Goal: Task Accomplishment & Management: Complete application form

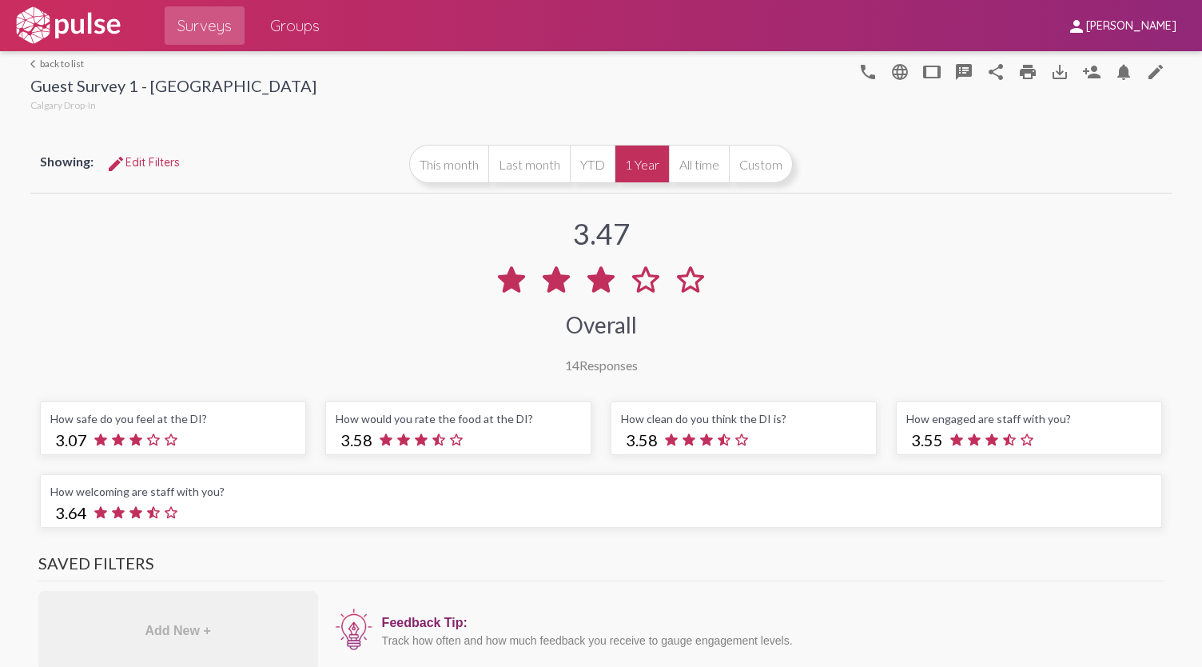
click at [34, 64] on mat-icon "arrow_back_ios" at bounding box center [35, 64] width 10 height 10
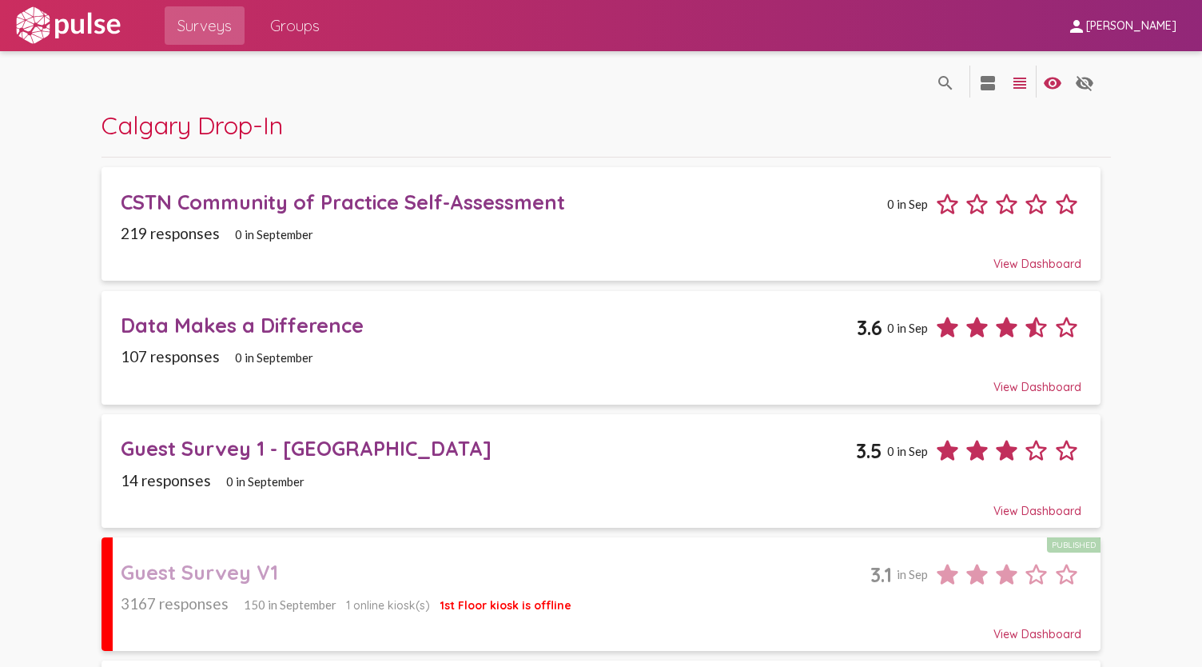
click at [675, 313] on div "Data Makes a Difference" at bounding box center [489, 325] width 736 height 25
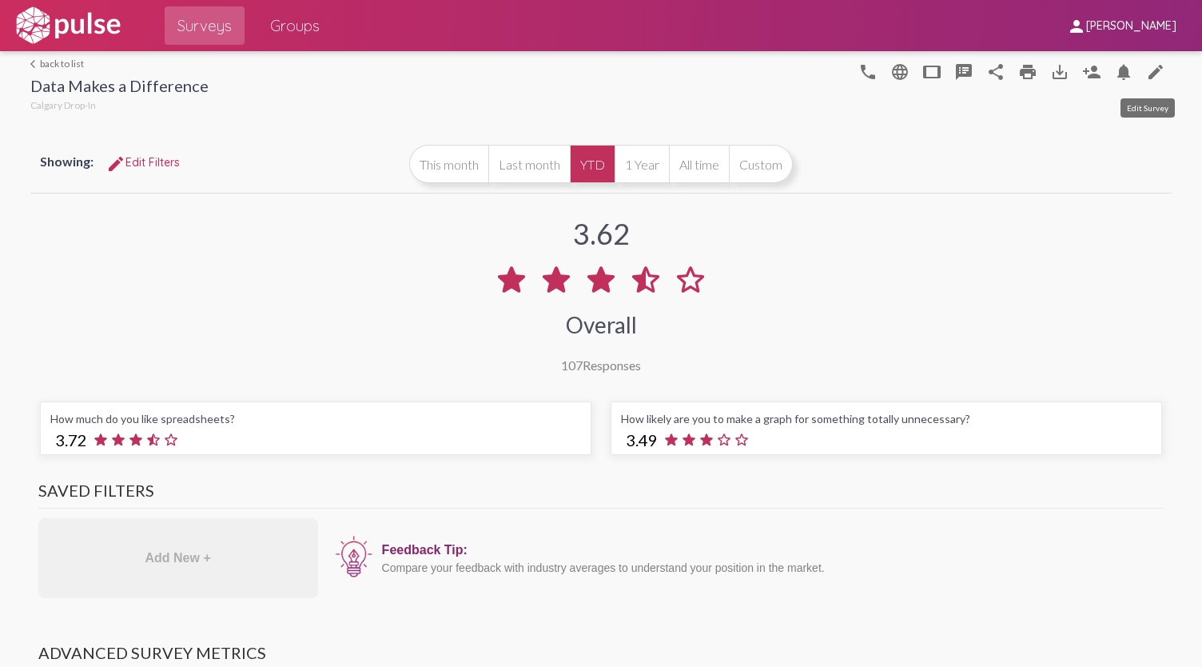
click at [1154, 76] on mat-icon "edit" at bounding box center [1155, 71] width 19 height 19
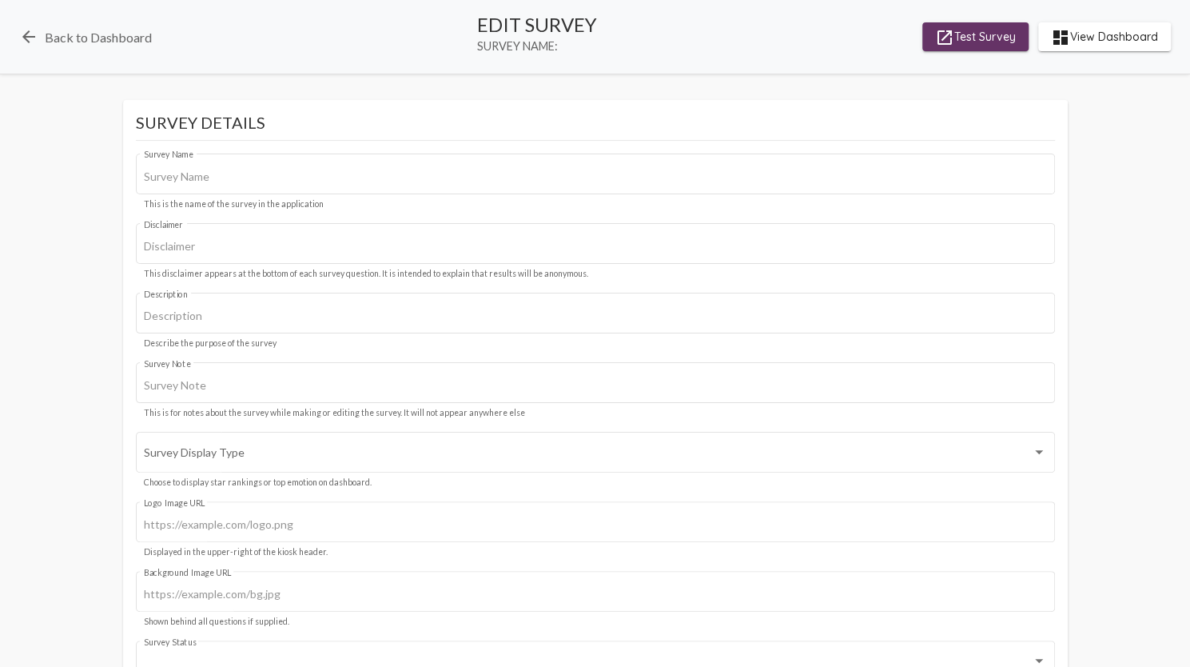
type input "Data Makes a Difference"
type input "We value your privacy, your identity will remain anonymous."
type input "#c12f5c"
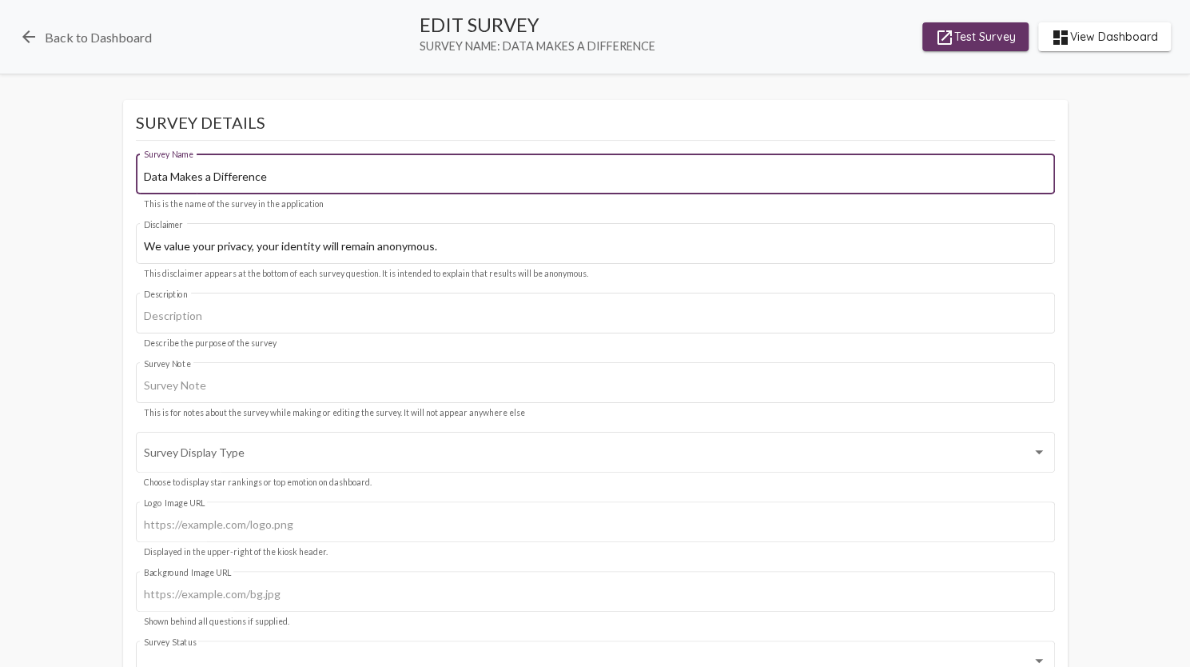
click at [235, 178] on input "Data Makes a Difference" at bounding box center [595, 176] width 902 height 13
click at [301, 170] on input "Data Makes a Difference" at bounding box center [595, 176] width 902 height 13
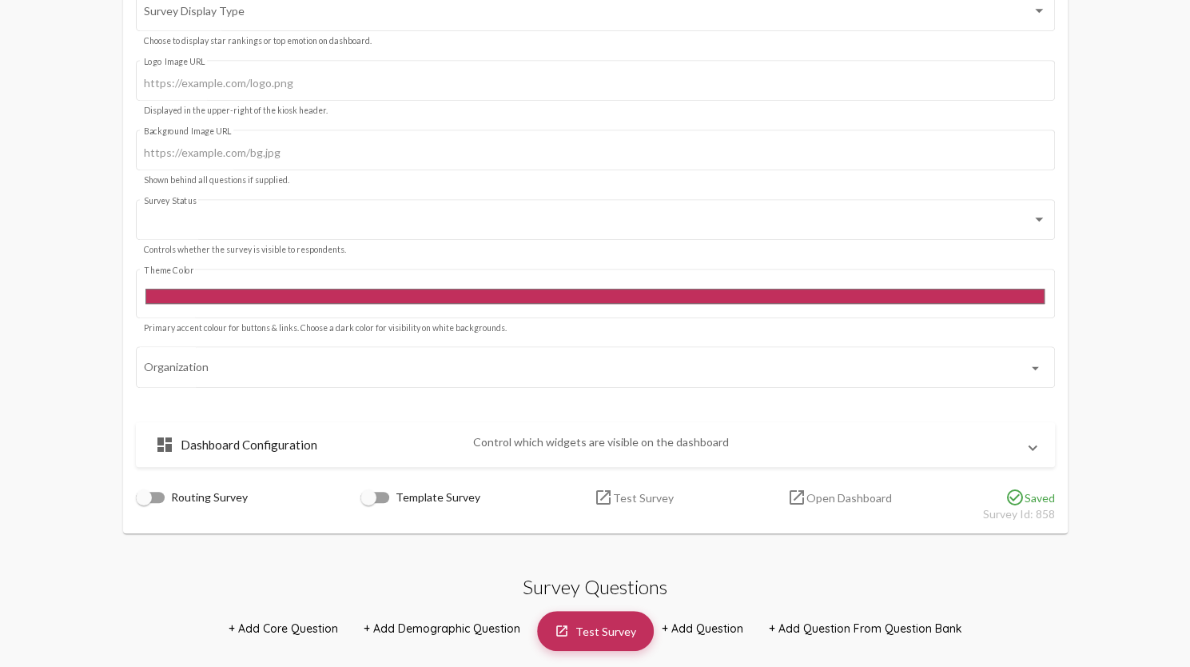
scroll to position [480, 0]
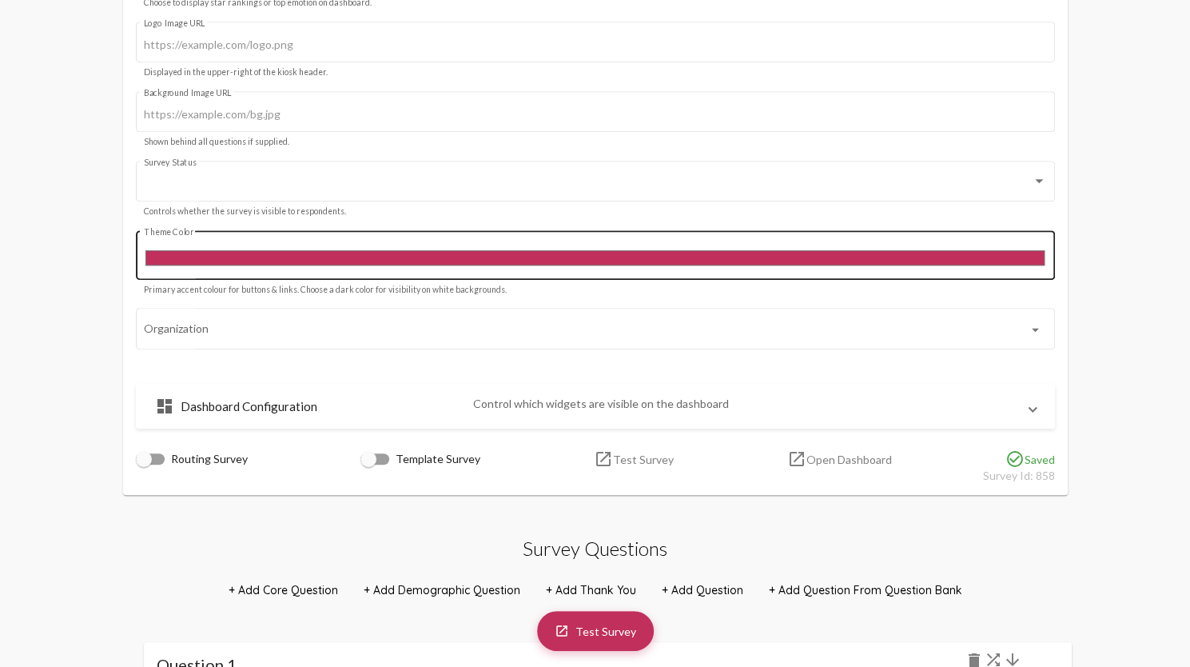
type input "Data Makes a Difference!"
click at [303, 257] on input "#c12f5c" at bounding box center [595, 258] width 902 height 22
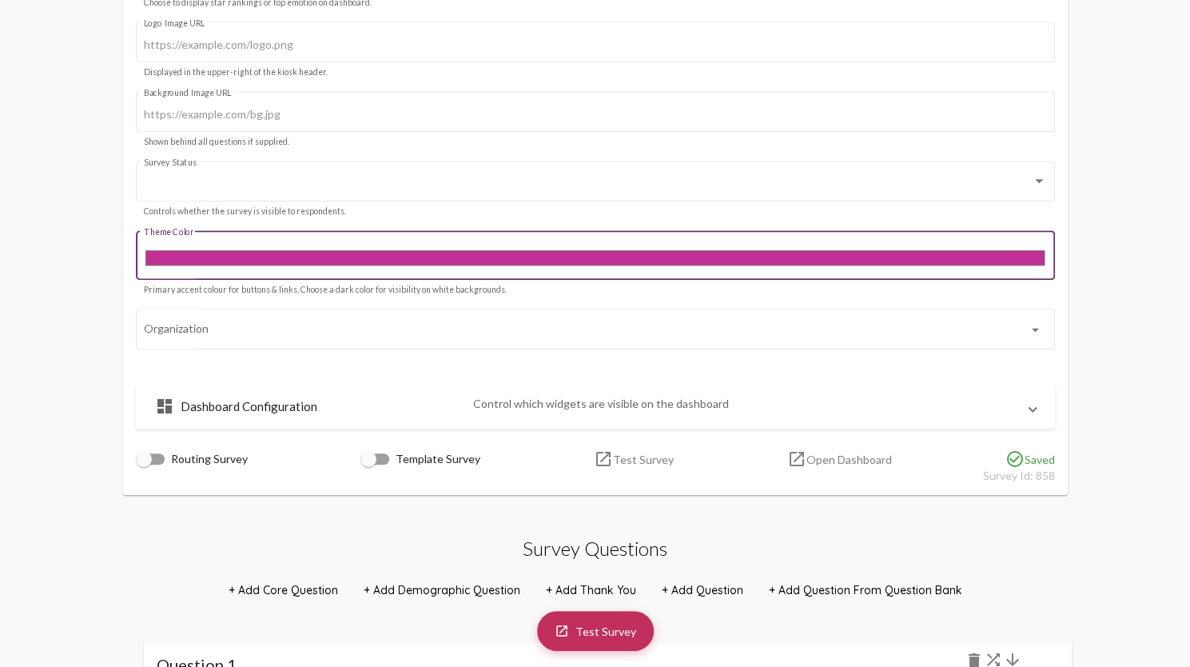
type input "#c12f93"
click at [371, 359] on div "Organization arrow_drop_down" at bounding box center [595, 336] width 919 height 56
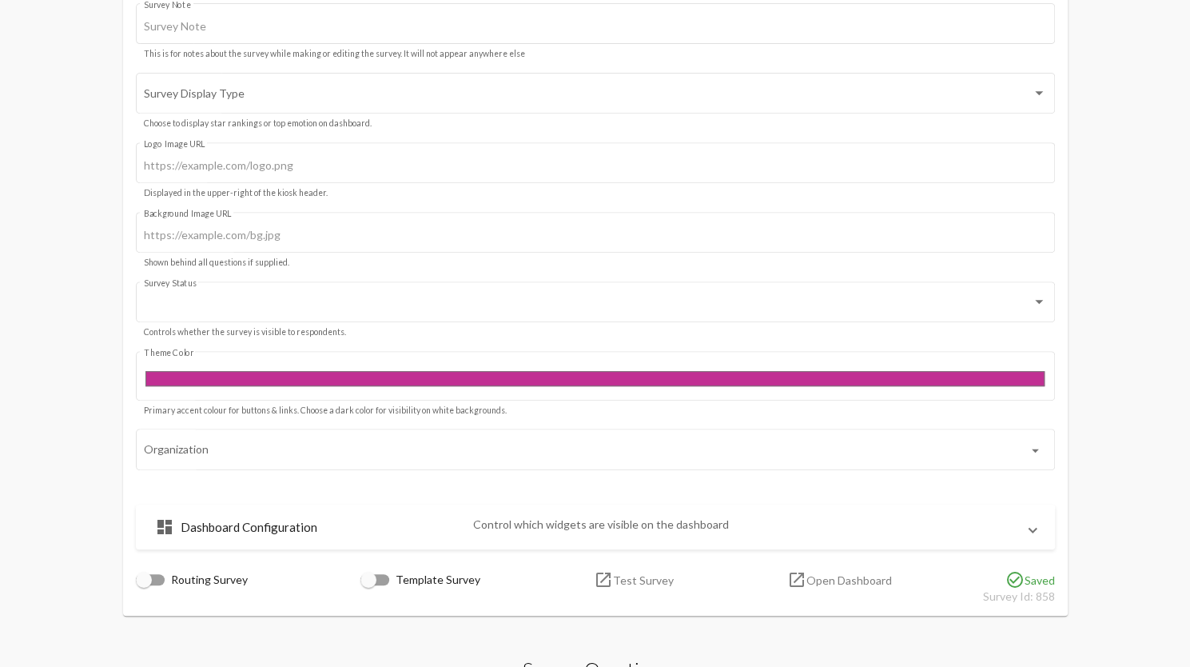
scroll to position [320, 0]
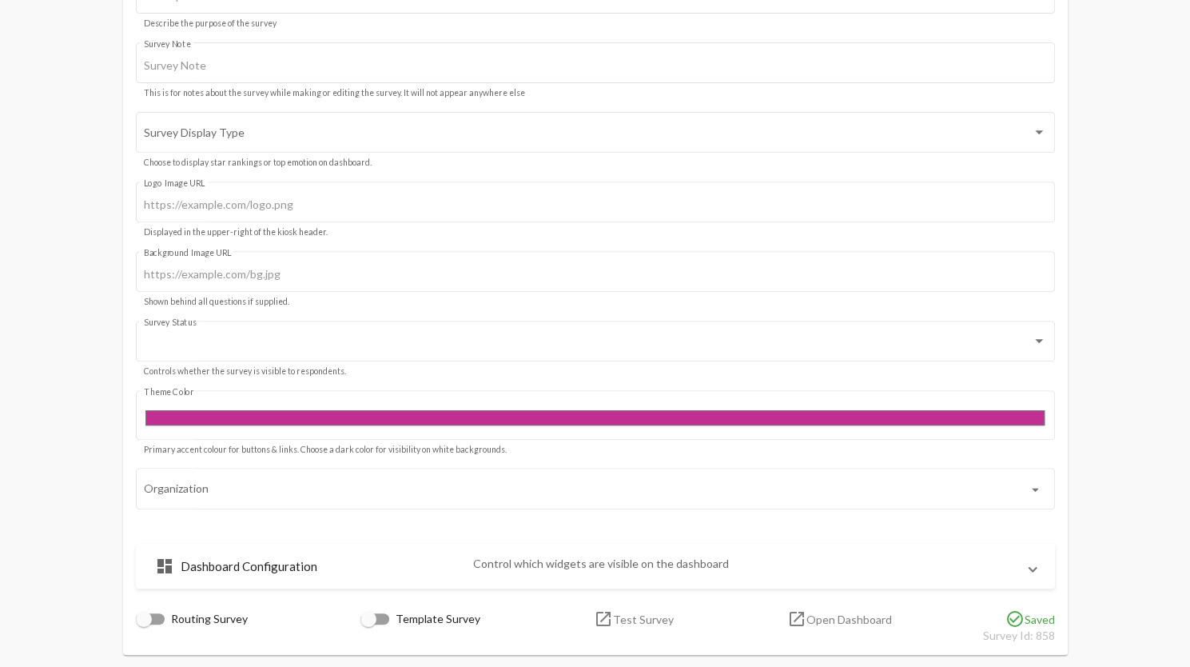
click at [399, 356] on div "Survey Status" at bounding box center [595, 339] width 902 height 44
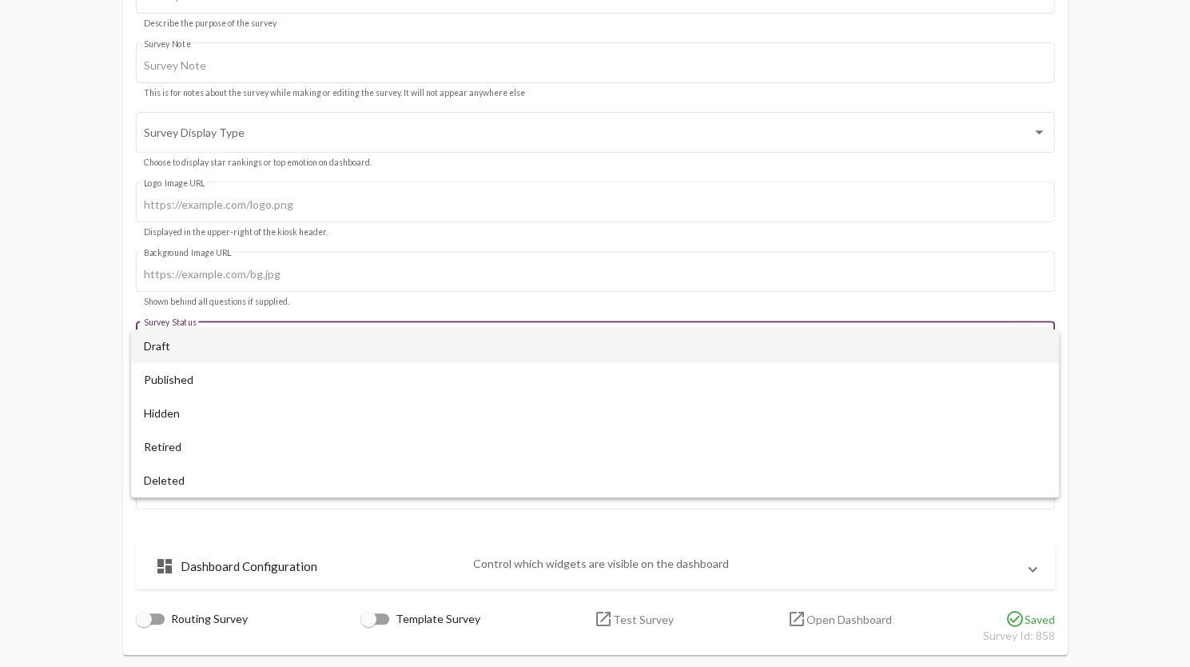
click at [400, 349] on span "Draft" at bounding box center [595, 346] width 902 height 34
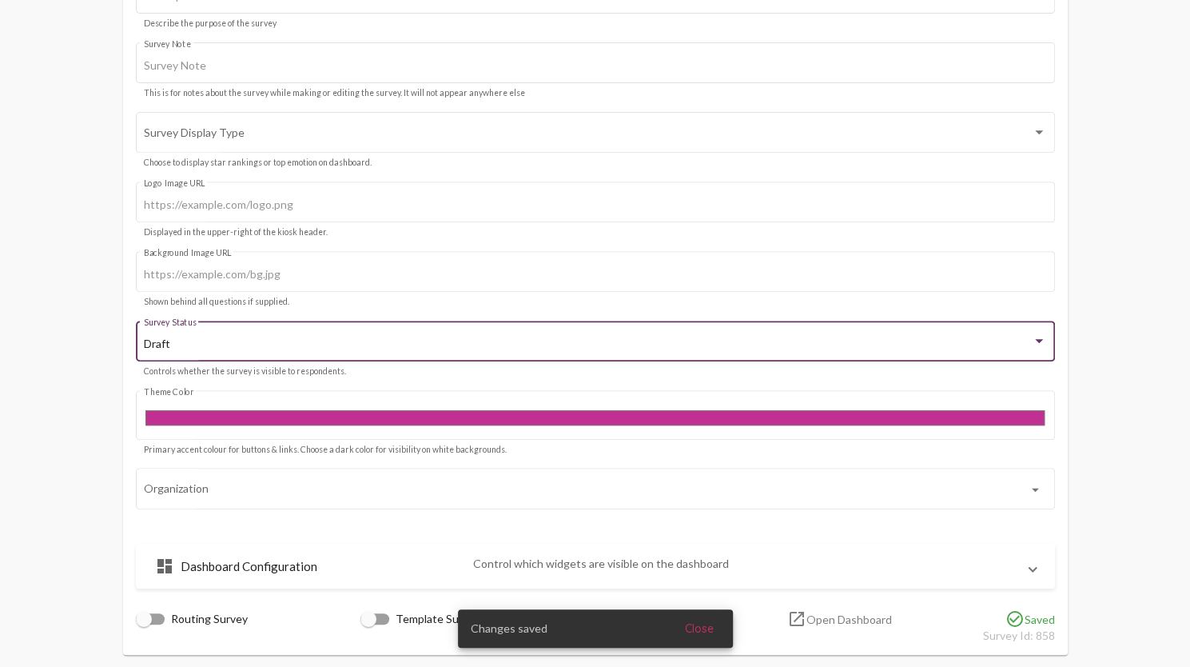
click at [400, 349] on div "Draft" at bounding box center [588, 343] width 888 height 13
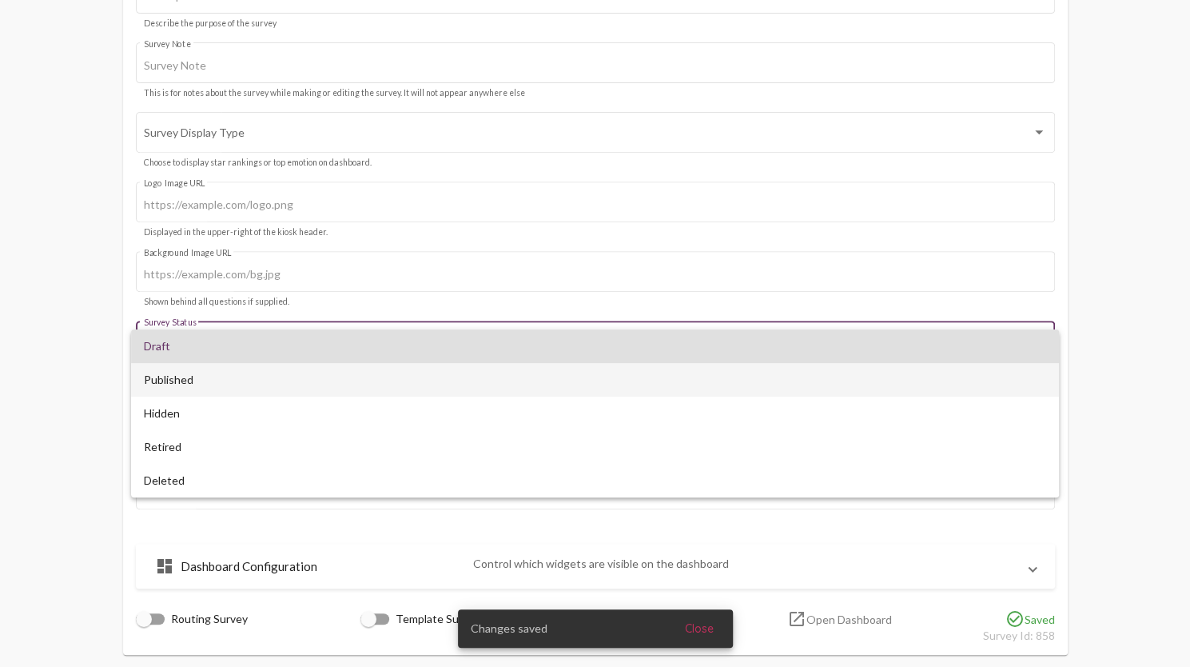
click at [380, 378] on span "Published" at bounding box center [595, 380] width 902 height 34
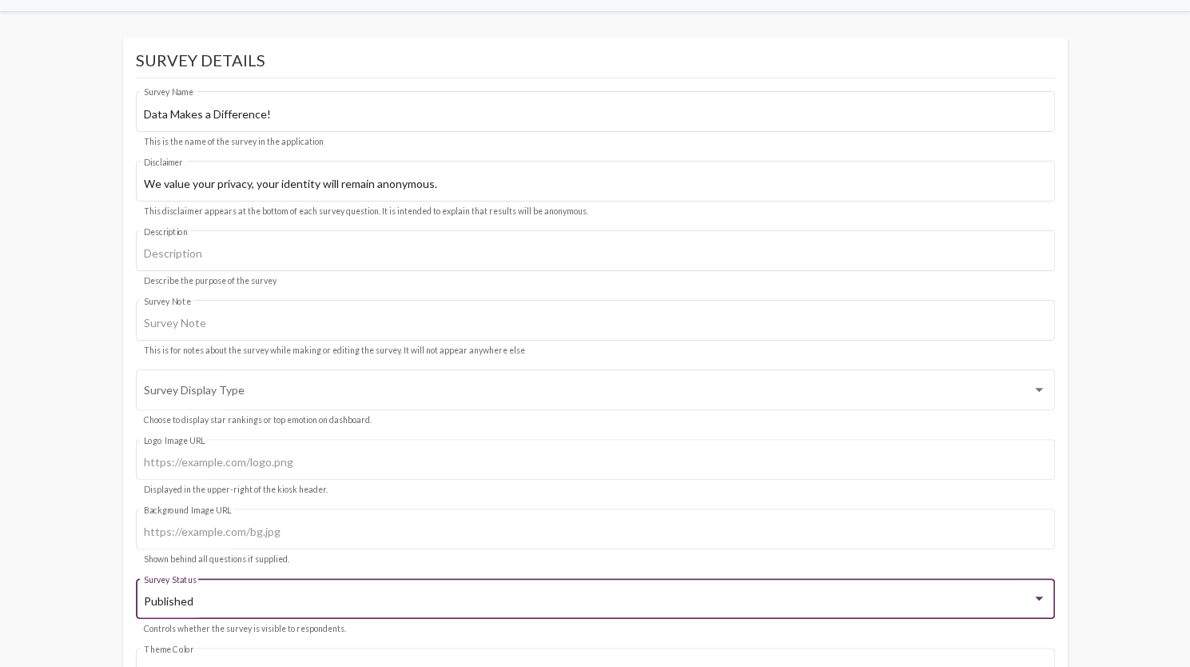
scroll to position [160, 0]
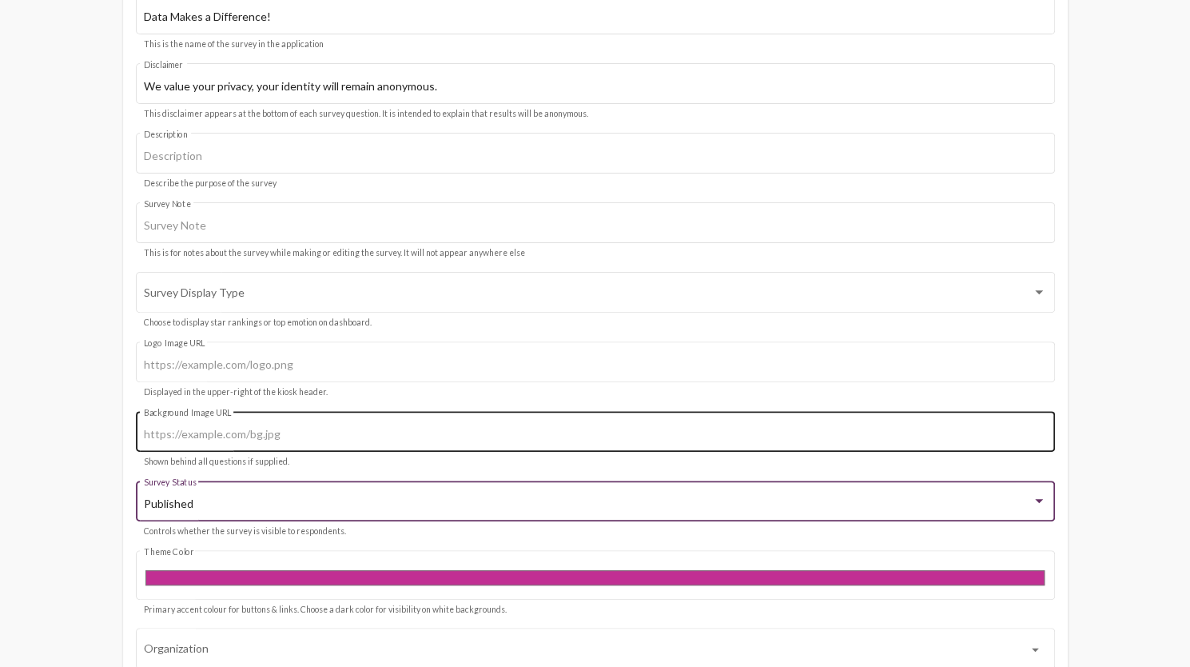
click at [915, 437] on input "Background Image URL" at bounding box center [595, 434] width 902 height 13
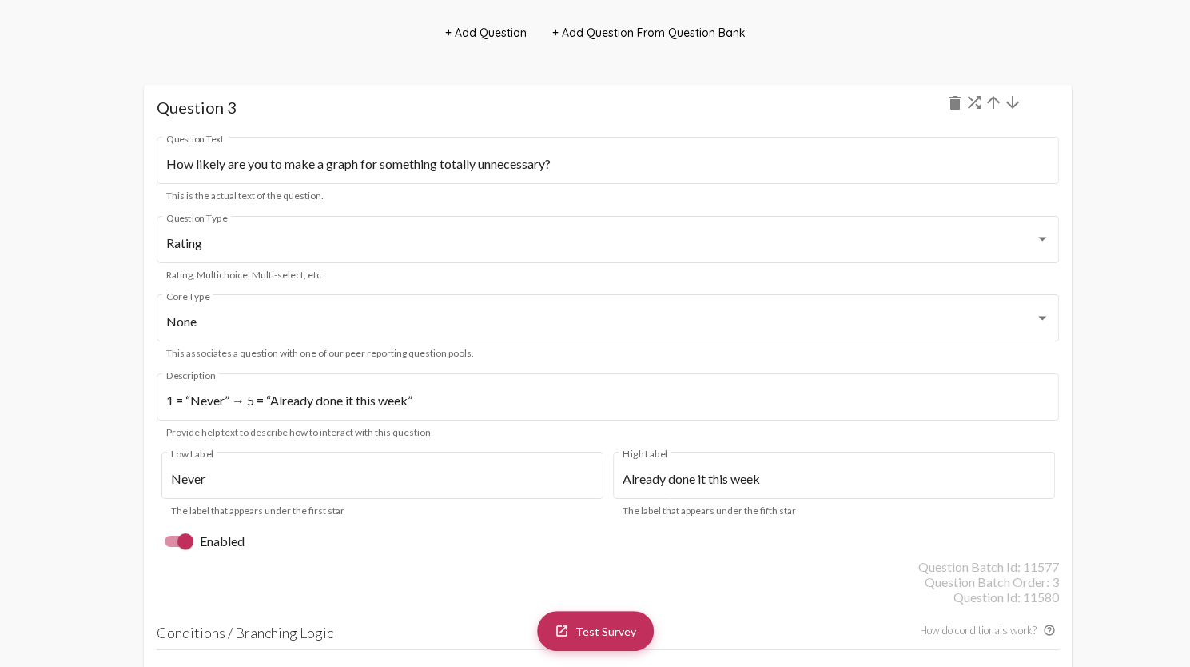
scroll to position [3277, 0]
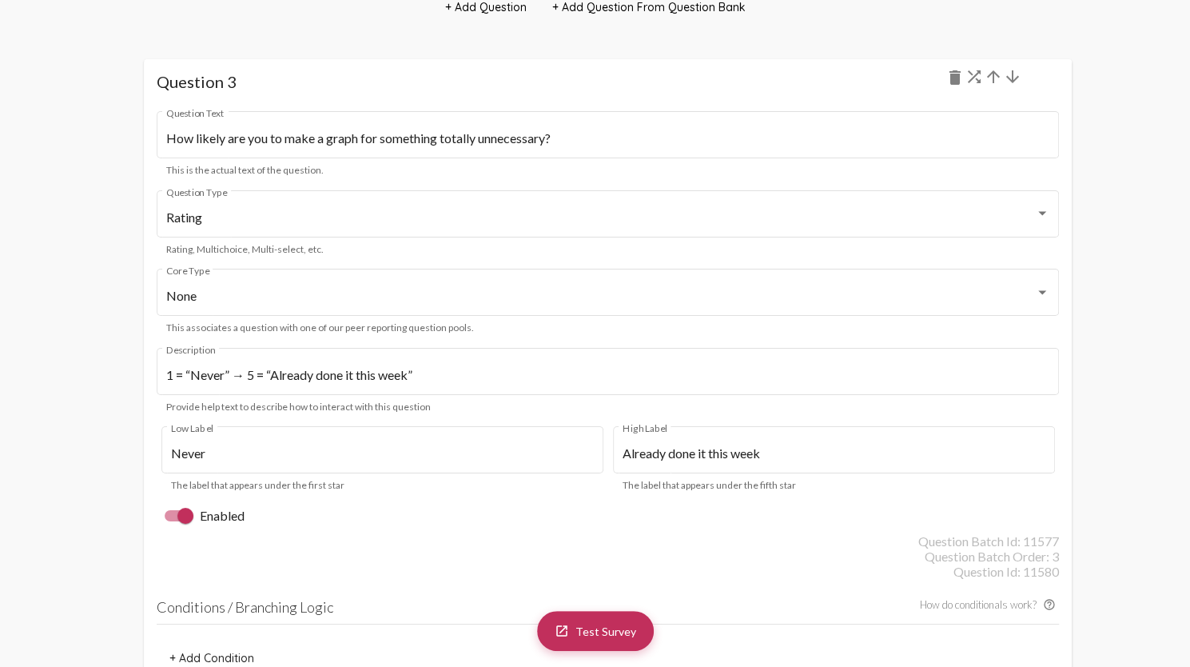
click at [185, 522] on div at bounding box center [185, 516] width 16 height 16
click at [173, 522] on input "Enabled" at bounding box center [172, 521] width 1 height 1
checkbox input "false"
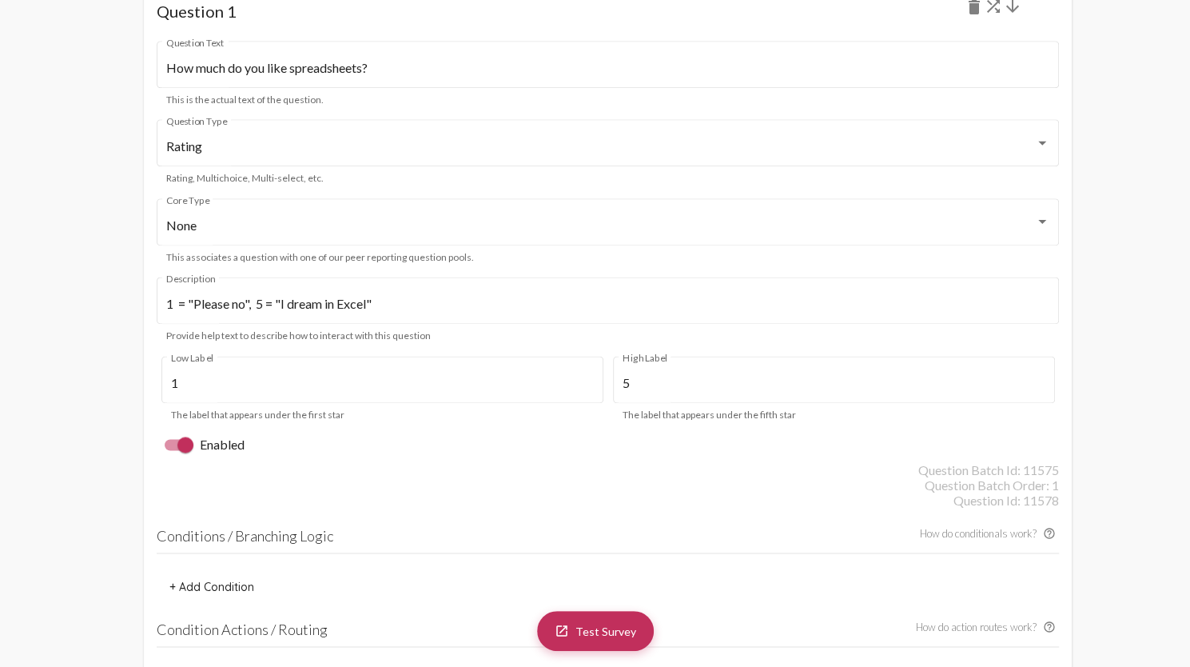
scroll to position [1119, 0]
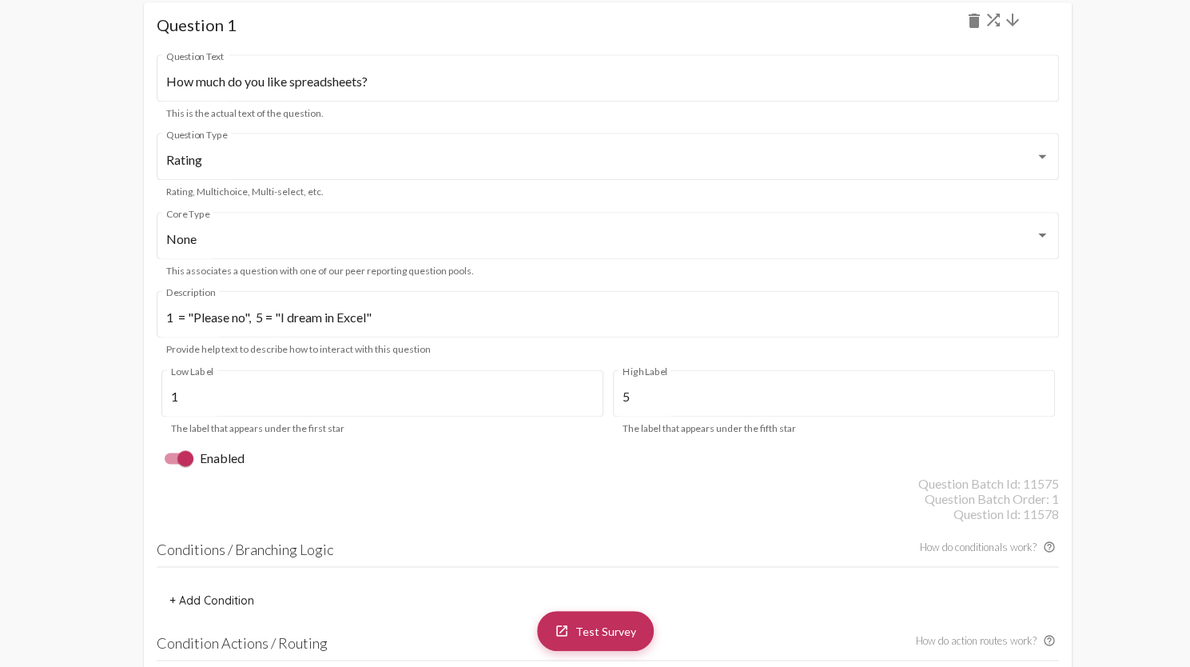
click at [181, 455] on div at bounding box center [185, 458] width 16 height 16
click at [173, 464] on input "Enabled" at bounding box center [172, 464] width 1 height 1
checkbox input "false"
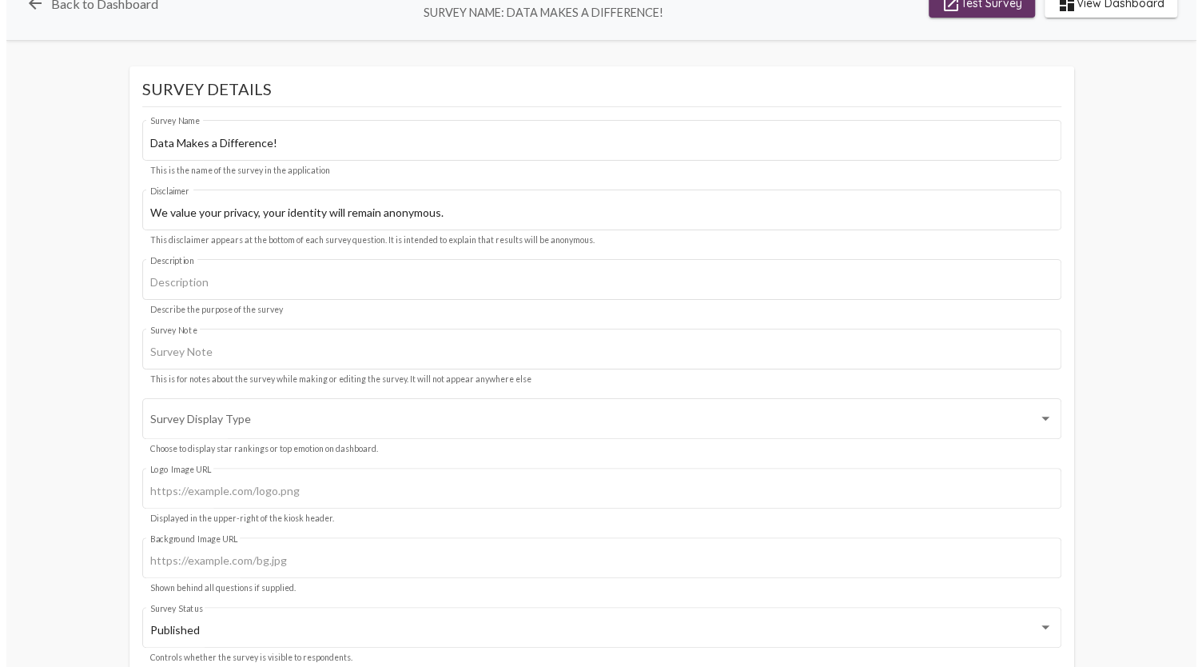
scroll to position [0, 0]
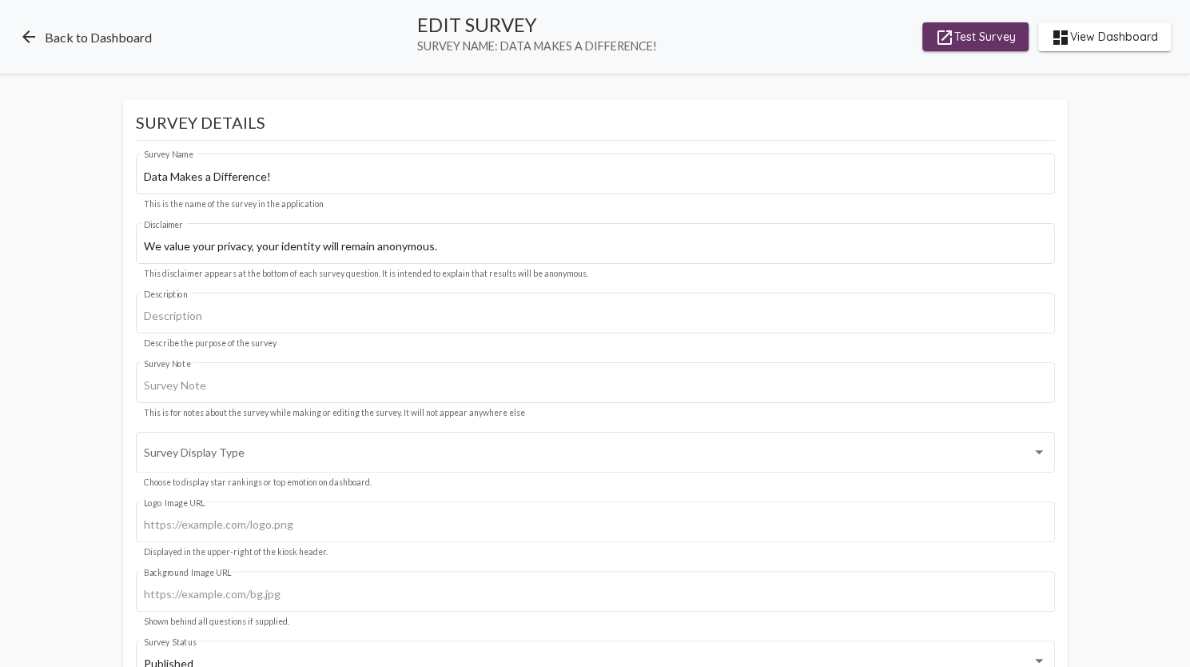
click at [46, 33] on link "arrow_back Back to Dashboard" at bounding box center [85, 36] width 133 height 19
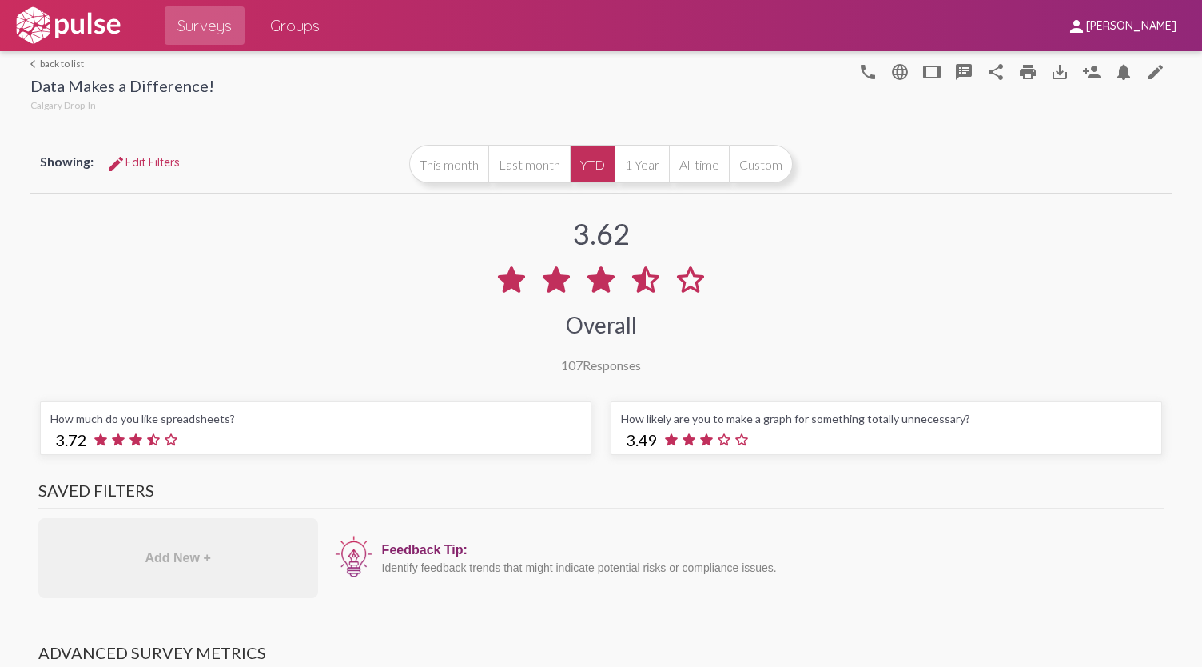
click at [45, 62] on link "arrow_back_ios back to list" at bounding box center [122, 64] width 184 height 12
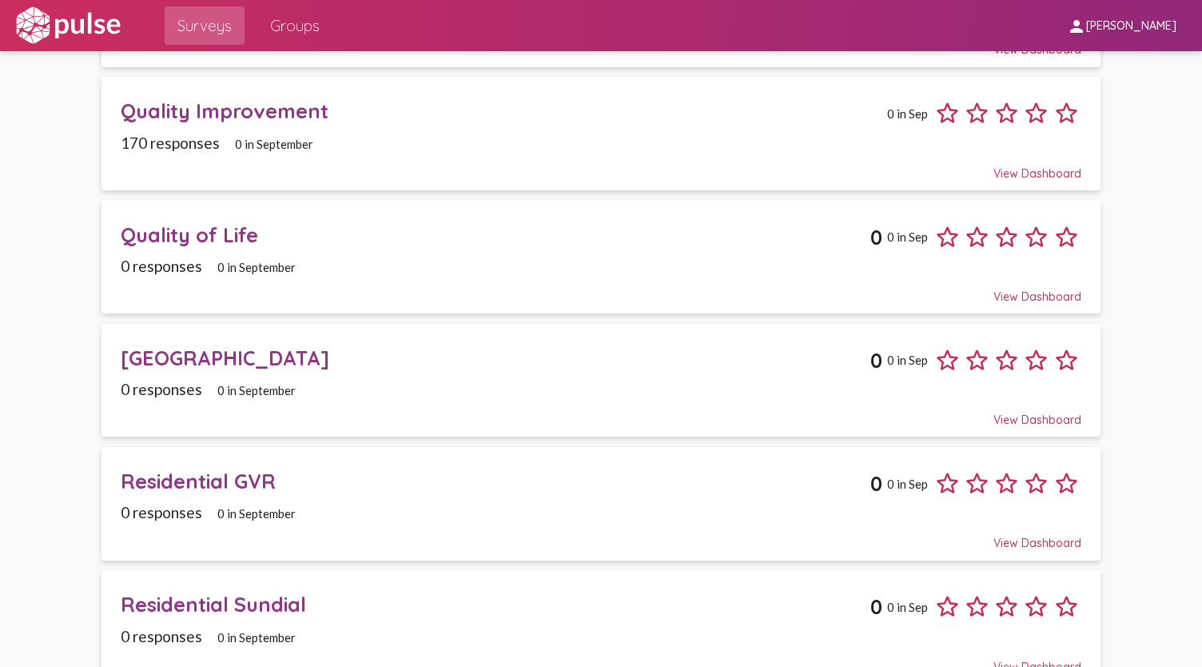
scroll to position [806, 0]
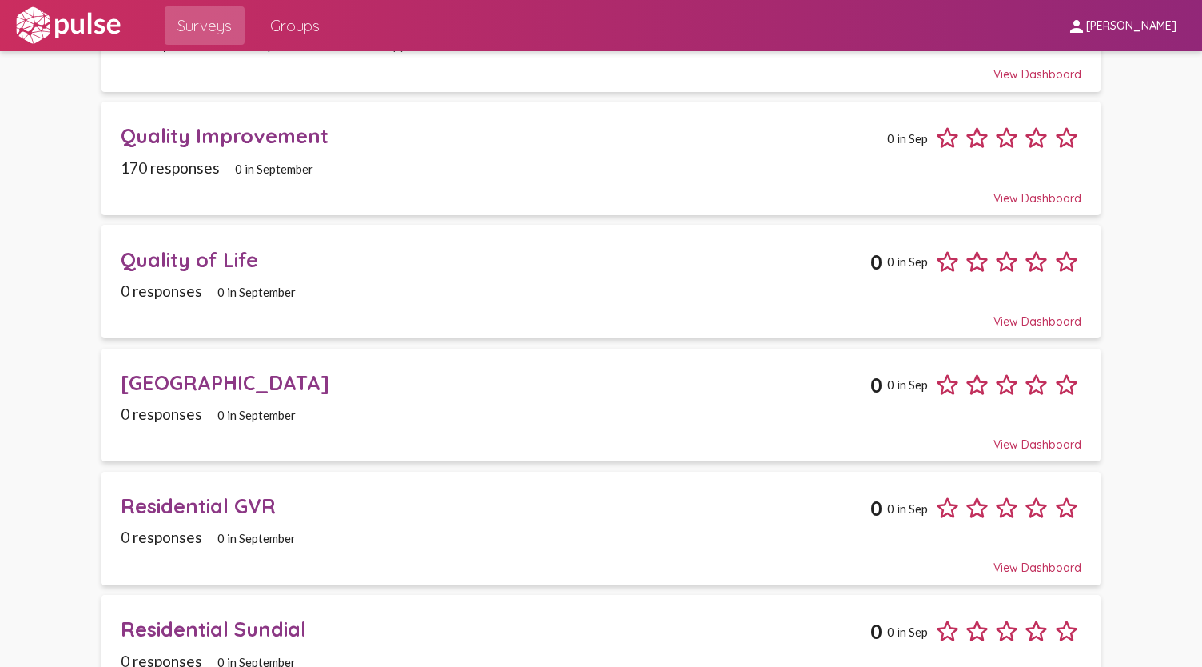
click at [217, 285] on span "0 in September" at bounding box center [256, 292] width 78 height 14
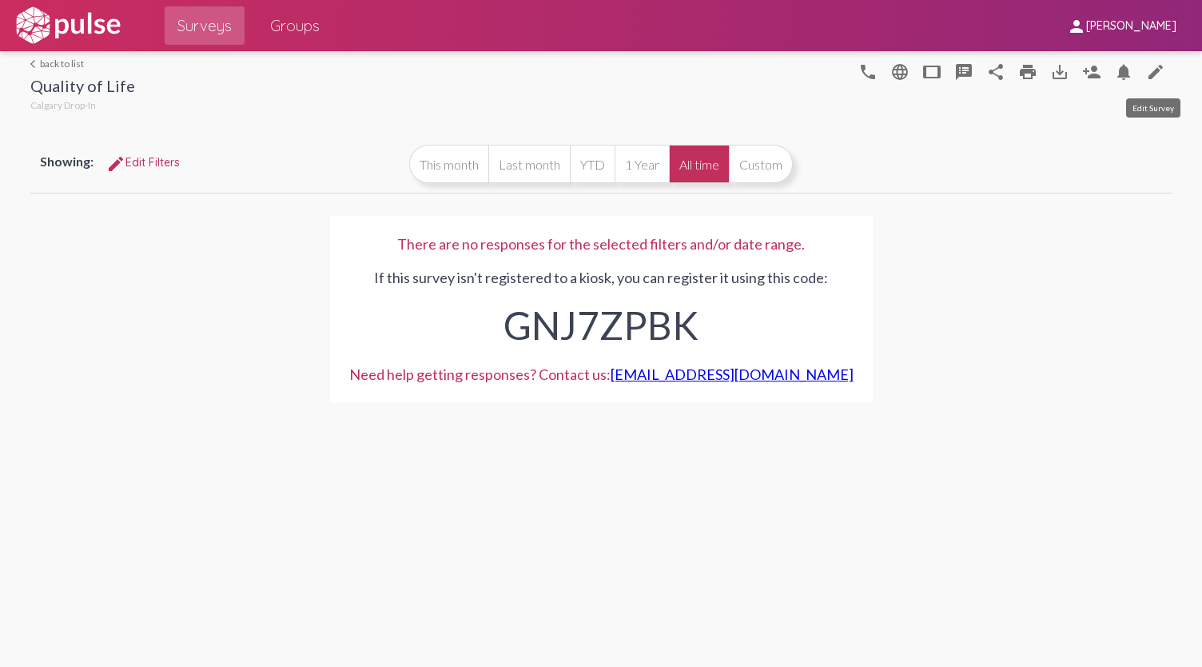
click at [1151, 63] on mat-icon "edit" at bounding box center [1155, 71] width 19 height 19
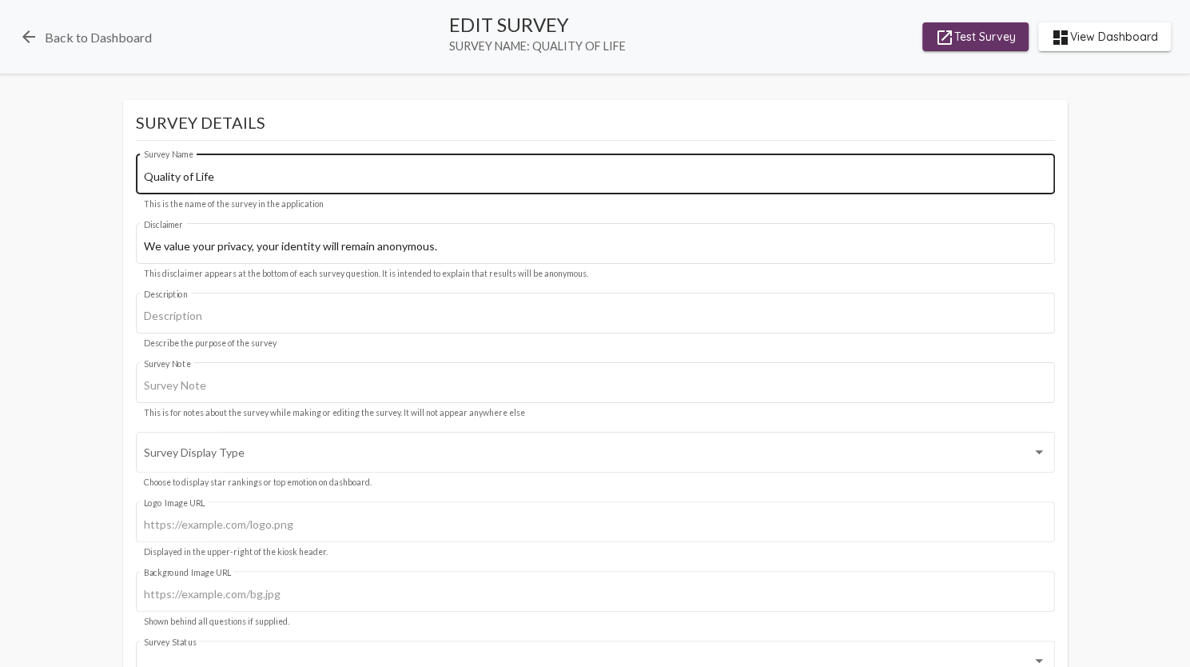
click at [229, 169] on div "Quality of Life Survey Name" at bounding box center [595, 172] width 902 height 44
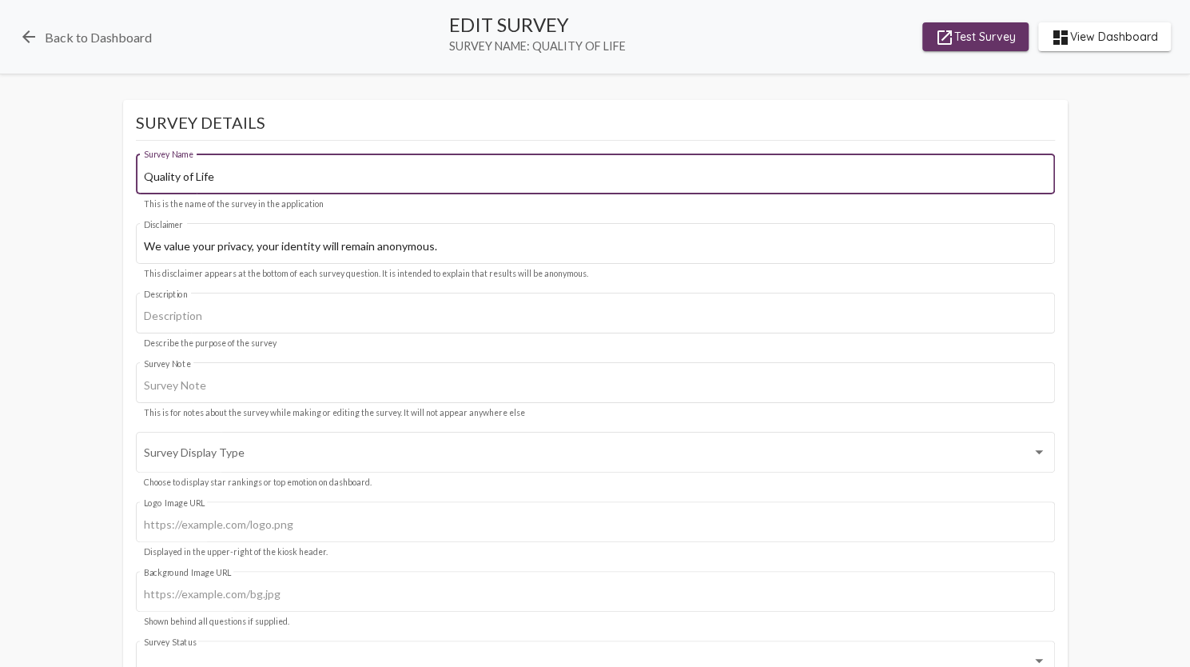
drag, startPoint x: 223, startPoint y: 172, endPoint x: 137, endPoint y: 184, distance: 87.2
click at [137, 184] on div "Quality of Life Survey Name" at bounding box center [595, 172] width 919 height 44
type input "CAEH 2025"
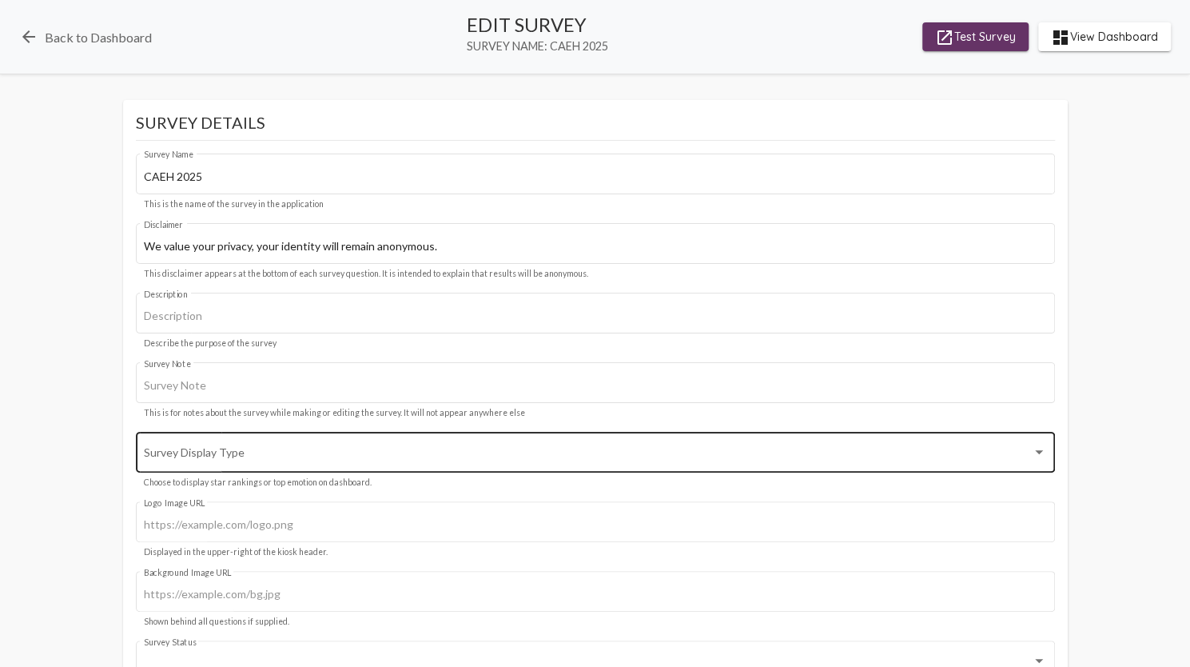
click at [372, 457] on span at bounding box center [588, 454] width 888 height 13
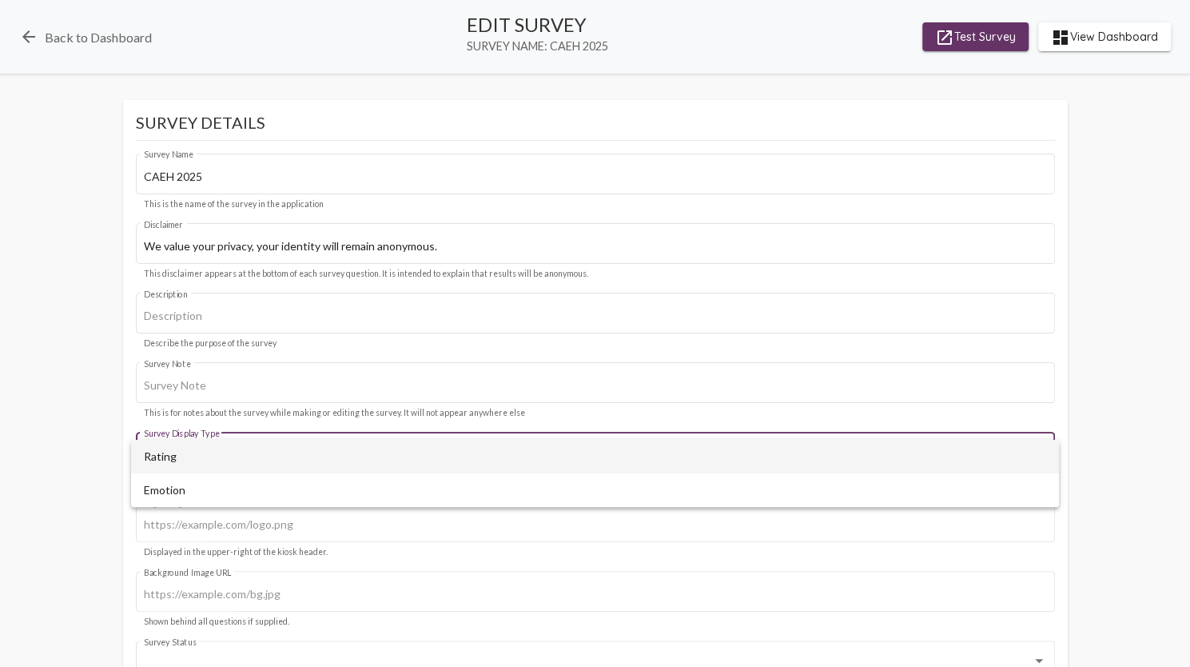
click at [372, 457] on span "Rating" at bounding box center [595, 457] width 902 height 34
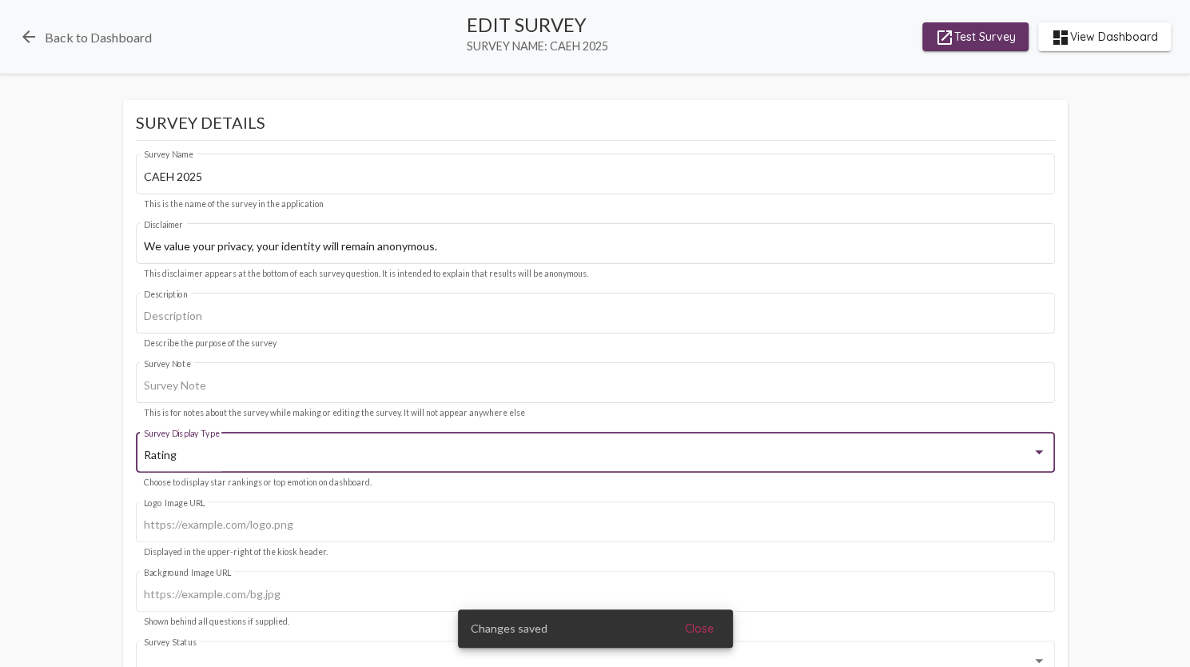
click at [403, 464] on div "Rating Survey Display Type" at bounding box center [595, 450] width 902 height 44
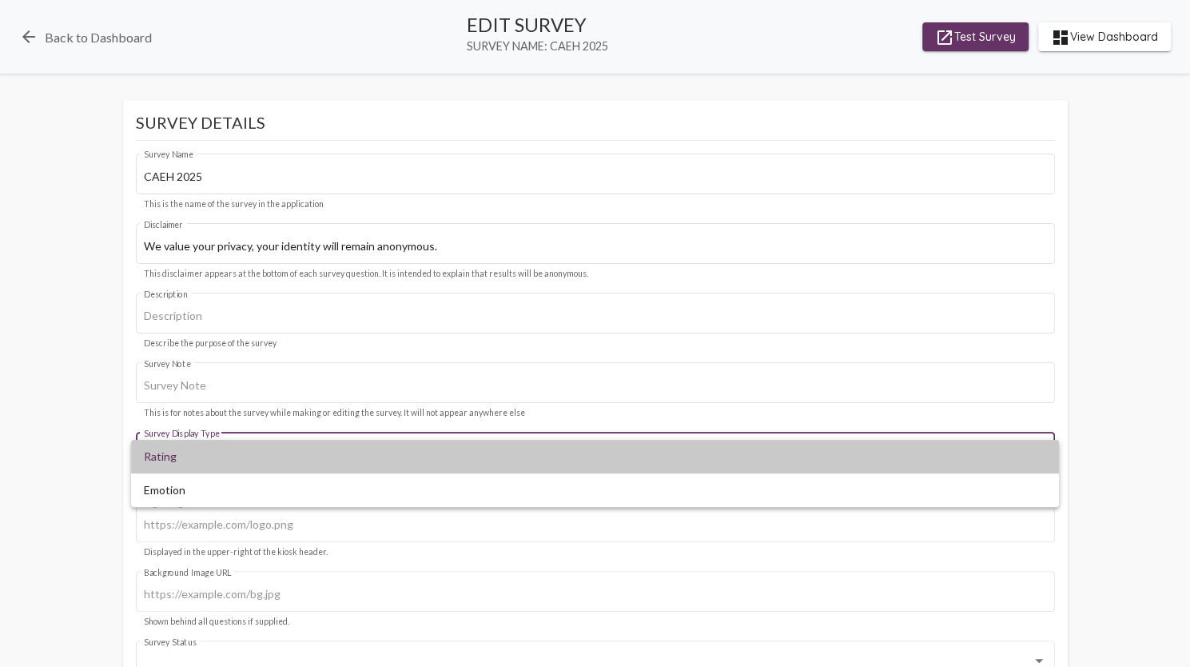
click at [404, 464] on span "Rating" at bounding box center [595, 457] width 902 height 34
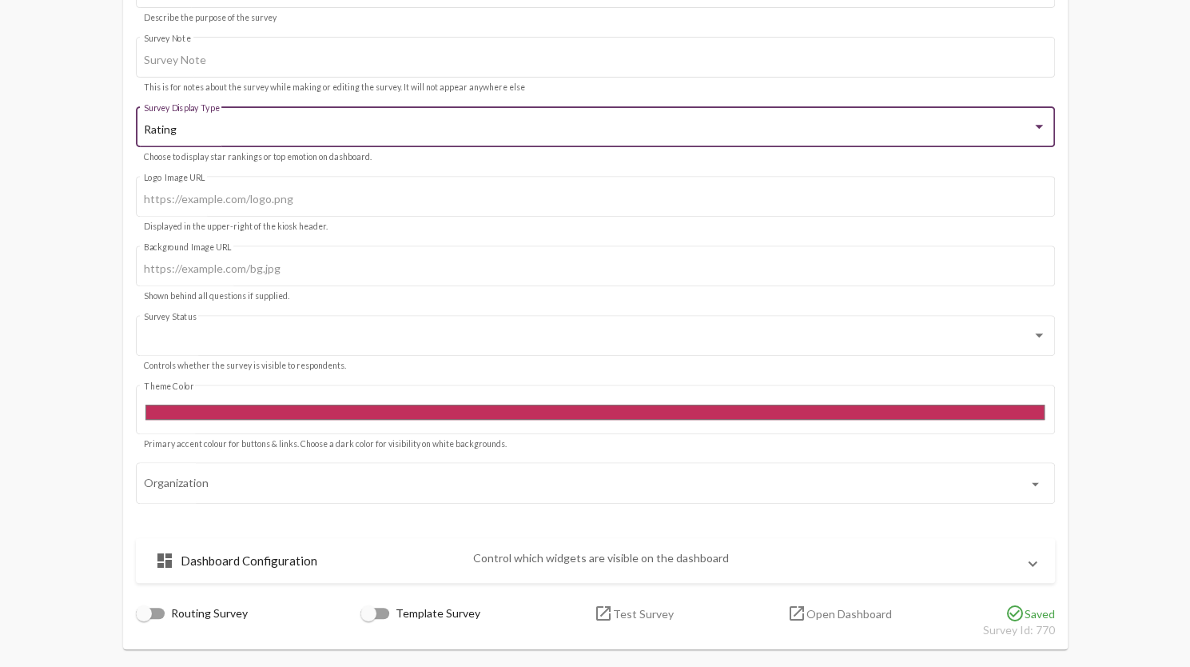
scroll to position [400, 0]
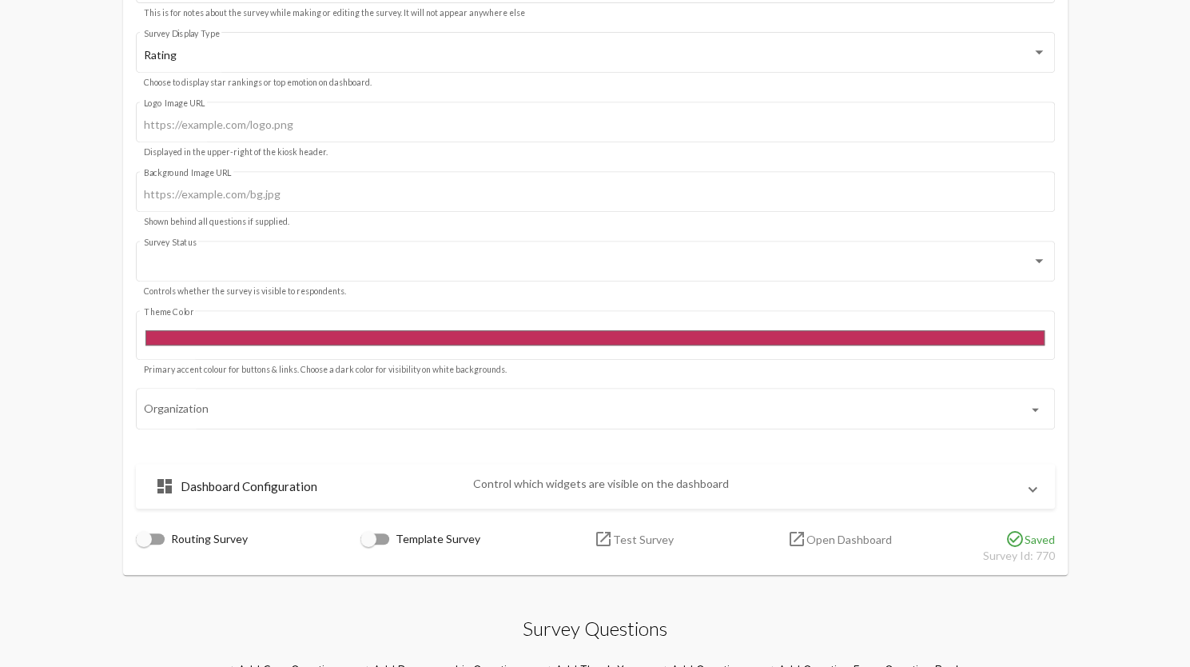
click at [436, 428] on div "Organization" at bounding box center [585, 407] width 883 height 44
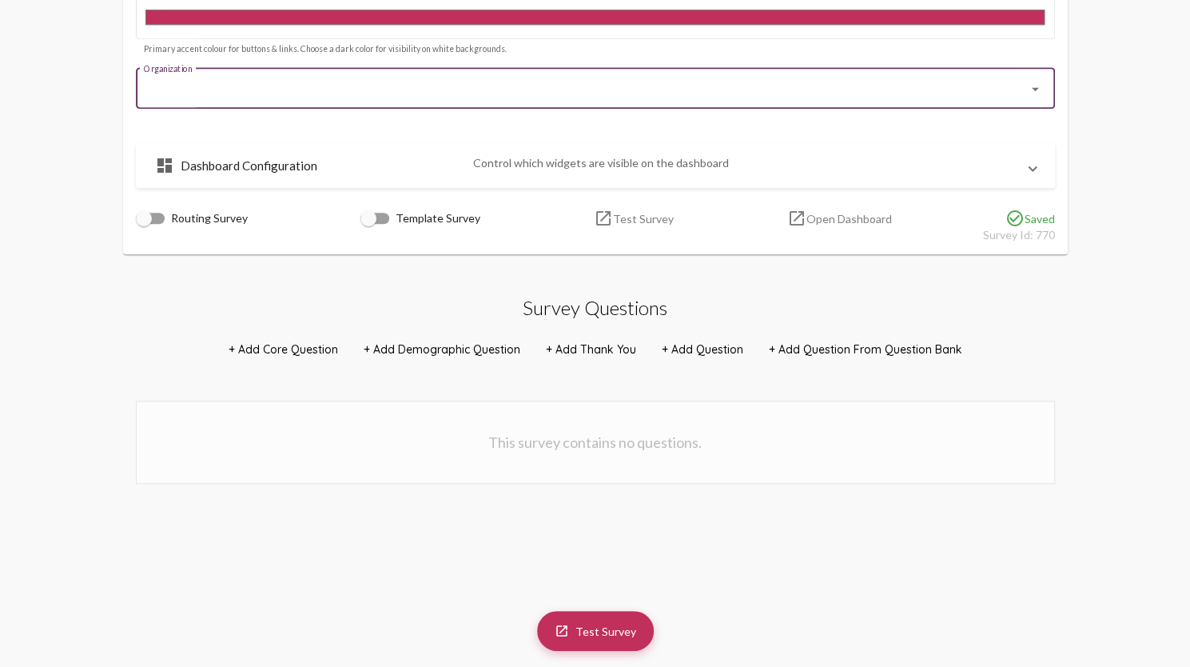
scroll to position [779, 0]
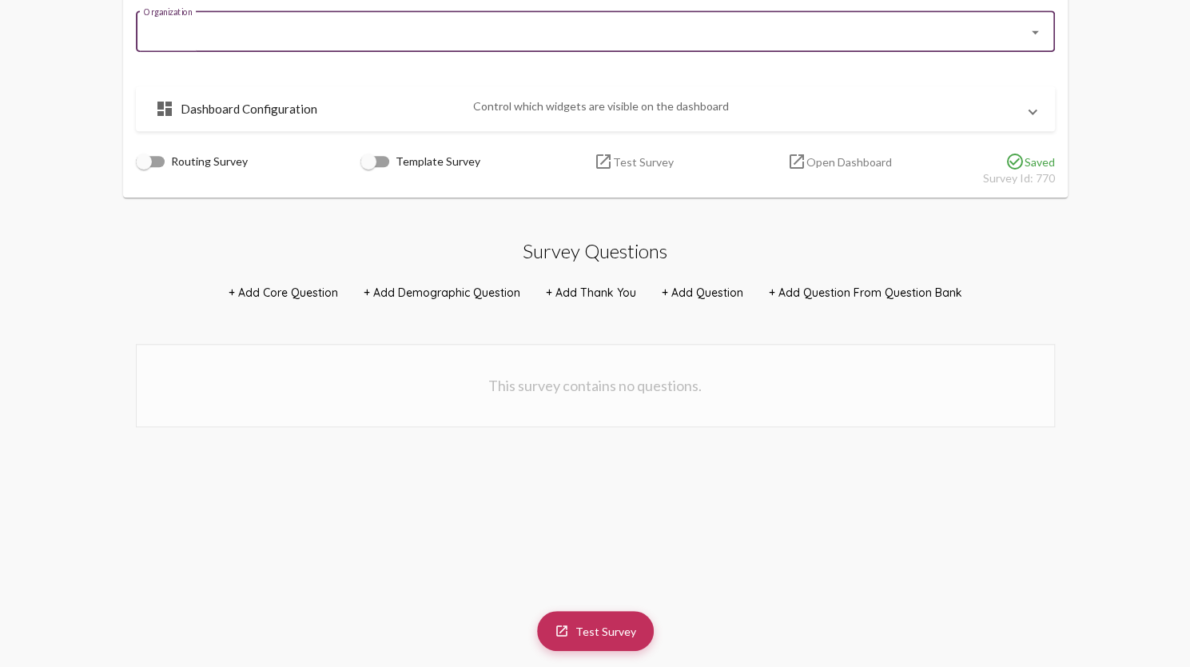
click at [692, 293] on span "+ Add Question" at bounding box center [703, 292] width 82 height 14
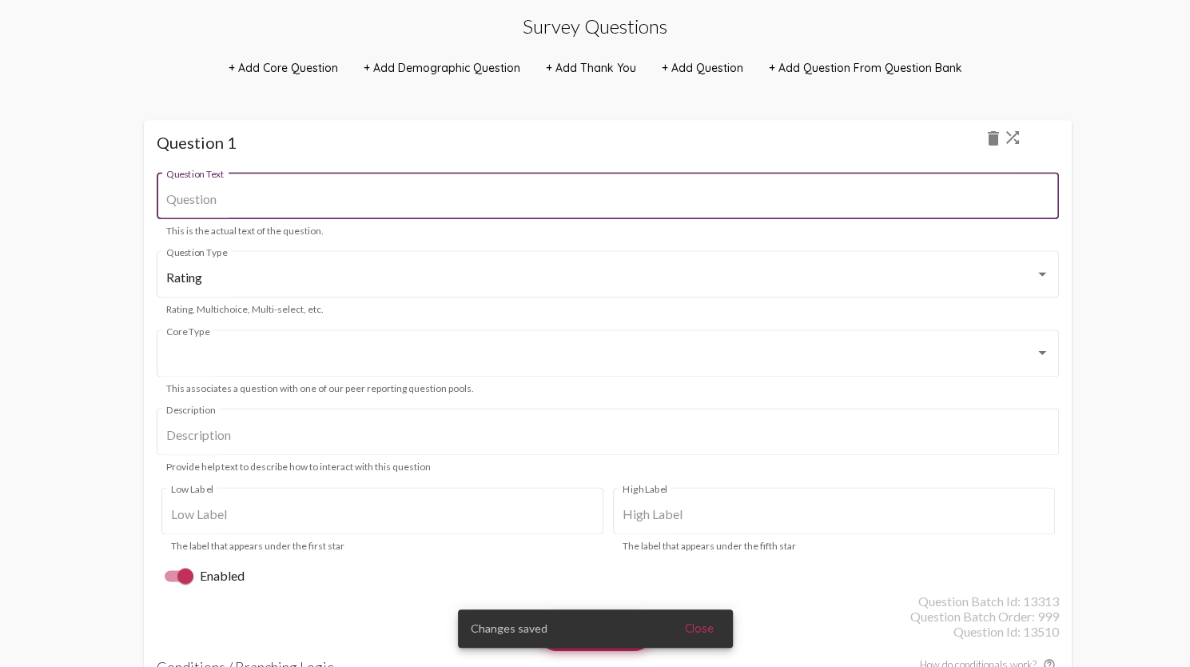
scroll to position [1018, 0]
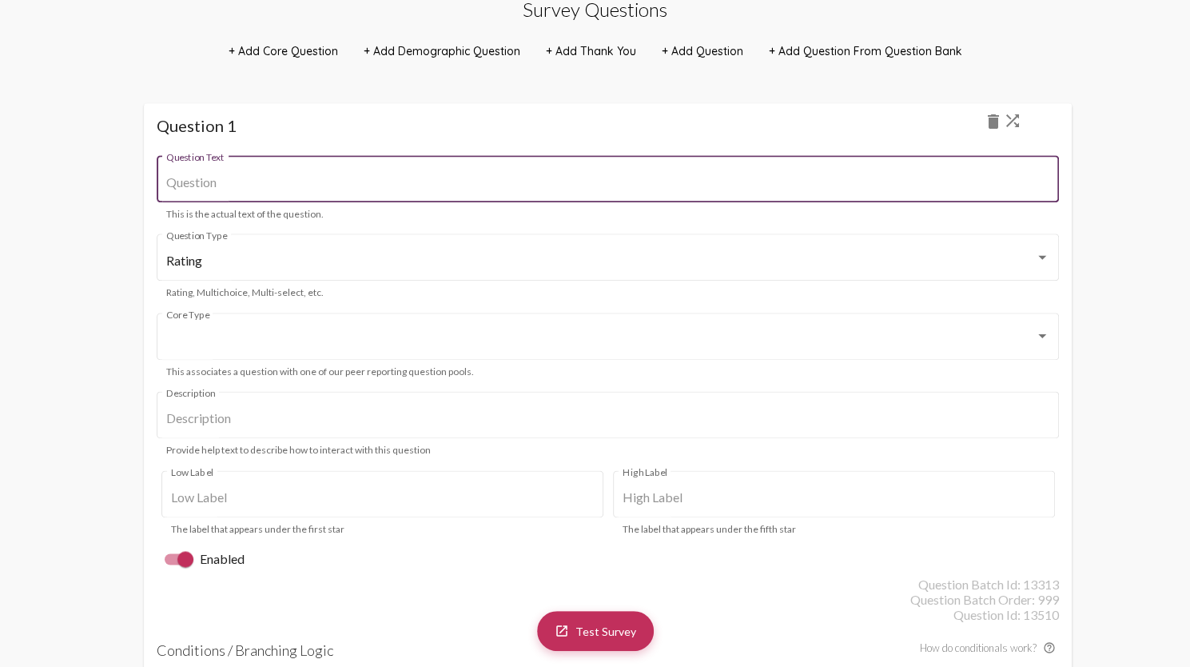
click at [355, 172] on div "Question Text" at bounding box center [607, 177] width 883 height 50
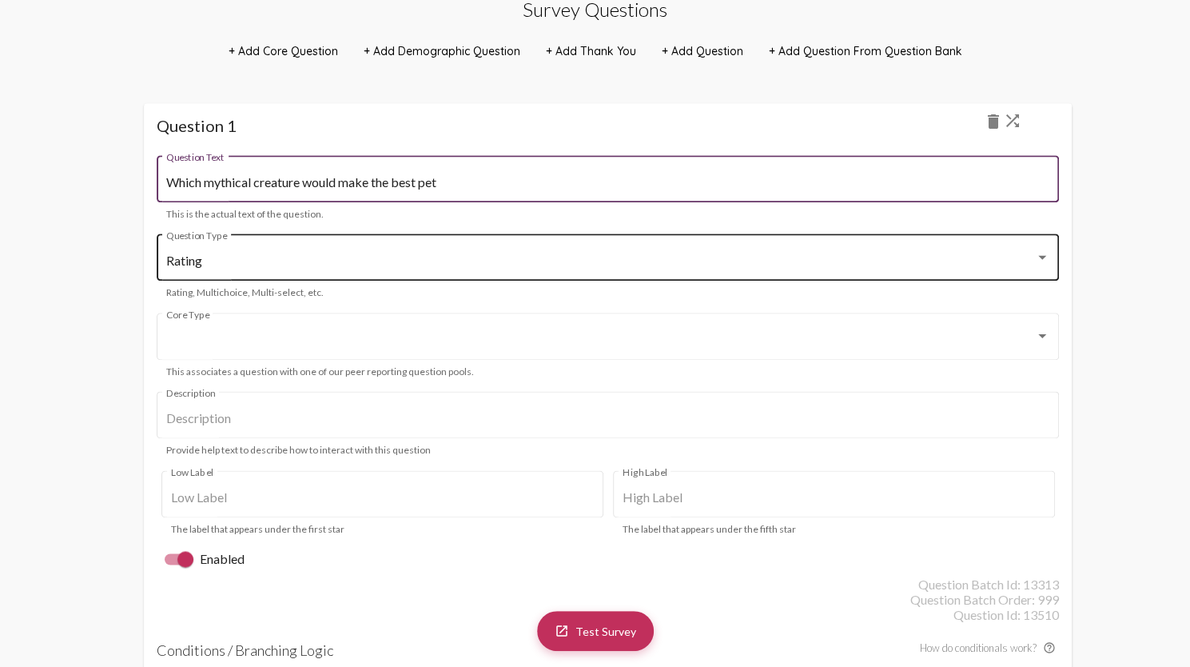
type input "Which mythical creature would make the best pet"
click at [332, 257] on div "Rating" at bounding box center [600, 260] width 869 height 14
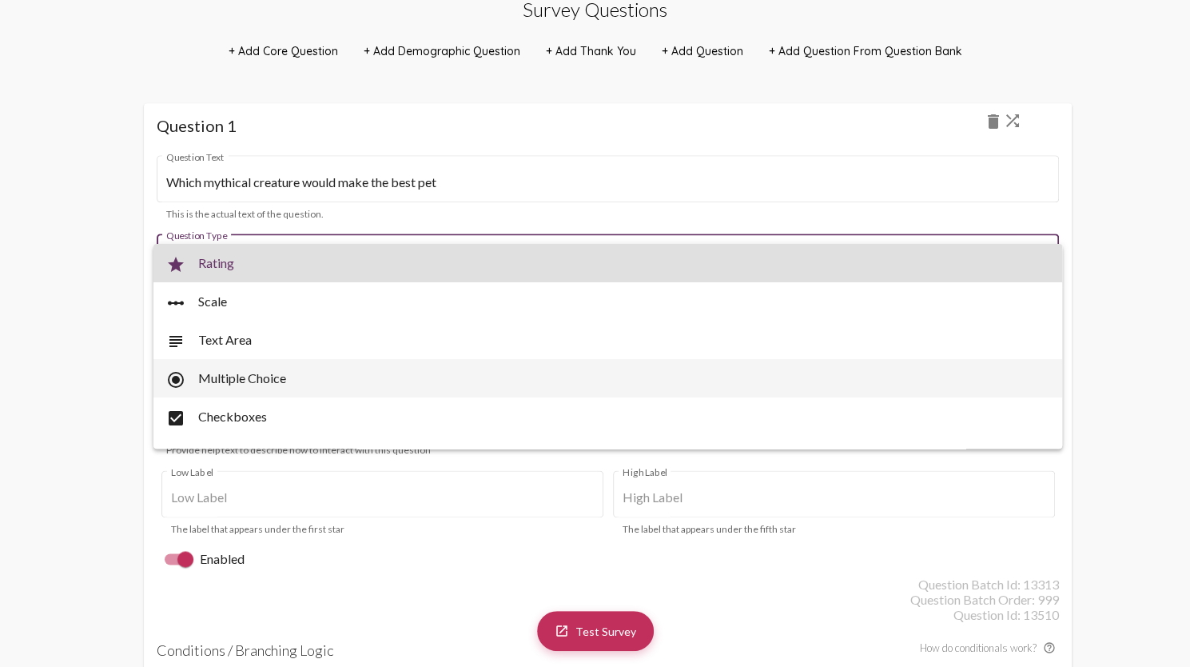
click at [265, 370] on span "radio_button_checked Multiple Choice" at bounding box center [608, 378] width 884 height 38
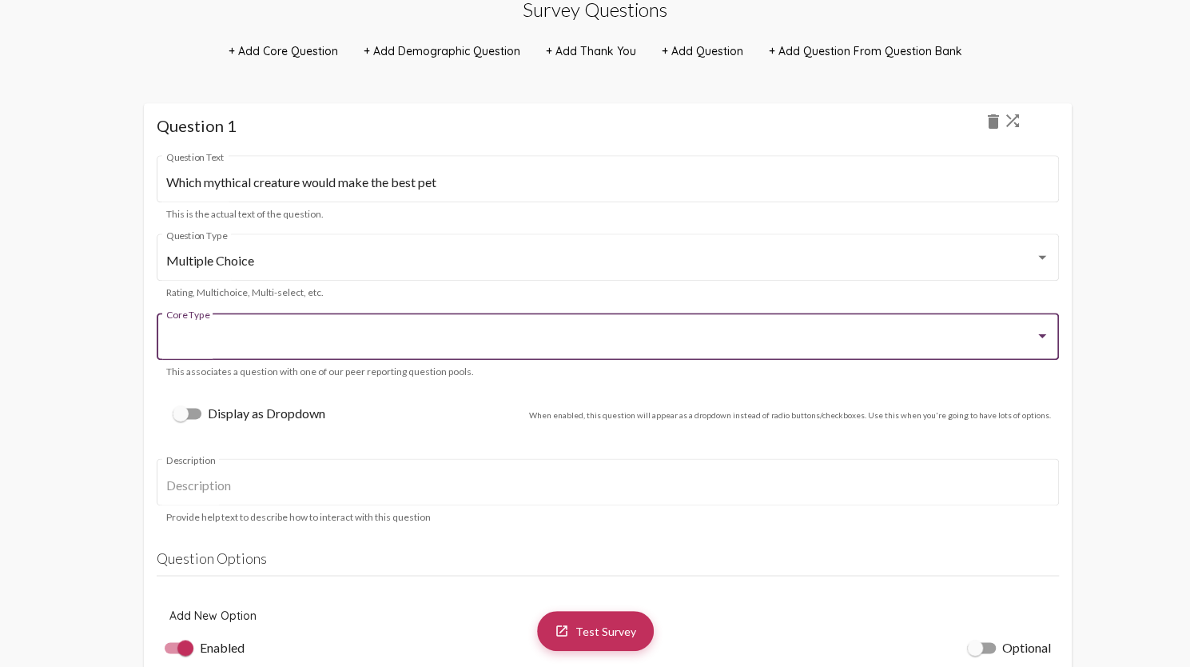
click at [273, 345] on div at bounding box center [600, 340] width 869 height 14
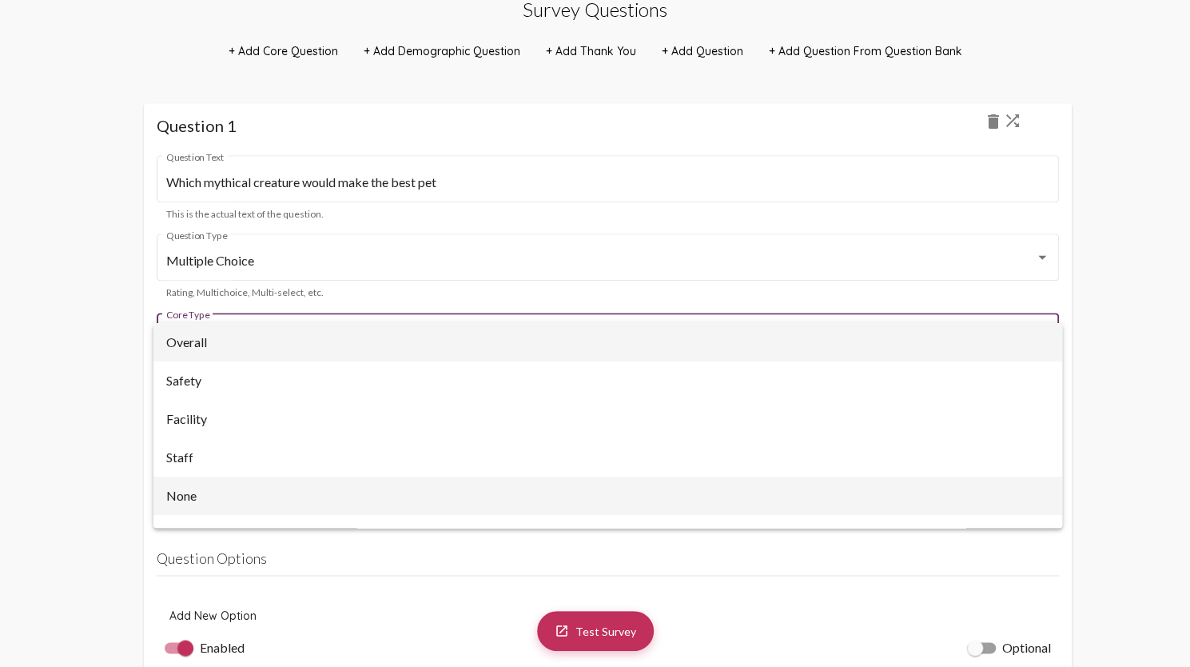
click at [207, 495] on span "None" at bounding box center [608, 495] width 884 height 38
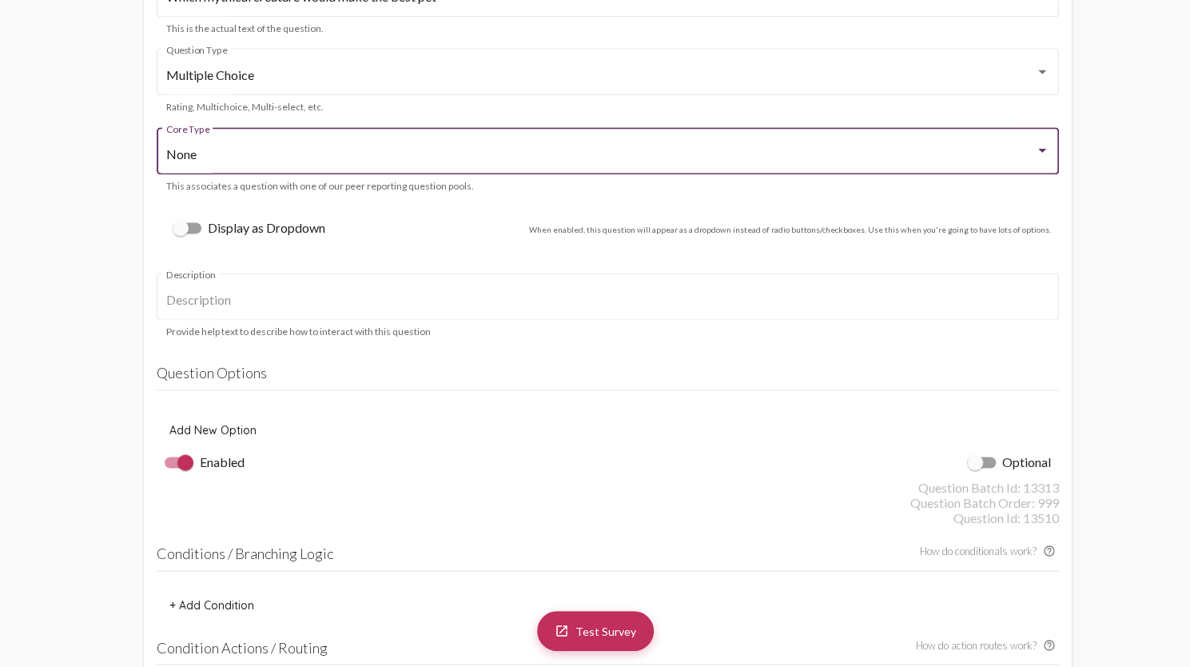
scroll to position [1178, 0]
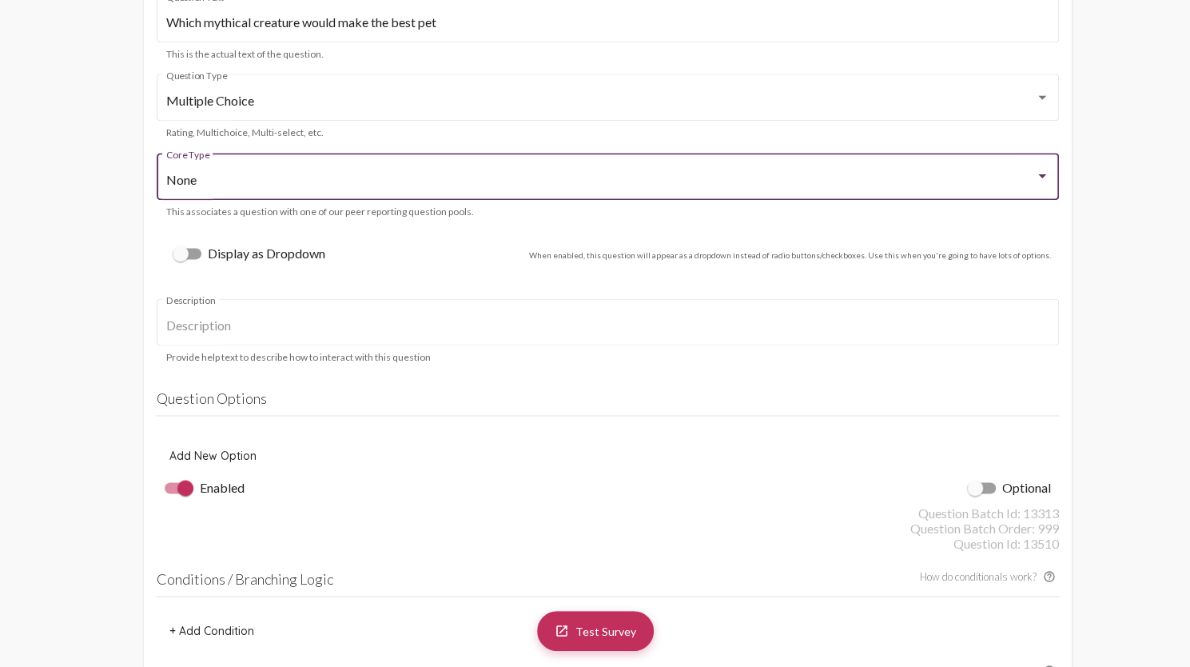
click at [225, 461] on span "Add New Option" at bounding box center [212, 455] width 87 height 14
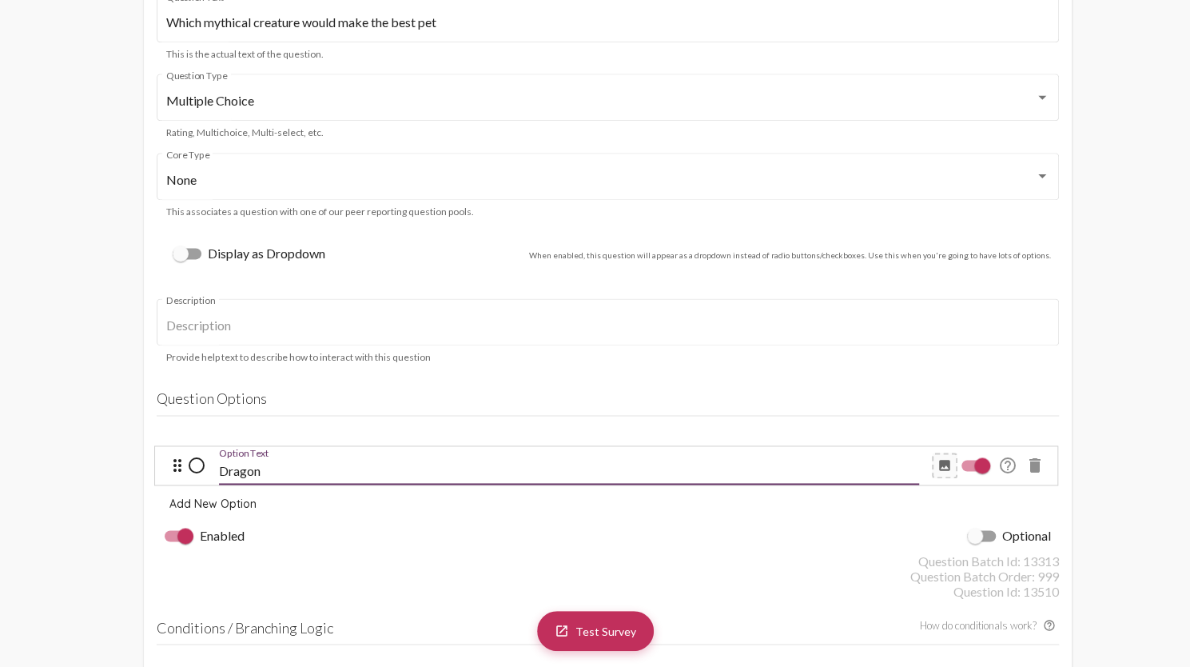
type input "Dragon"
click at [240, 503] on span "Add New Option" at bounding box center [212, 503] width 87 height 14
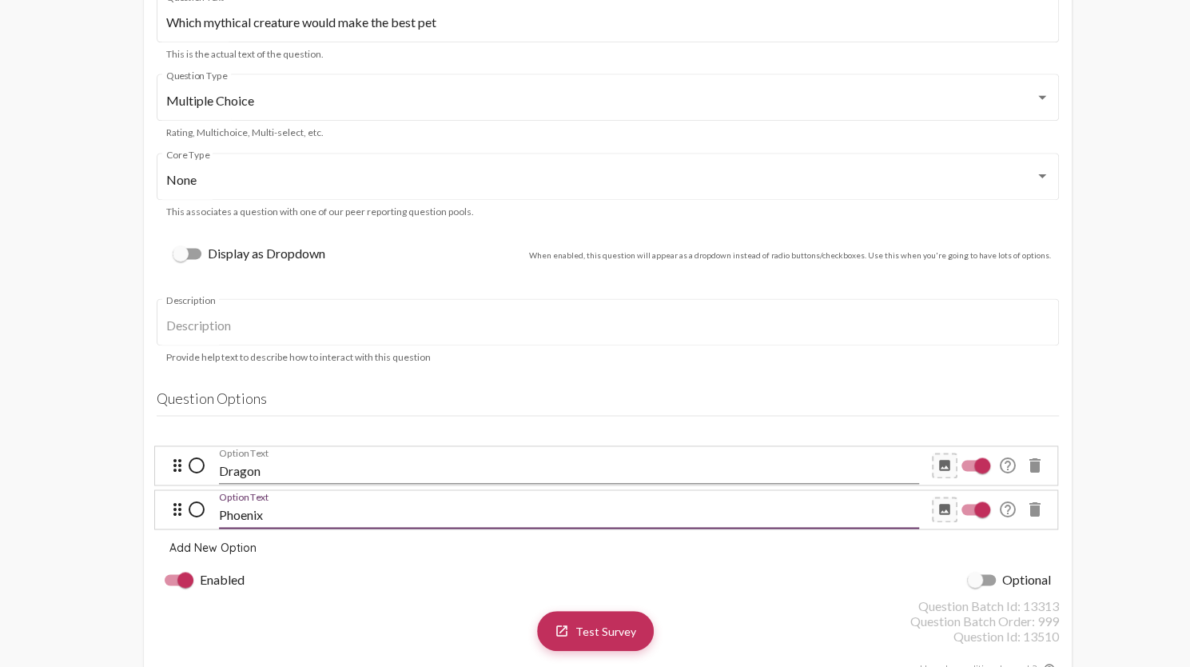
type input "Phoenix"
click at [247, 550] on span "Add New Option" at bounding box center [212, 547] width 87 height 14
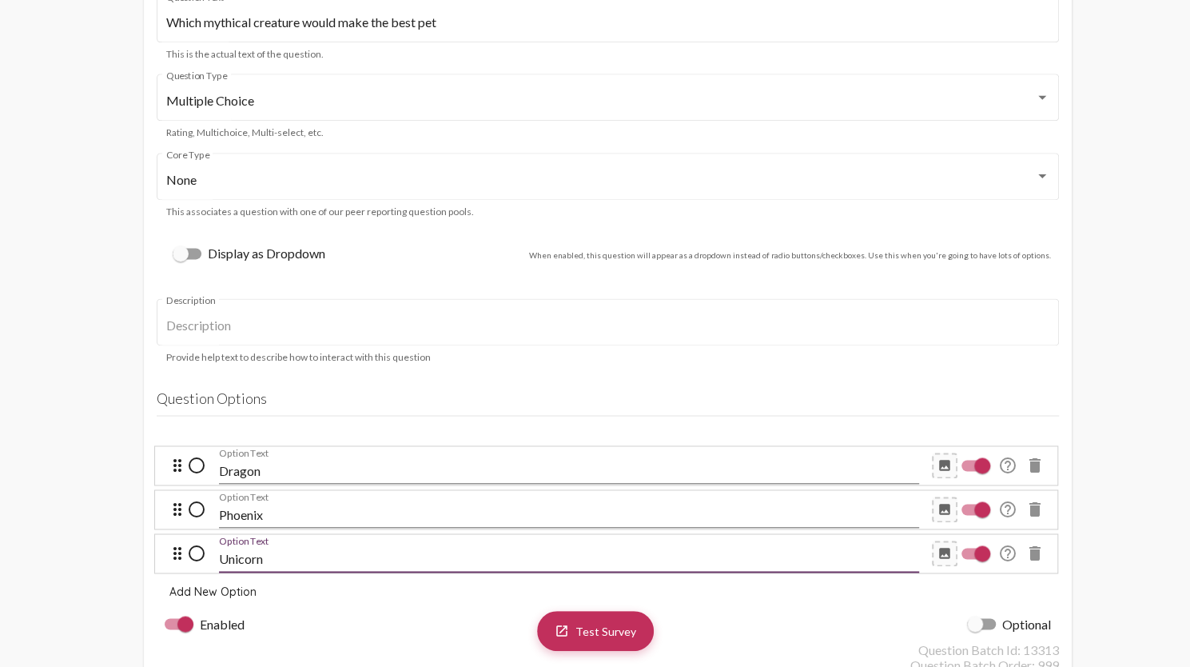
type input "Unicorn"
click at [213, 594] on span "Add New Option" at bounding box center [212, 591] width 87 height 14
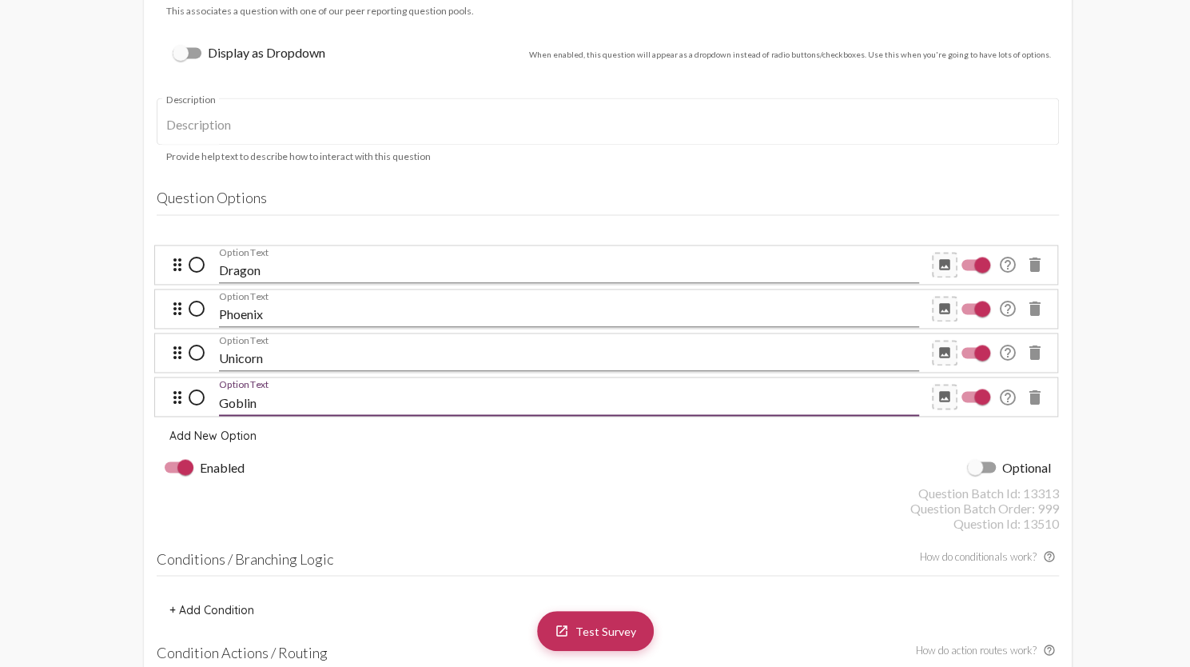
scroll to position [1418, 0]
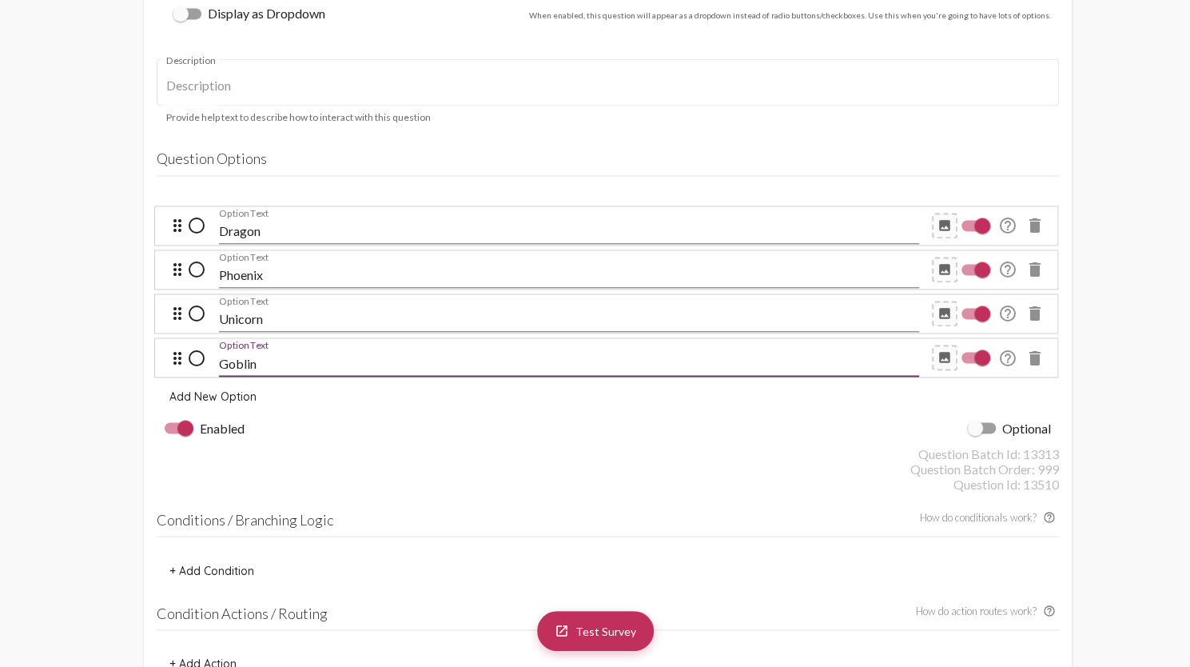
type input "Goblin"
click at [245, 395] on span "Add New Option" at bounding box center [212, 395] width 87 height 14
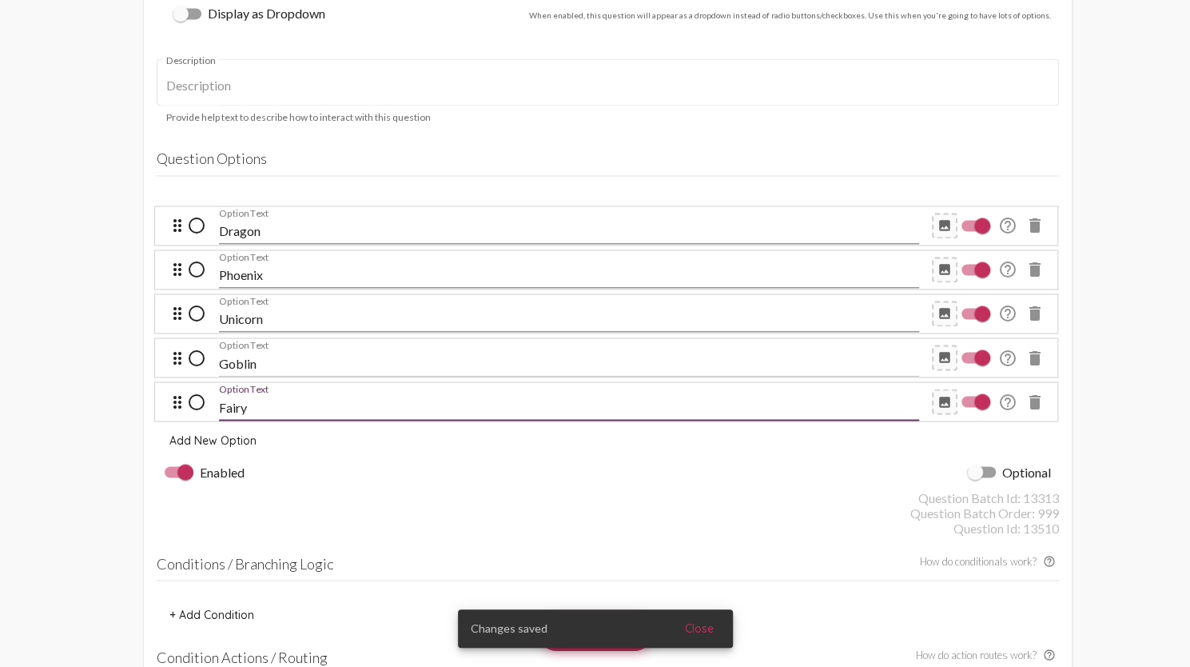
type input "Fairy"
click at [243, 440] on span "Add New Option" at bounding box center [212, 439] width 87 height 14
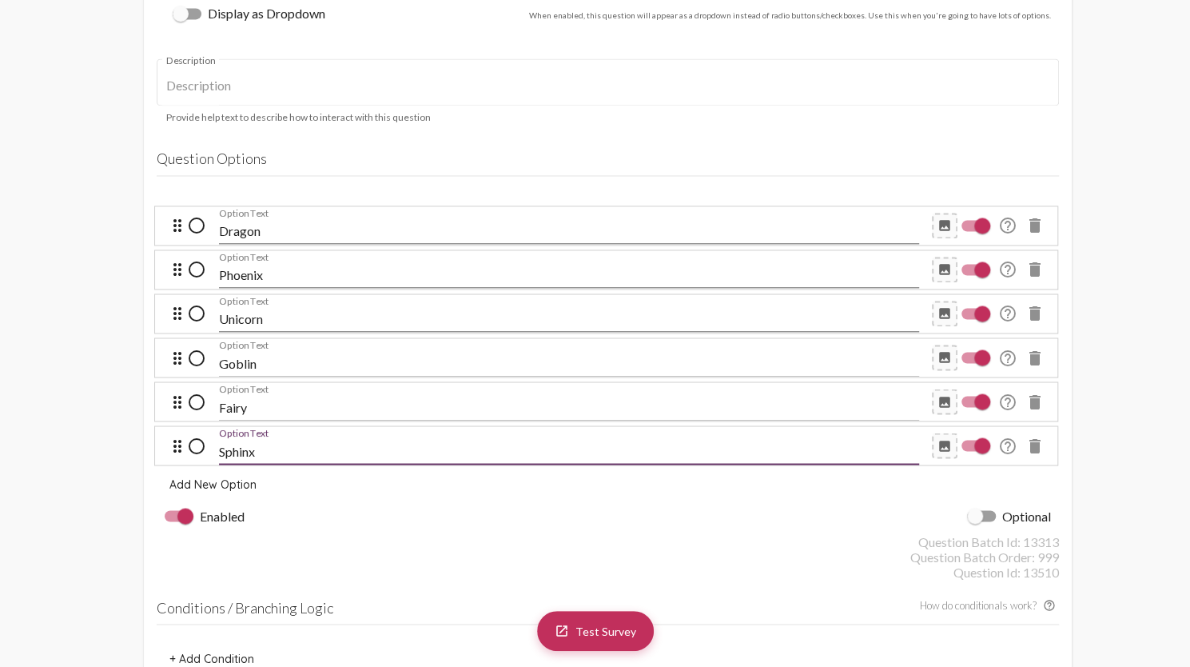
type input "Sphinx"
click at [352, 504] on div "Enabled Optional" at bounding box center [608, 515] width 902 height 35
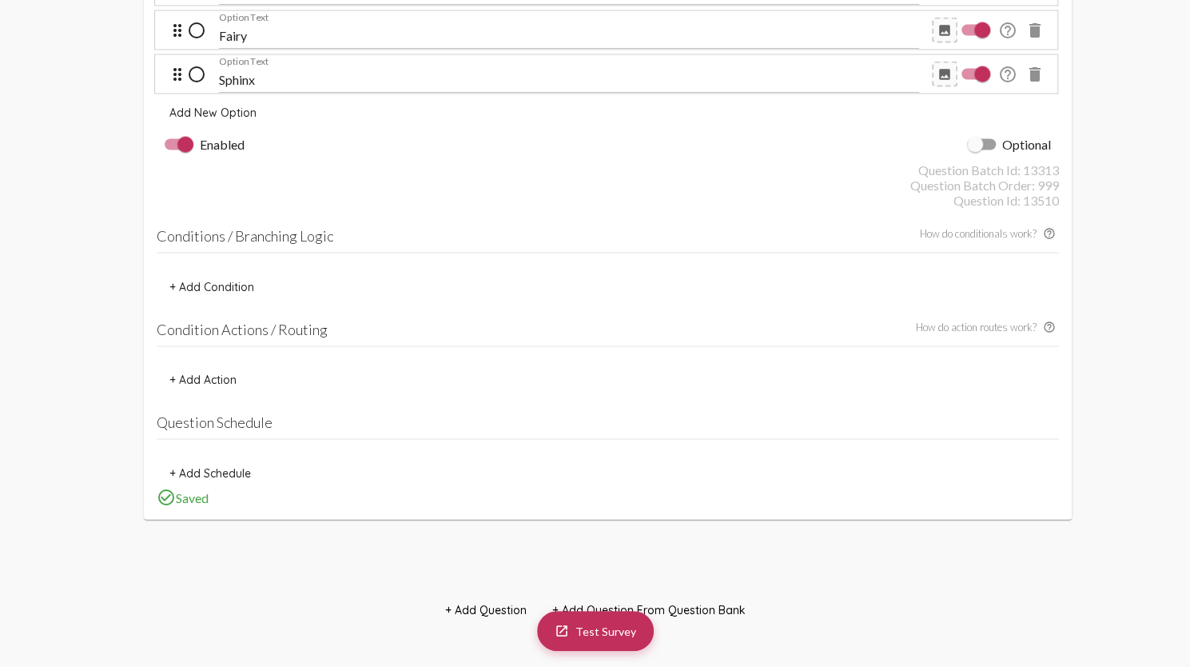
scroll to position [1978, 0]
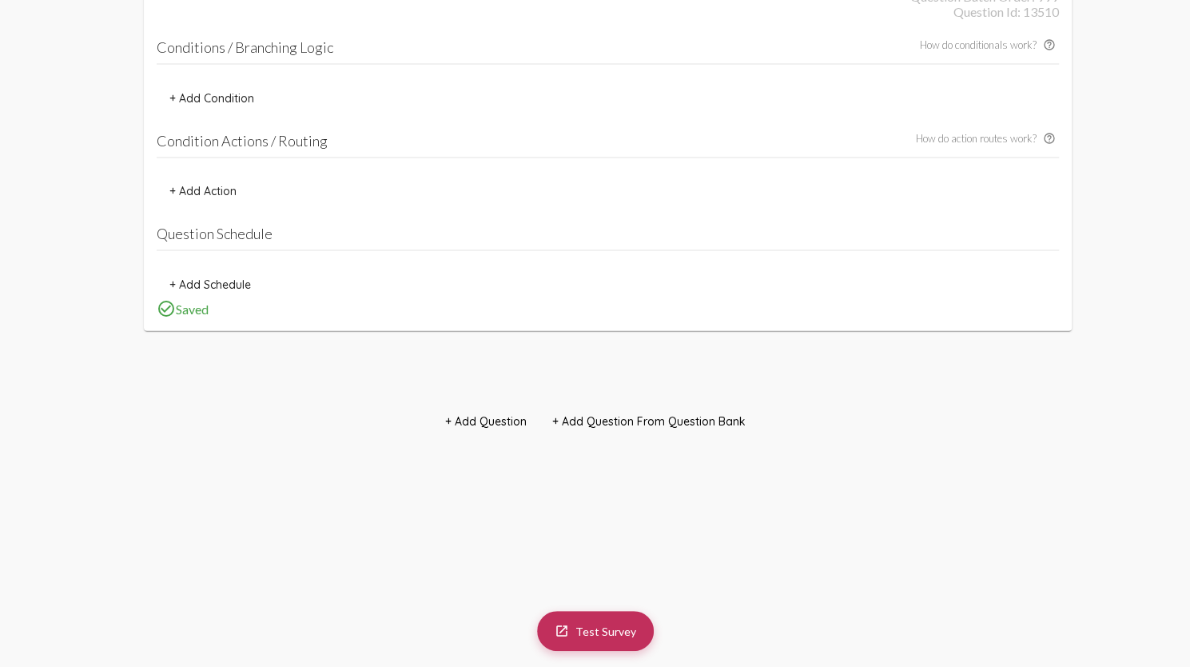
click at [514, 425] on span "+ Add Question" at bounding box center [486, 421] width 82 height 14
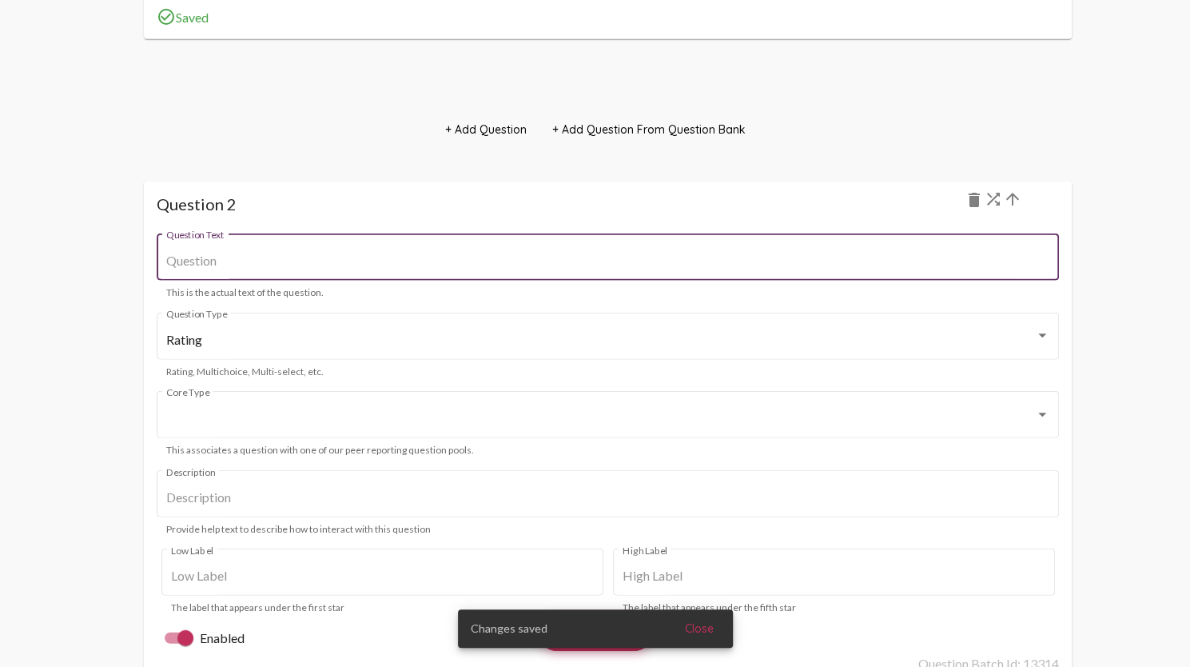
scroll to position [2297, 0]
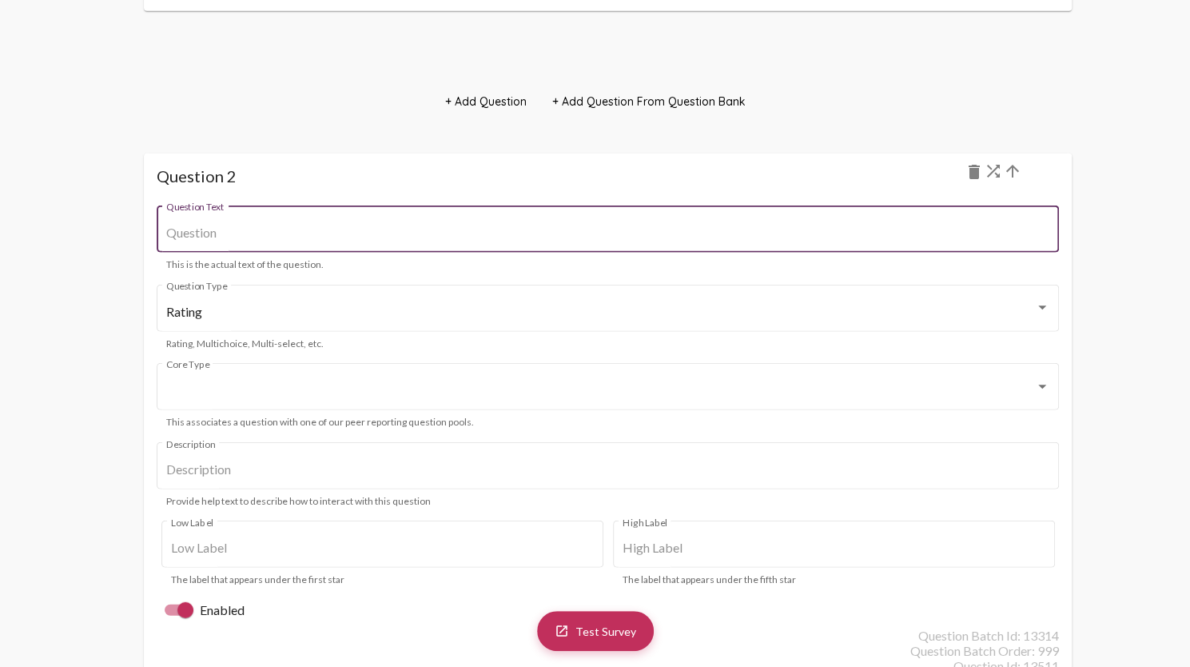
click at [187, 229] on input "Question Text" at bounding box center [607, 232] width 883 height 14
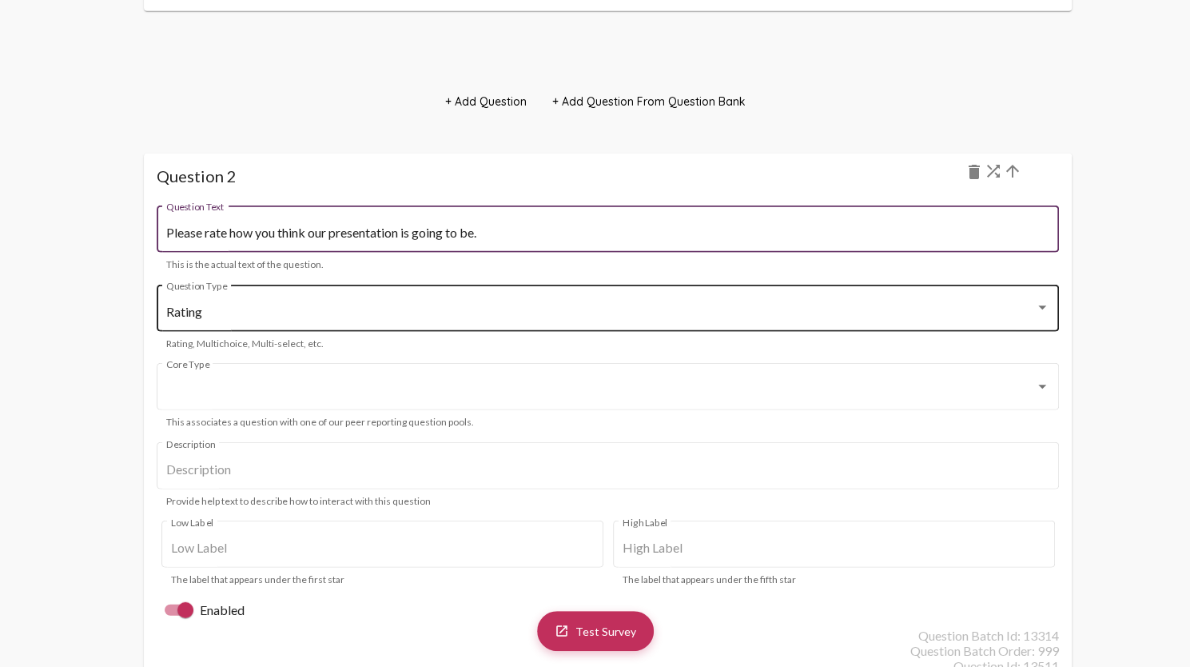
type input "Please rate how you think our presentation is going to be."
click at [237, 310] on div "Rating" at bounding box center [600, 312] width 869 height 14
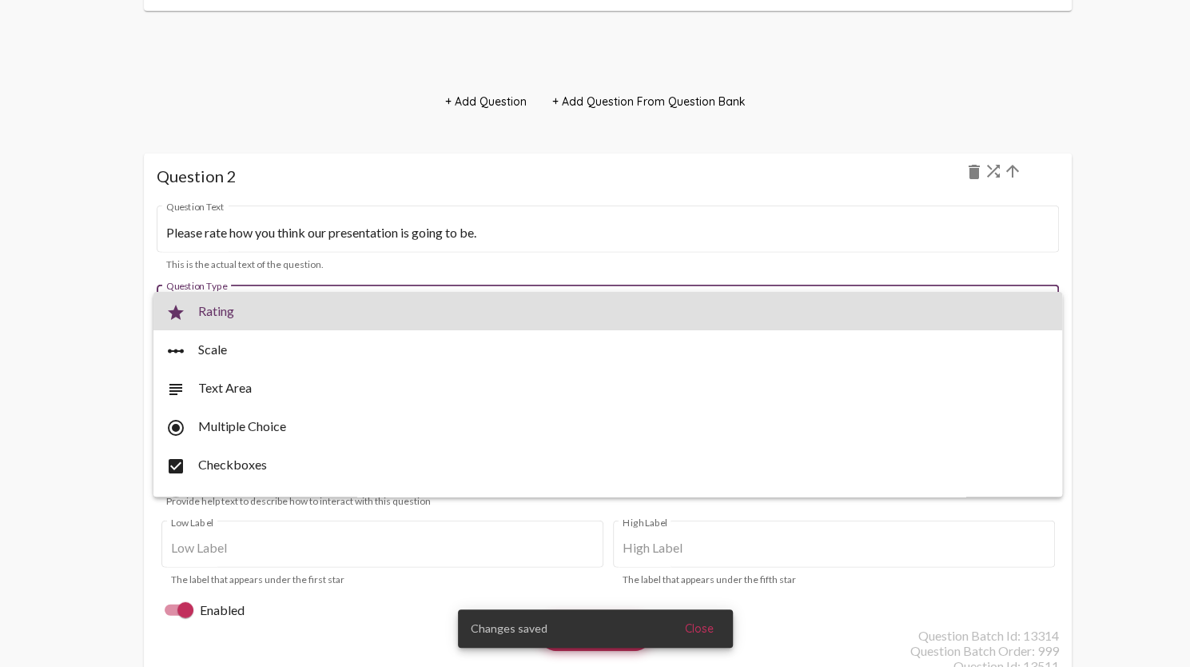
click at [241, 316] on span "star Rating" at bounding box center [608, 311] width 884 height 38
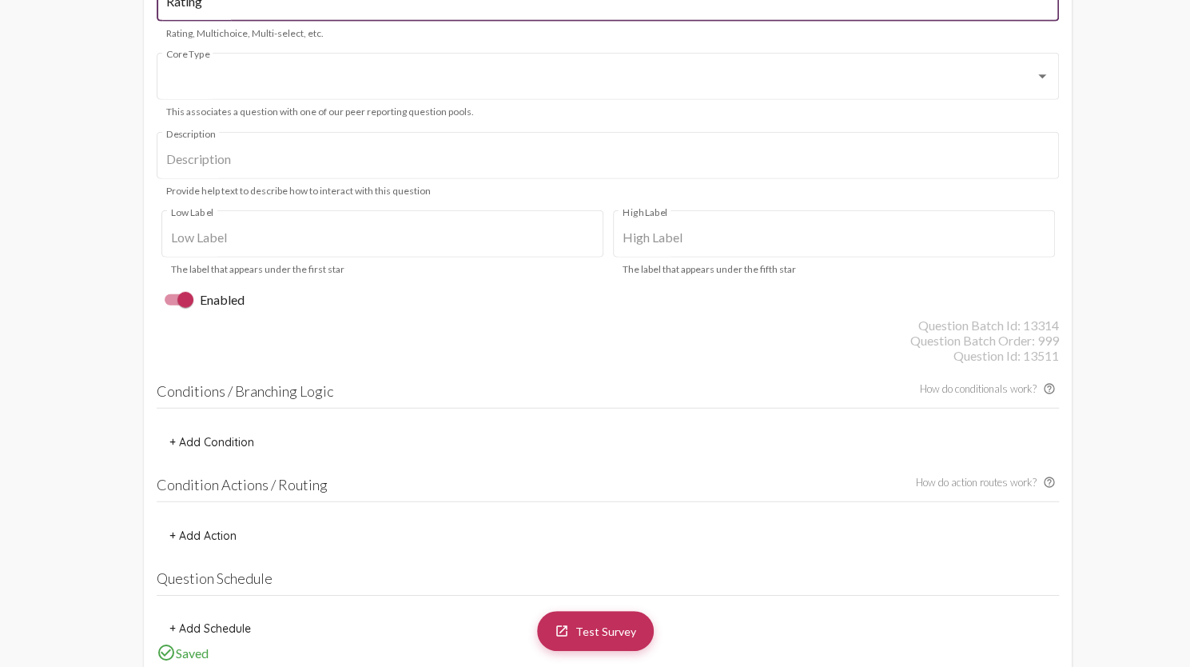
scroll to position [2617, 0]
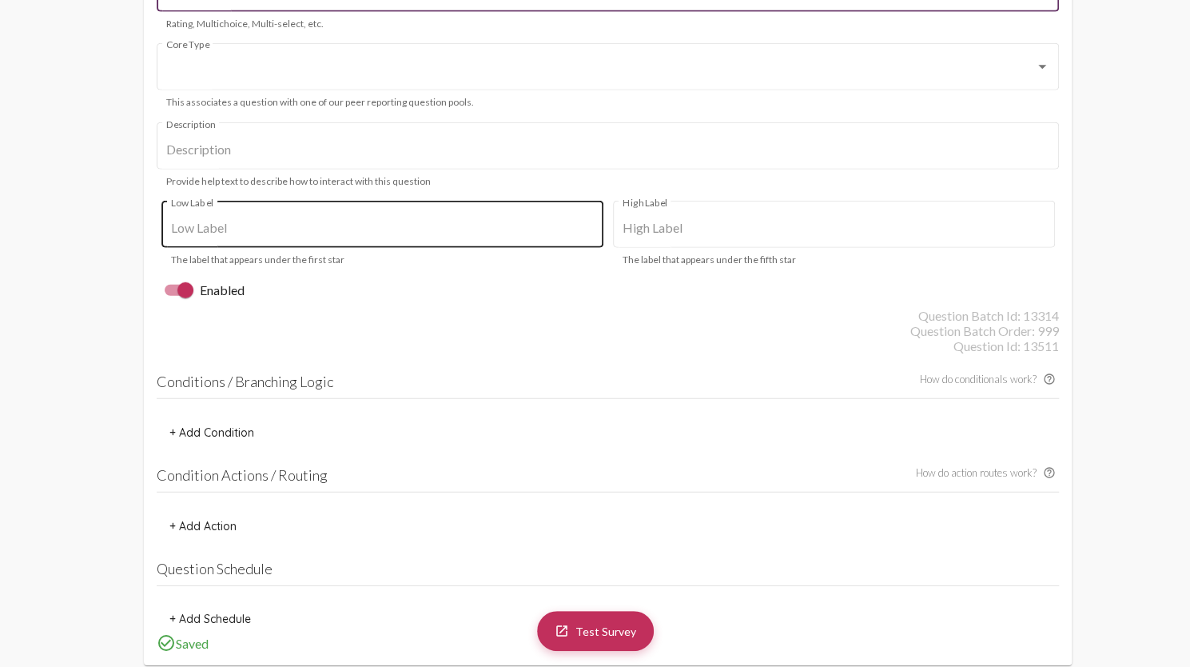
click at [258, 238] on div "Low Label" at bounding box center [382, 222] width 423 height 50
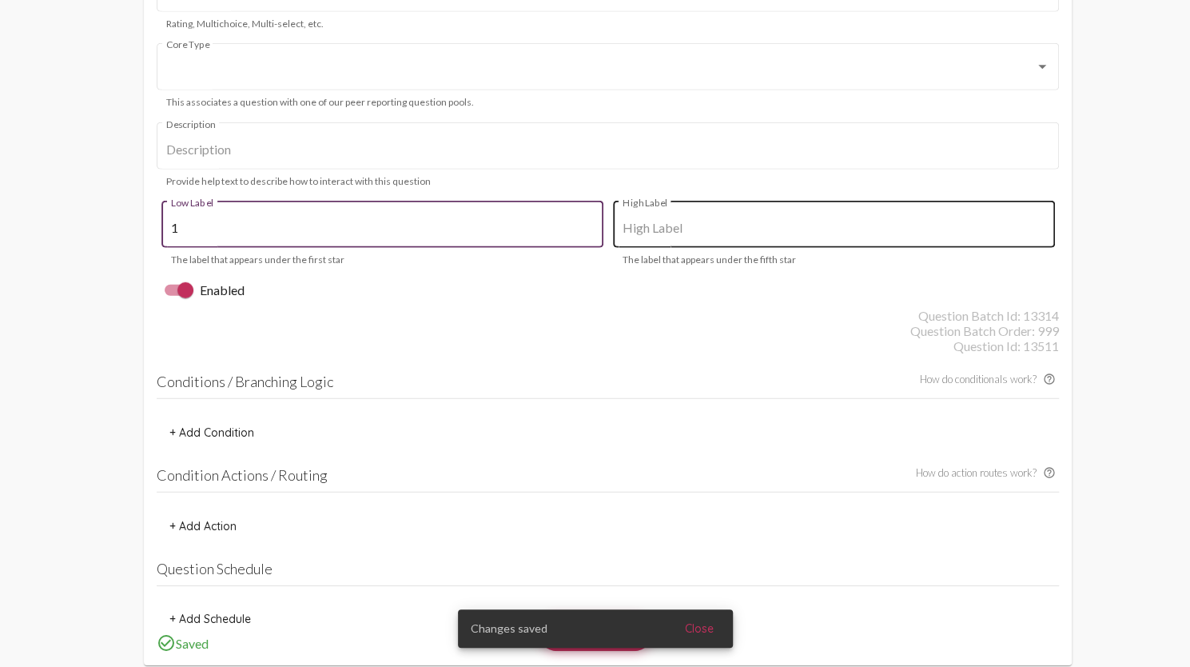
type input "1"
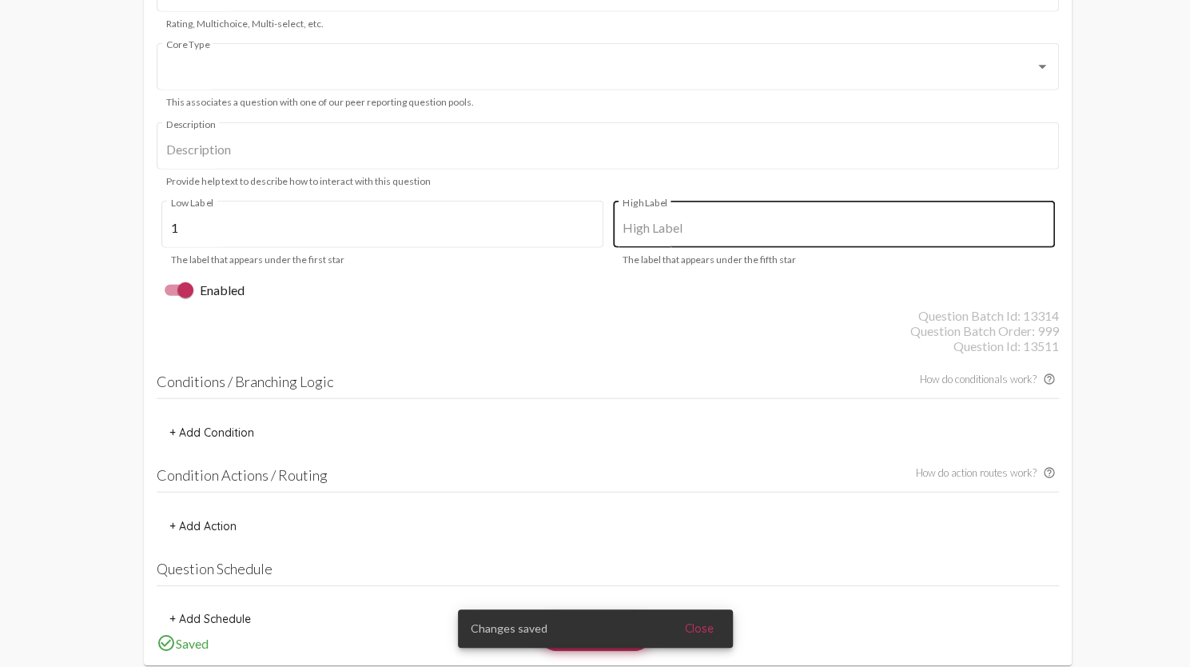
click at [651, 238] on div "High Label" at bounding box center [834, 222] width 423 height 50
type input "5"
click at [634, 284] on div "Enabled" at bounding box center [608, 290] width 902 height 35
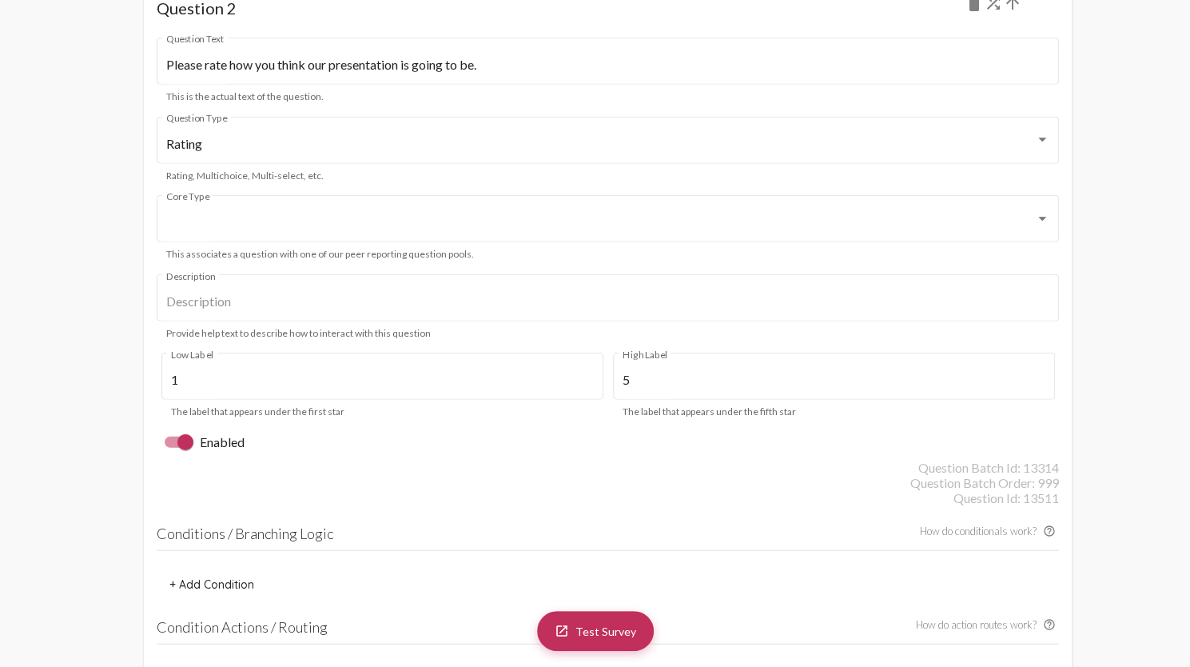
scroll to position [2377, 0]
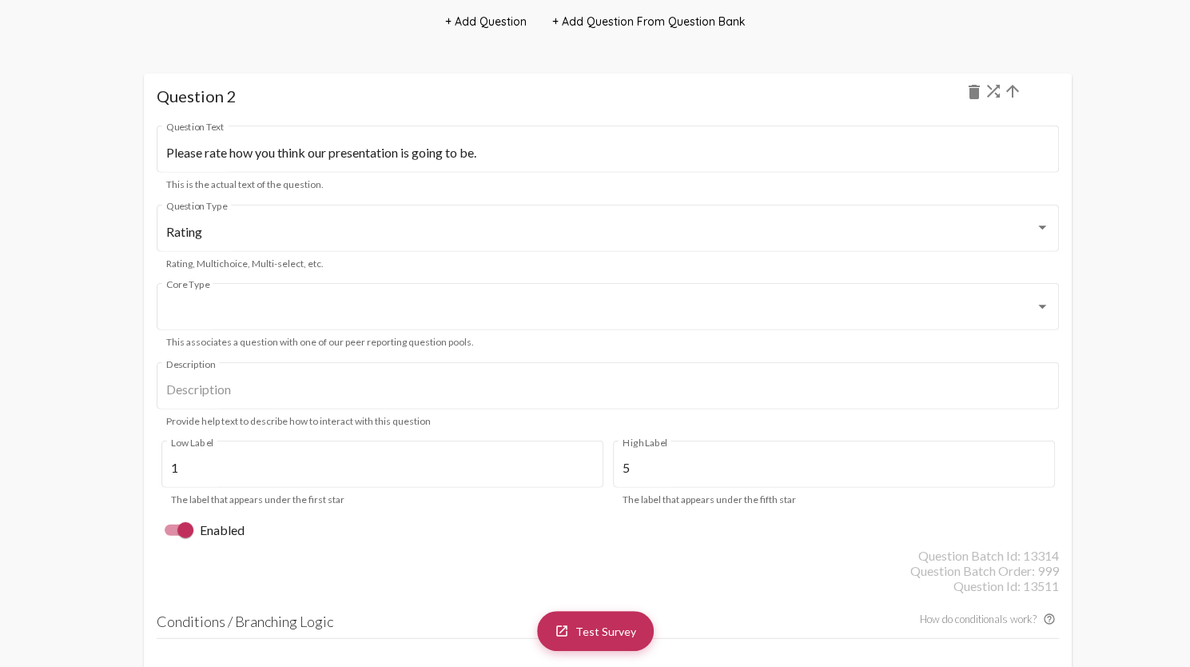
click at [532, 319] on div "Core Type" at bounding box center [607, 305] width 883 height 50
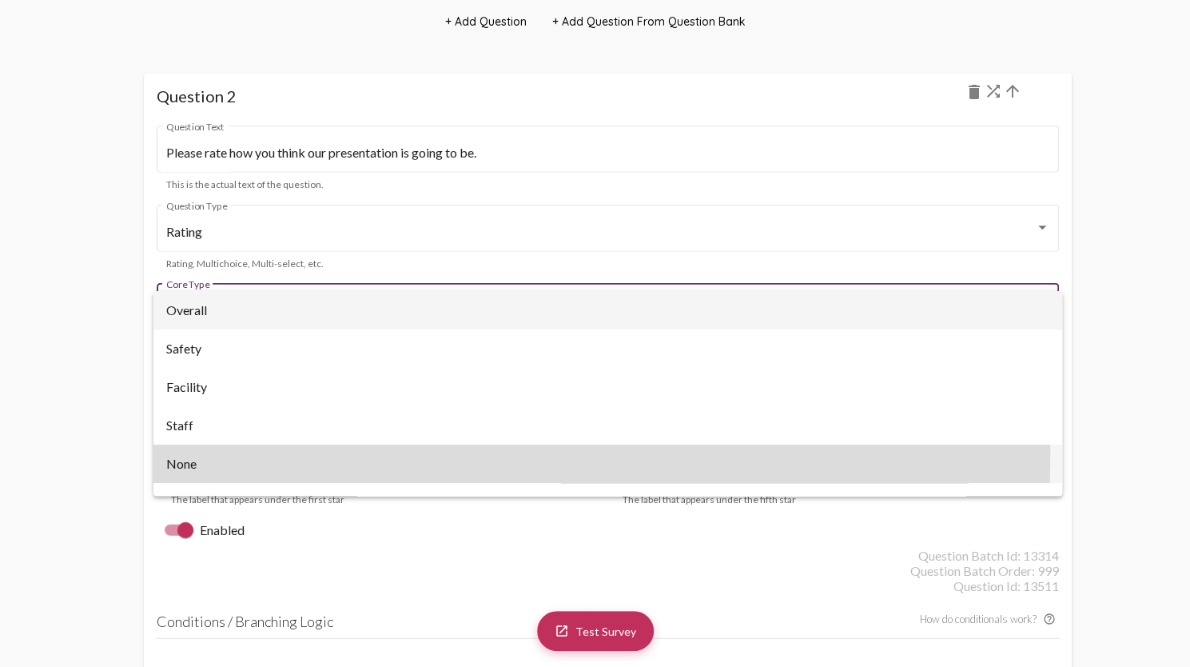
click at [186, 453] on span "None" at bounding box center [608, 463] width 884 height 38
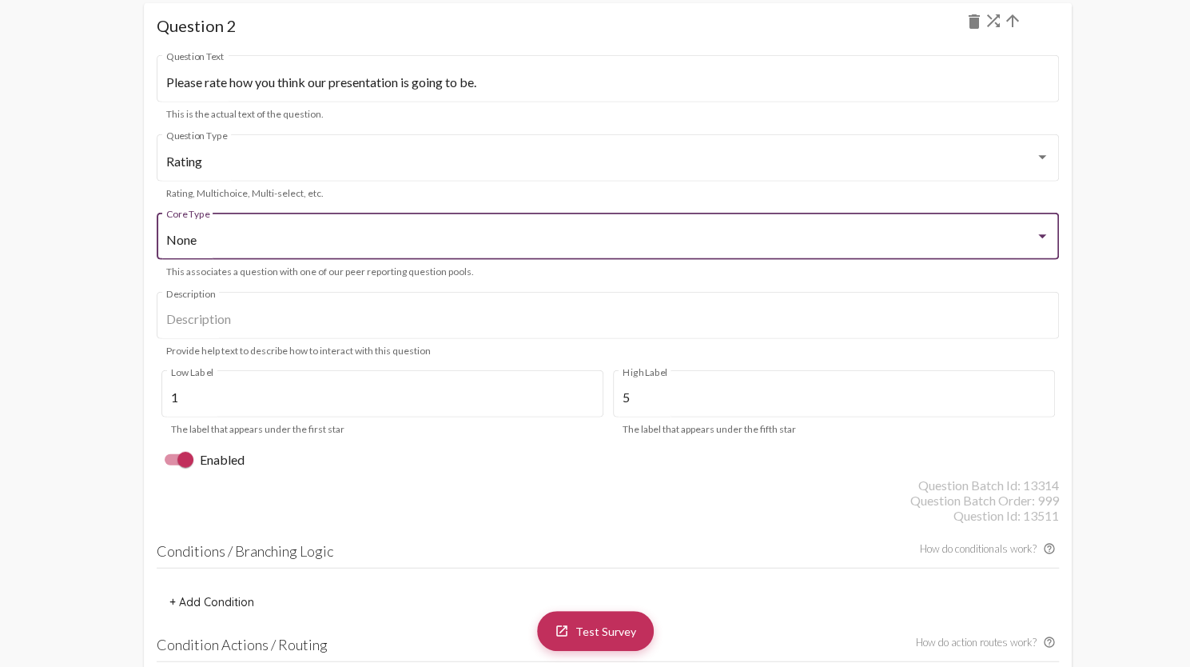
scroll to position [2254, 0]
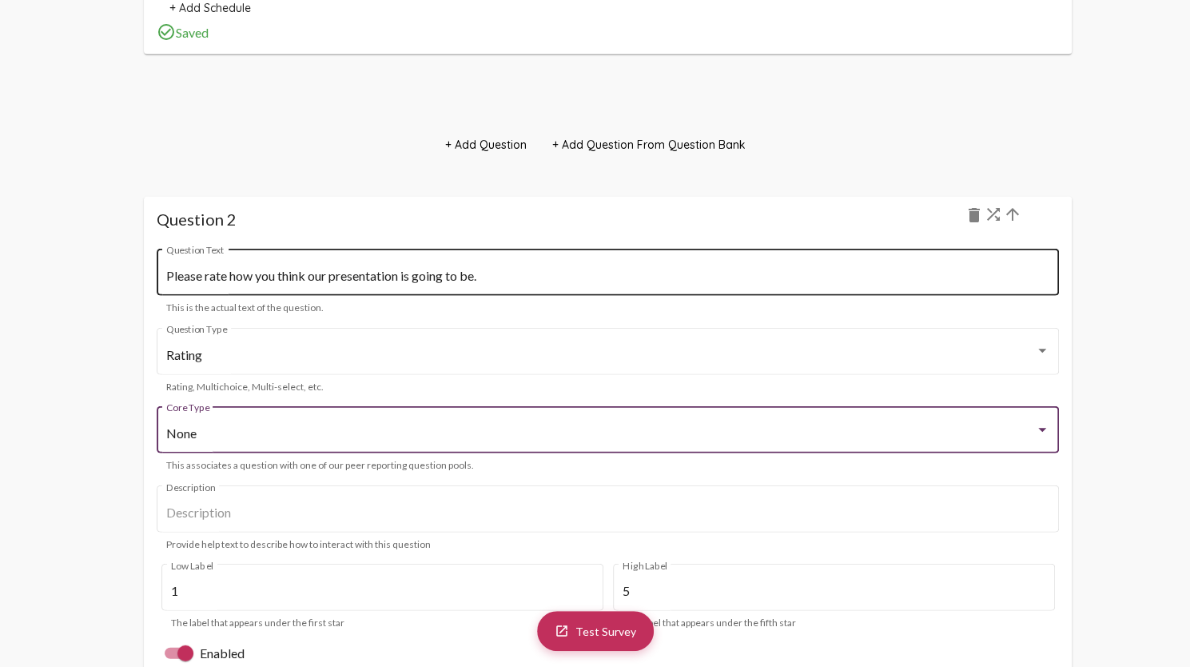
click at [491, 275] on input "Please rate how you think our presentation is going to be." at bounding box center [607, 276] width 883 height 14
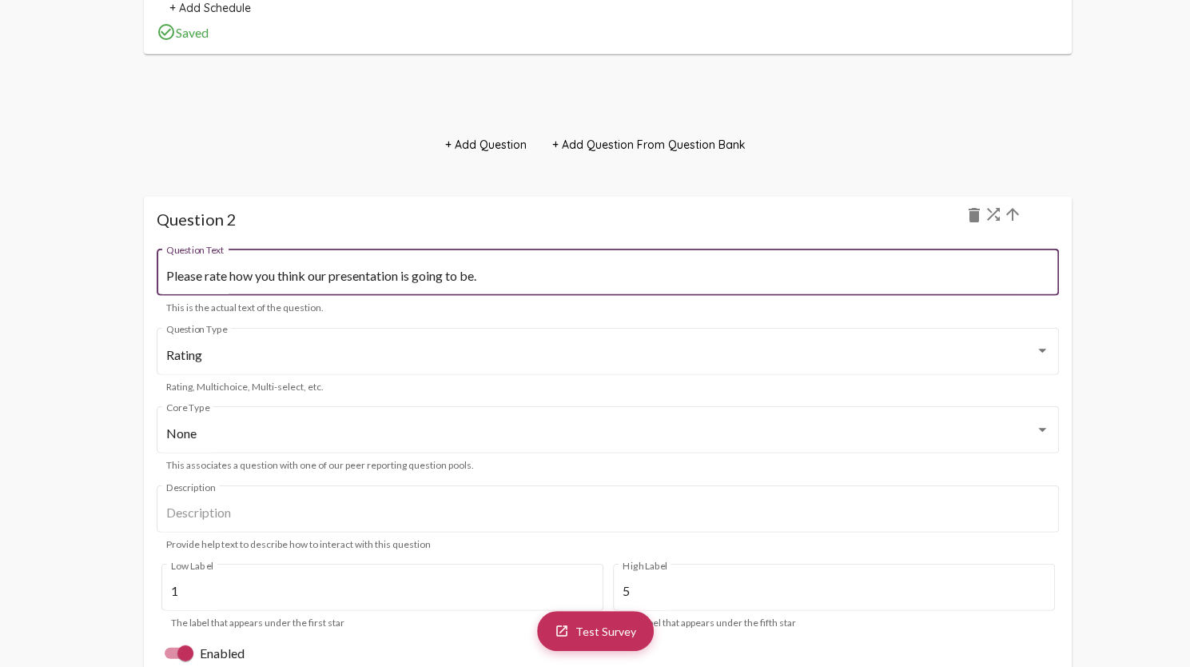
scroll to position [0, 0]
drag, startPoint x: 491, startPoint y: 274, endPoint x: 172, endPoint y: 281, distance: 319.0
click at [172, 281] on input "Please rate how you think our presentation is going to be." at bounding box center [607, 276] width 883 height 14
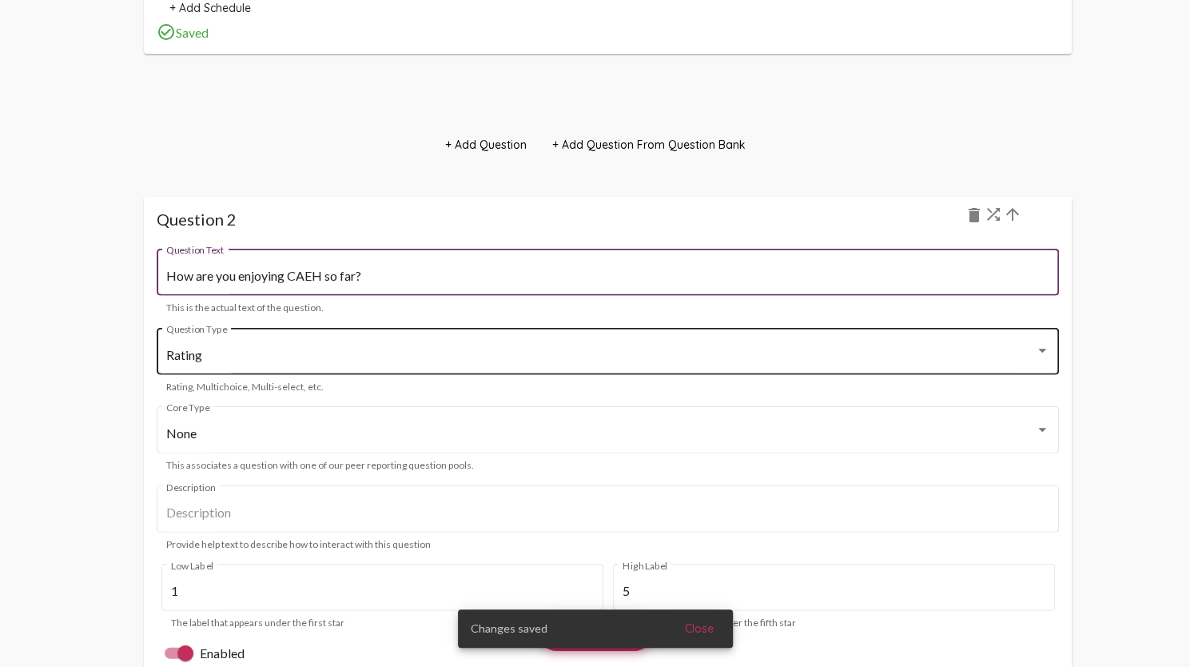
scroll to position [2414, 0]
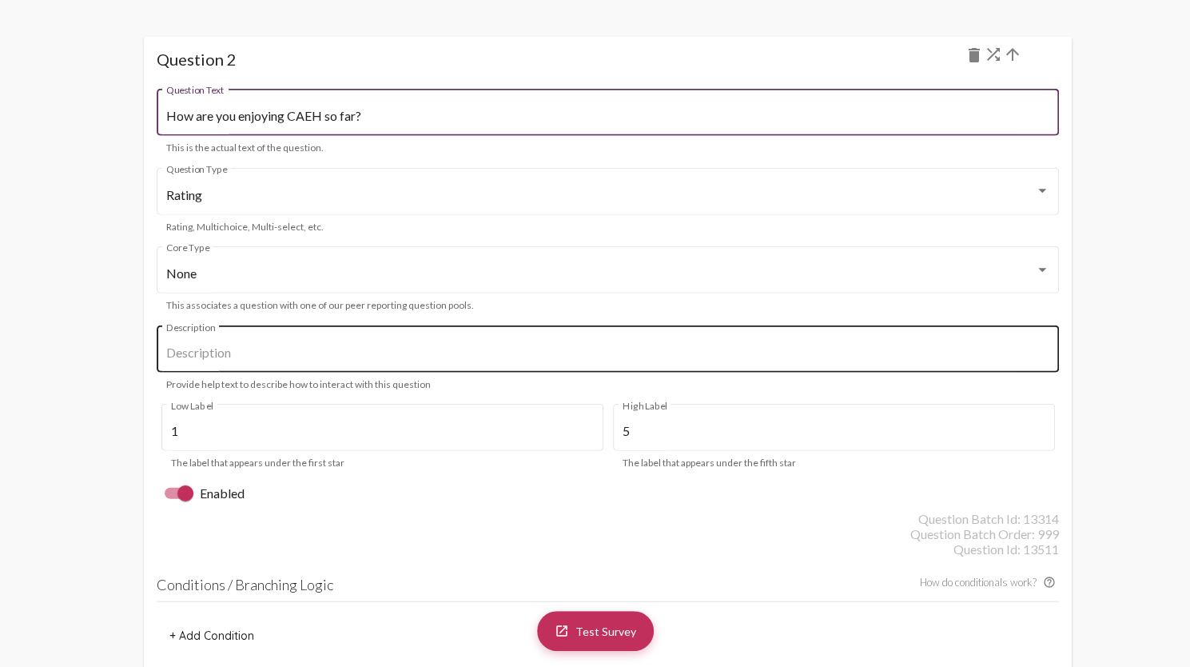
click at [291, 347] on input "Description" at bounding box center [607, 352] width 883 height 14
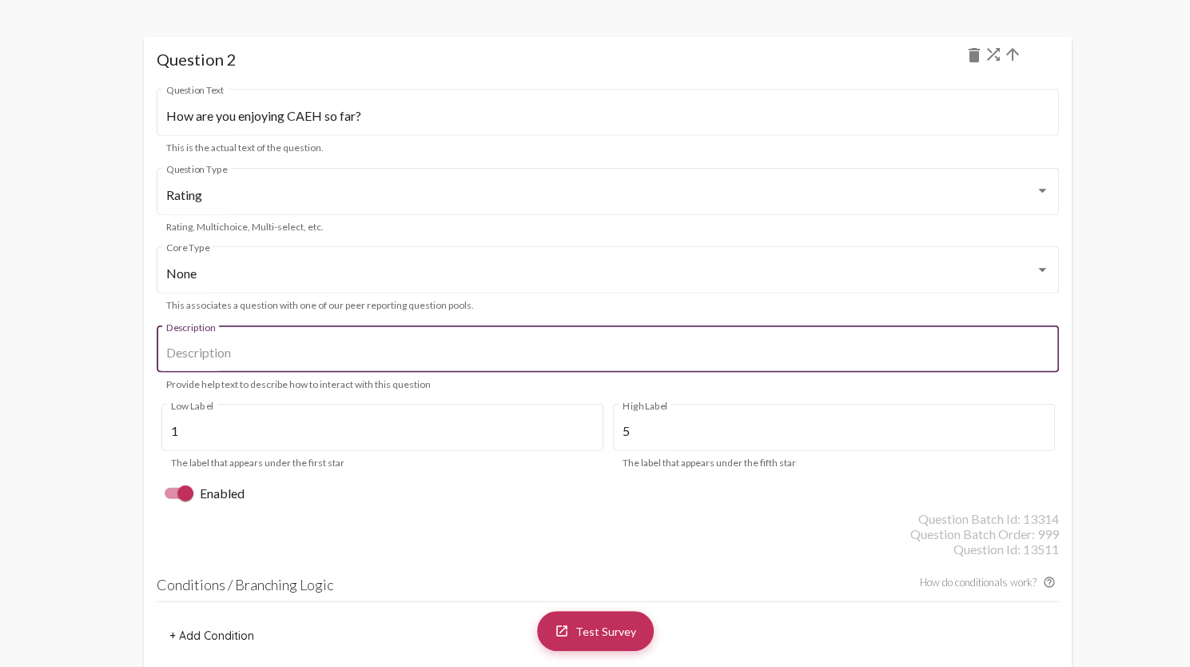
click at [291, 347] on input "Description" at bounding box center [607, 352] width 883 height 14
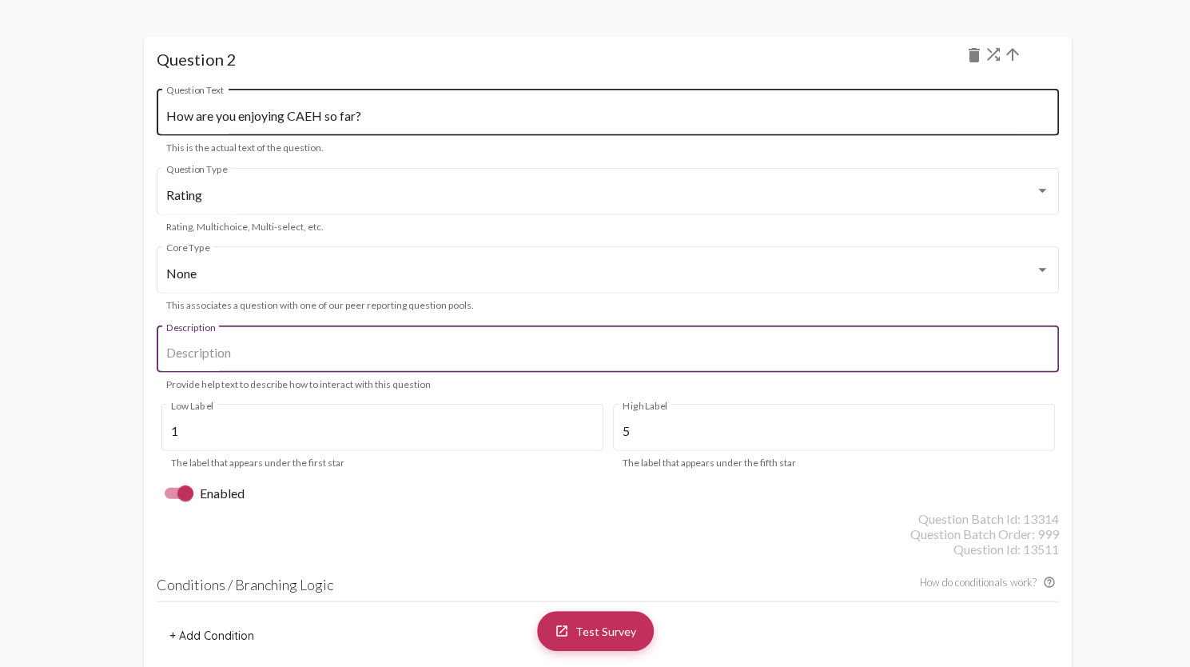
click at [330, 116] on input "How are you enjoying CAEH so far?" at bounding box center [607, 116] width 883 height 14
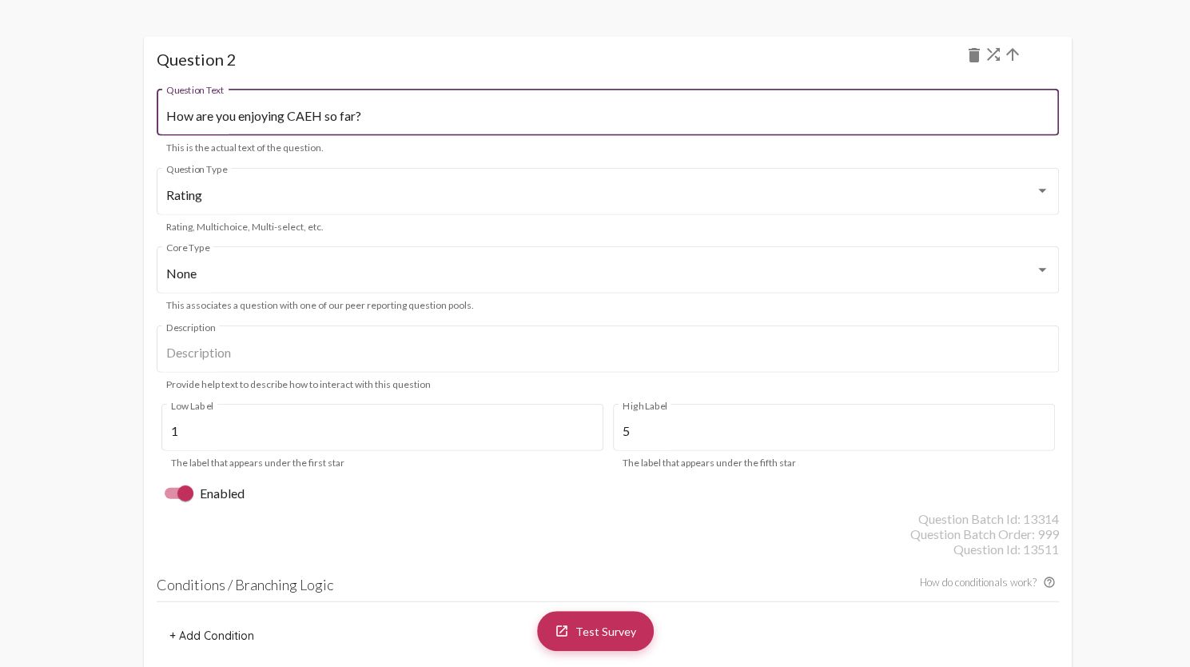
click at [330, 116] on input "How are you enjoying CAEH so far?" at bounding box center [607, 116] width 883 height 14
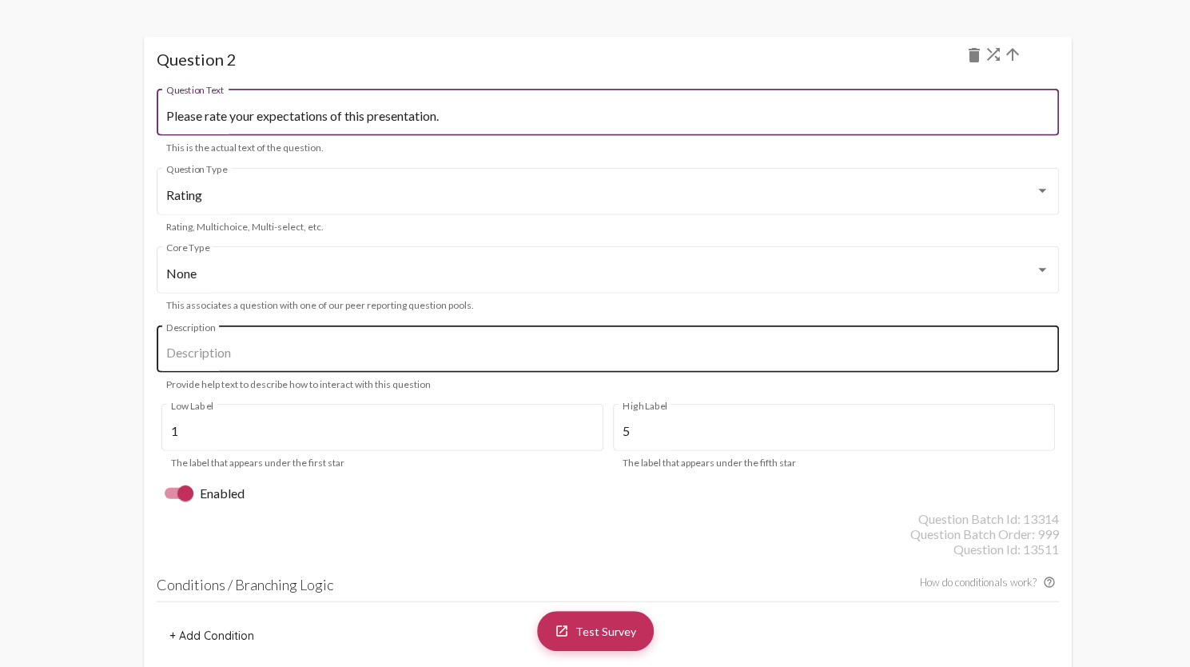
type input "Please rate your expectations of this presentation."
click at [342, 354] on input "Description" at bounding box center [607, 352] width 883 height 14
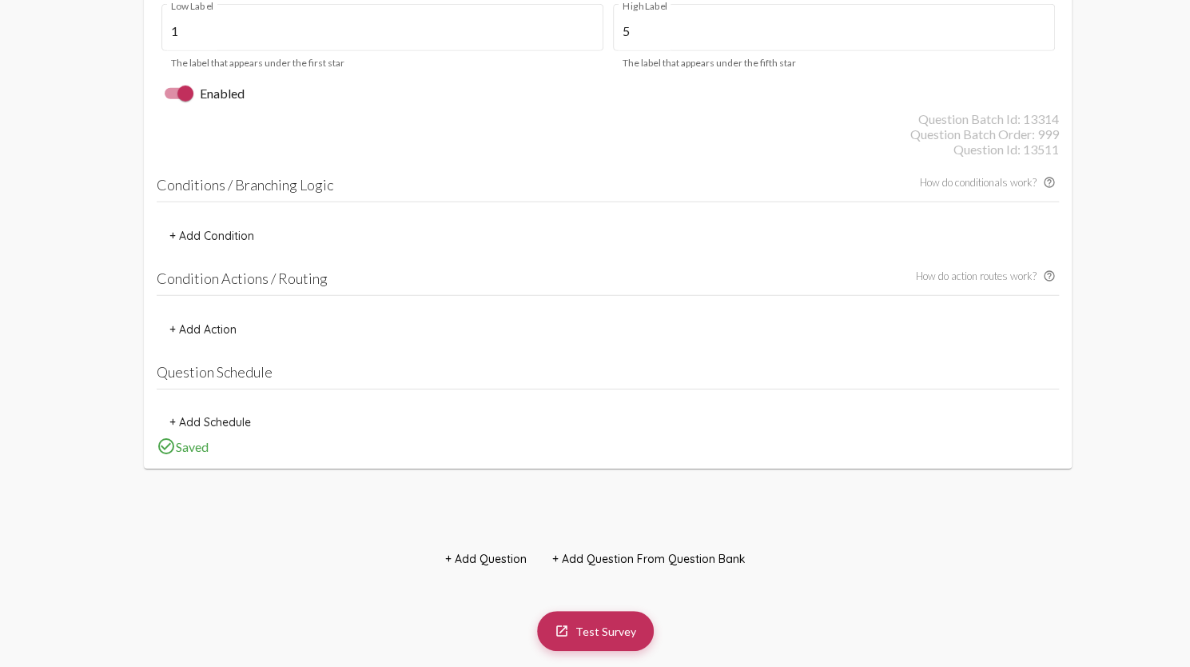
scroll to position [2894, 0]
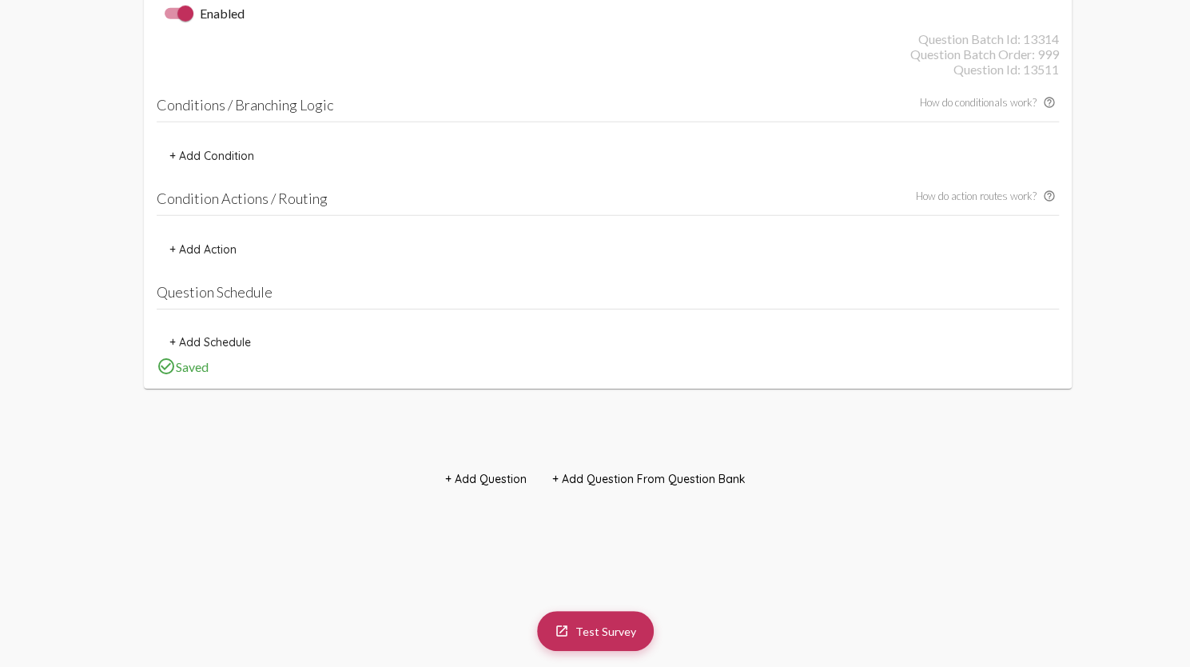
type input "1="I don't have high hopes for these 2" 5="These 2 are going to give the best p…"
click at [468, 484] on span "+ Add Question" at bounding box center [486, 479] width 82 height 14
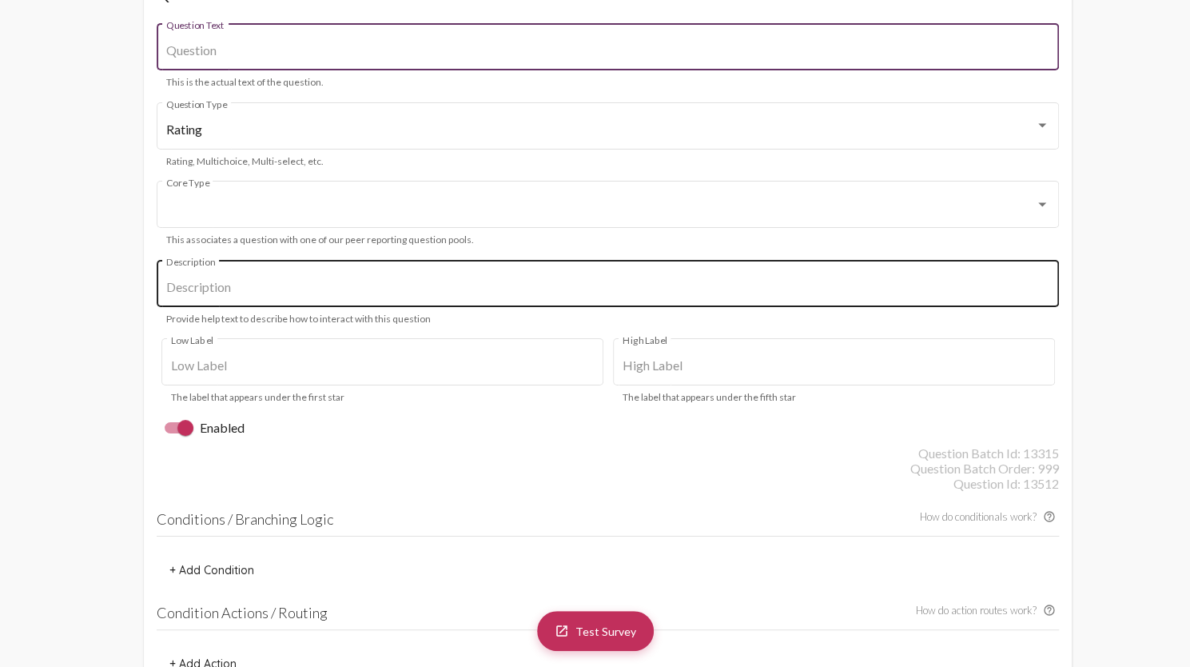
scroll to position [3293, 0]
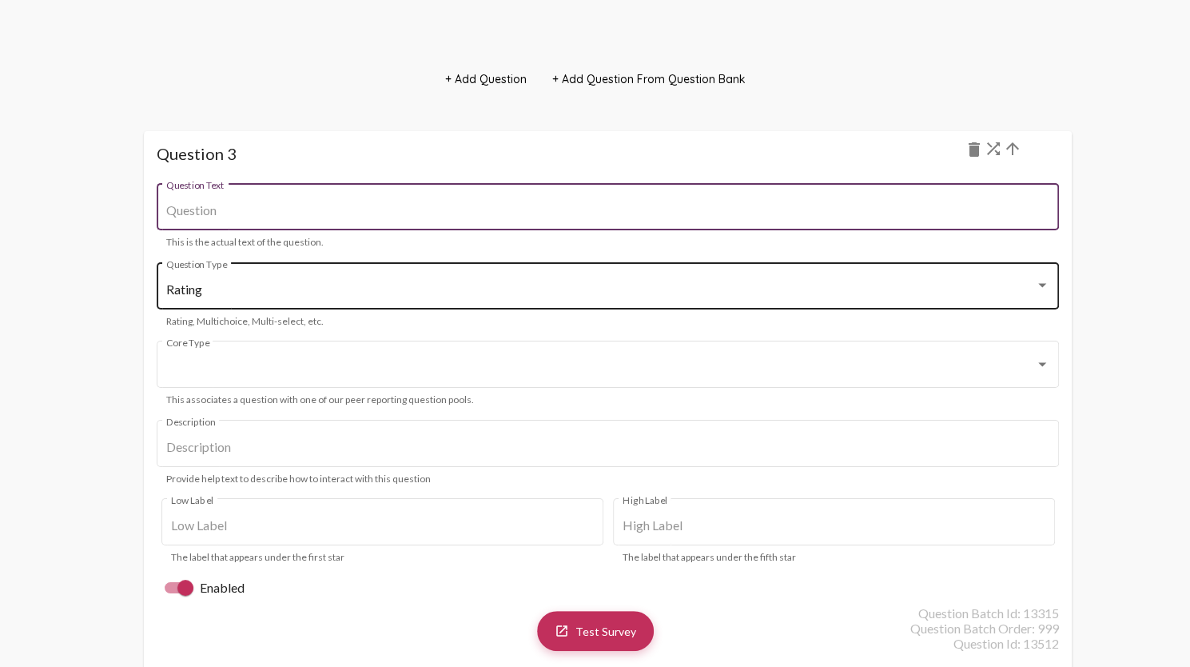
click at [448, 300] on div "Rating Question Type" at bounding box center [607, 284] width 883 height 50
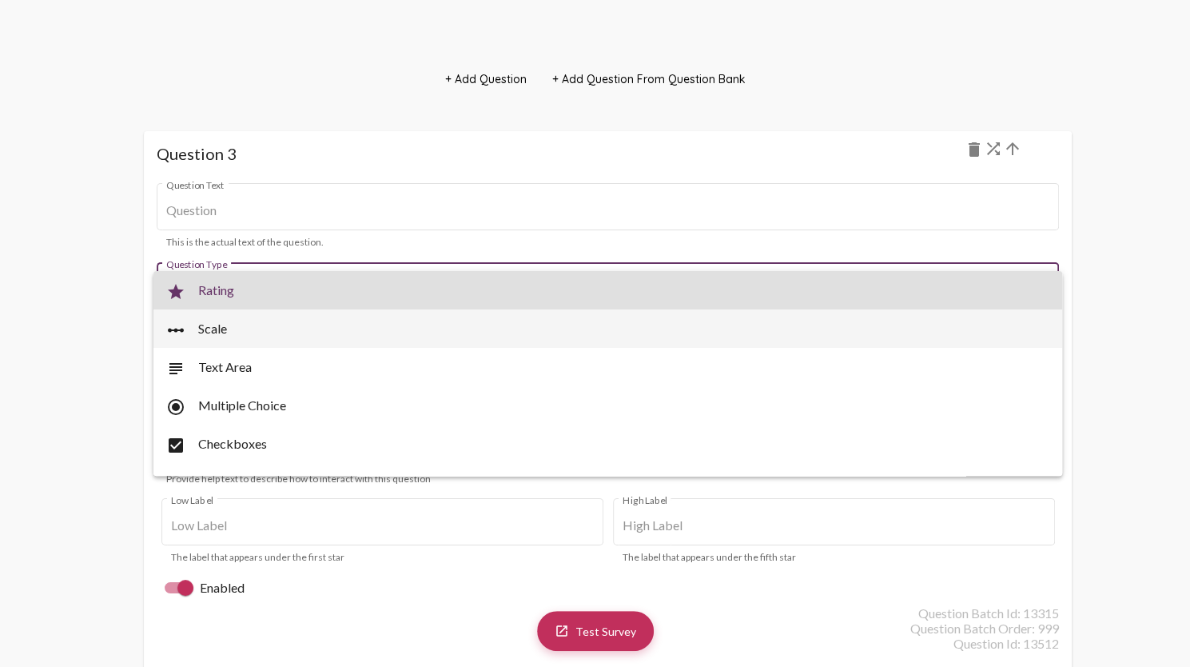
click at [300, 325] on span "linear_scale Scale" at bounding box center [608, 328] width 884 height 38
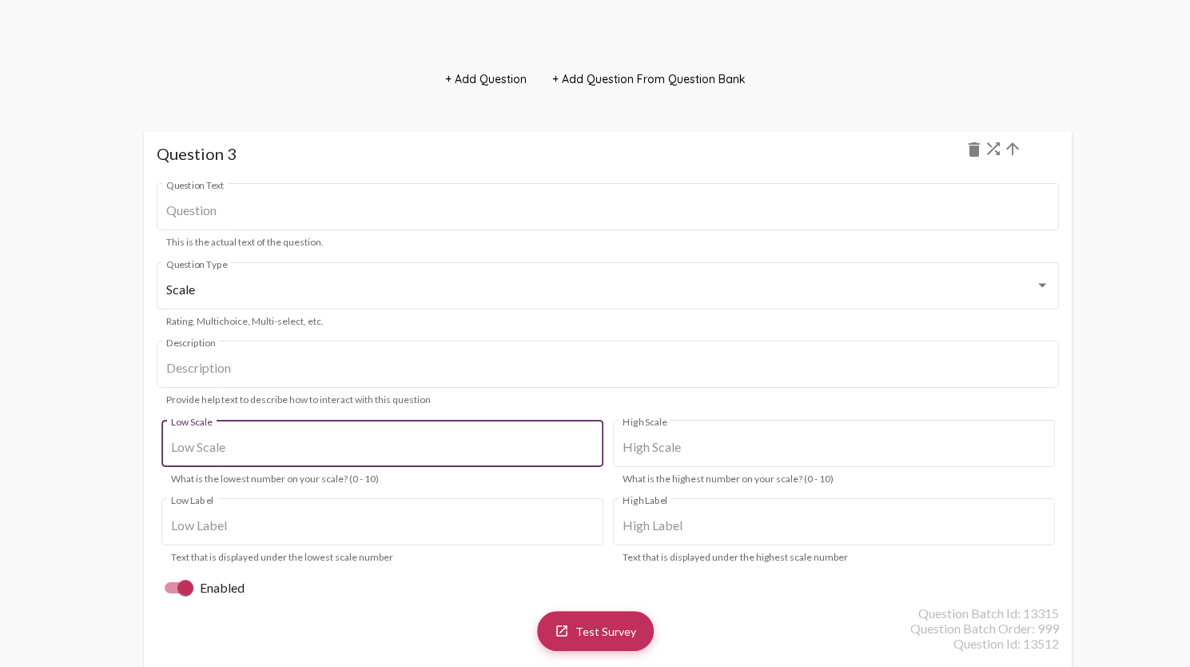
click at [321, 453] on input "Low Scale" at bounding box center [382, 447] width 423 height 14
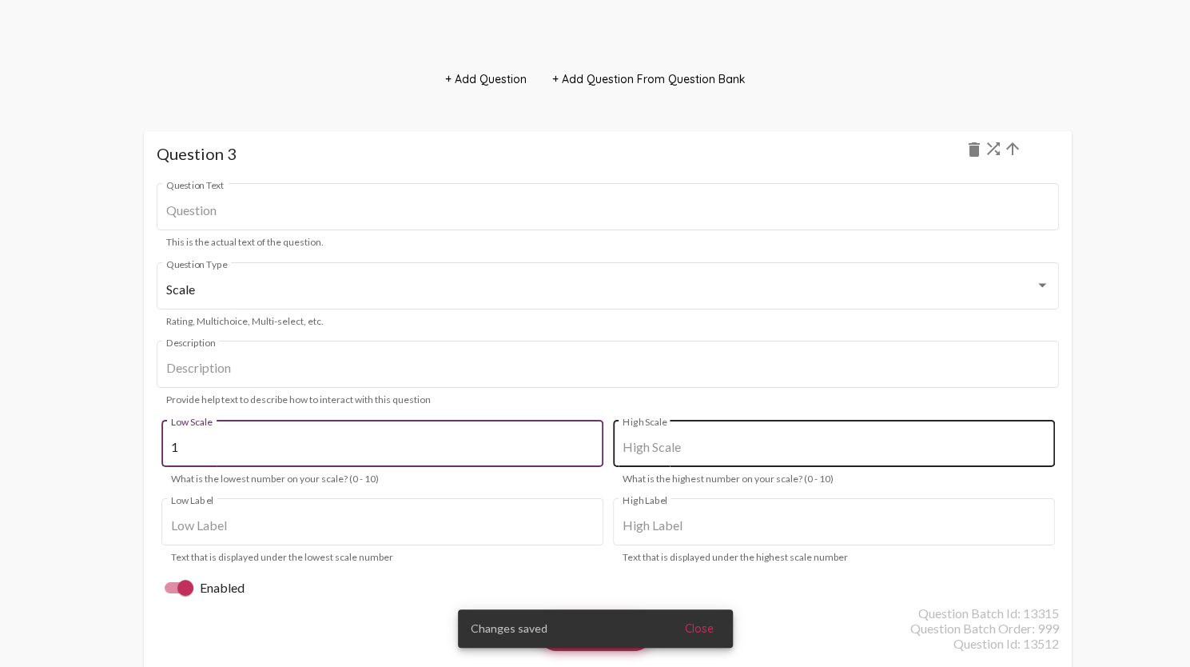
type input "1"
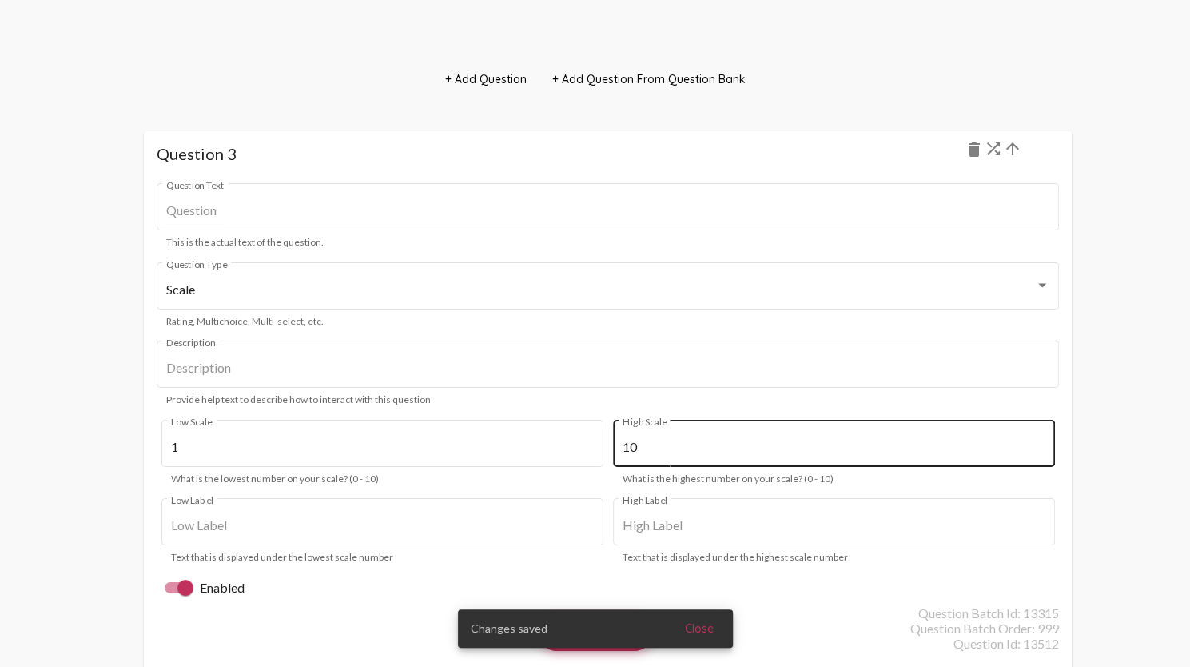
click at [703, 460] on div "10 High Scale" at bounding box center [834, 441] width 423 height 50
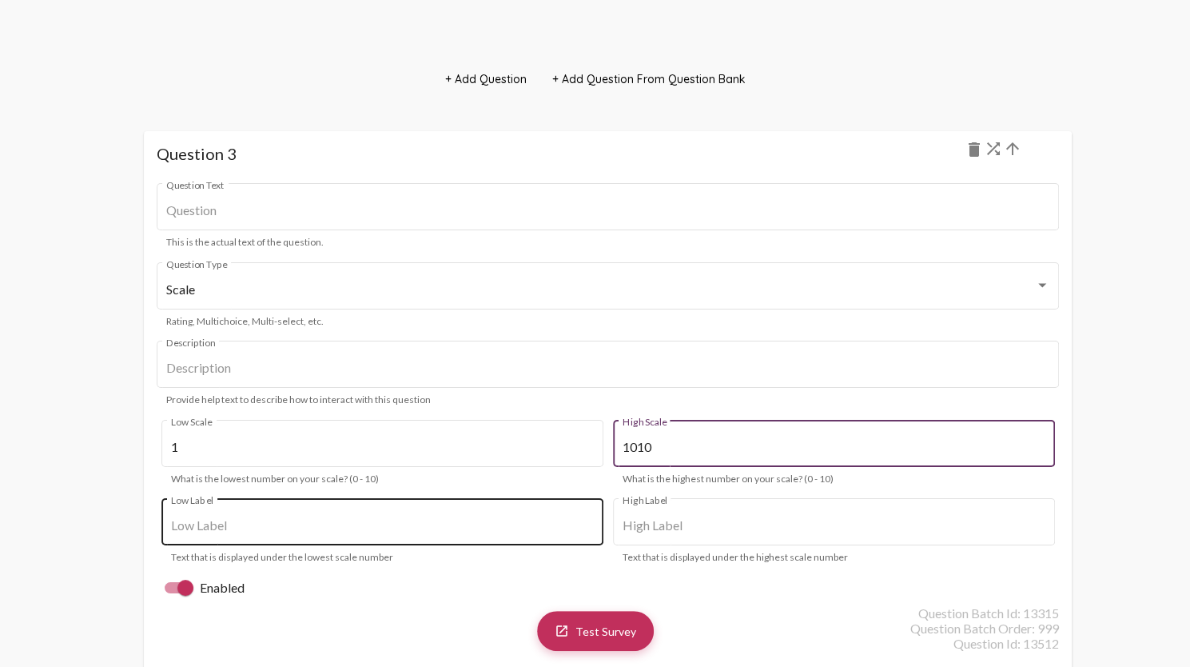
type input "10"
click at [382, 529] on input "Low Label" at bounding box center [382, 525] width 423 height 14
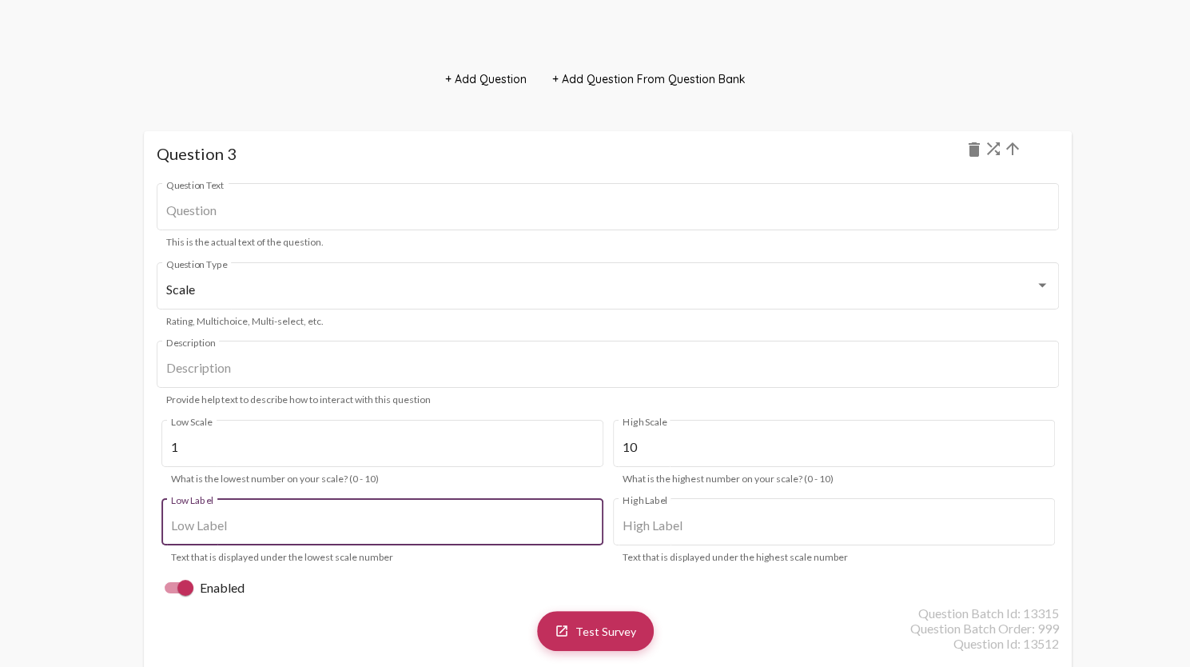
type input "1"
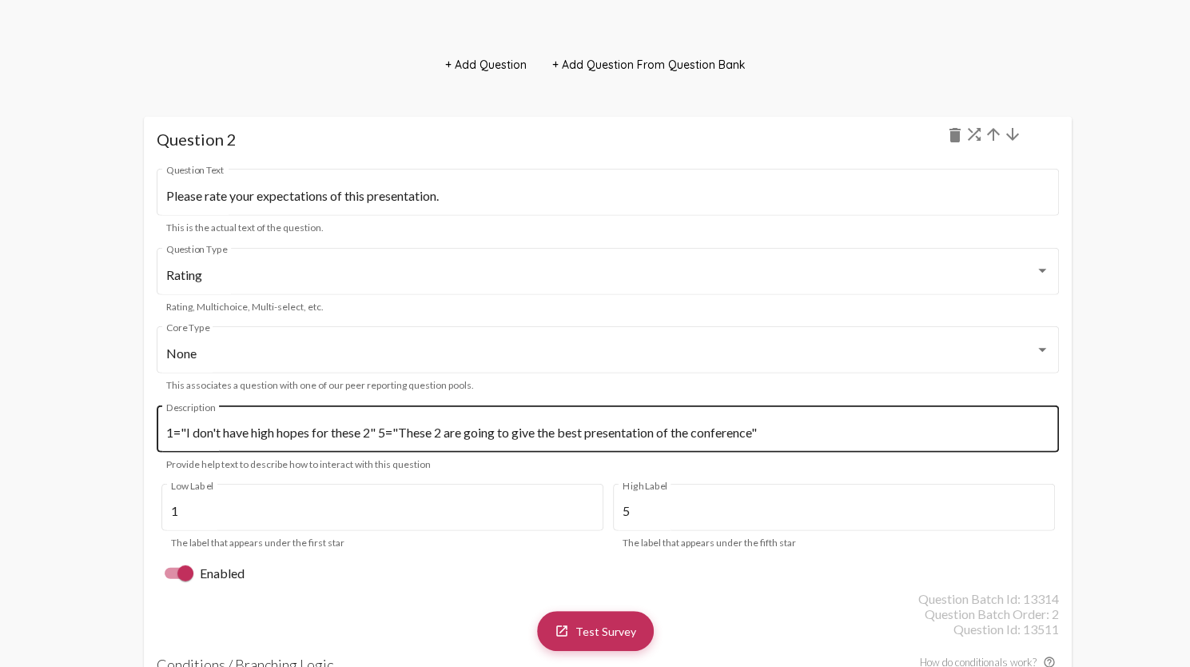
scroll to position [0, 0]
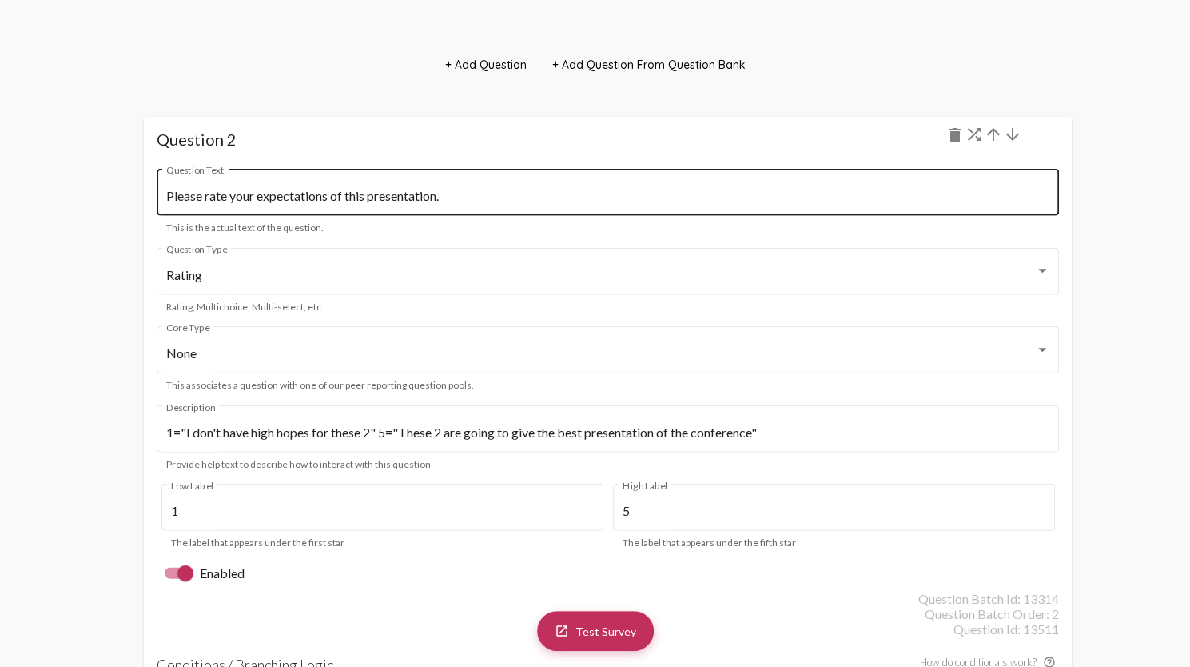
click at [379, 189] on input "Please rate your expectations of this presentation." at bounding box center [607, 196] width 883 height 14
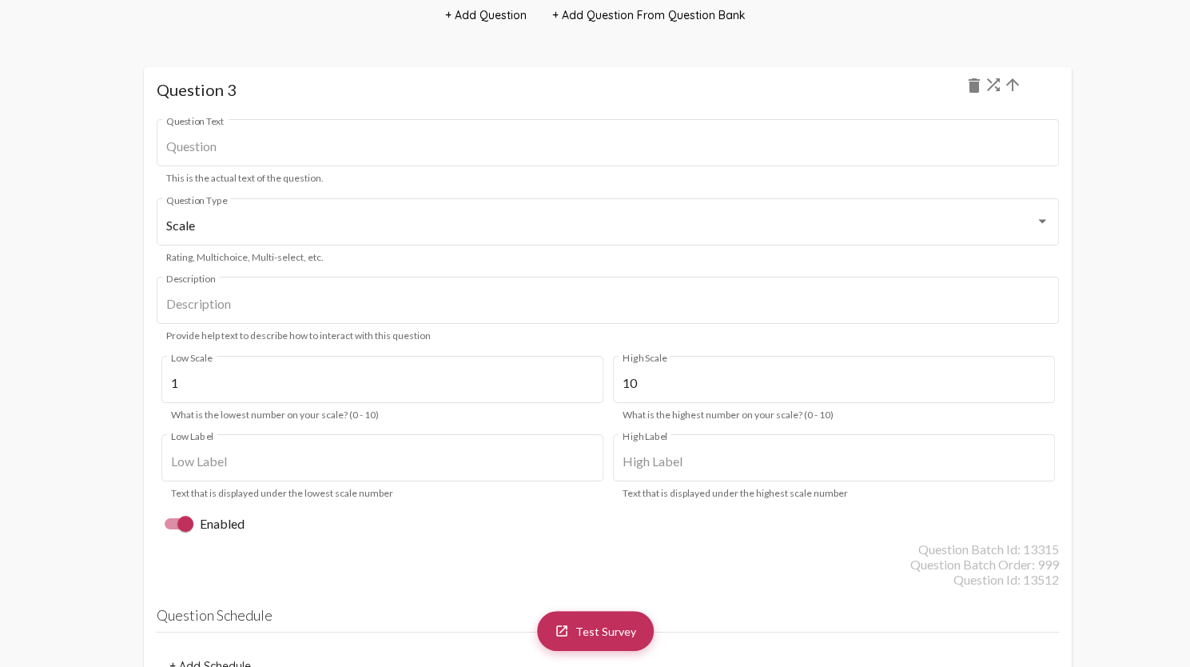
scroll to position [3373, 0]
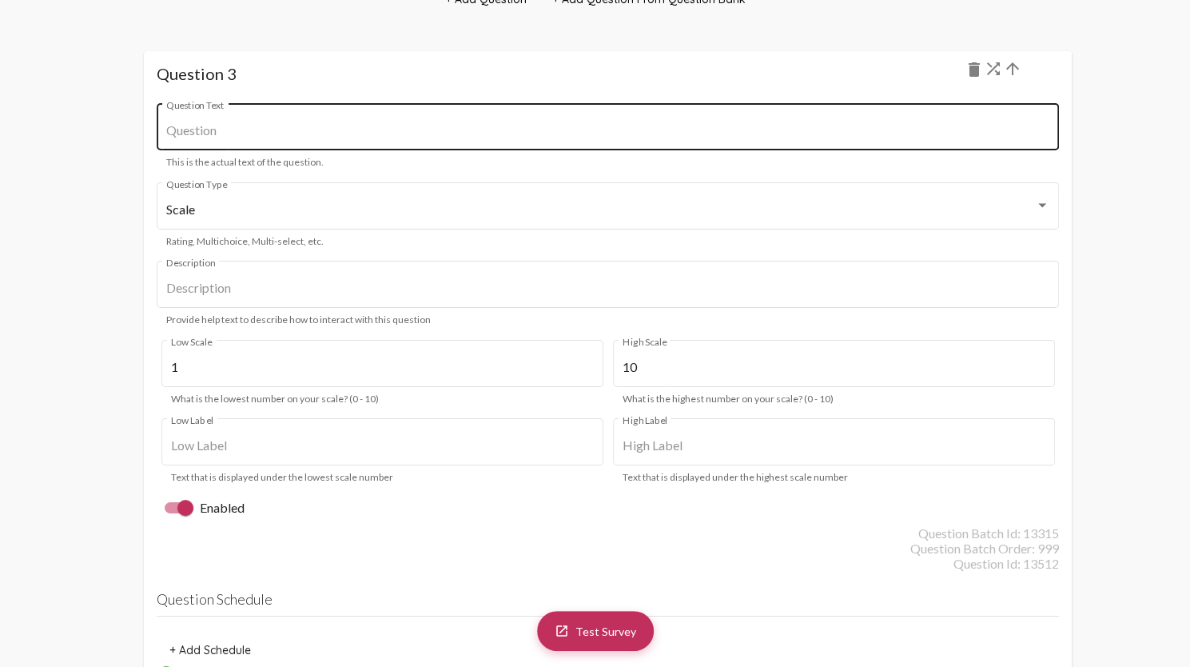
click at [287, 133] on input "Question Text" at bounding box center [607, 130] width 883 height 14
paste input "Please rate your expectations of this presentation."
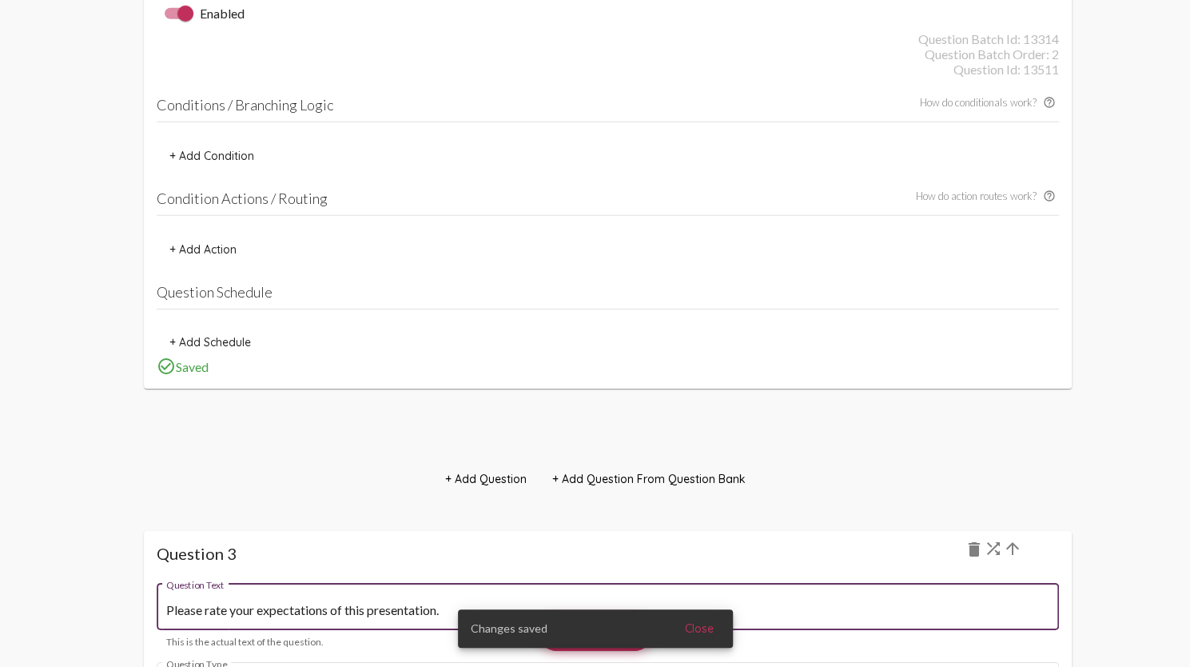
scroll to position [2494, 0]
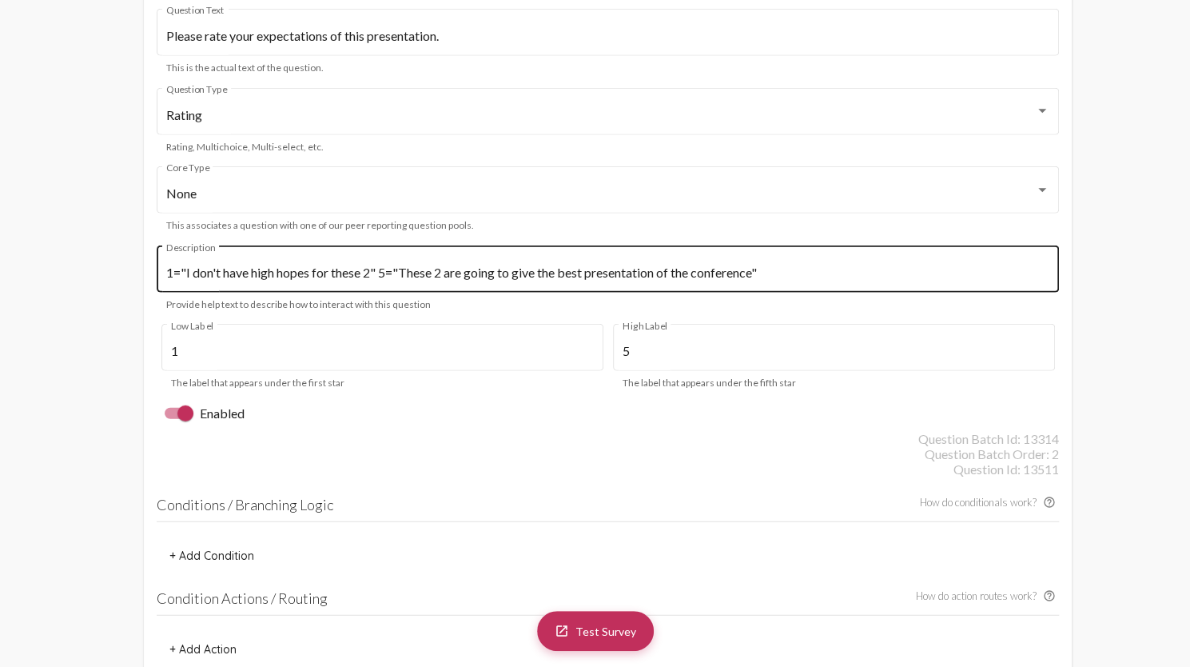
type input "Please rate your expectations of this presentation."
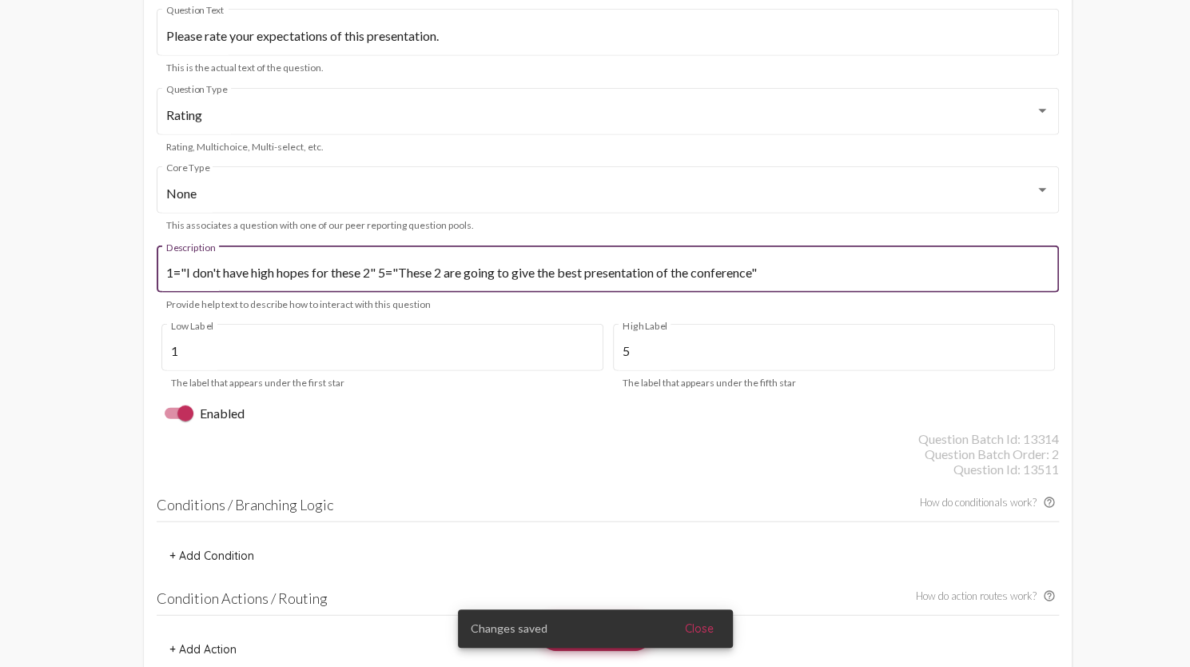
scroll to position [0, 0]
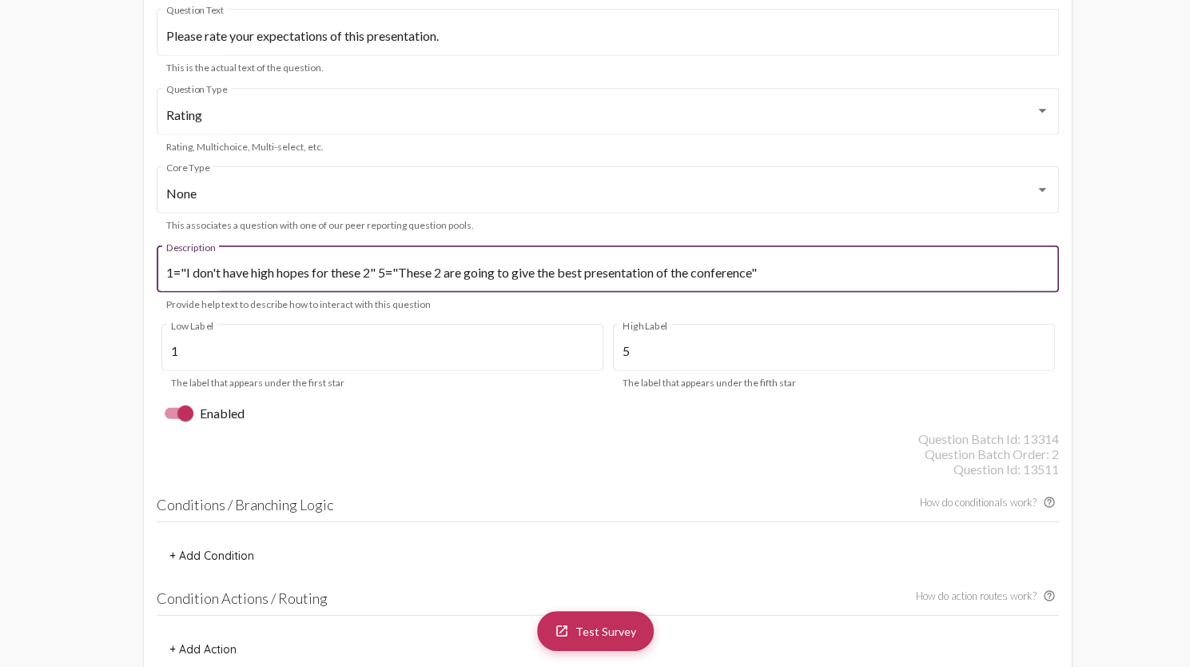
drag, startPoint x: 185, startPoint y: 273, endPoint x: 371, endPoint y: 276, distance: 186.3
click at [371, 276] on input "1="I don't have high hopes for these 2" 5="These 2 are going to give the best p…" at bounding box center [607, 272] width 883 height 14
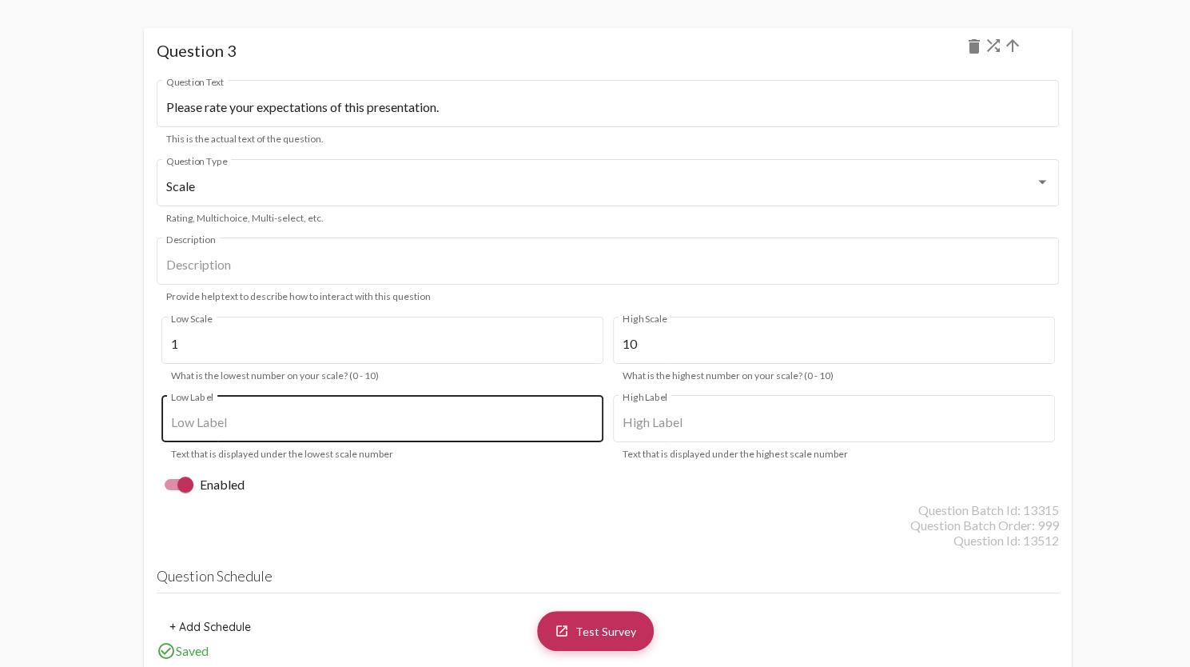
scroll to position [3373, 0]
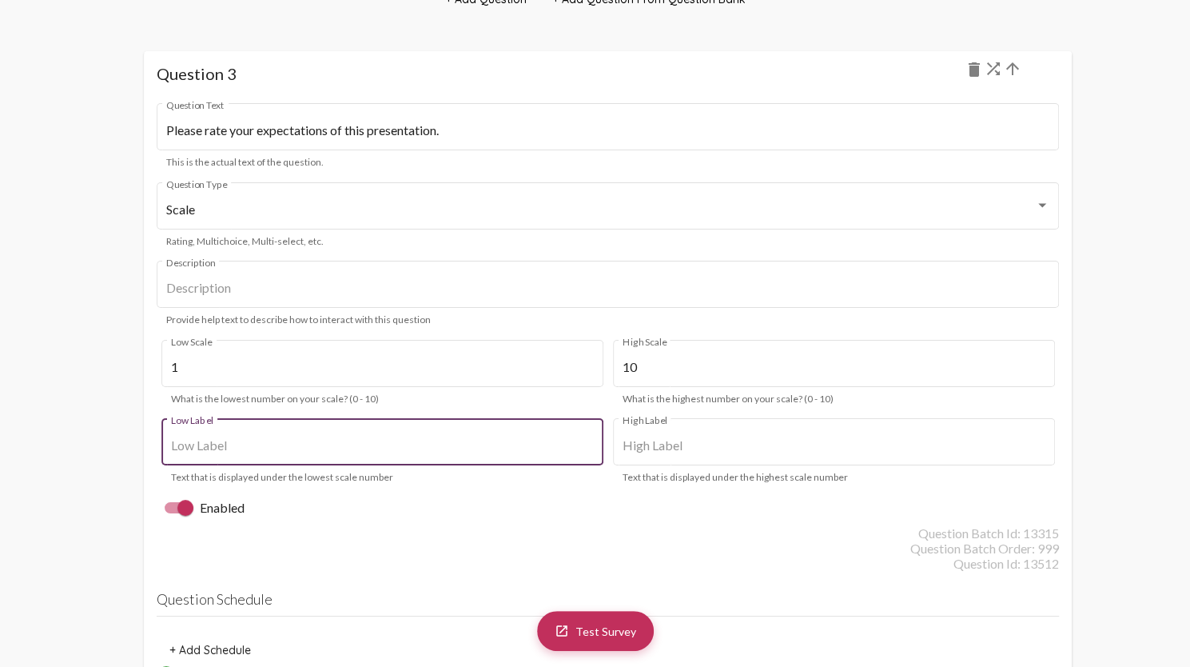
click at [235, 452] on input "Low Label" at bounding box center [382, 445] width 423 height 14
drag, startPoint x: 235, startPoint y: 452, endPoint x: 209, endPoint y: 448, distance: 25.8
click at [209, 448] on input "Low Label" at bounding box center [382, 445] width 423 height 14
paste input "I don't have high hopes for these 2"
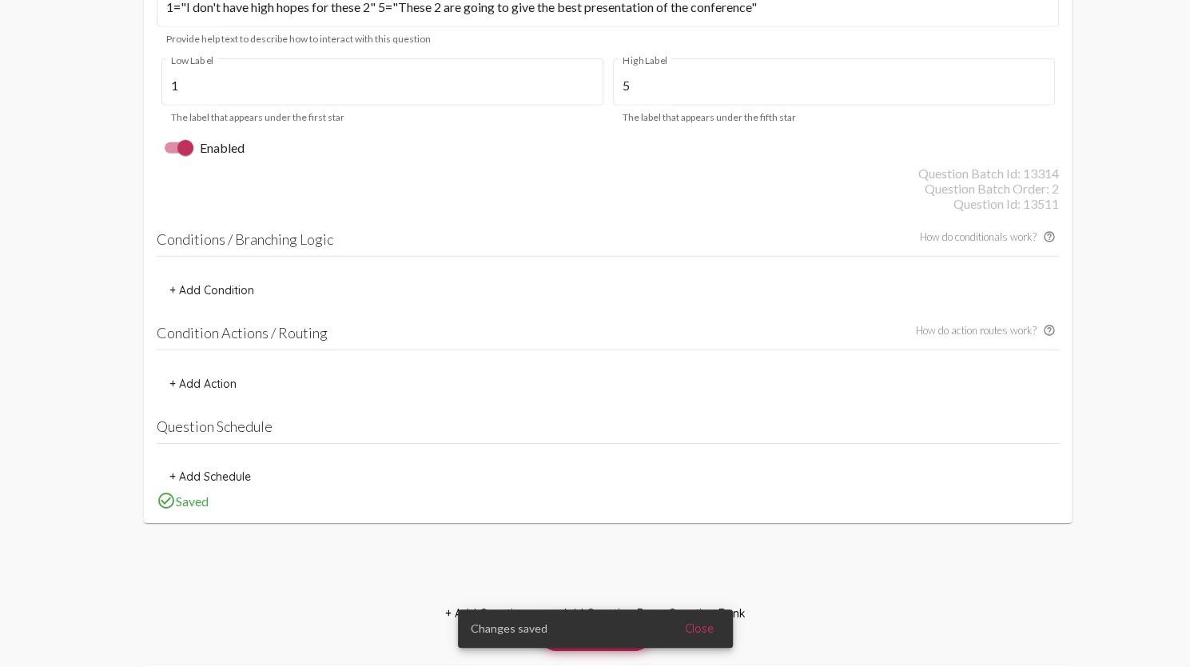
scroll to position [2574, 0]
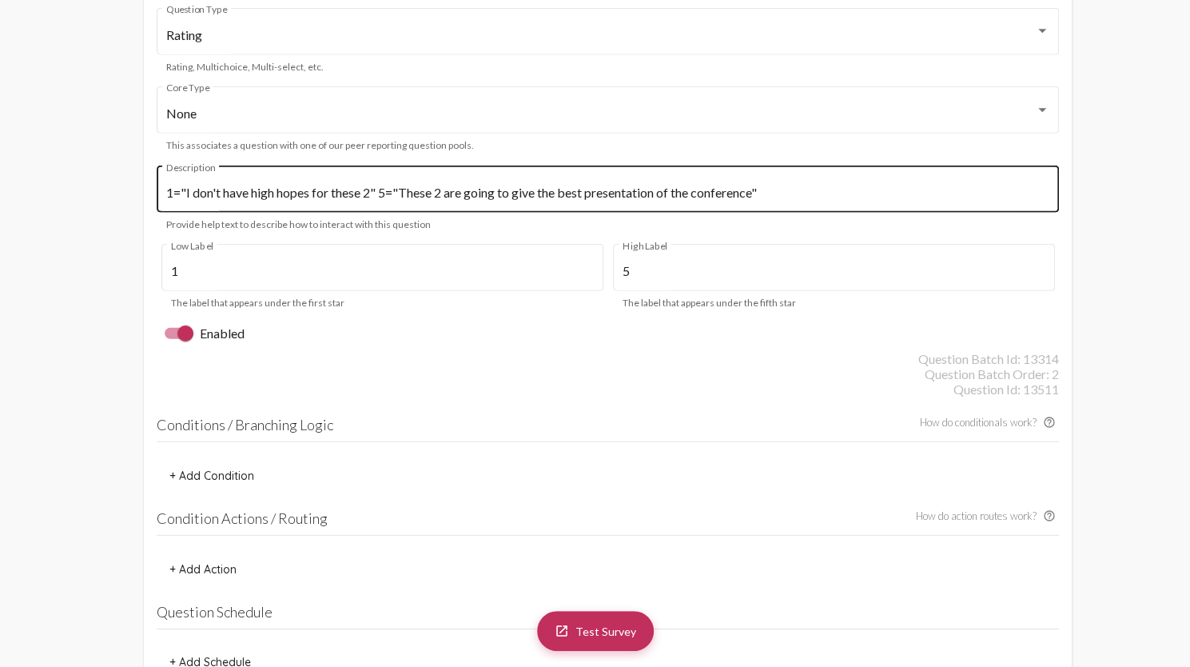
type input "I don't have high hopes for these 2"
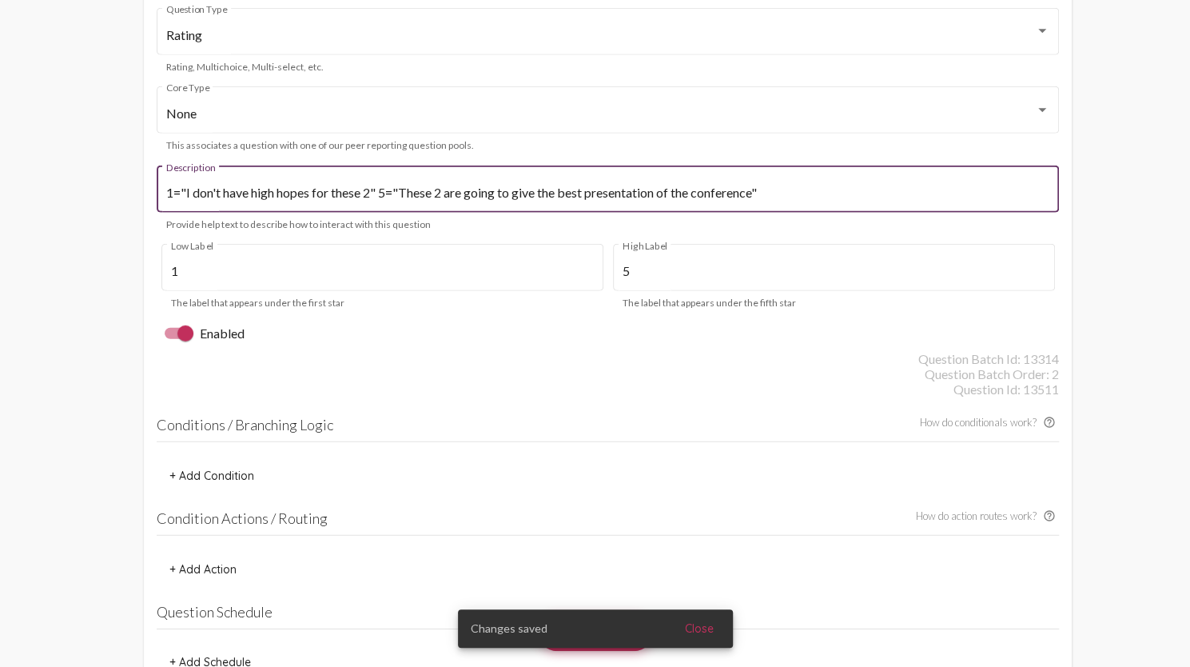
scroll to position [0, 0]
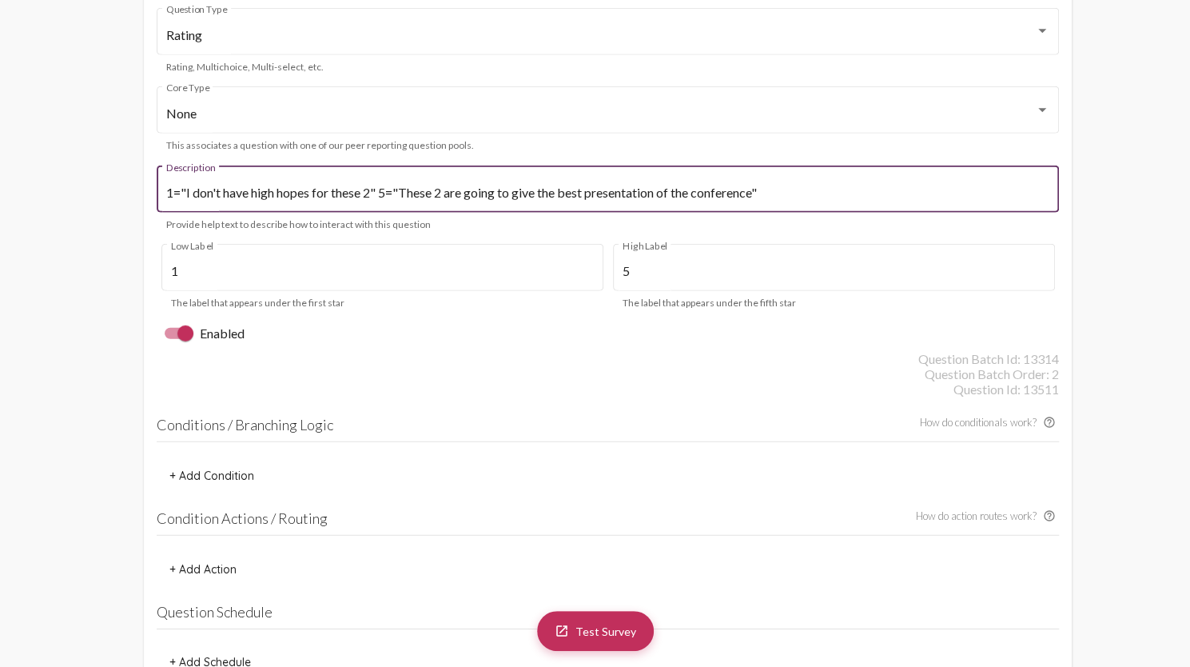
drag, startPoint x: 403, startPoint y: 191, endPoint x: 759, endPoint y: 217, distance: 356.6
click at [759, 217] on div "1="I don't have high hopes for these 2" 5="These 2 are going to give the best p…" at bounding box center [608, 197] width 902 height 65
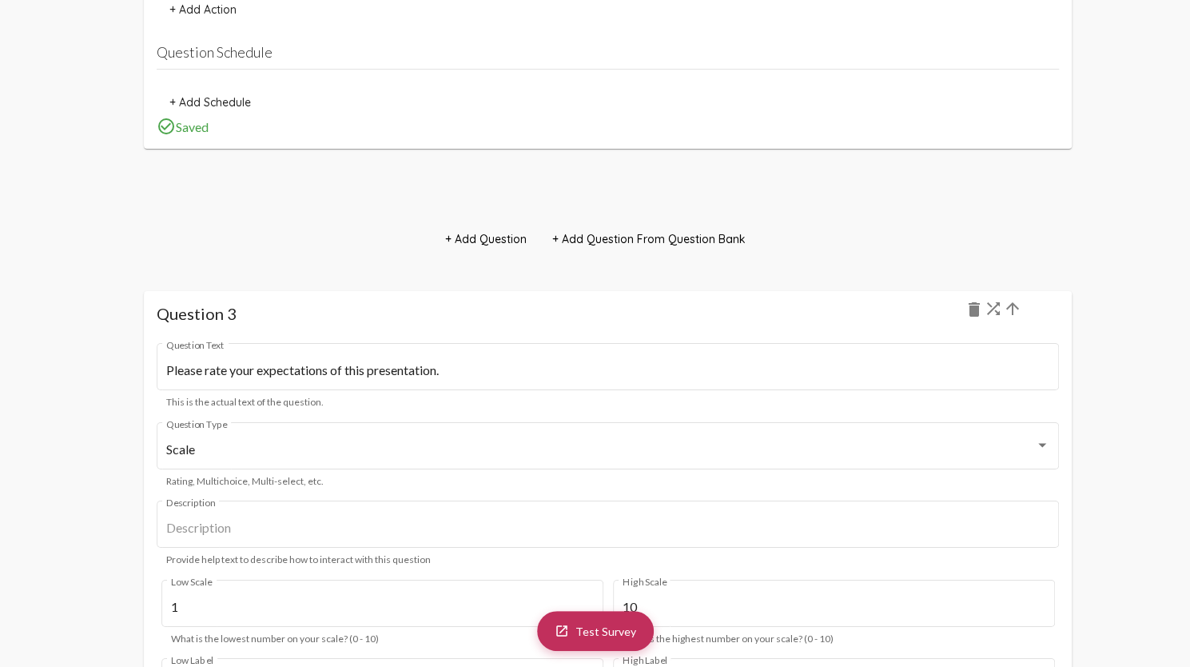
scroll to position [3453, 0]
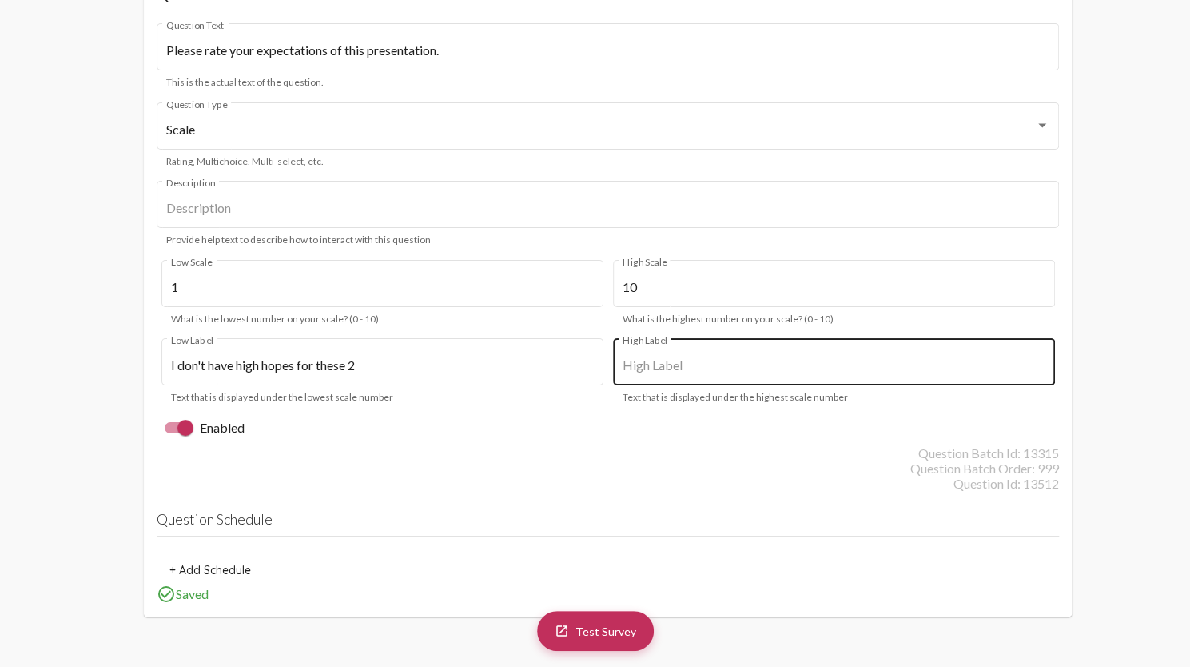
click at [660, 372] on input "High Label" at bounding box center [834, 365] width 423 height 14
paste input "These 2 are going to give the best presentation of the conference"
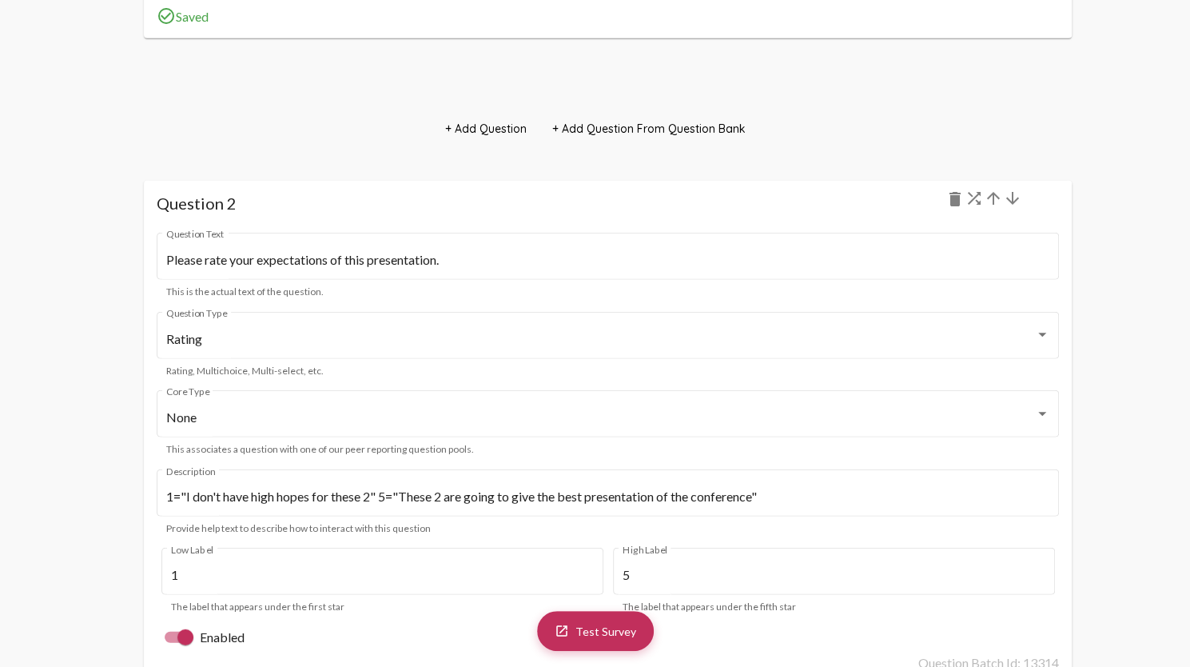
scroll to position [2254, 0]
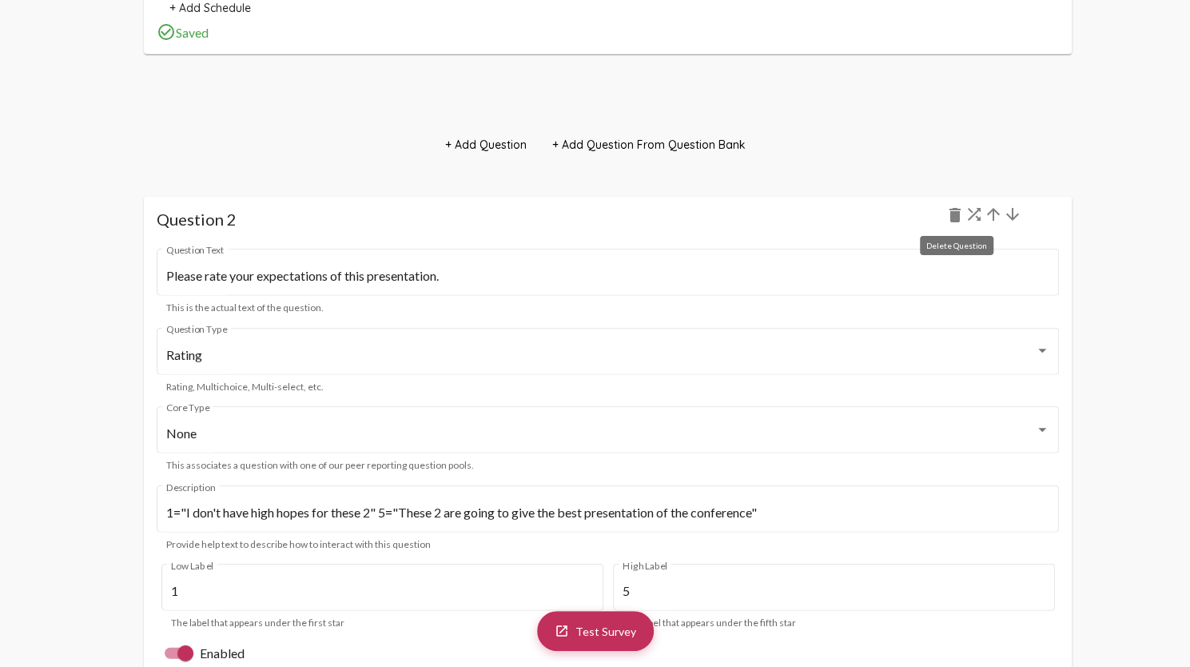
type input "These 2 are going to give the best presentation of the conference"
click at [951, 215] on mat-icon "delete" at bounding box center [955, 214] width 19 height 19
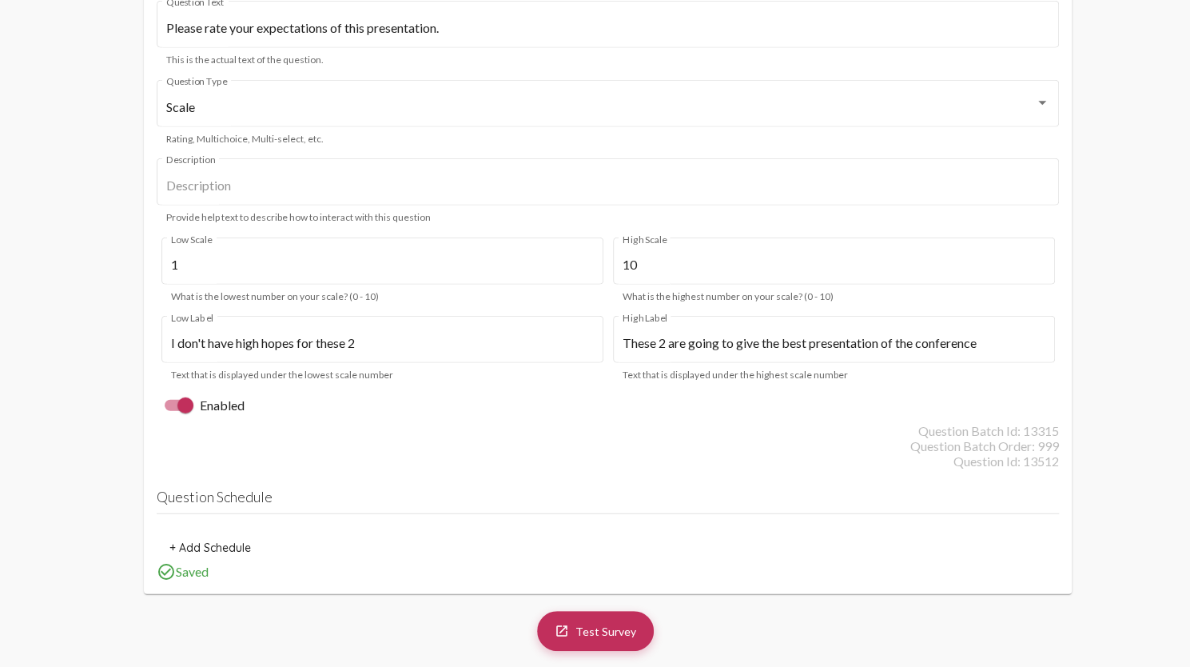
scroll to position [2334, 0]
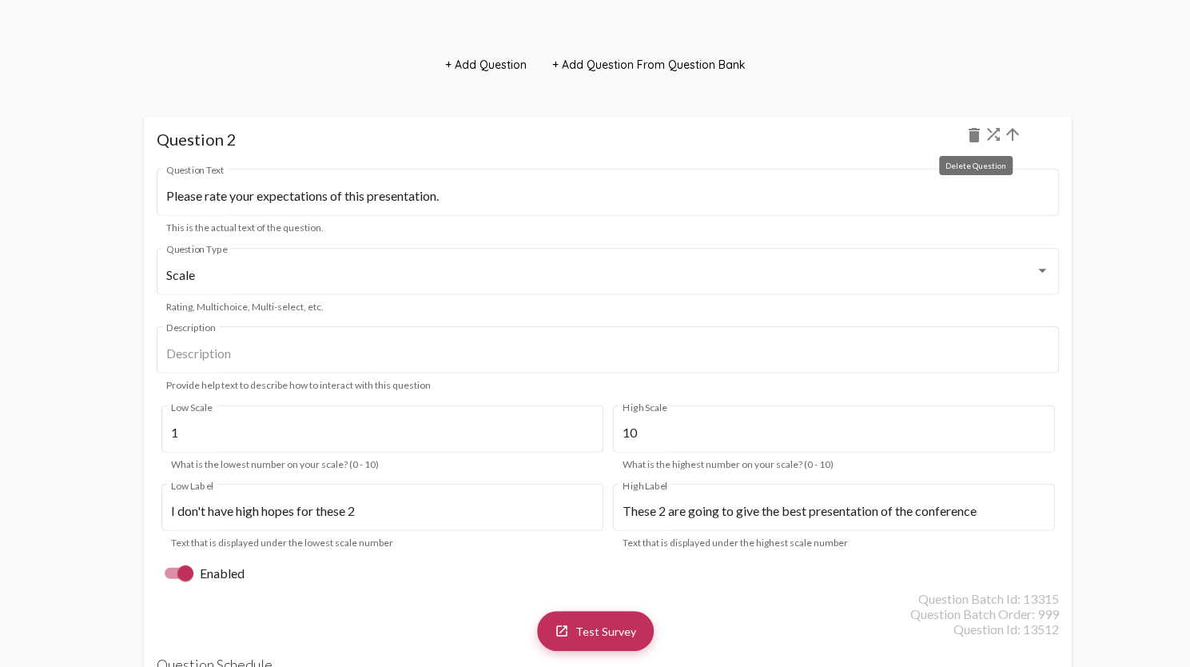
click at [974, 131] on mat-icon "delete" at bounding box center [974, 134] width 19 height 19
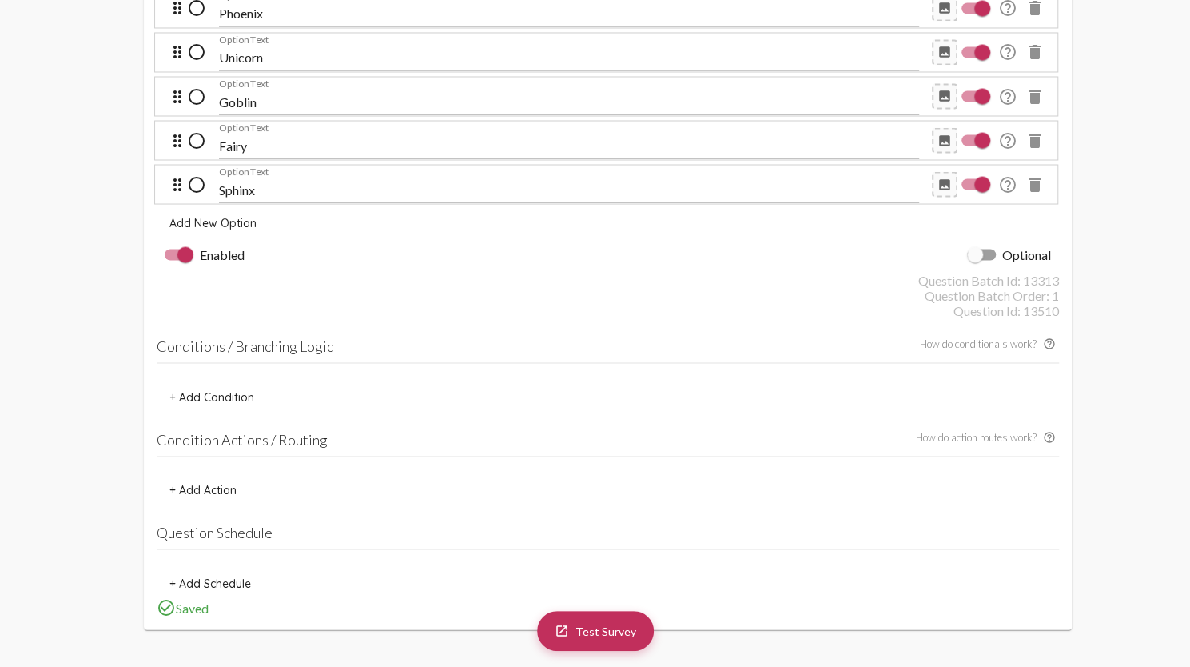
scroll to position [1999, 0]
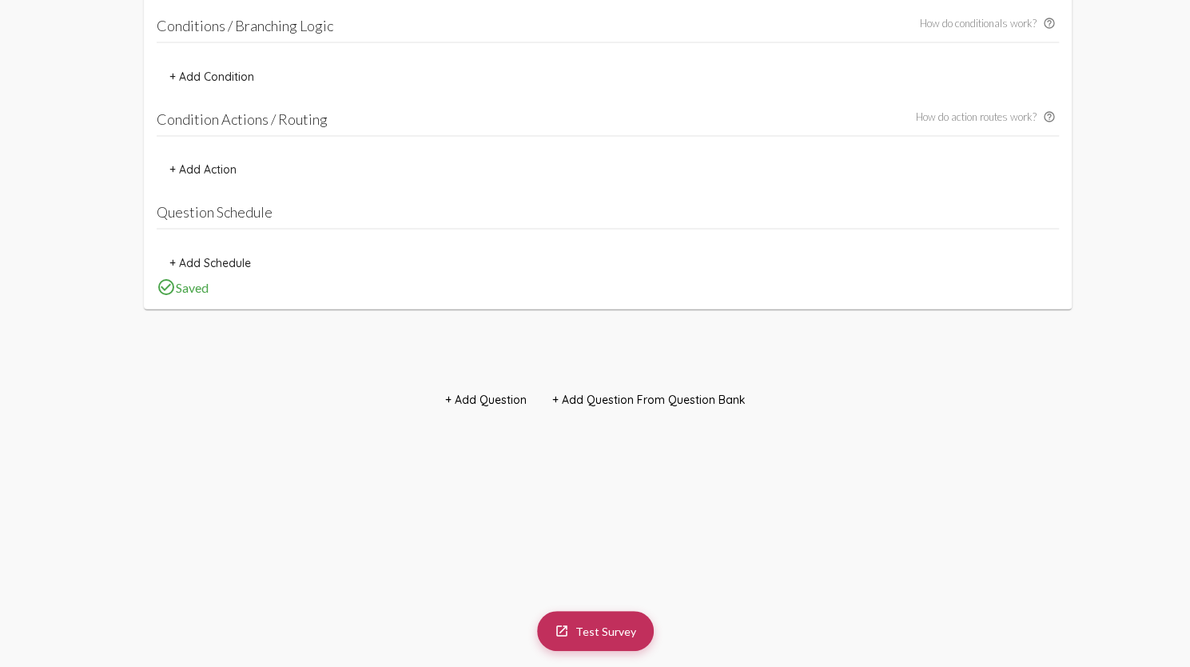
click at [475, 392] on span "+ Add Question" at bounding box center [486, 399] width 82 height 14
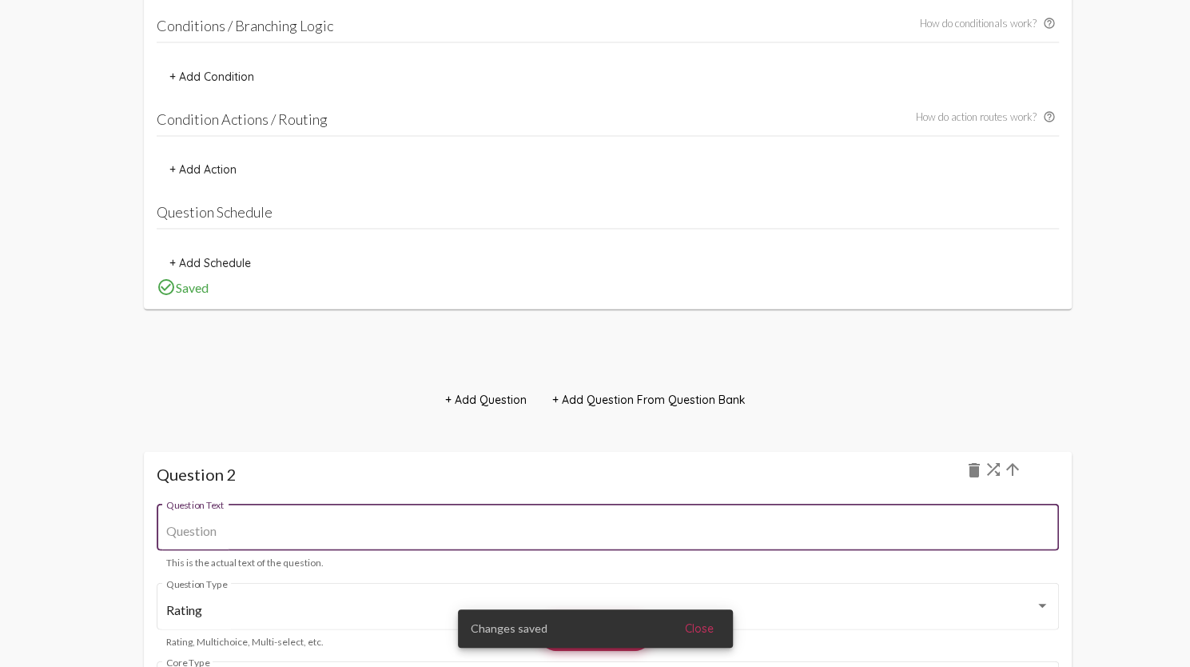
scroll to position [2319, 0]
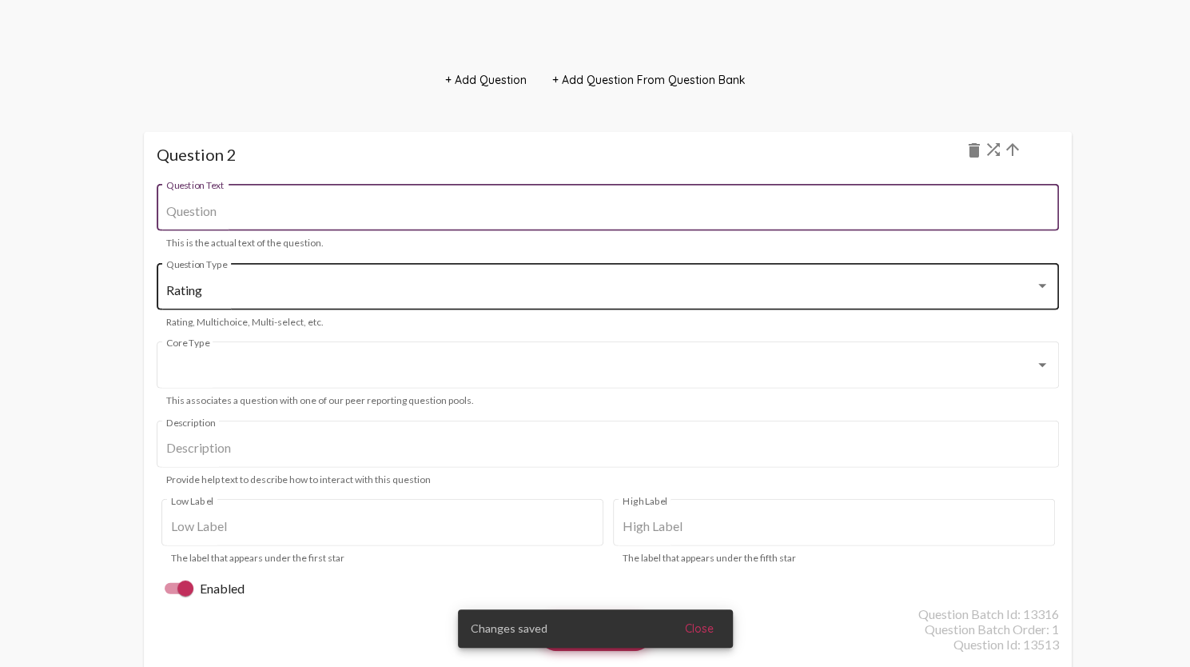
click at [470, 298] on div "Rating Question Type" at bounding box center [607, 285] width 883 height 50
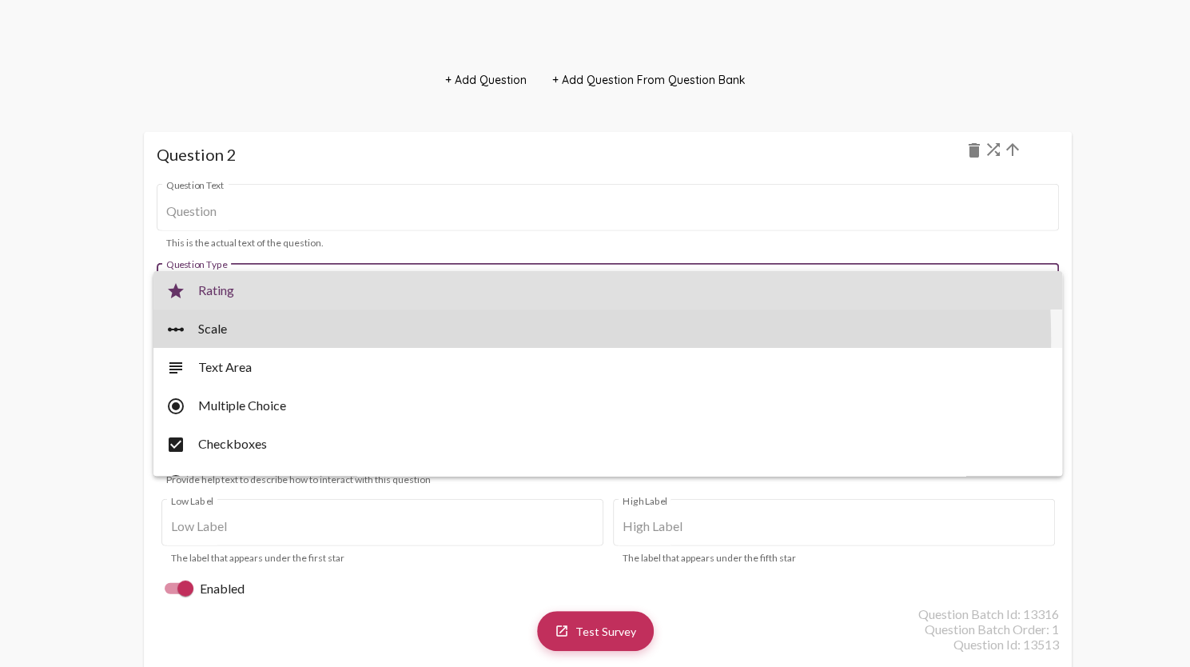
click at [454, 338] on span "linear_scale Scale" at bounding box center [608, 328] width 884 height 38
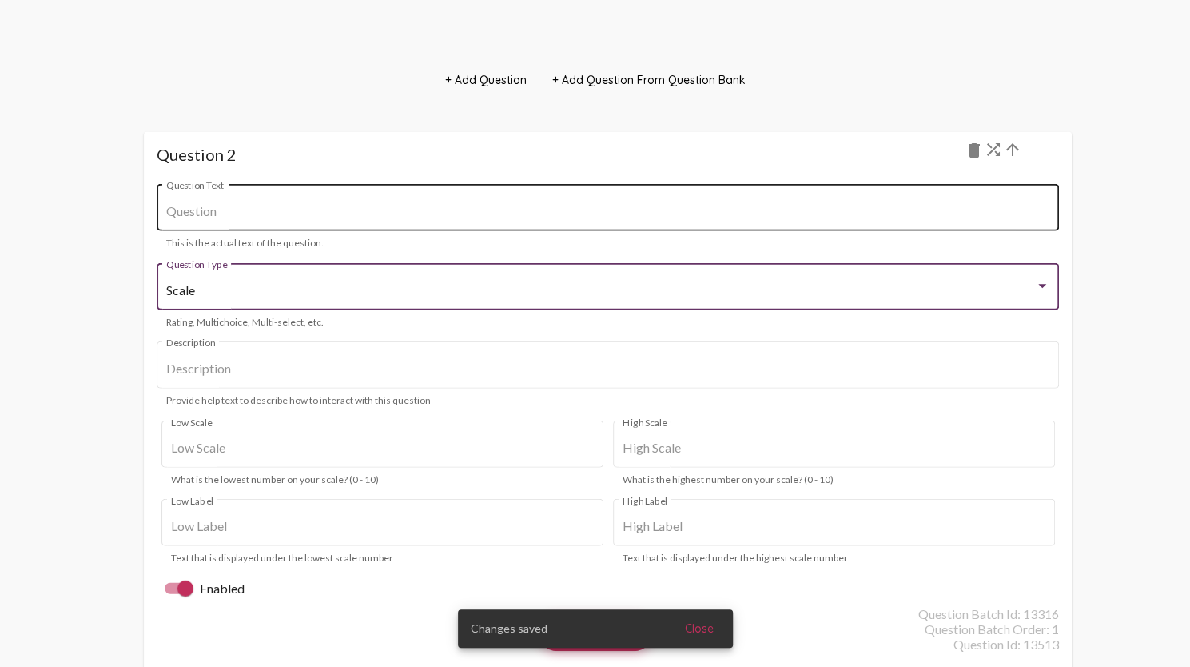
click at [342, 197] on div "Question Text" at bounding box center [607, 206] width 883 height 50
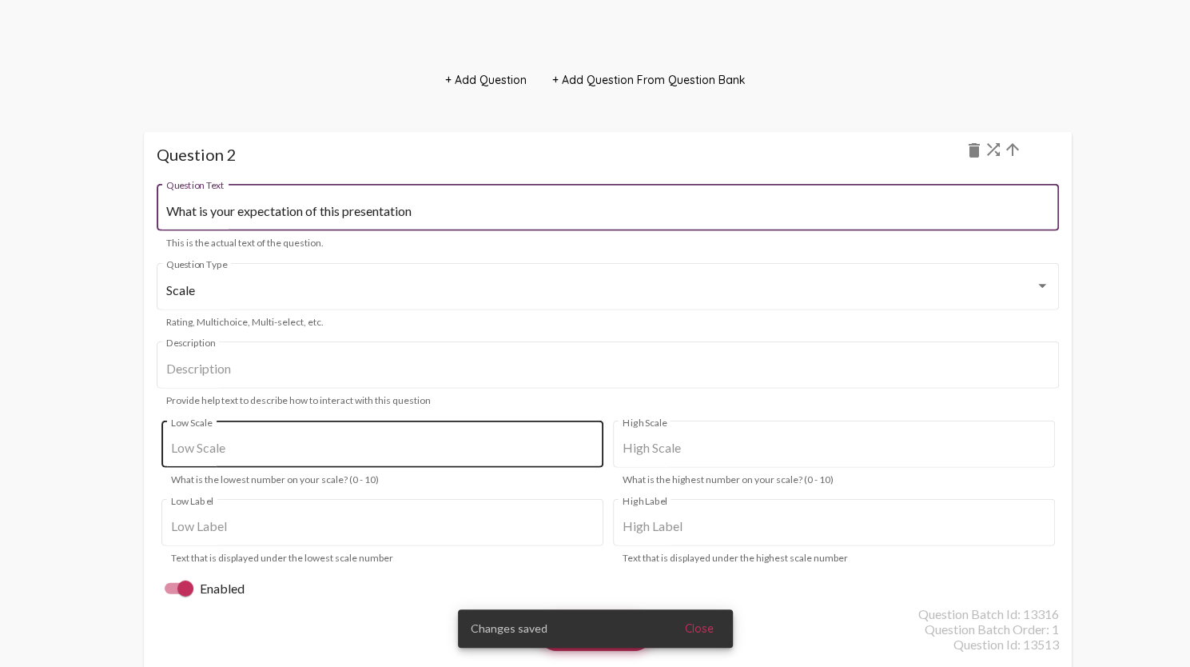
type input "What is your expectation of this presentation"
click at [232, 460] on div "Low Scale" at bounding box center [382, 442] width 423 height 50
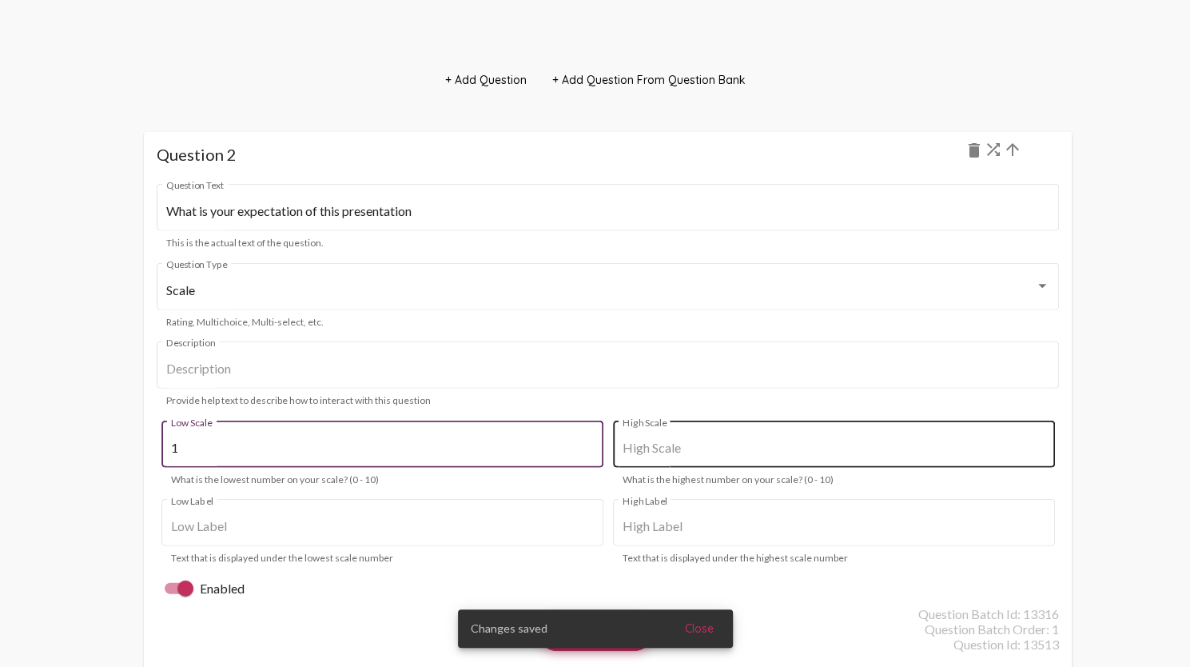
type input "1"
type input "10"
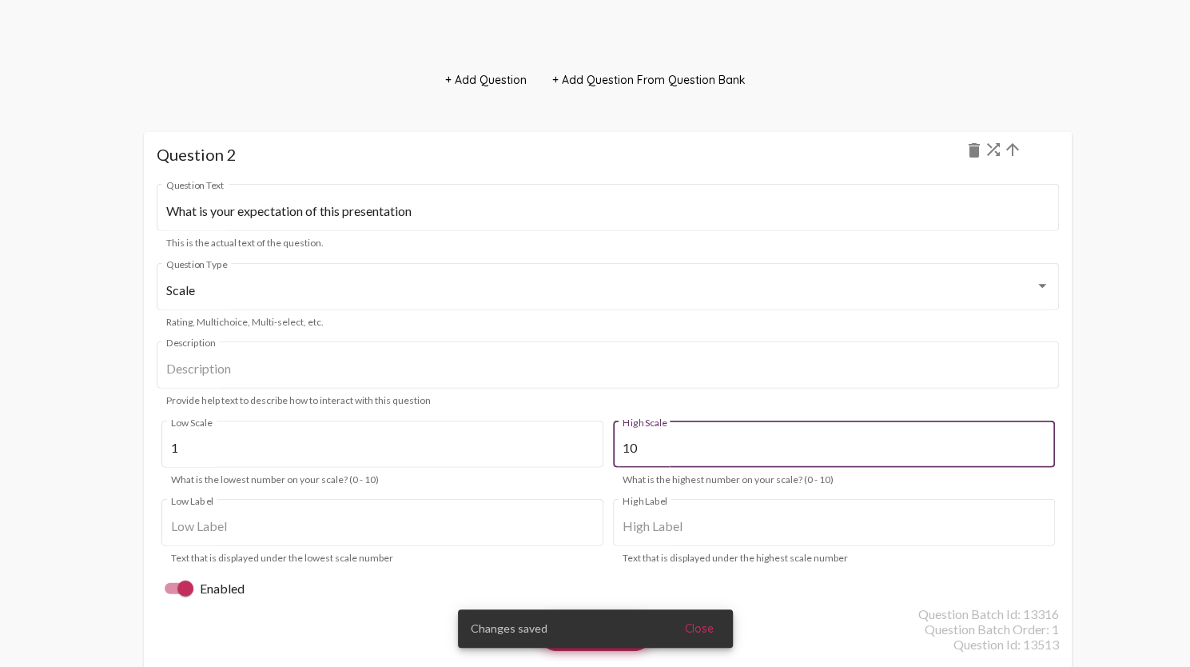
click at [678, 450] on input "10" at bounding box center [834, 447] width 423 height 14
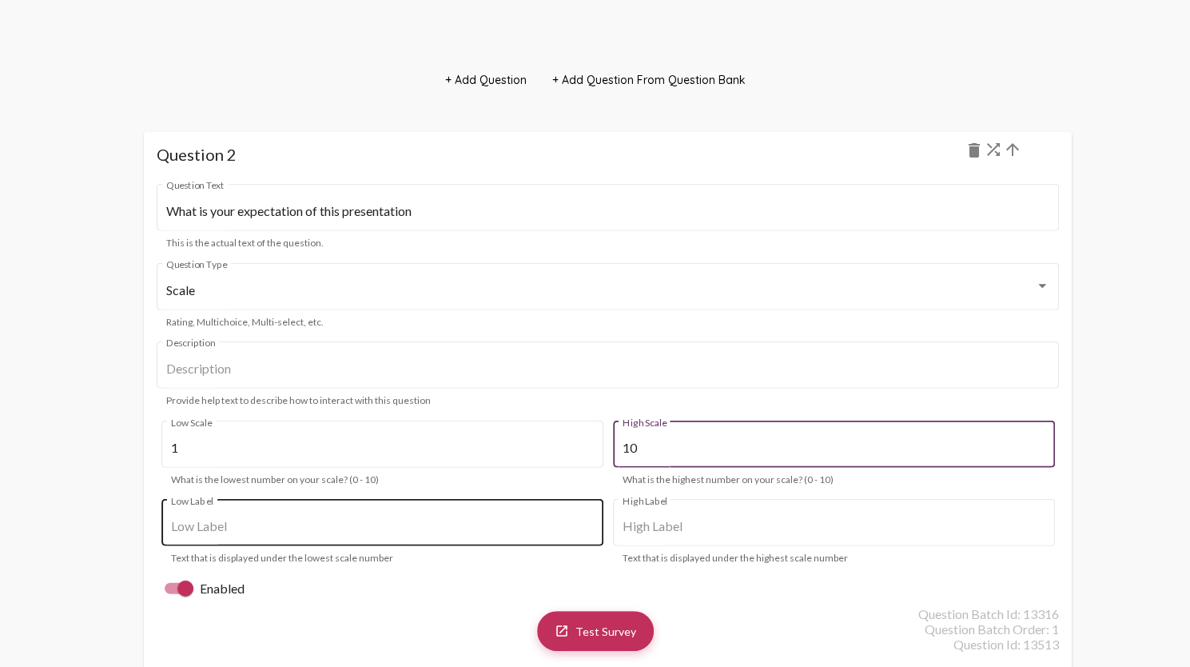
click at [429, 524] on input "Low Label" at bounding box center [382, 526] width 423 height 14
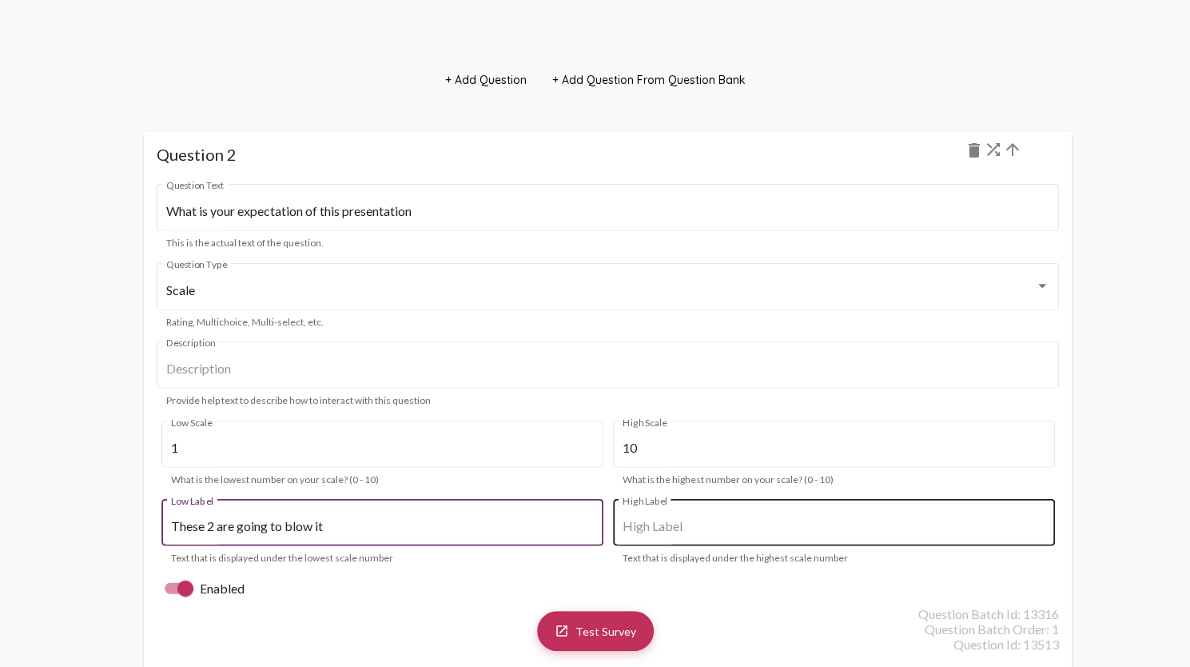
type input "These 2 are going to blow it"
click at [687, 520] on input "High Label" at bounding box center [834, 526] width 423 height 14
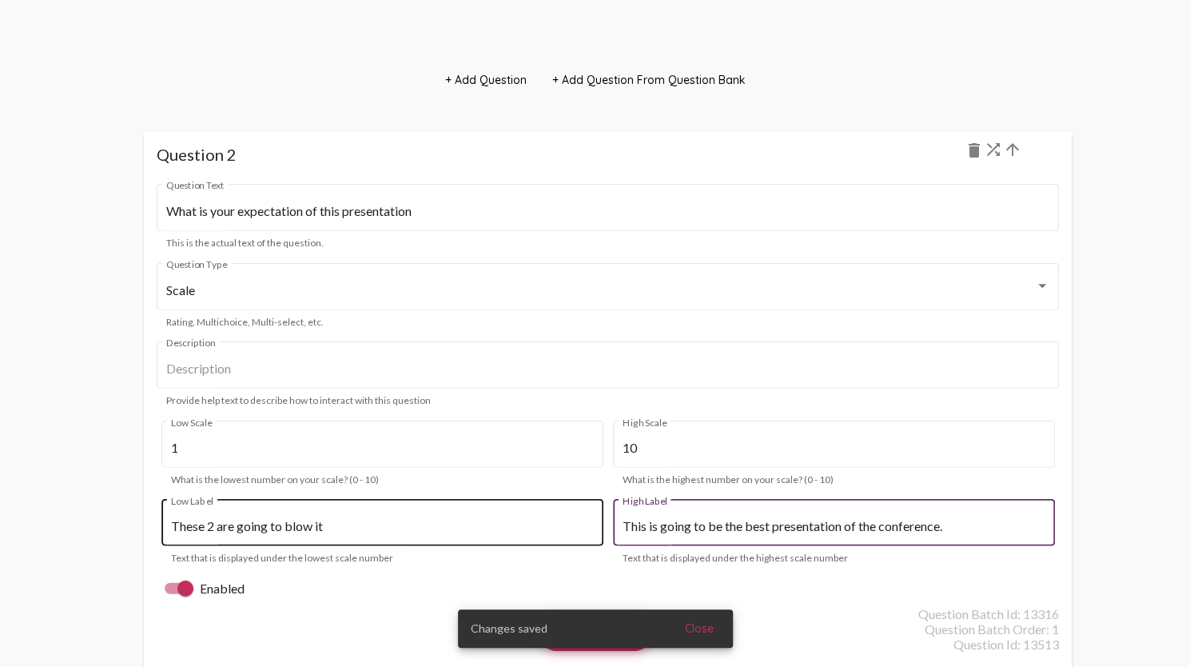
type input "This is going to be the best presentation of the conference."
click at [338, 534] on div "These 2 are going to blow it Low Label" at bounding box center [382, 521] width 423 height 50
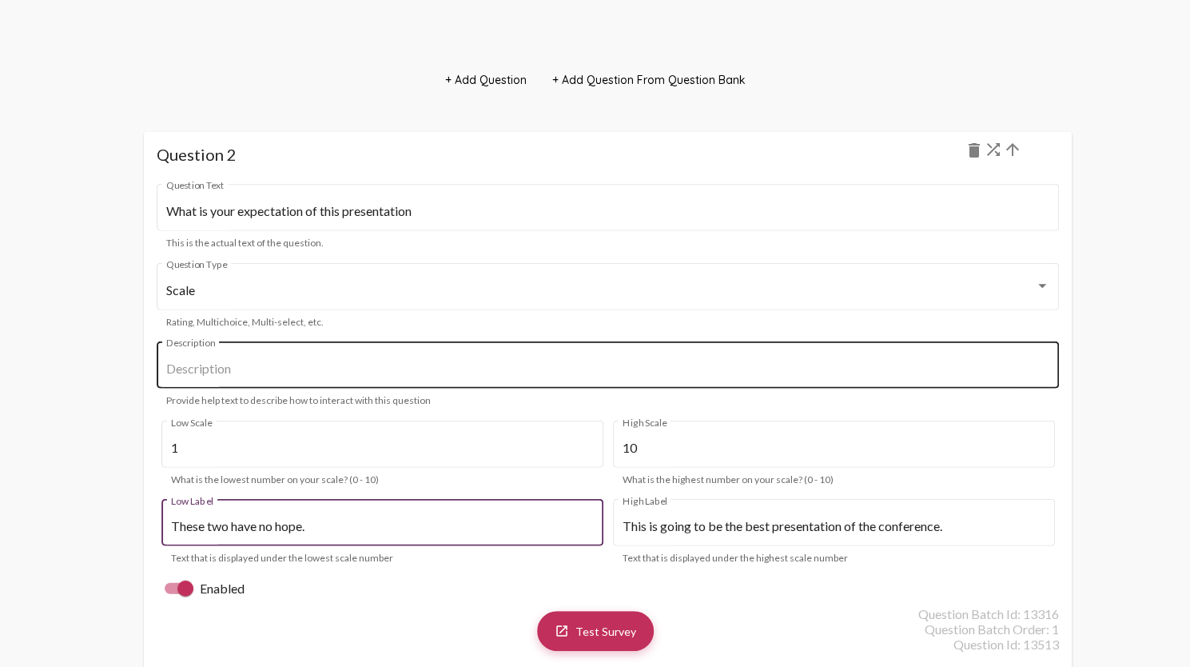
type input "These two have no hope."
click at [555, 365] on input "Description" at bounding box center [607, 368] width 883 height 14
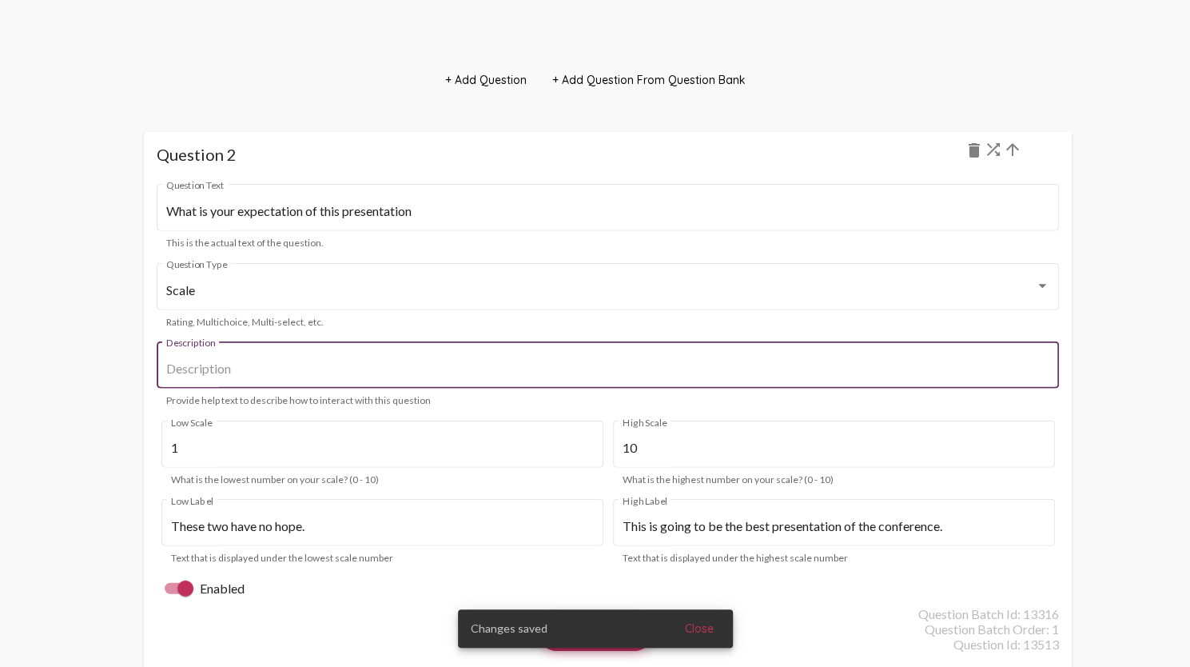
click at [522, 372] on input "Description" at bounding box center [607, 368] width 883 height 14
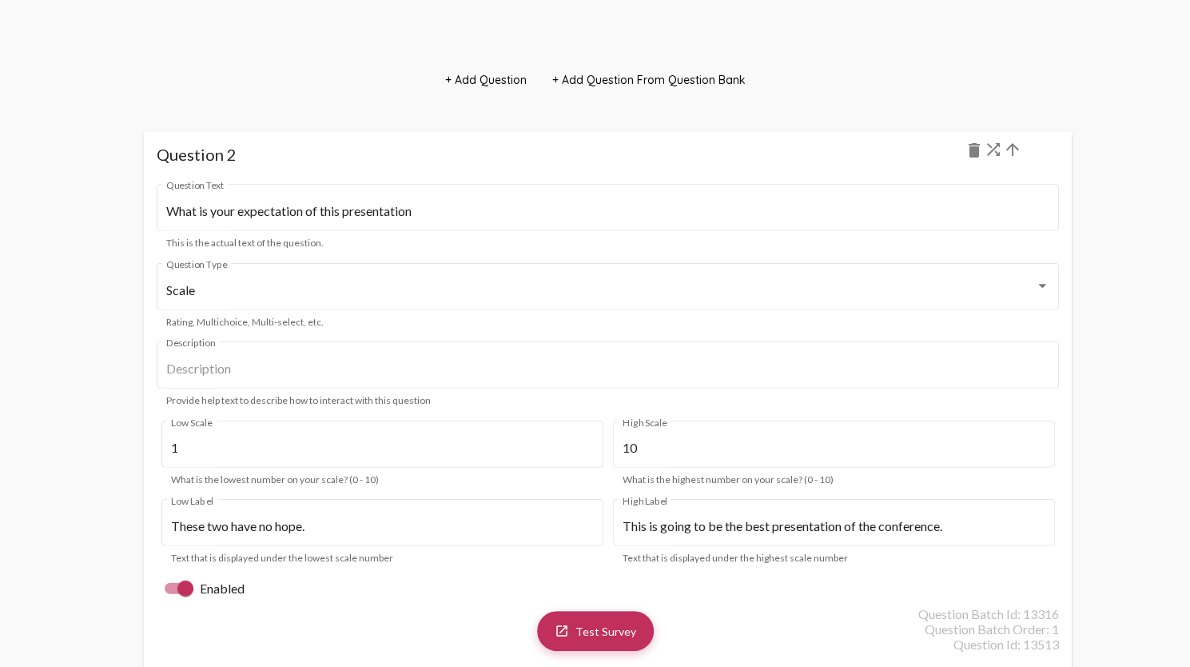
click at [1034, 408] on mat-form-field "Description Provide help text to describe how to interact with this question" at bounding box center [608, 373] width 902 height 71
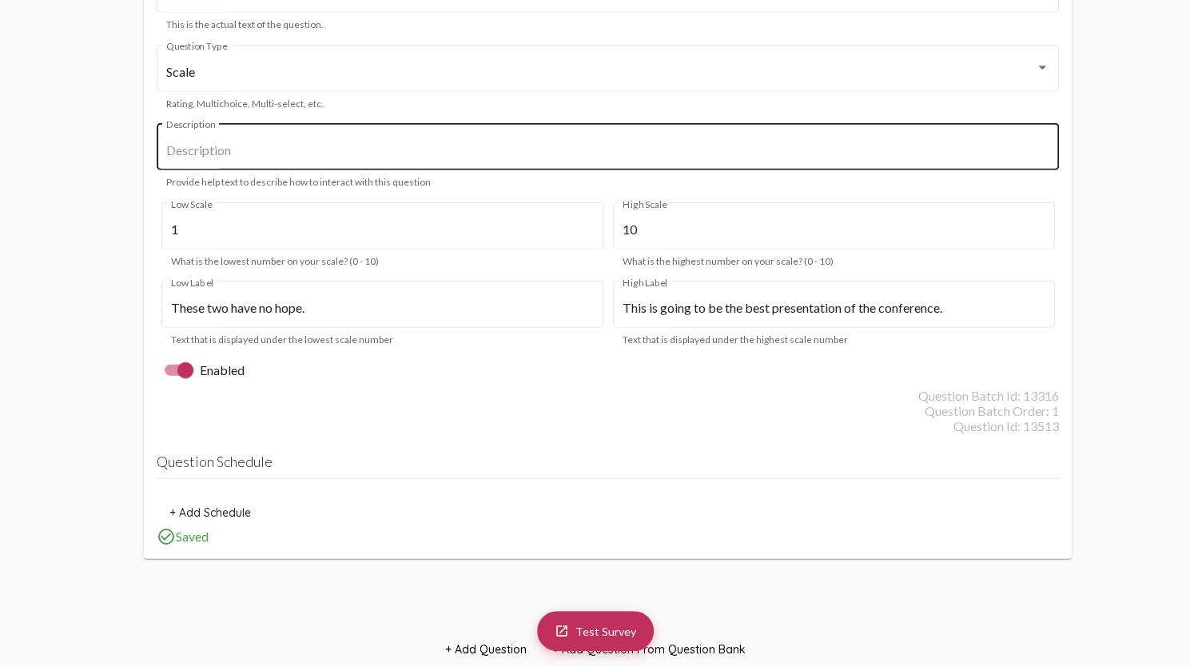
scroll to position [2787, 0]
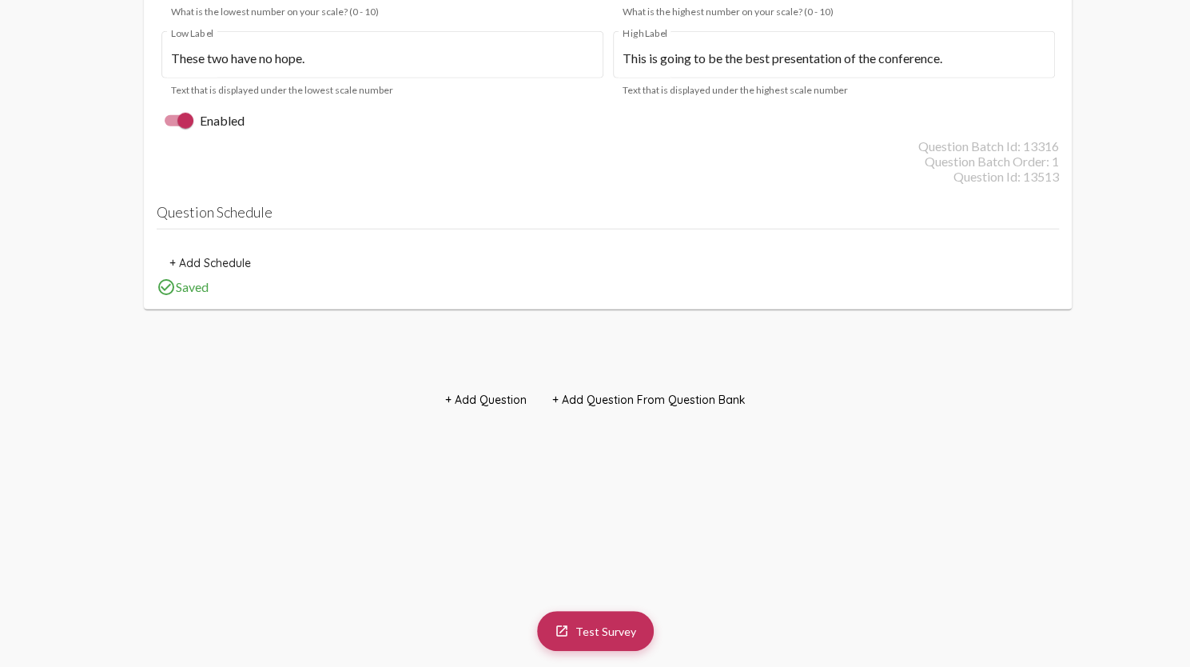
click at [512, 392] on span "+ Add Question" at bounding box center [486, 399] width 82 height 14
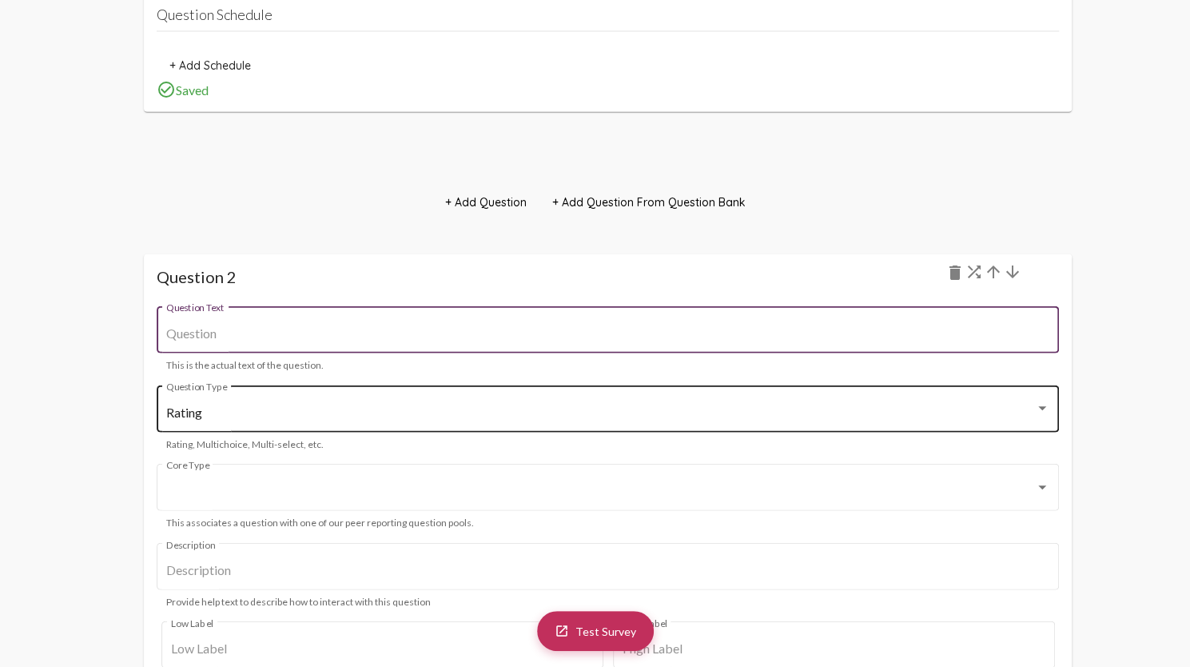
click at [440, 412] on div "Rating" at bounding box center [600, 412] width 869 height 14
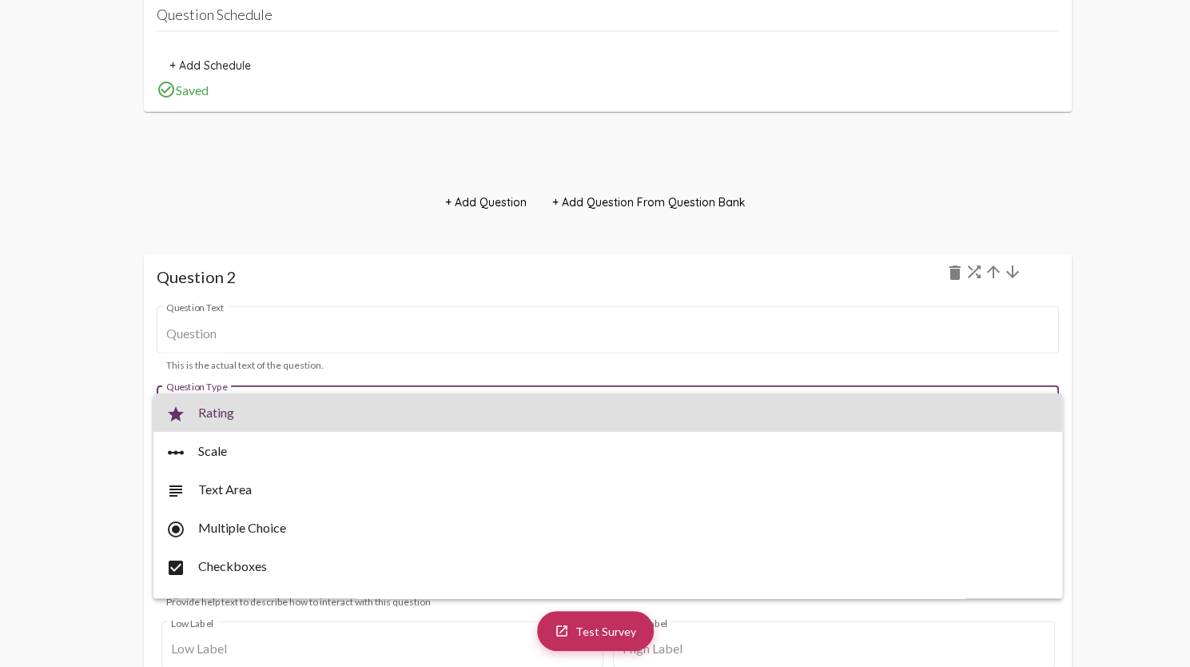
click at [440, 412] on span "star Rating" at bounding box center [608, 412] width 884 height 38
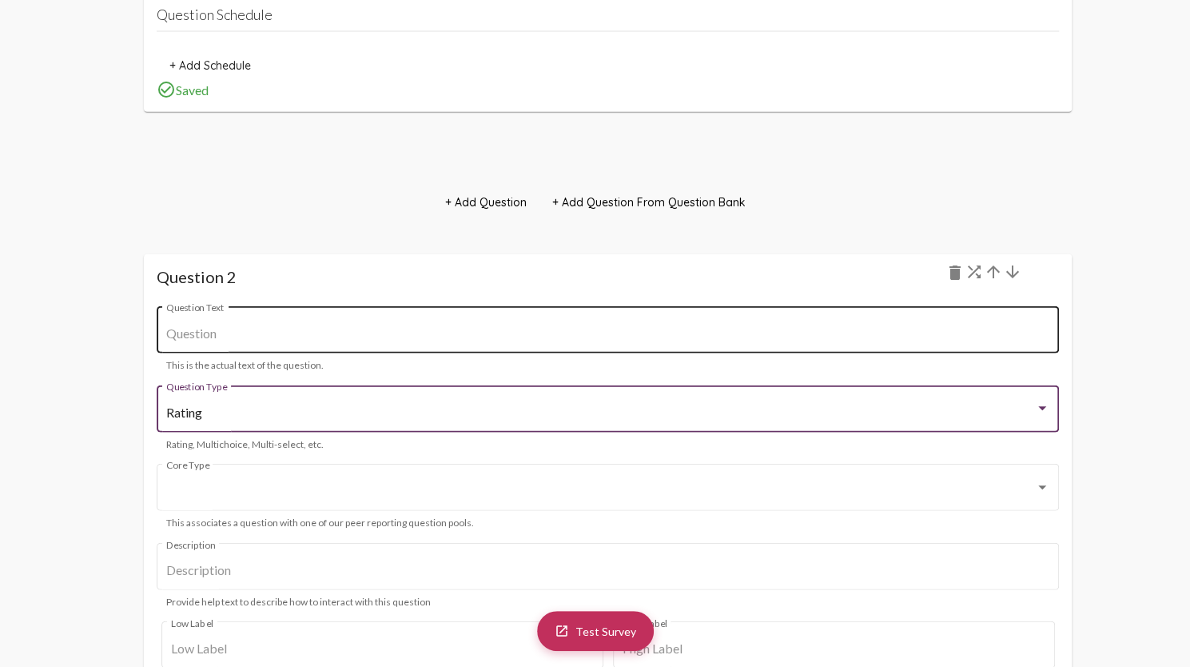
click at [471, 323] on div "Question Text" at bounding box center [607, 328] width 883 height 50
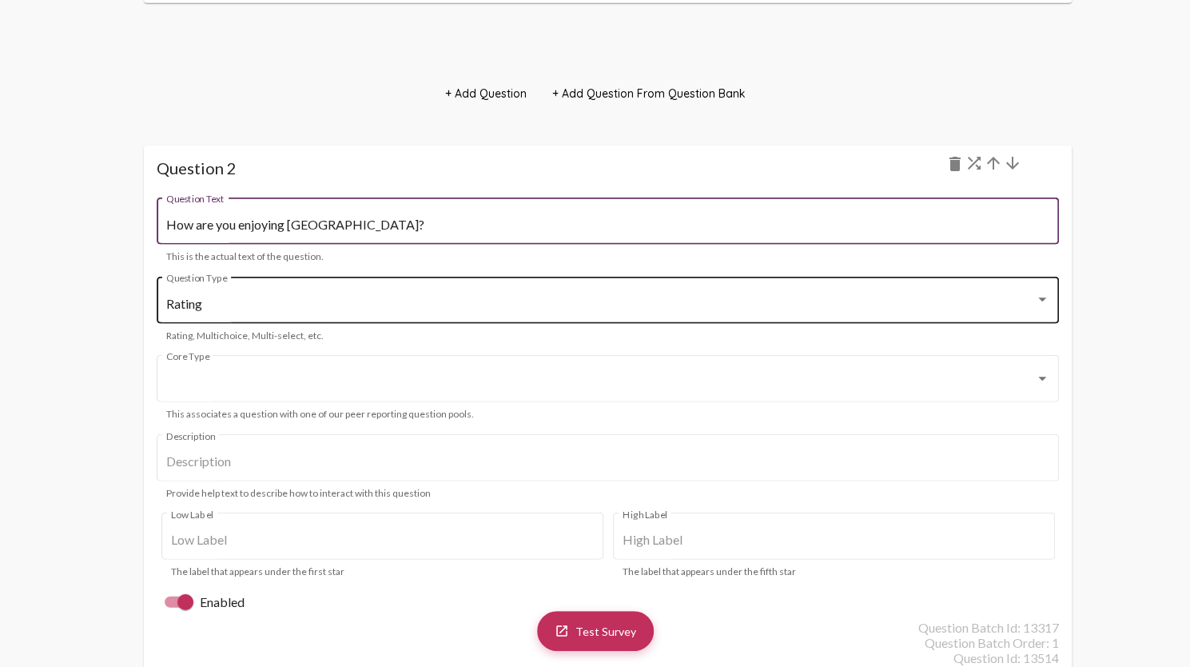
scroll to position [2436, 0]
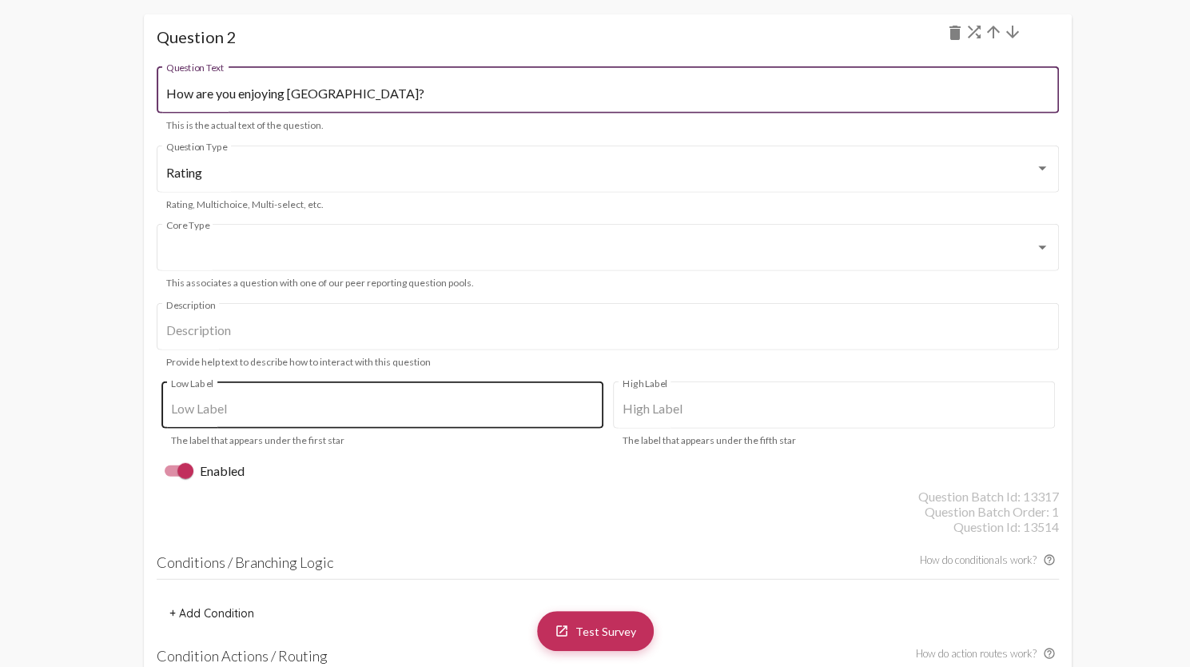
type input "How are you enjoying [GEOGRAPHIC_DATA]?"
click at [284, 400] on div "Low Label" at bounding box center [382, 403] width 423 height 50
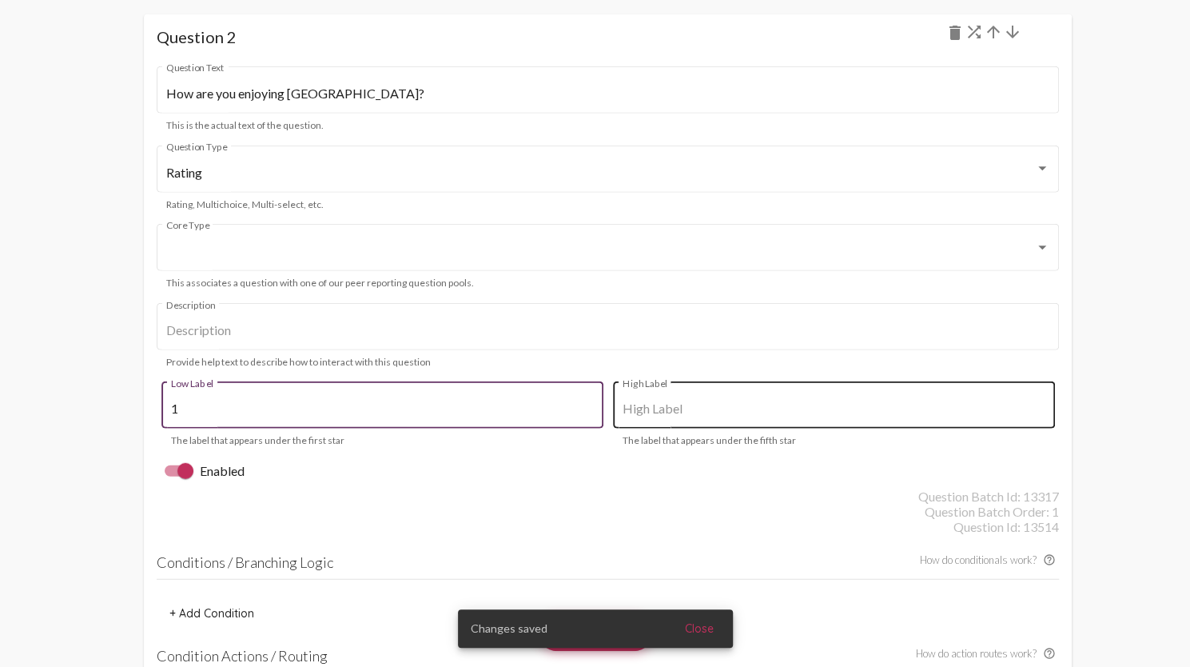
type input "1"
click at [652, 418] on div "High Label" at bounding box center [834, 403] width 423 height 50
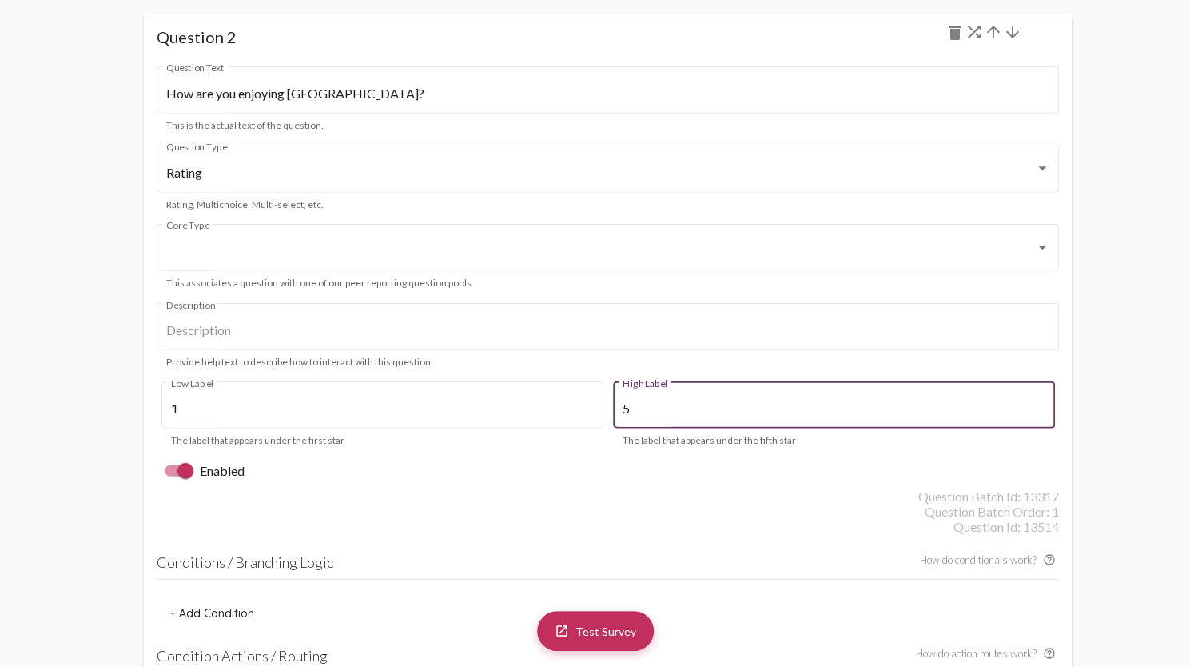
type input "5"
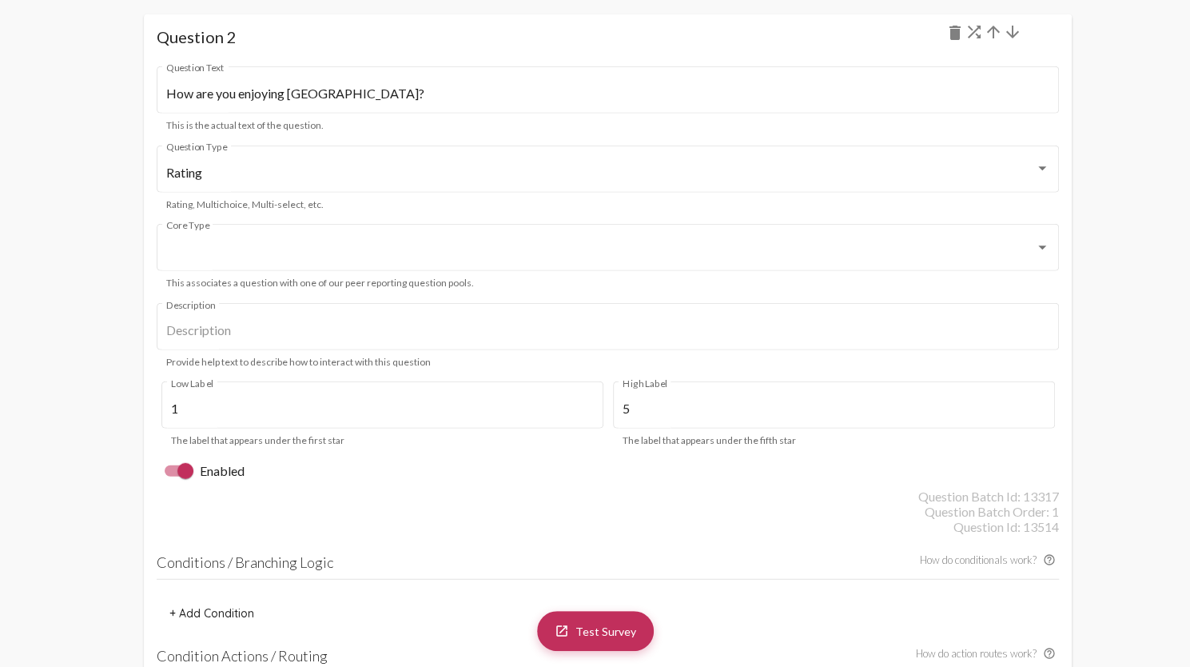
click at [550, 468] on div "Enabled" at bounding box center [608, 470] width 902 height 35
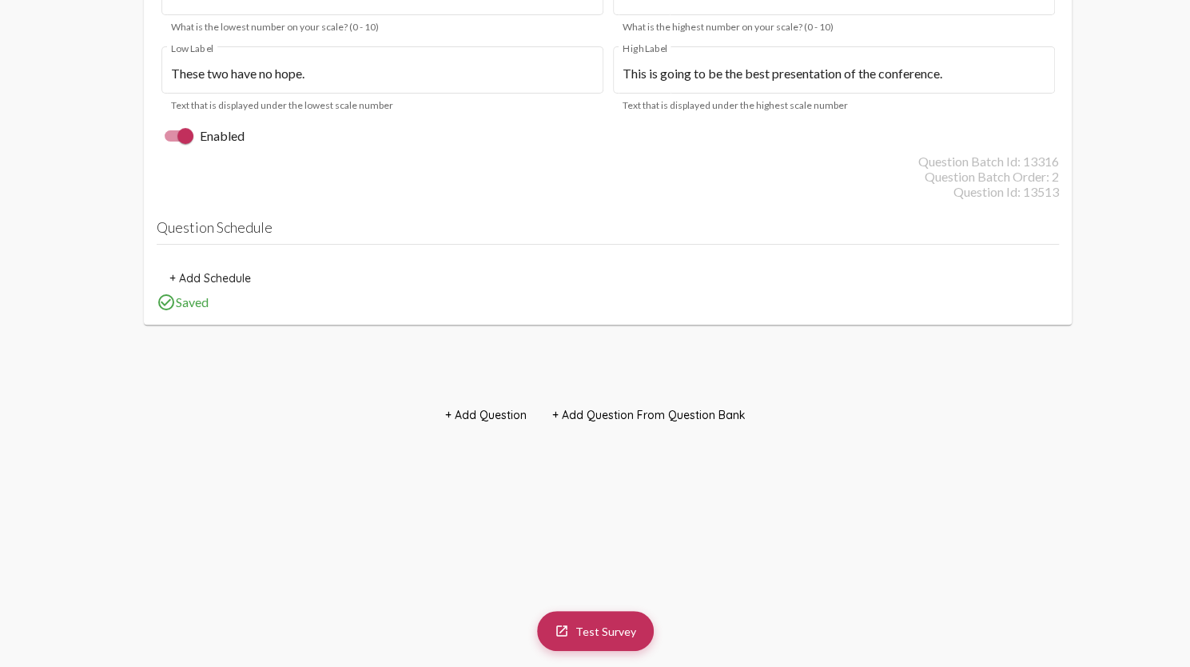
scroll to position [3762, 0]
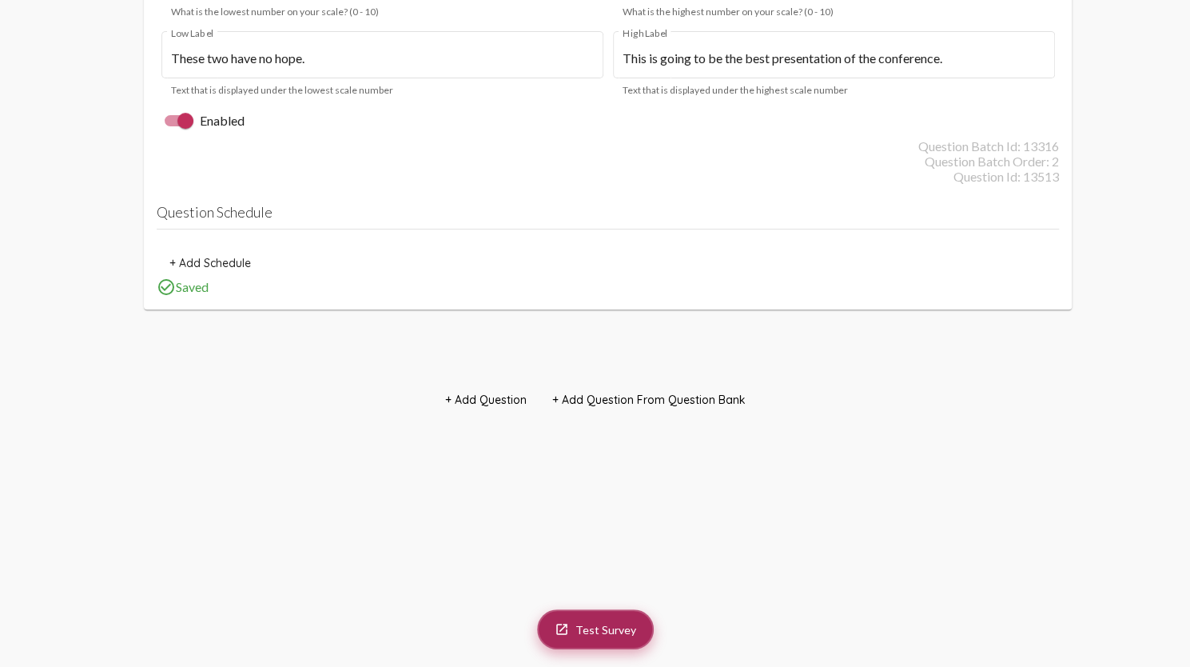
click at [593, 615] on link "launch Test Survey" at bounding box center [595, 629] width 117 height 40
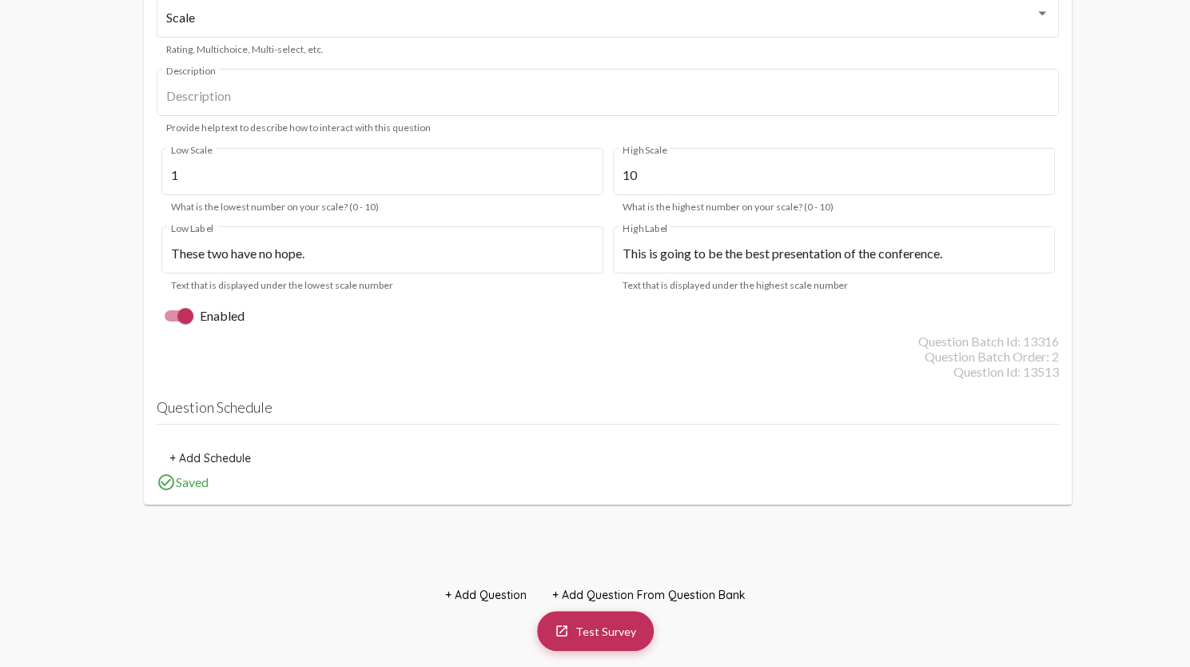
scroll to position [3442, 0]
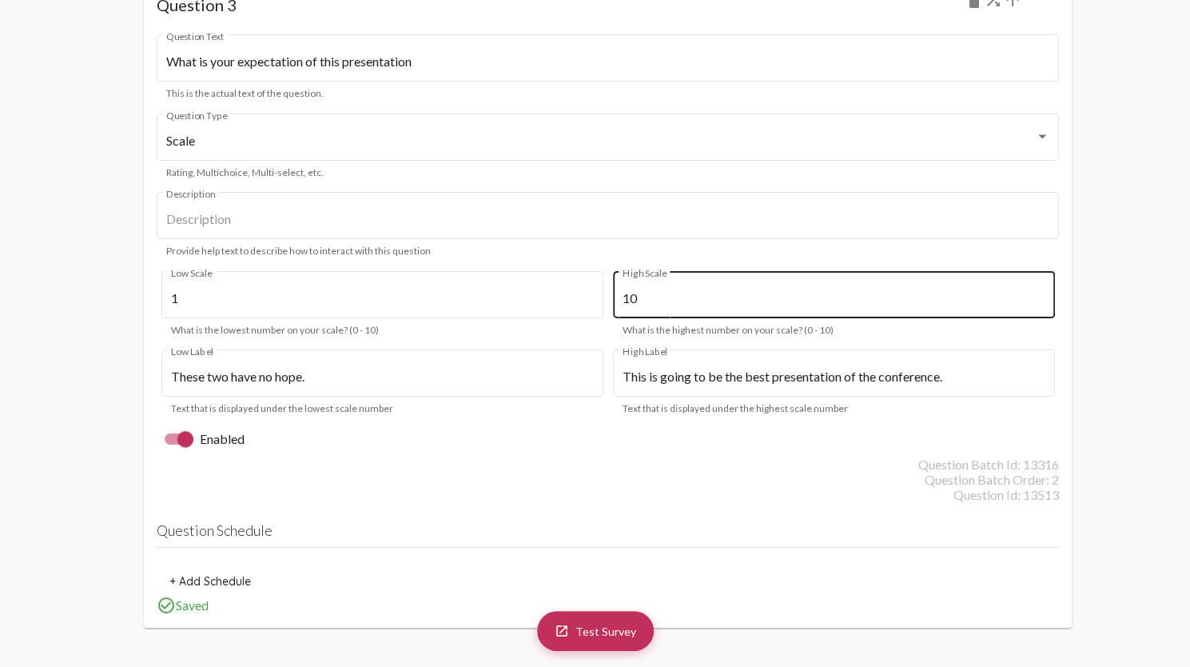
click at [663, 290] on div "10 High Scale" at bounding box center [834, 293] width 423 height 50
click at [1042, 296] on input "10" at bounding box center [834, 298] width 423 height 14
click at [1043, 296] on input "10" at bounding box center [834, 298] width 423 height 14
click at [1046, 298] on div "10 High Scale" at bounding box center [834, 293] width 442 height 50
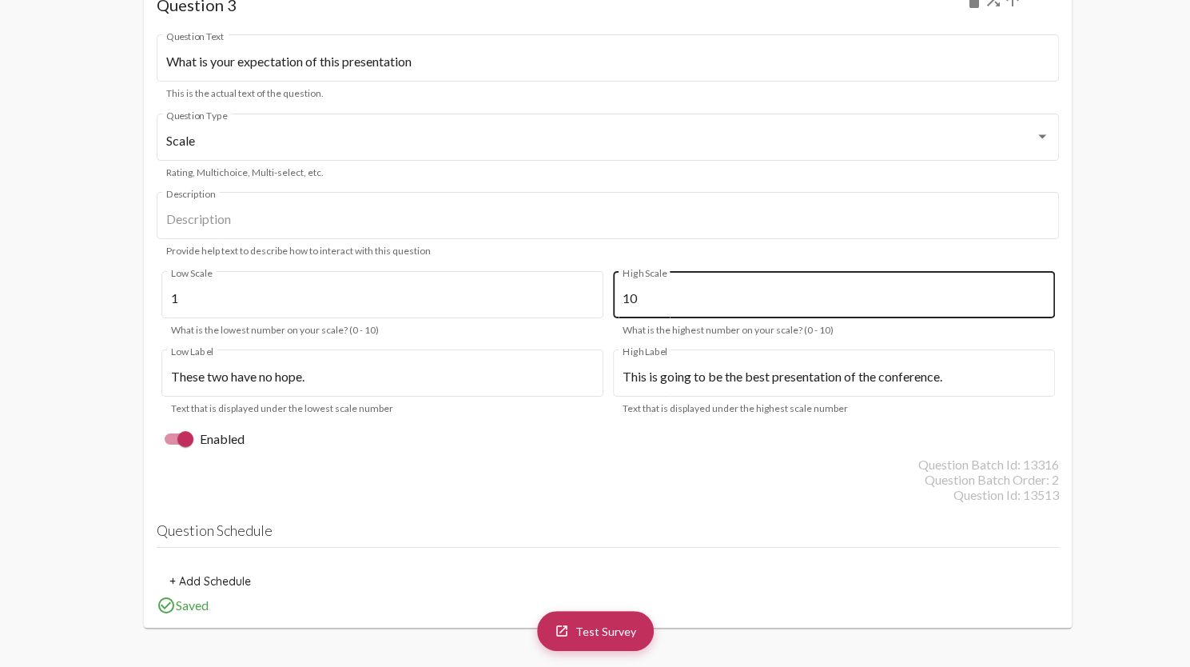
click at [1046, 298] on div "10 High Scale" at bounding box center [834, 293] width 442 height 50
click at [881, 309] on div "10 High Scale" at bounding box center [834, 293] width 423 height 50
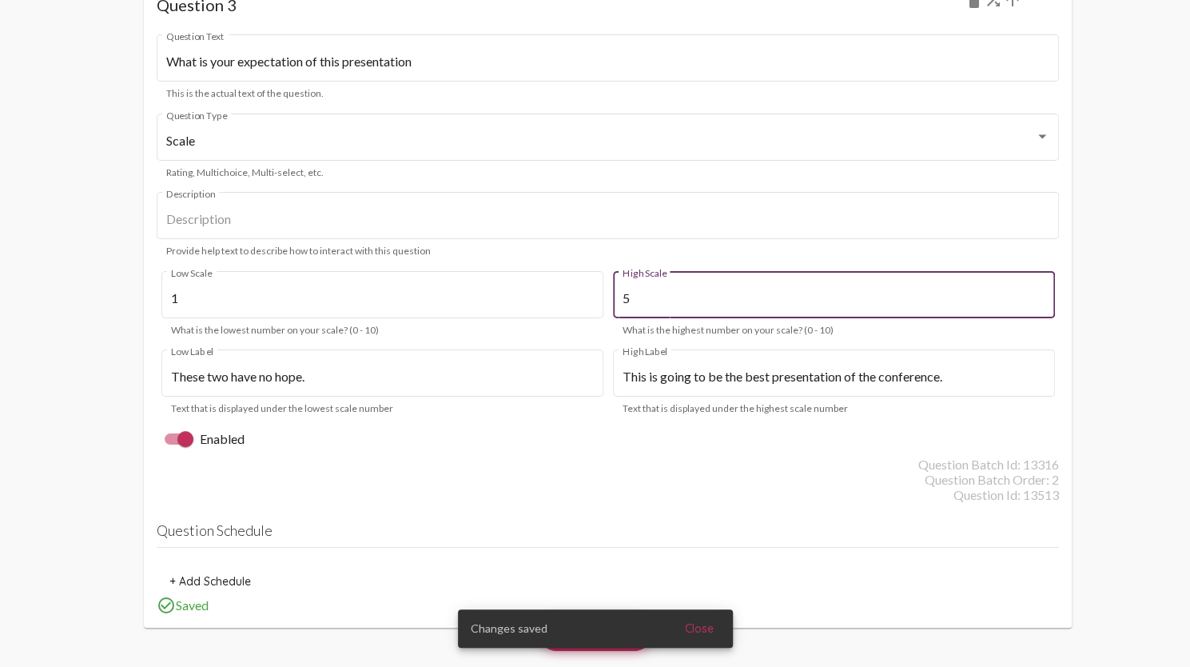
type input "5"
click at [644, 506] on mat-card "Question 3 delete What is your expectation of this presentation Question Text T…" at bounding box center [608, 304] width 928 height 644
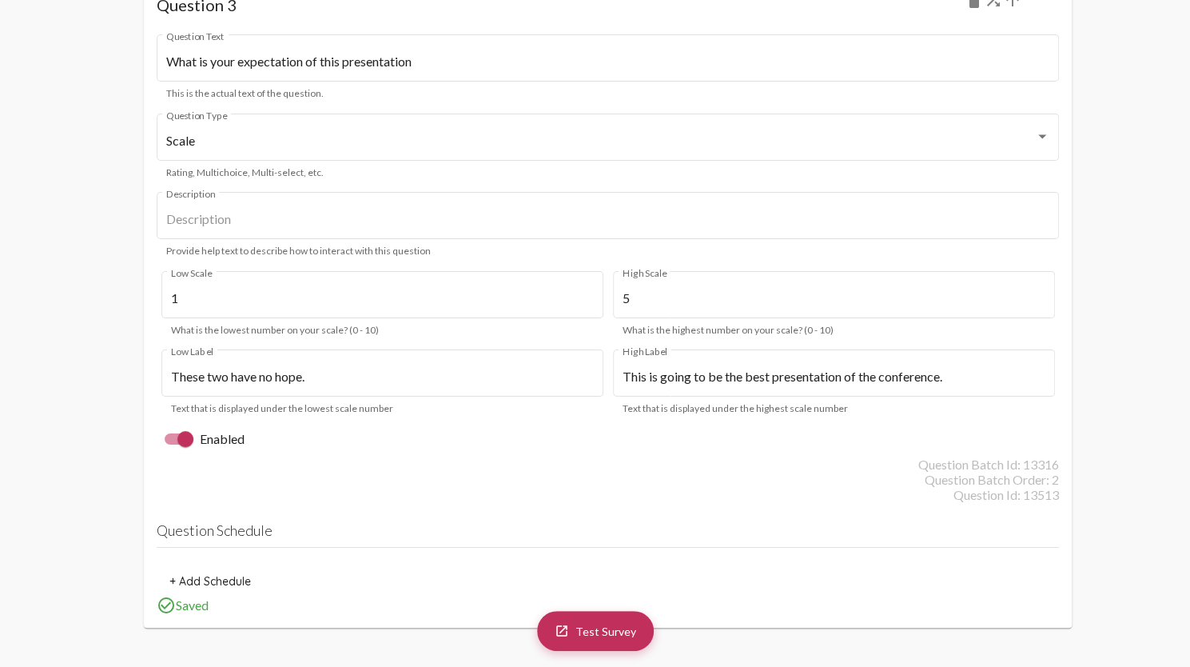
scroll to position [3762, 0]
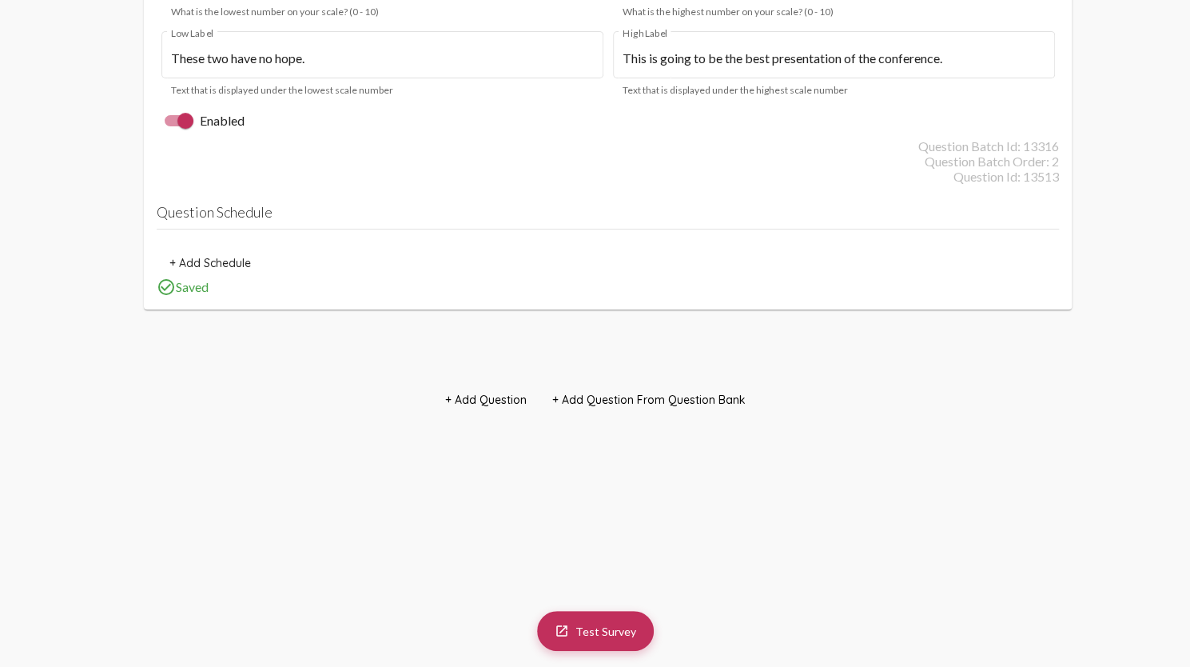
click at [652, 404] on span "+ Add Question From Question Bank" at bounding box center [648, 399] width 193 height 14
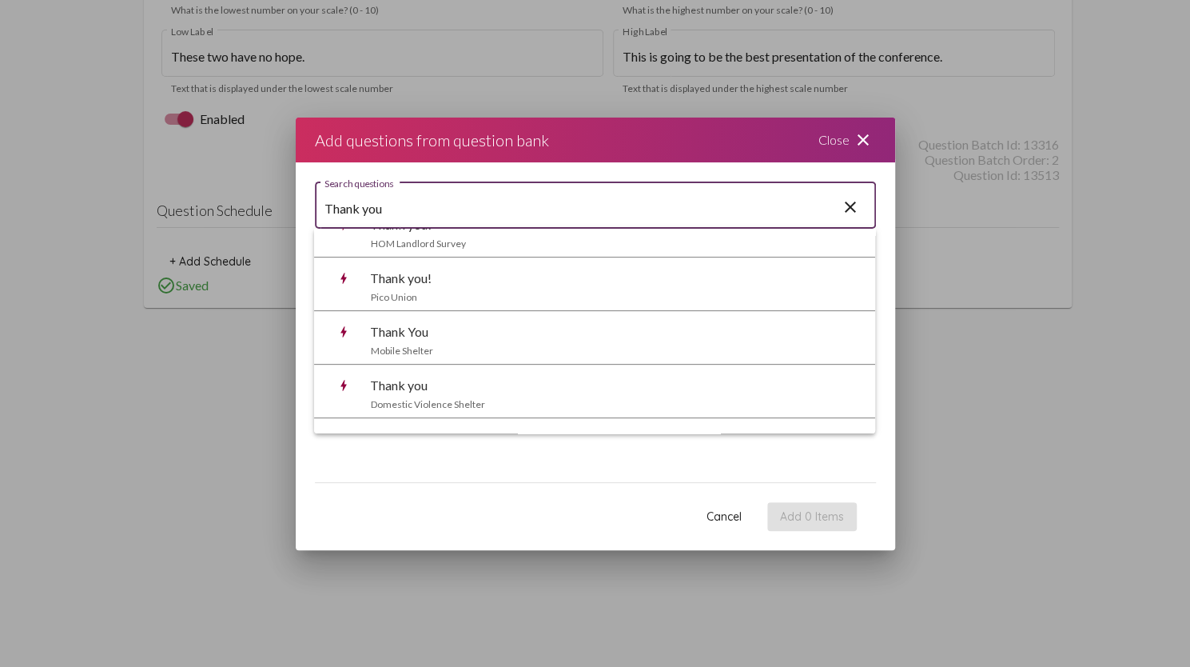
scroll to position [0, 0]
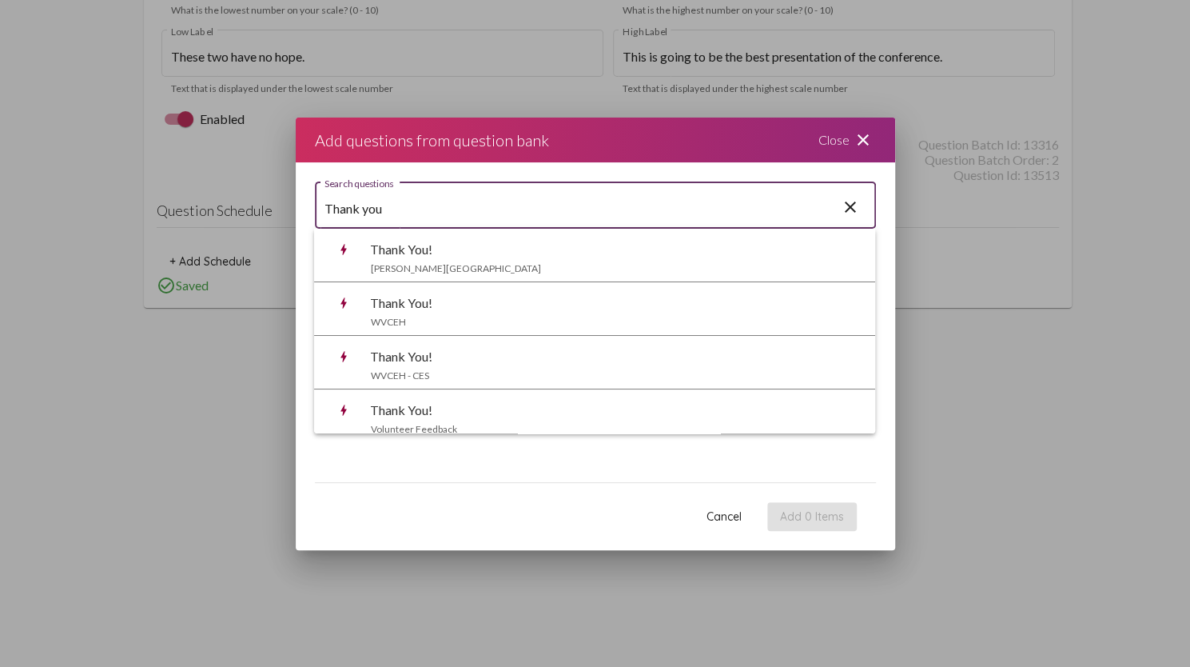
type input "Thank you"
click at [852, 205] on mat-icon "close" at bounding box center [850, 208] width 19 height 22
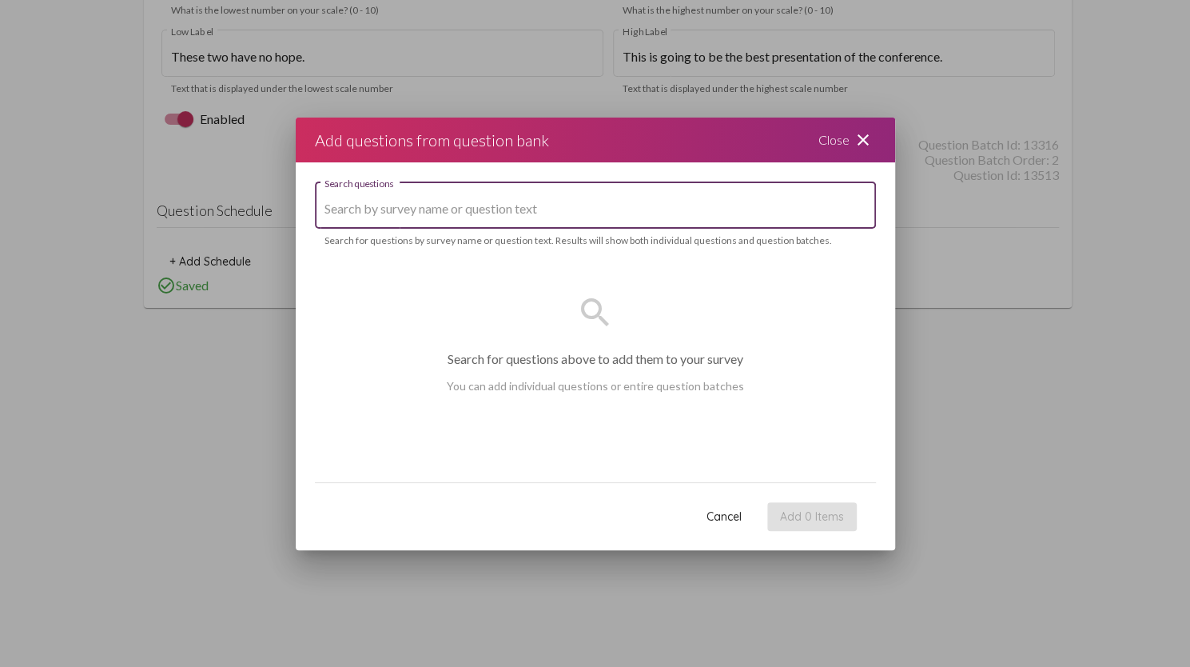
click at [731, 506] on button "Cancel" at bounding box center [724, 516] width 61 height 29
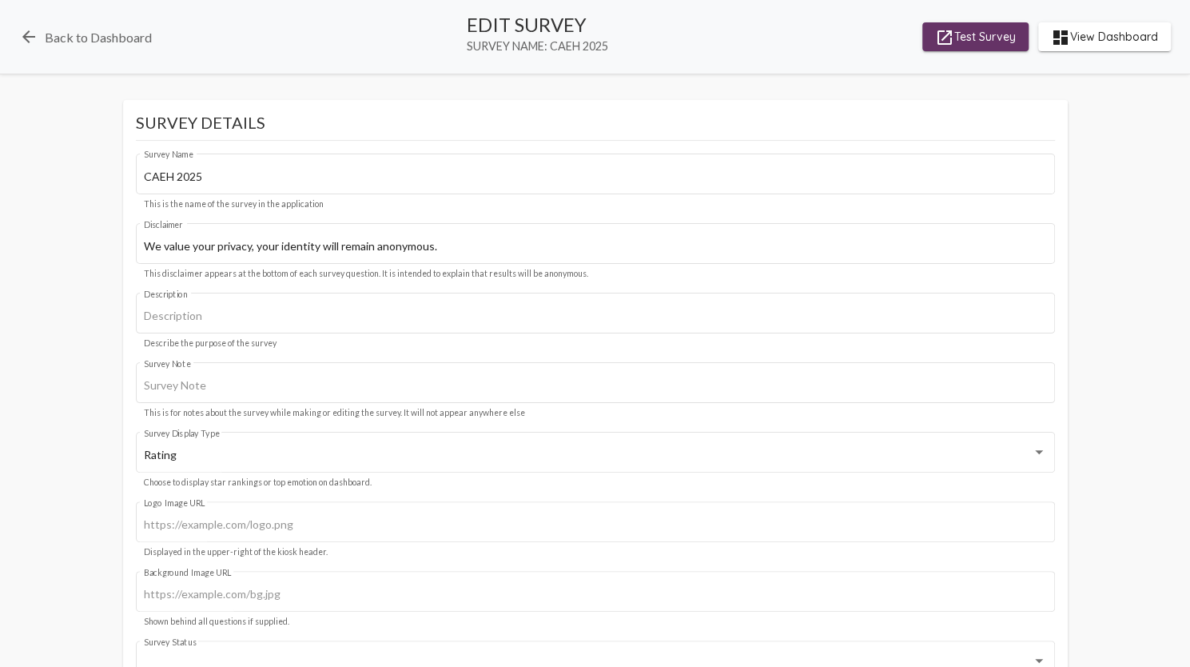
scroll to position [3762, 0]
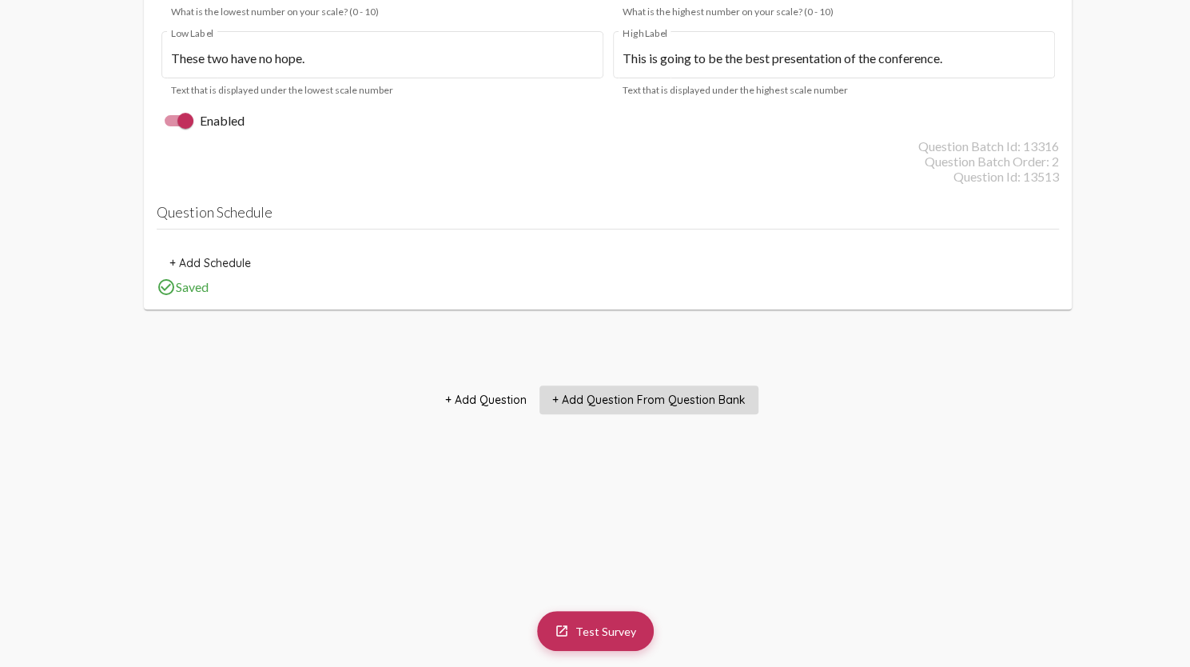
click at [520, 400] on span "+ Add Question" at bounding box center [486, 399] width 82 height 14
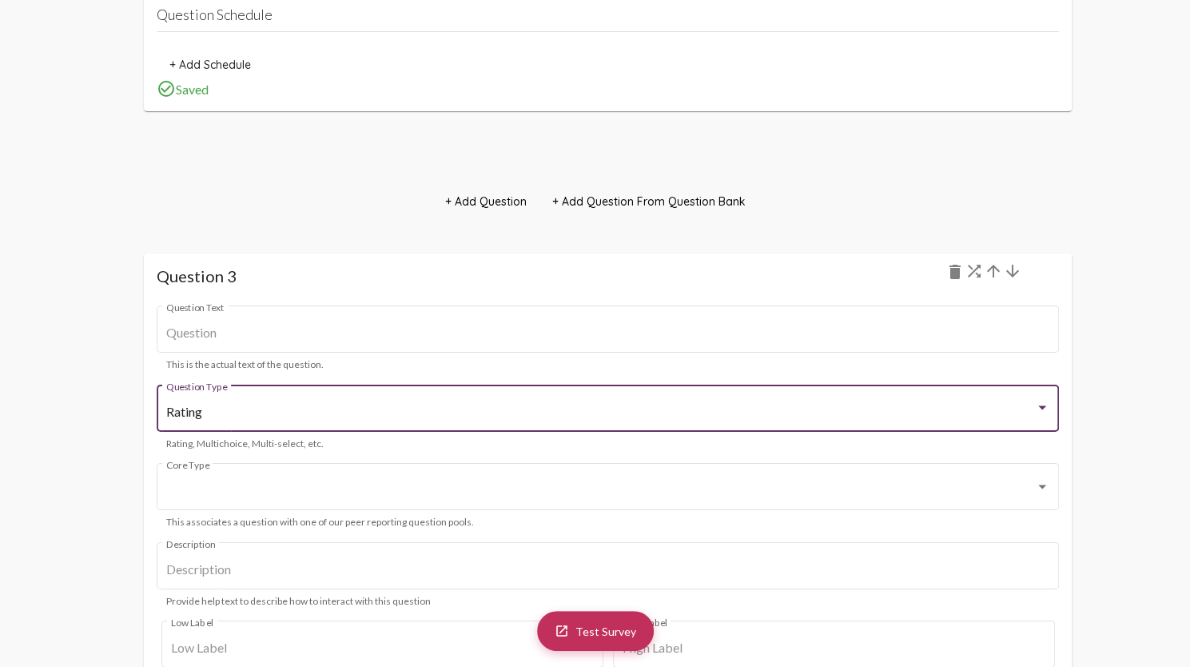
click at [521, 407] on div "Rating" at bounding box center [600, 411] width 869 height 14
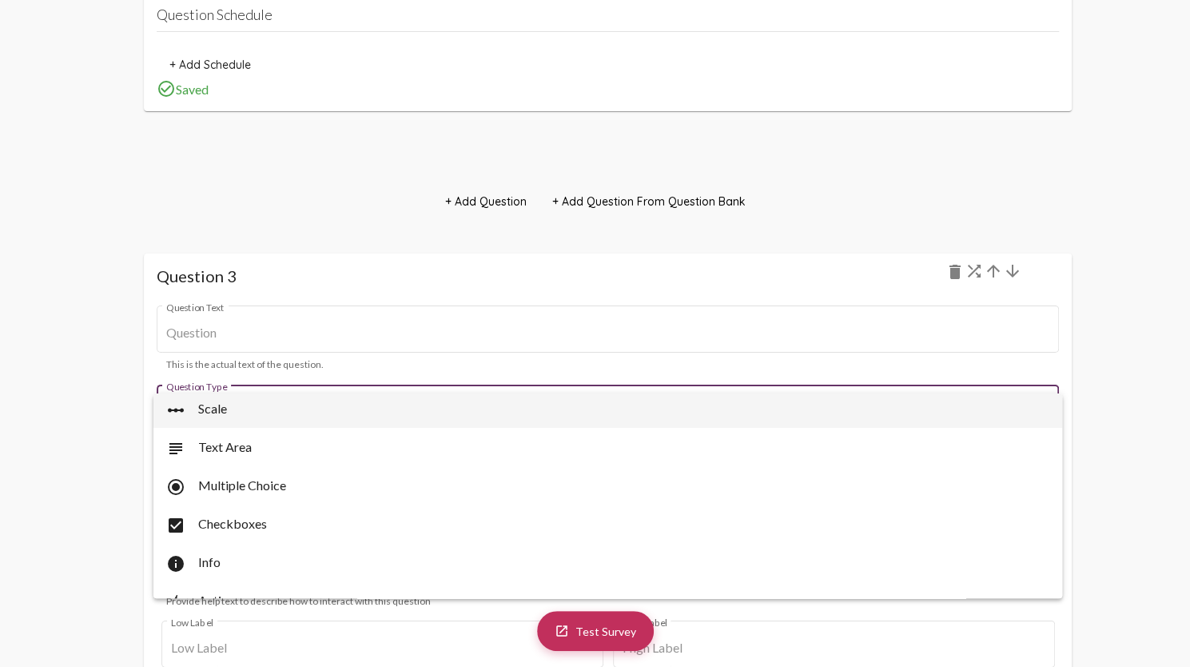
scroll to position [64, 0]
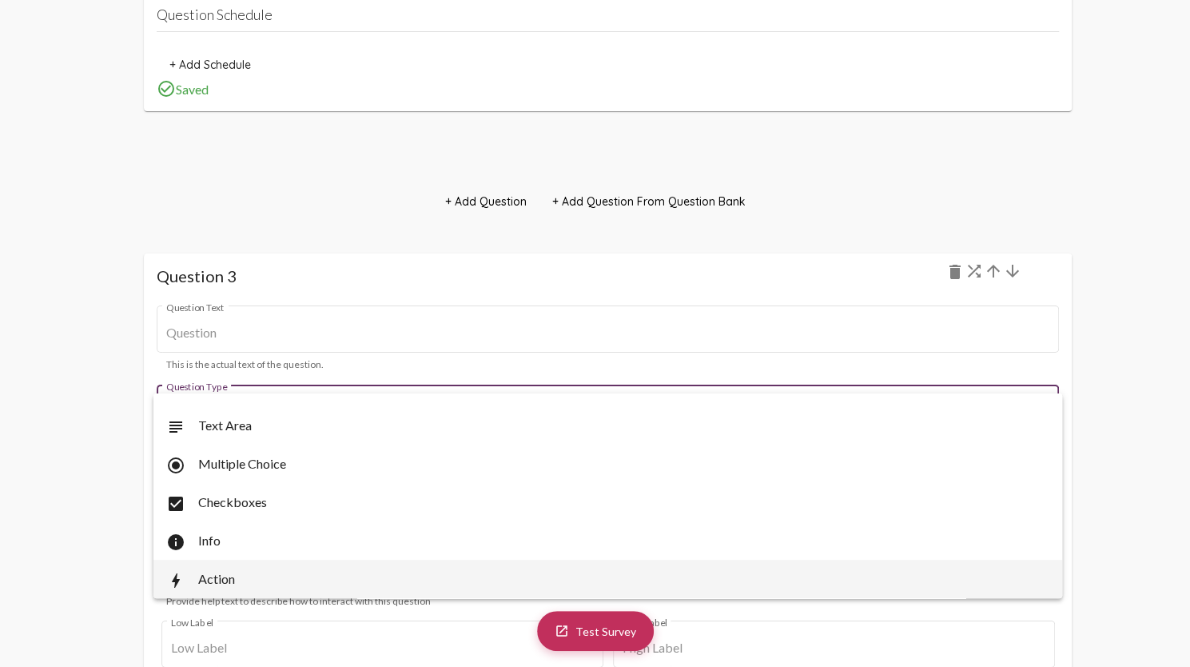
click at [249, 575] on span "bolt Action" at bounding box center [608, 579] width 884 height 38
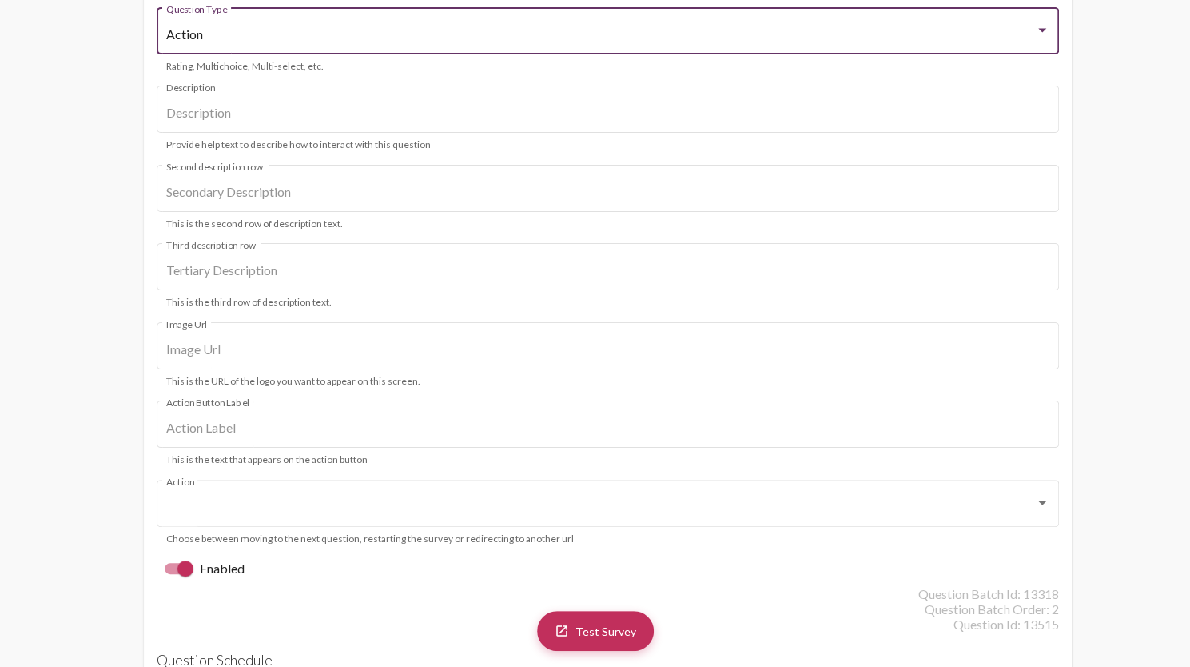
scroll to position [3571, 0]
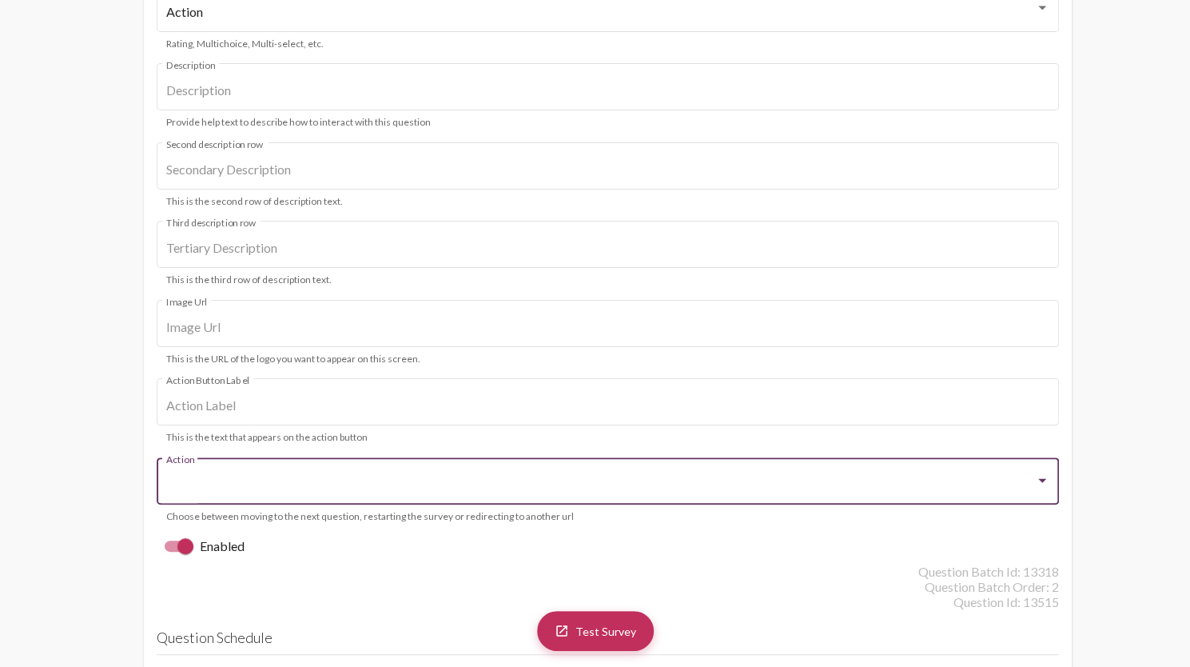
click at [367, 492] on div at bounding box center [600, 484] width 869 height 14
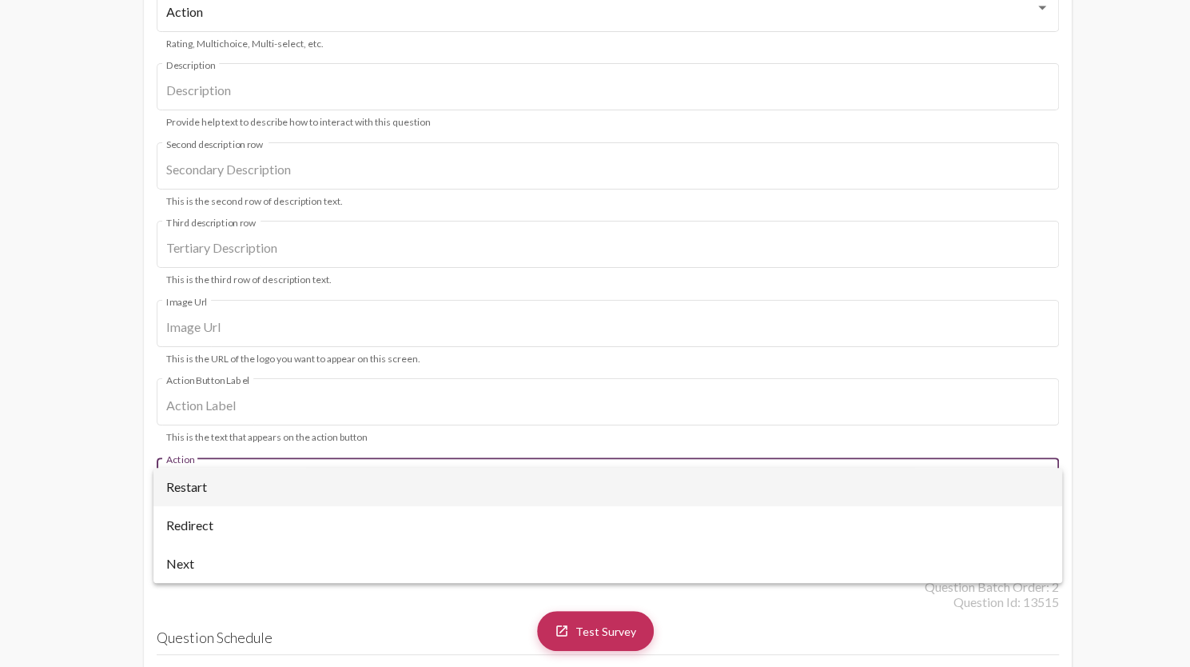
click at [198, 485] on span "Restart" at bounding box center [608, 487] width 884 height 38
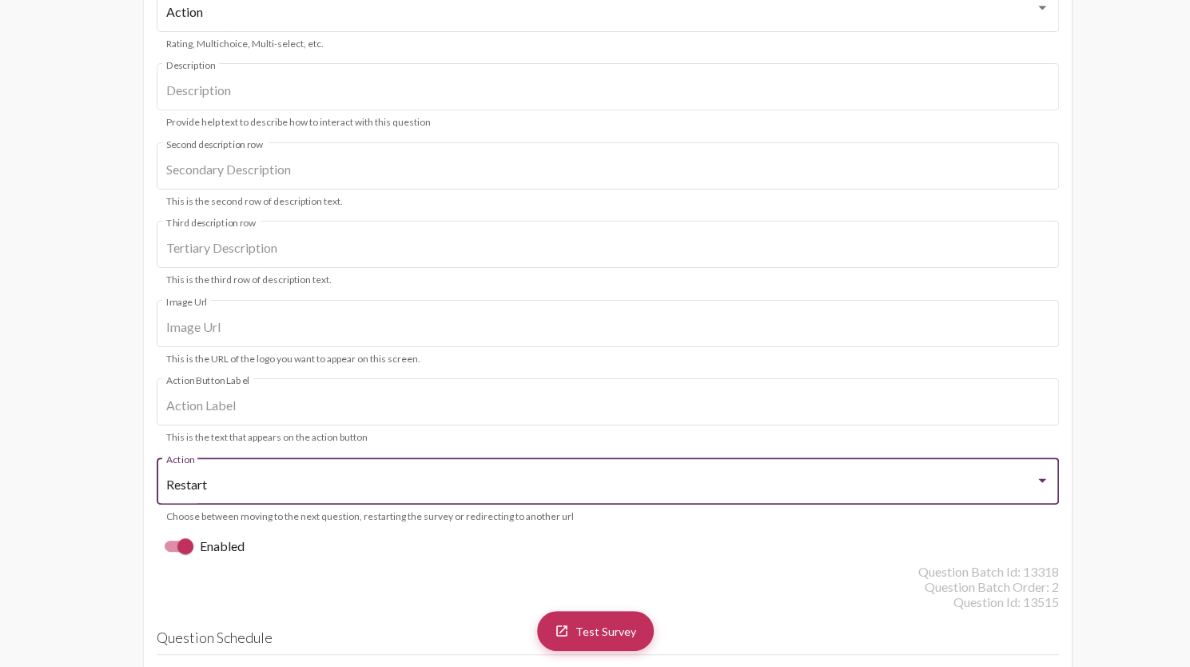
scroll to position [3251, 0]
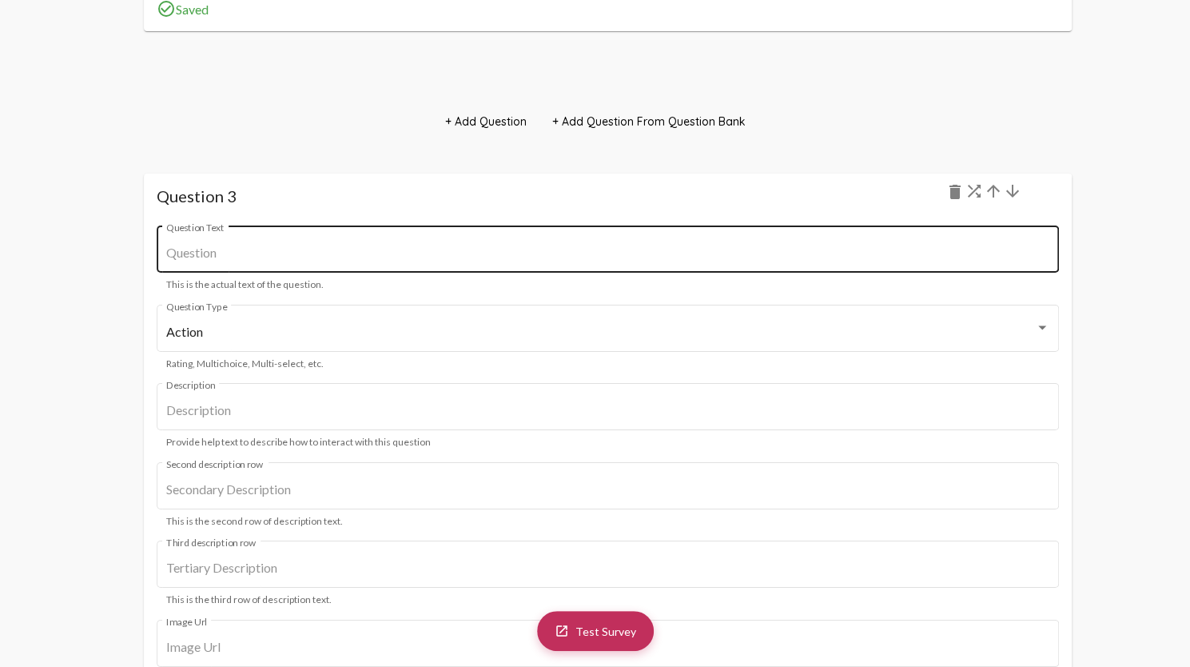
click at [321, 257] on input "Question Text" at bounding box center [607, 252] width 883 height 14
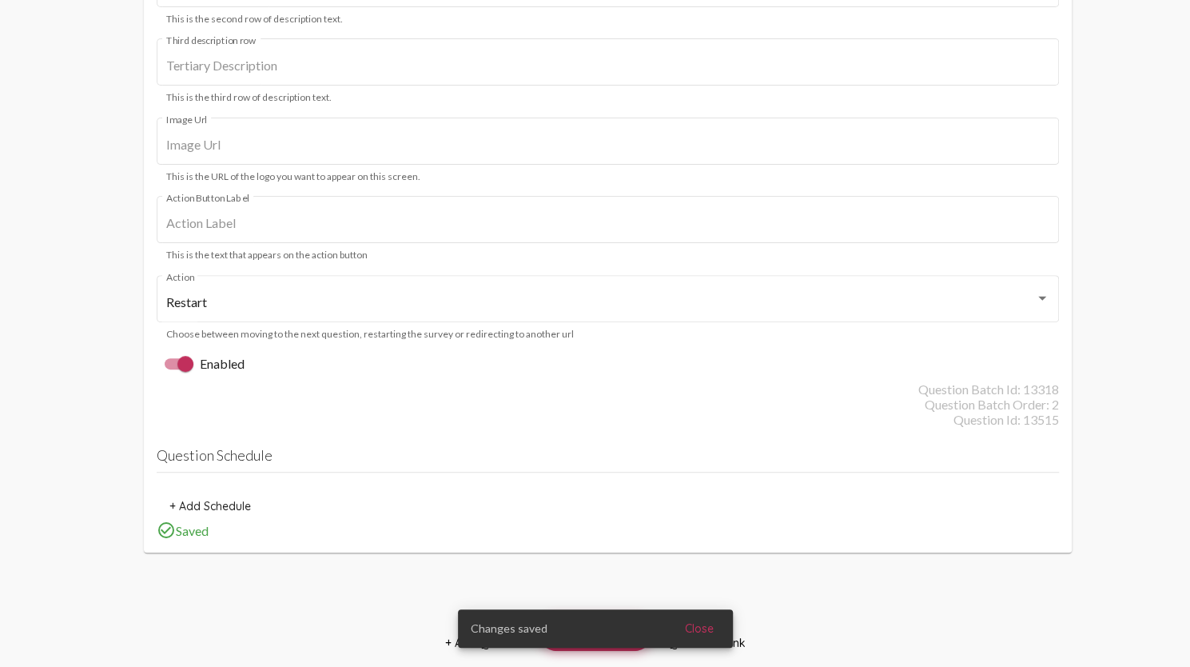
scroll to position [3810, 0]
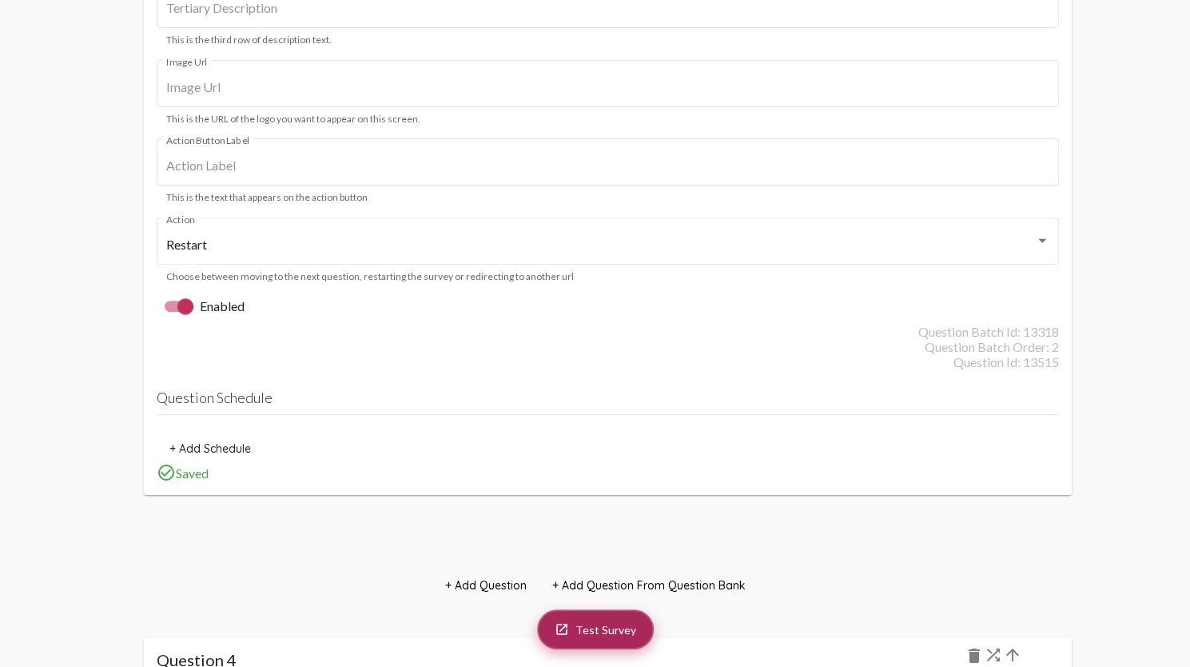
type input "Thank you."
click at [602, 618] on link "launch Test Survey" at bounding box center [595, 629] width 117 height 40
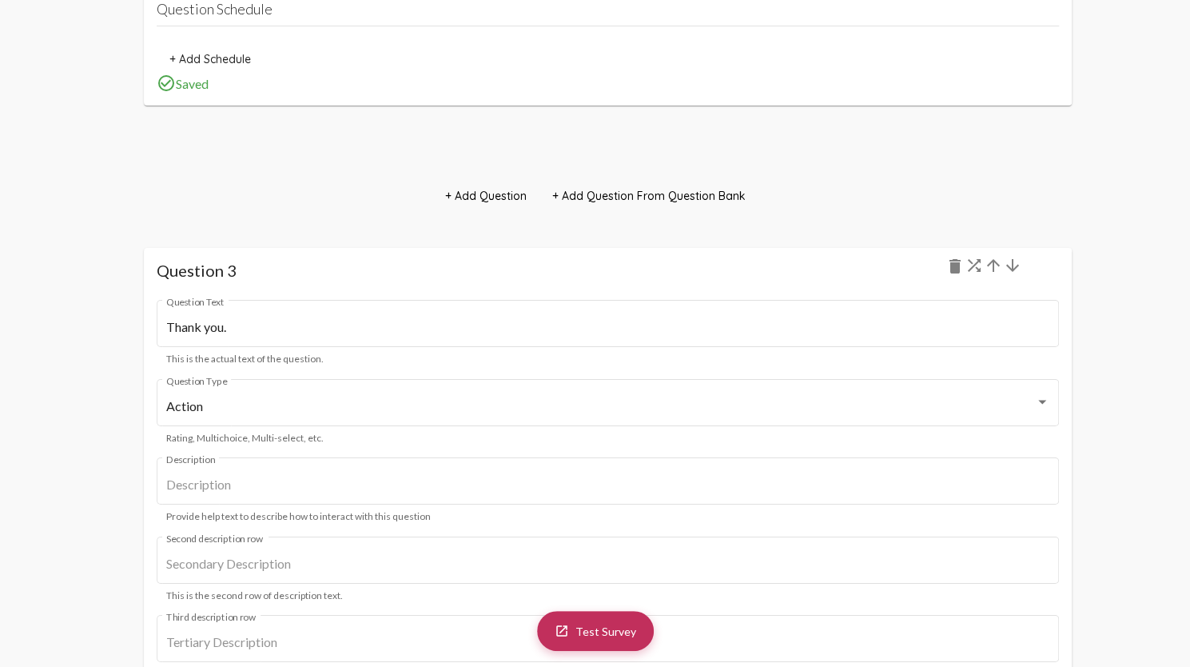
scroll to position [3171, 0]
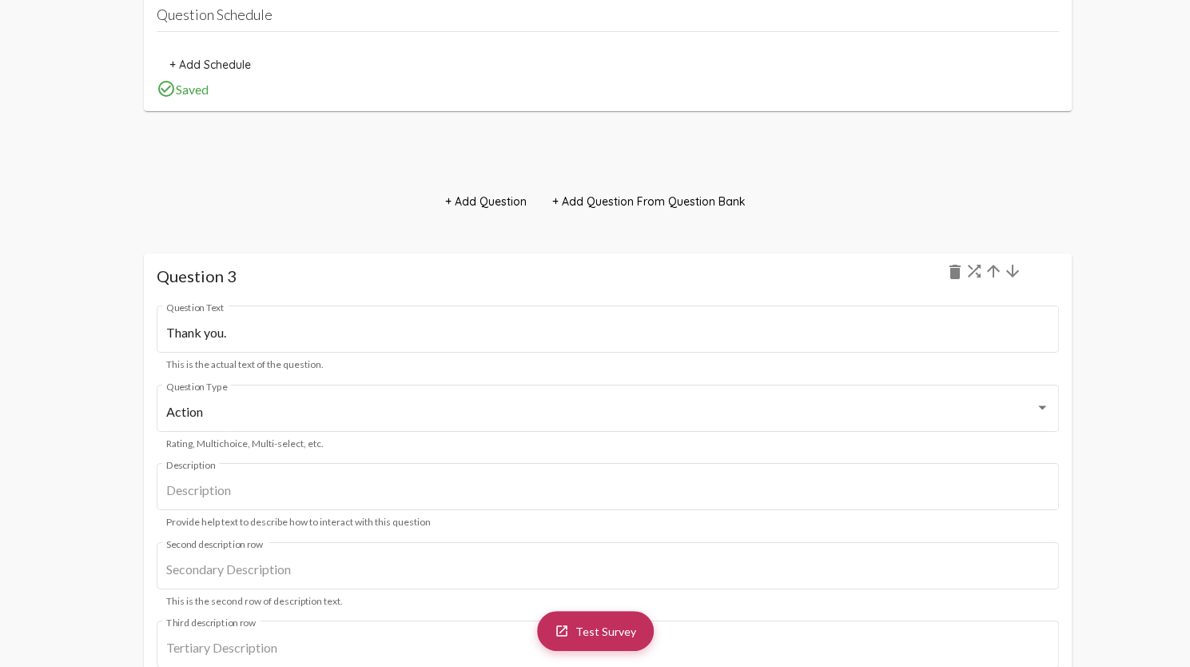
click at [1011, 273] on mat-icon "arrow_downward" at bounding box center [1012, 270] width 19 height 19
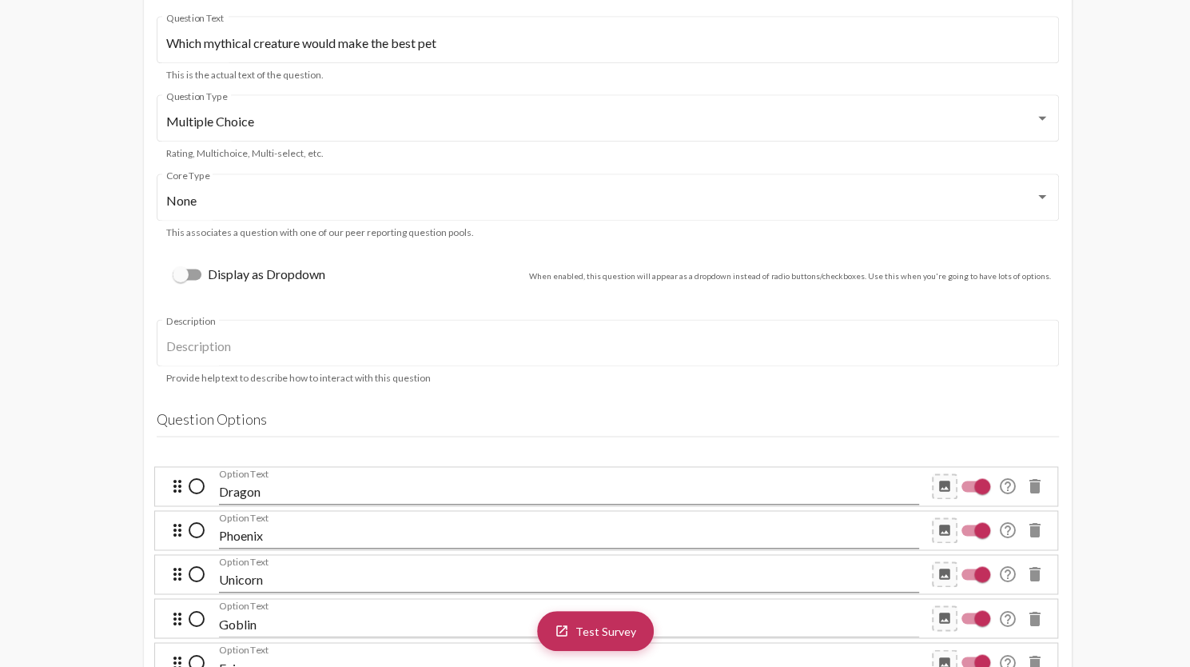
scroll to position [1013, 0]
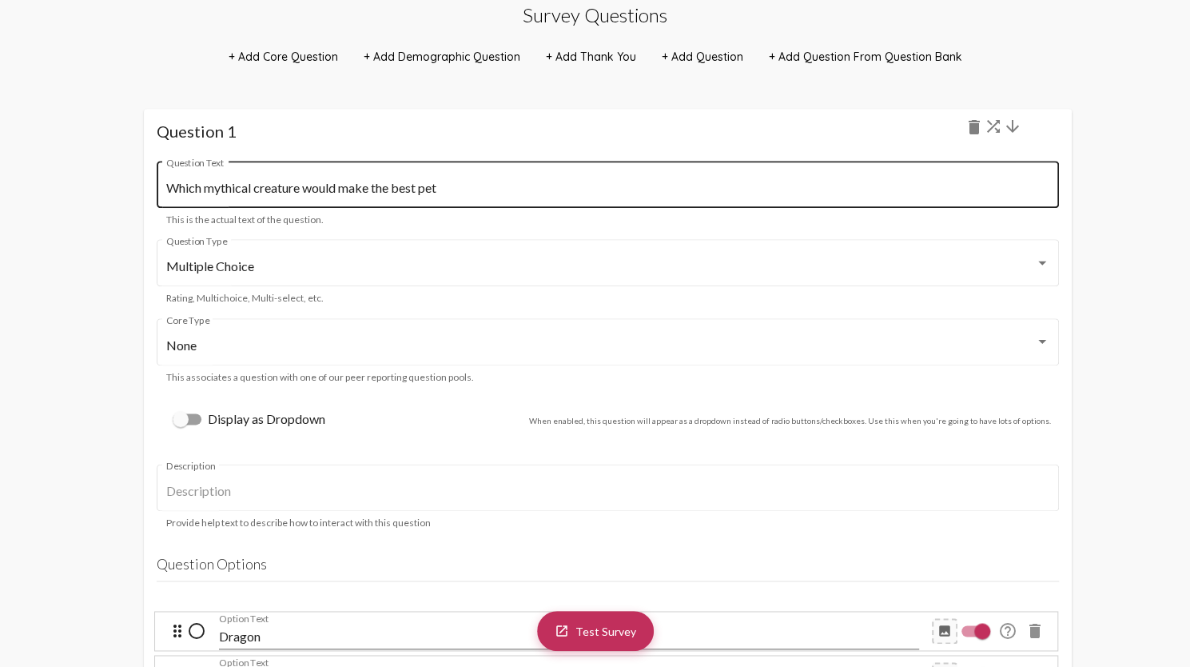
click at [483, 189] on input "Which mythical creature would make the best pet" at bounding box center [607, 188] width 883 height 14
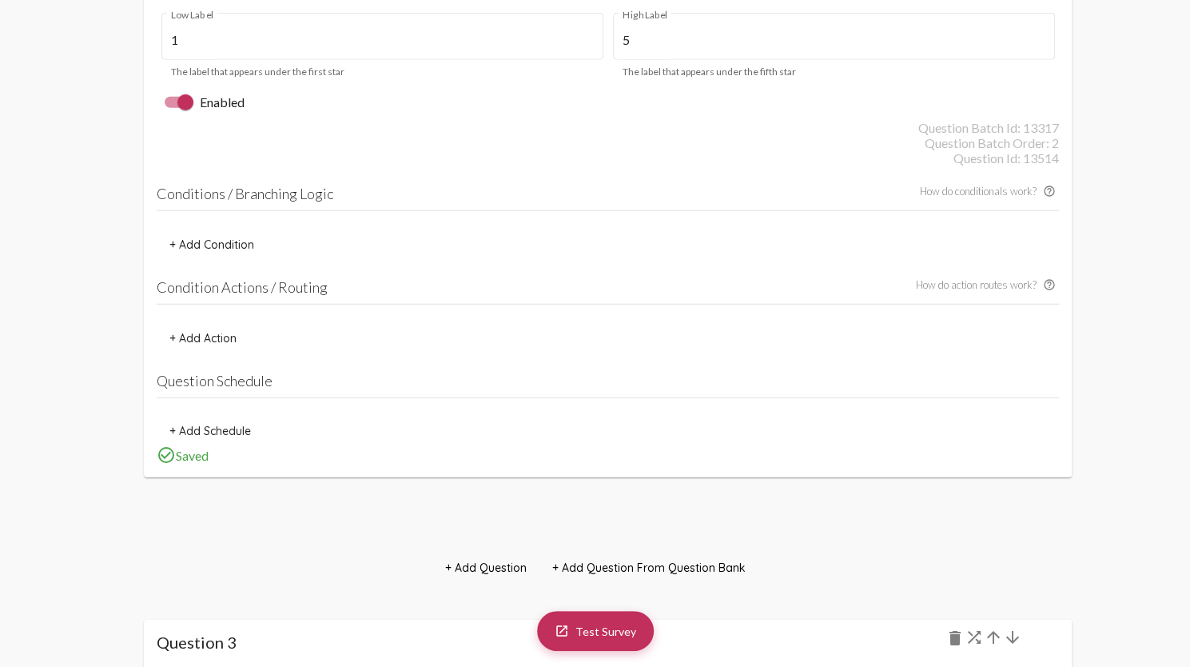
scroll to position [3091, 0]
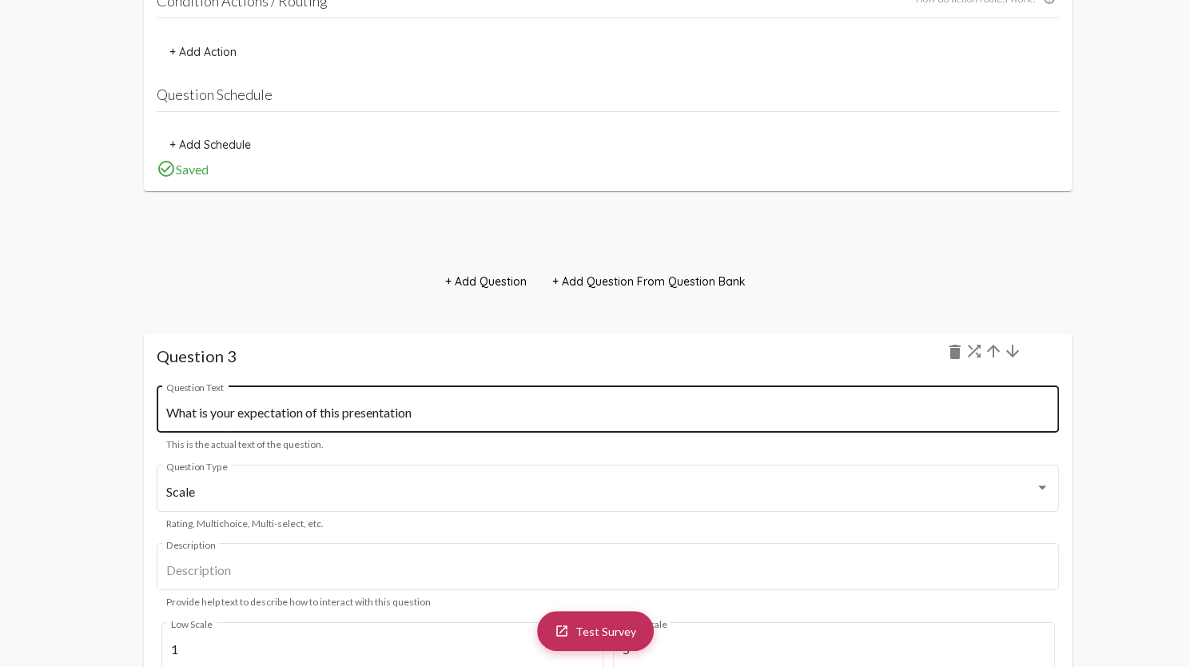
type input "Which mythical creature would make the best pet?"
click at [431, 416] on input "What is your expectation of this presentation" at bounding box center [607, 412] width 883 height 14
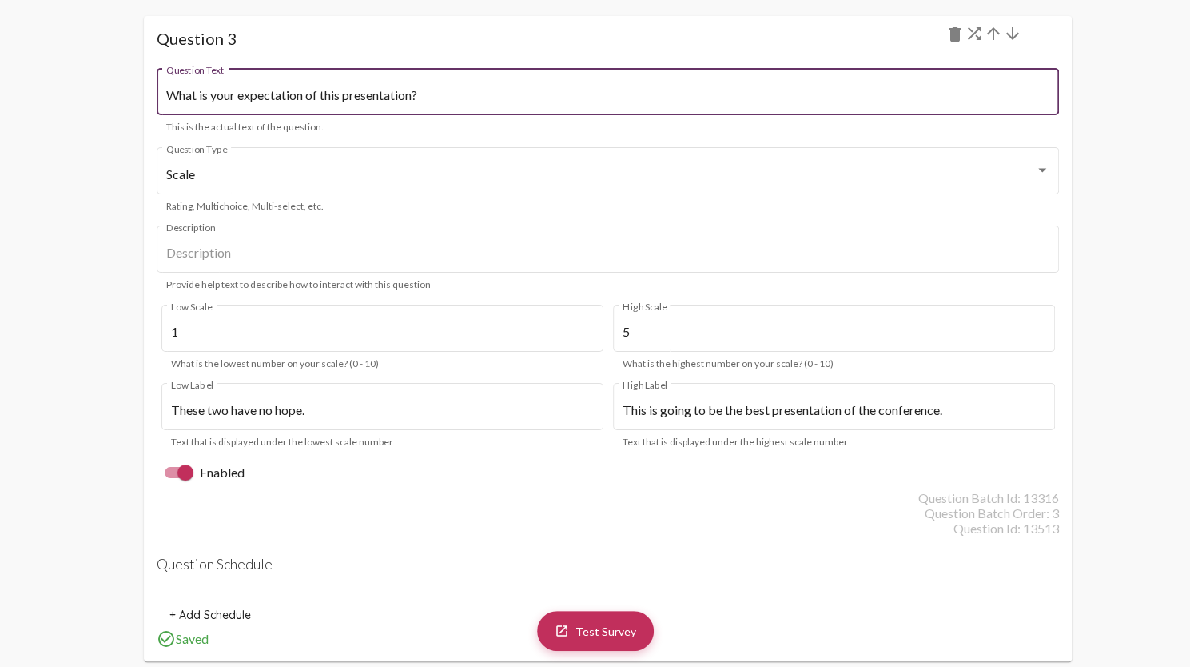
scroll to position [3411, 0]
type input "What is your expectation of this presentation?"
click at [584, 634] on span "Test Survey" at bounding box center [606, 630] width 61 height 14
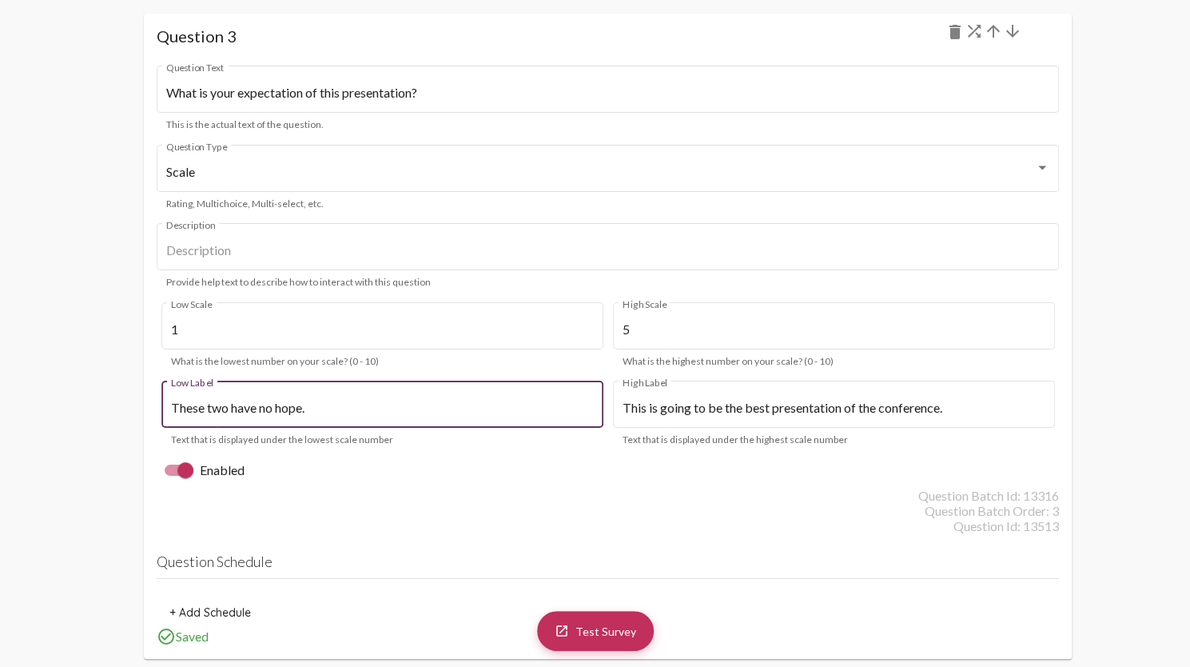
scroll to position [0, 0]
drag, startPoint x: 318, startPoint y: 408, endPoint x: 146, endPoint y: 392, distance: 172.6
click at [146, 392] on mat-card "Question 3 delete What is your expectation of this presentation? Question Text …" at bounding box center [608, 336] width 928 height 644
type input "They have no hope"
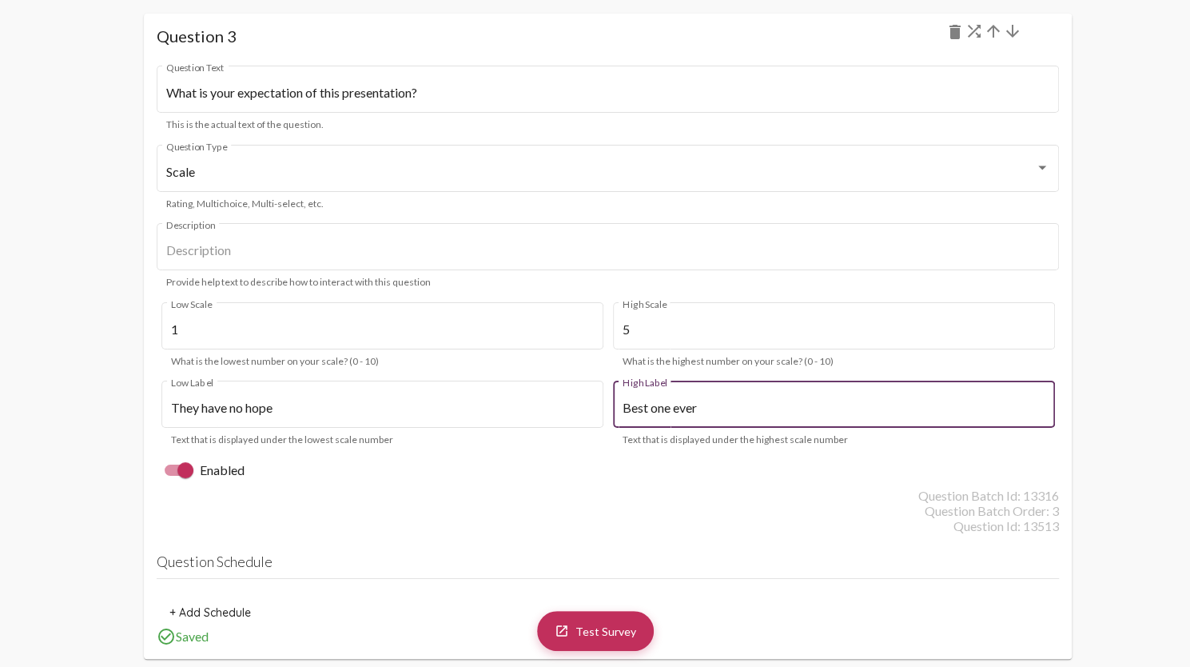
type input "Best one ever"
click at [349, 506] on div "Question Batch Order: 3" at bounding box center [608, 510] width 902 height 15
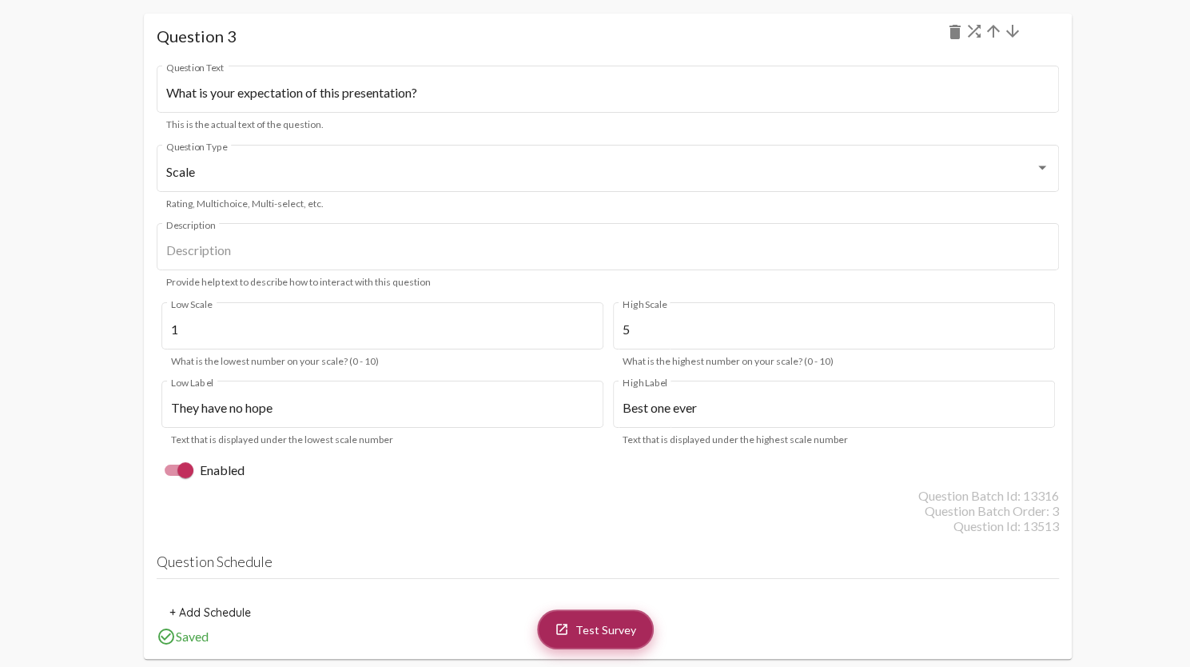
click at [600, 616] on link "launch Test Survey" at bounding box center [595, 629] width 117 height 40
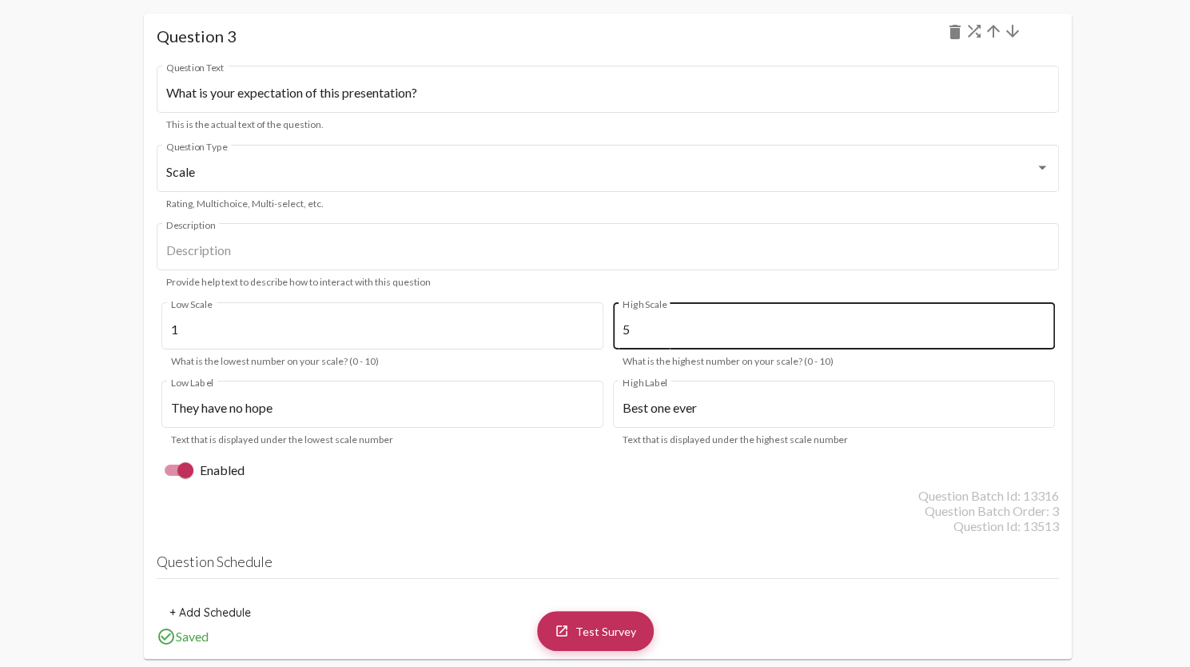
click at [675, 340] on div "5 High Scale" at bounding box center [834, 324] width 423 height 50
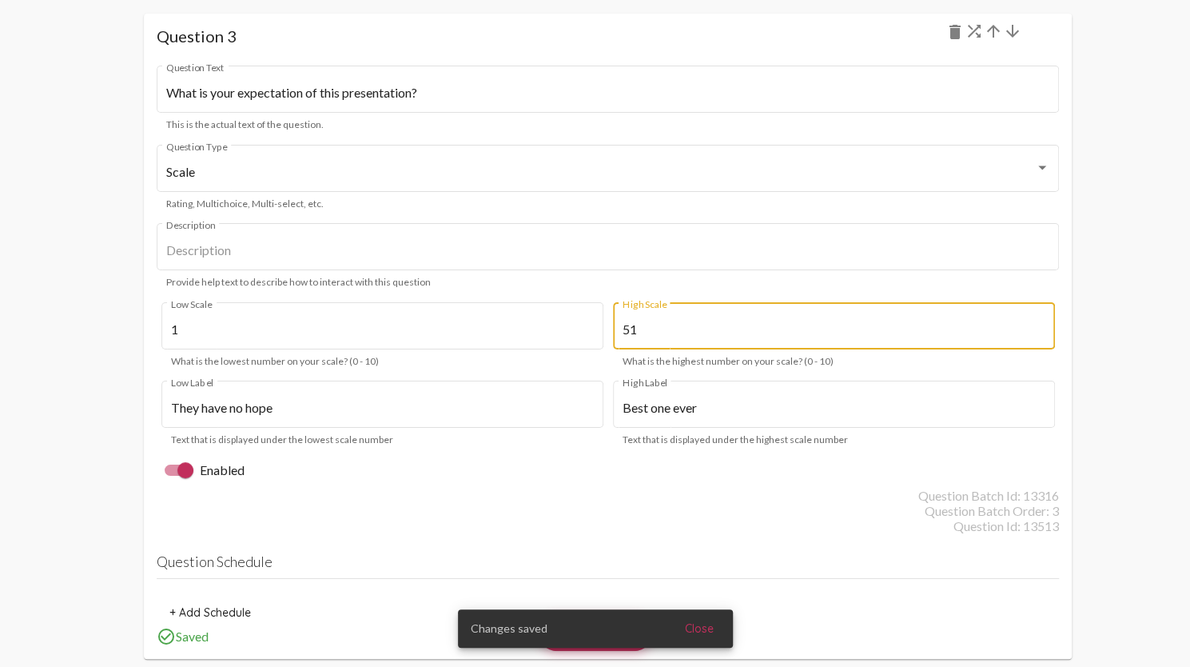
type input "5"
type input "10"
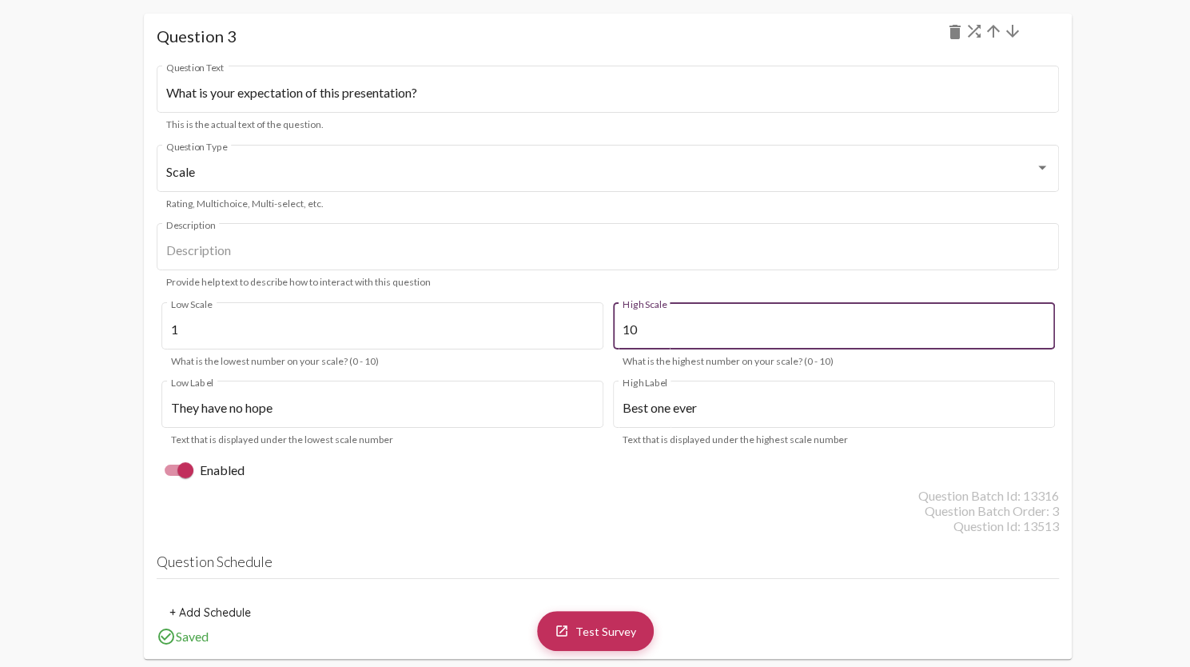
click at [588, 544] on mat-card "Question 3 delete What is your expectation of this presentation? Question Text …" at bounding box center [608, 336] width 928 height 644
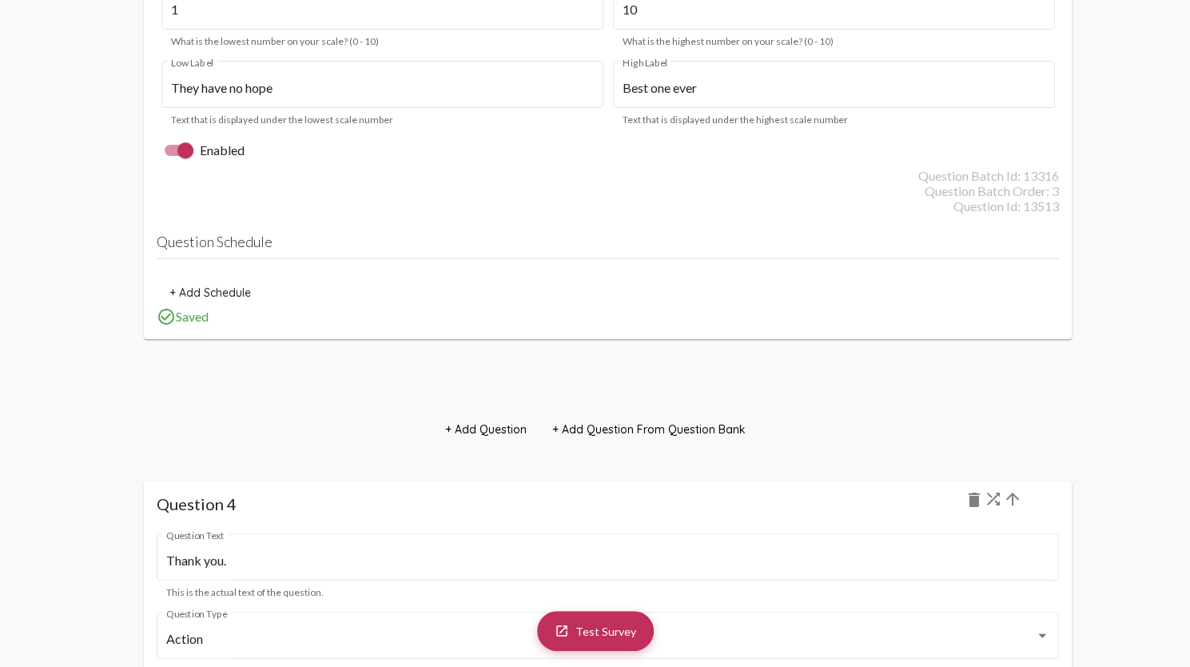
scroll to position [3810, 0]
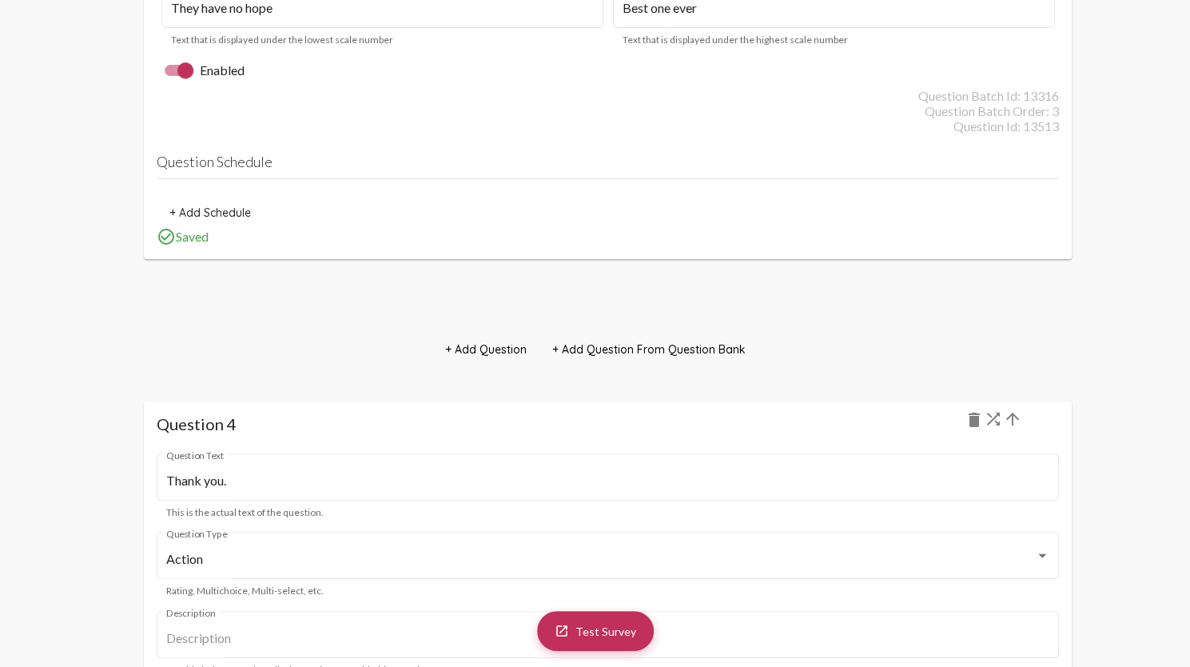
click at [500, 357] on button "+ Add Question" at bounding box center [485, 349] width 107 height 29
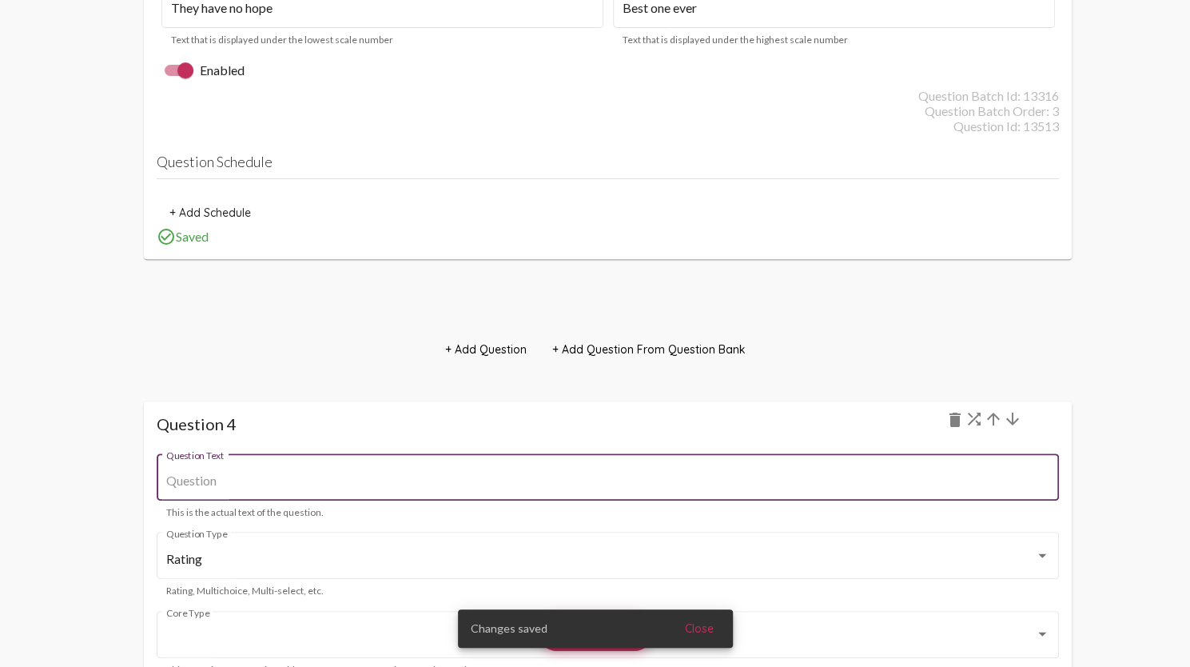
click at [394, 482] on input "Question Text" at bounding box center [607, 480] width 883 height 14
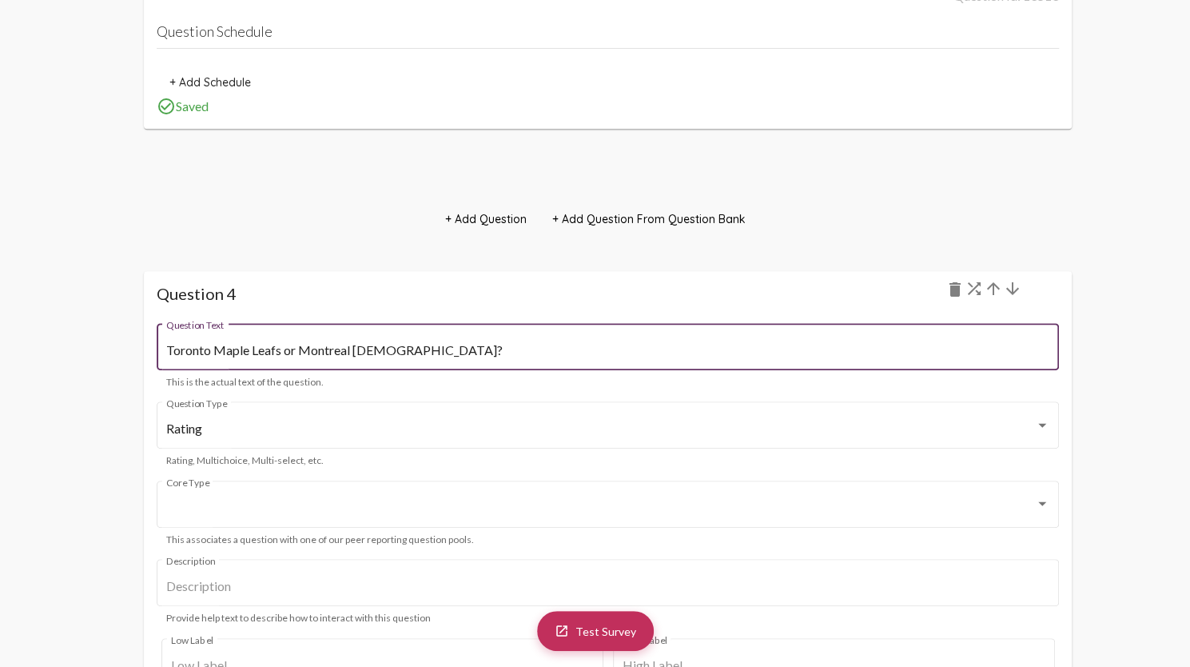
scroll to position [4050, 0]
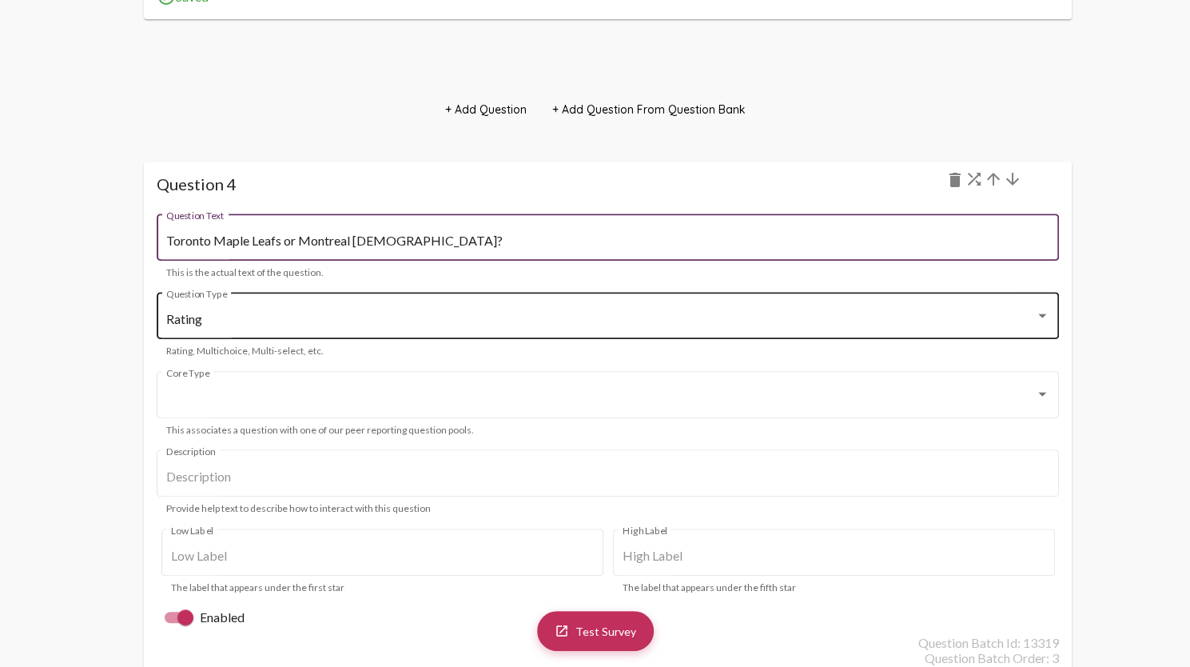
type input "Toronto Maple Leafs or Montreal [DEMOGRAPHIC_DATA]?"
click at [391, 338] on div "Rating Question Type" at bounding box center [607, 314] width 883 height 50
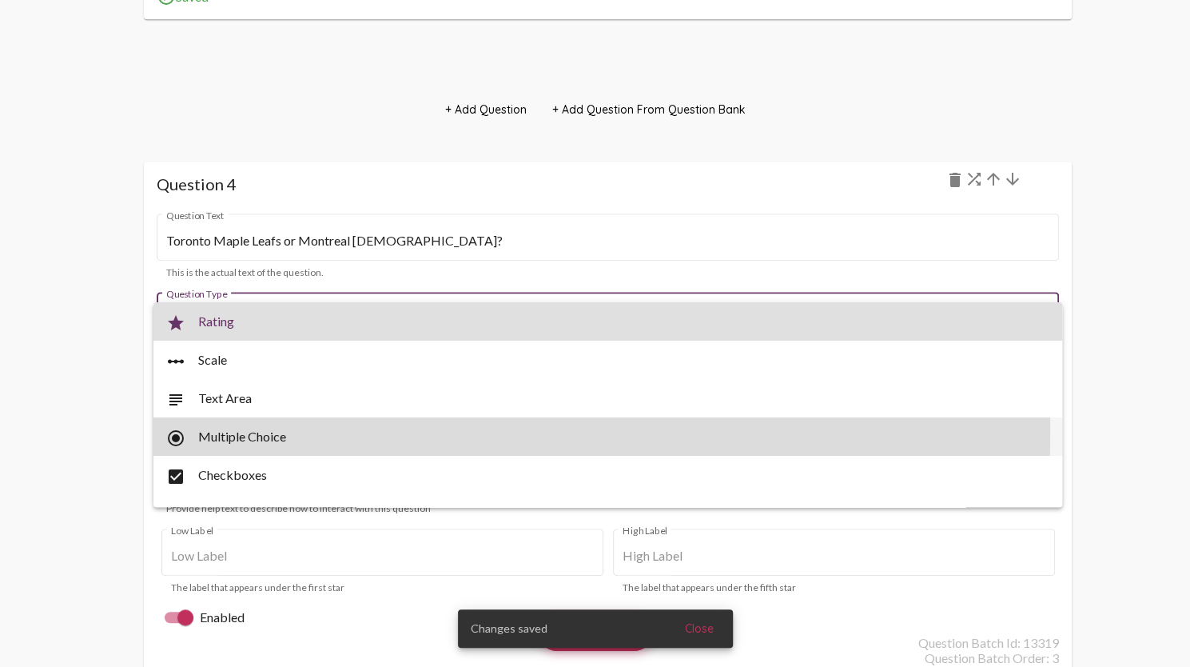
click at [296, 429] on span "radio_button_checked Multiple Choice" at bounding box center [608, 436] width 884 height 38
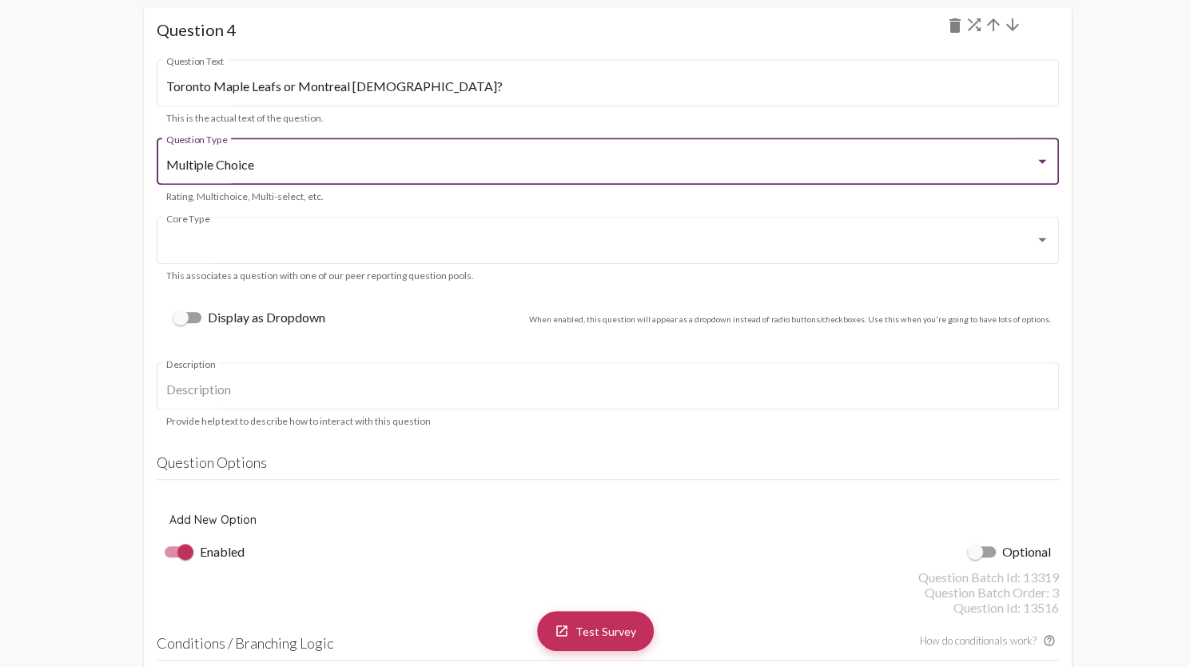
scroll to position [4210, 0]
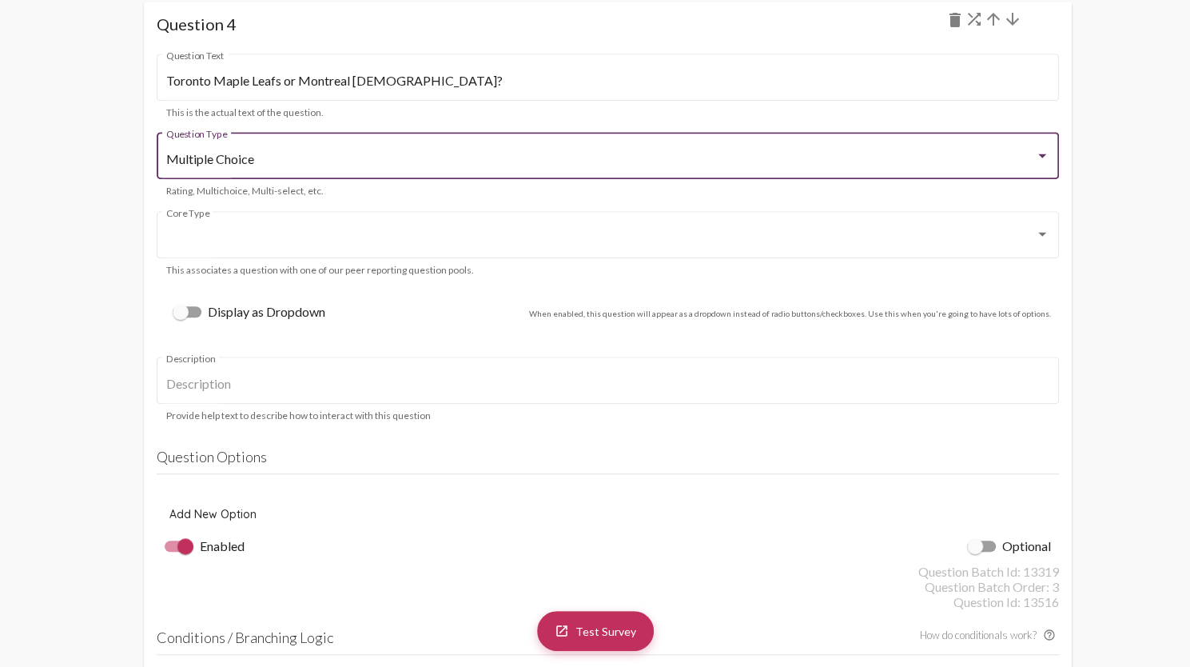
click at [219, 509] on span "Add New Option" at bounding box center [212, 514] width 87 height 14
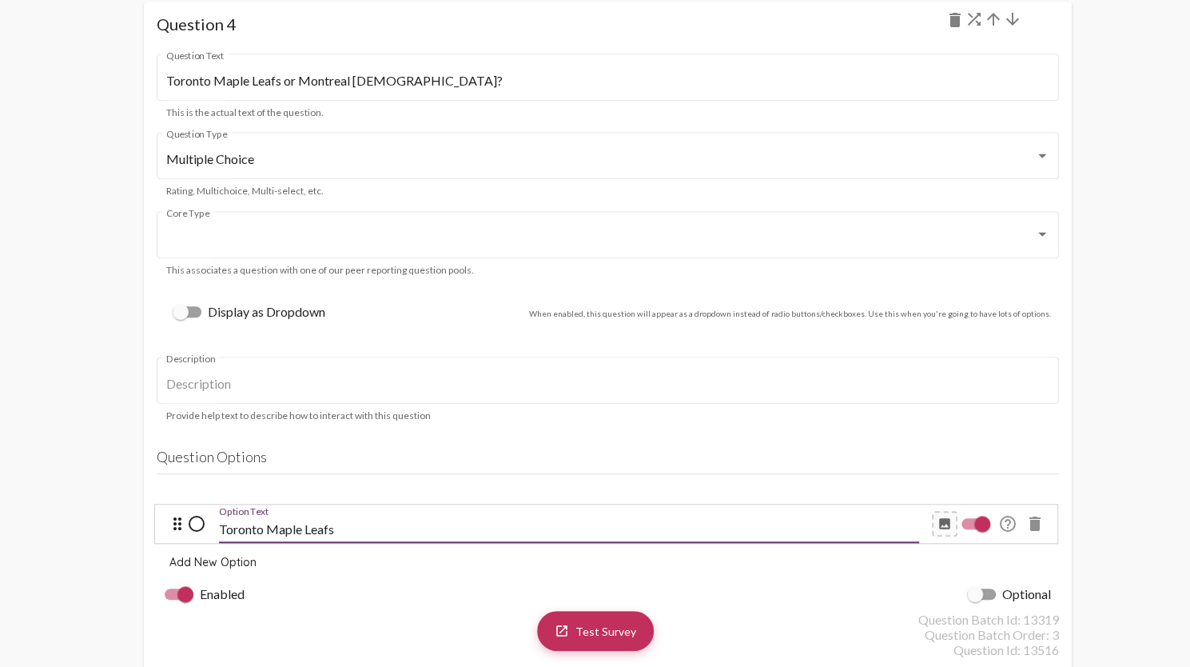
type input "Toronto Maple Leafs"
click at [200, 572] on button "Add New Option" at bounding box center [213, 562] width 113 height 29
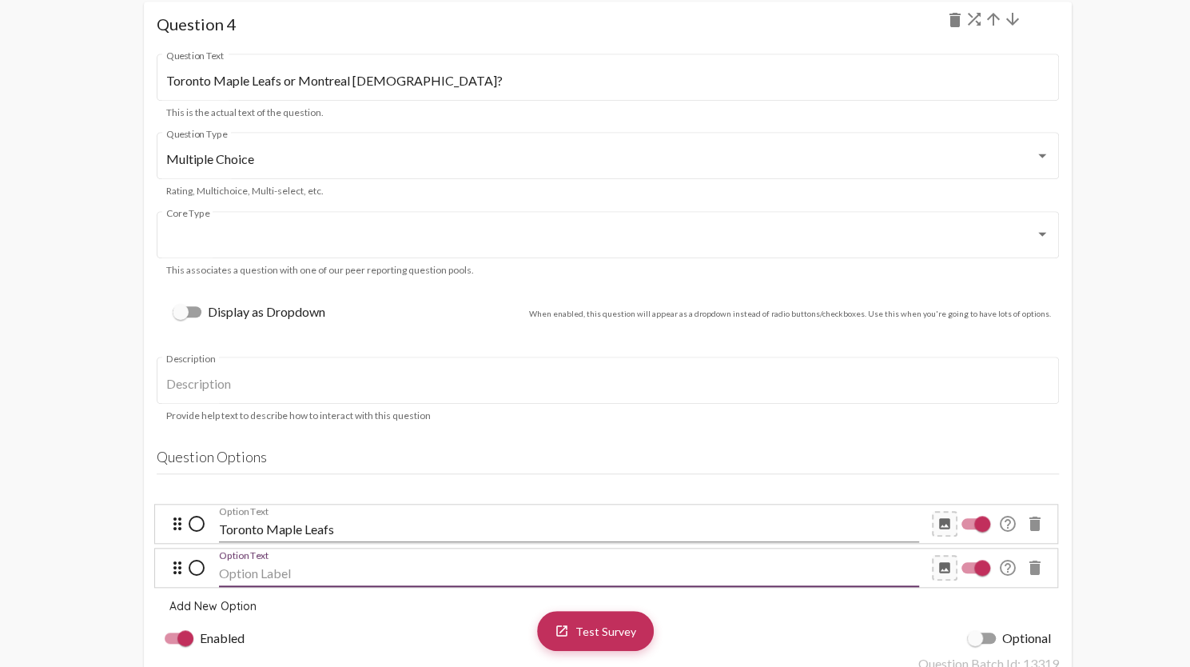
click at [263, 576] on input "Option Text" at bounding box center [569, 573] width 700 height 14
type input "Montreal Canadians"
click at [938, 524] on mat-icon "image" at bounding box center [945, 523] width 14 height 14
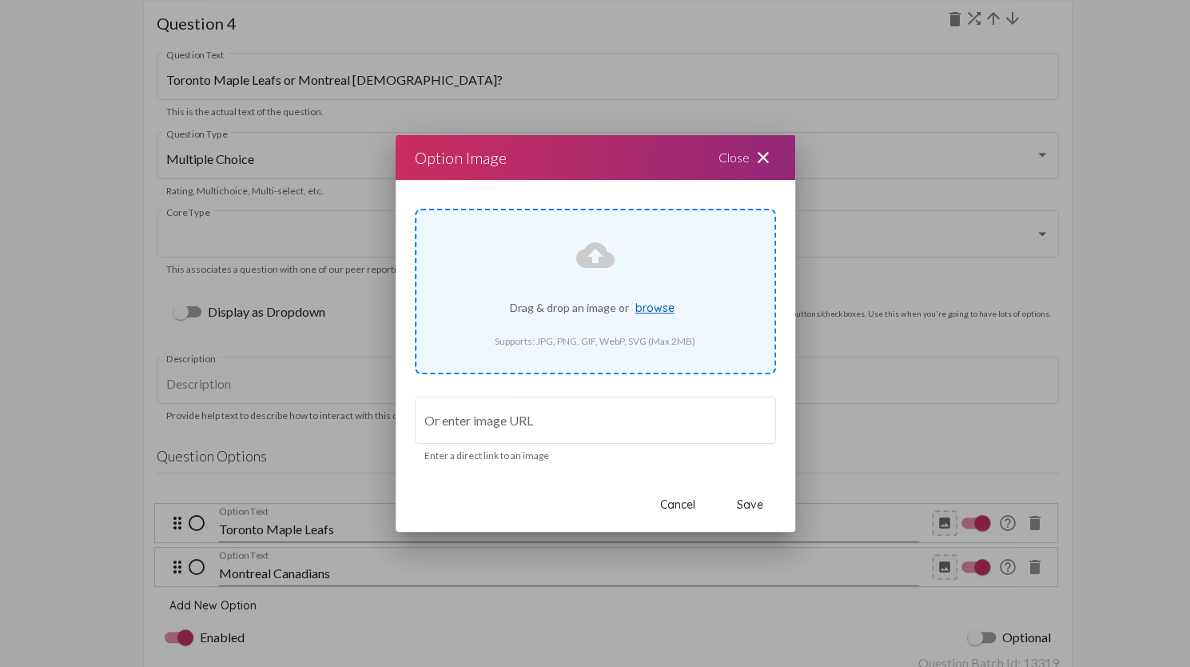
click at [647, 305] on span "browse" at bounding box center [654, 308] width 39 height 14
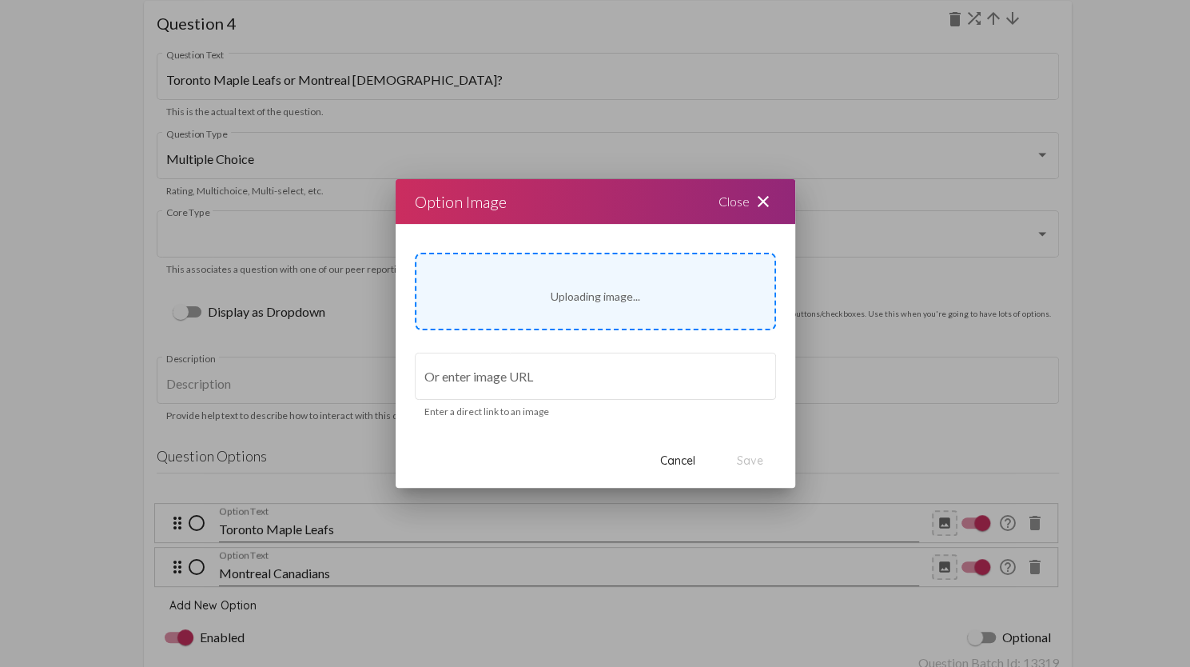
type input "[URL][DOMAIN_NAME]"
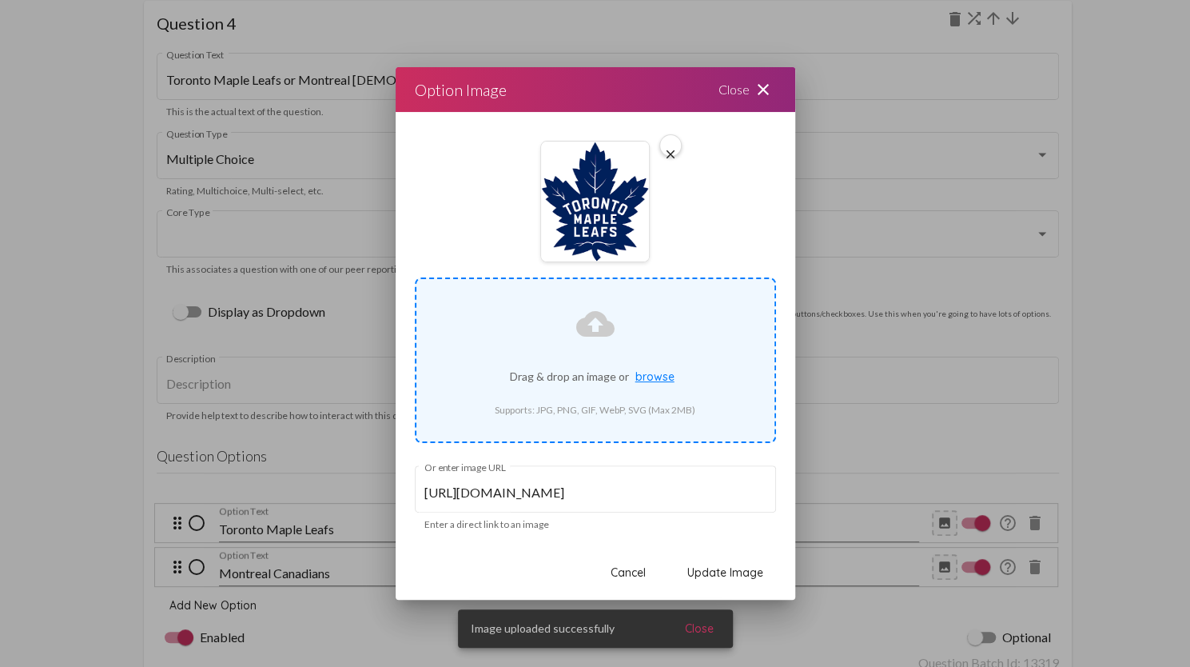
click at [745, 579] on span "Update Image" at bounding box center [725, 572] width 76 height 14
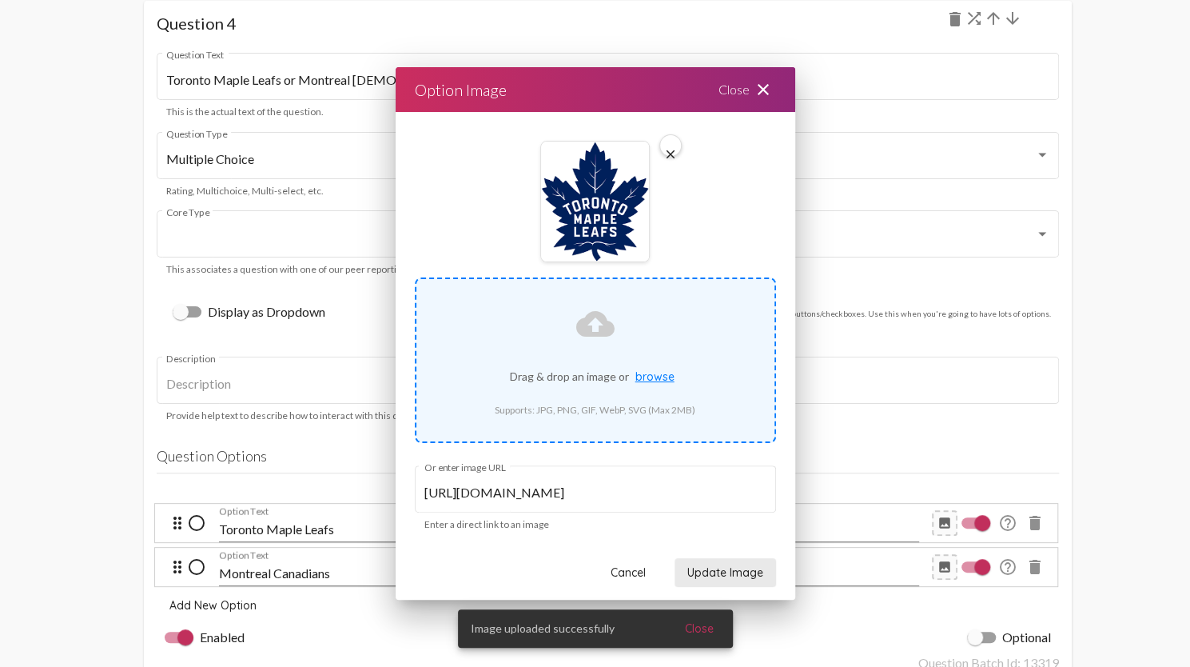
scroll to position [4210, 0]
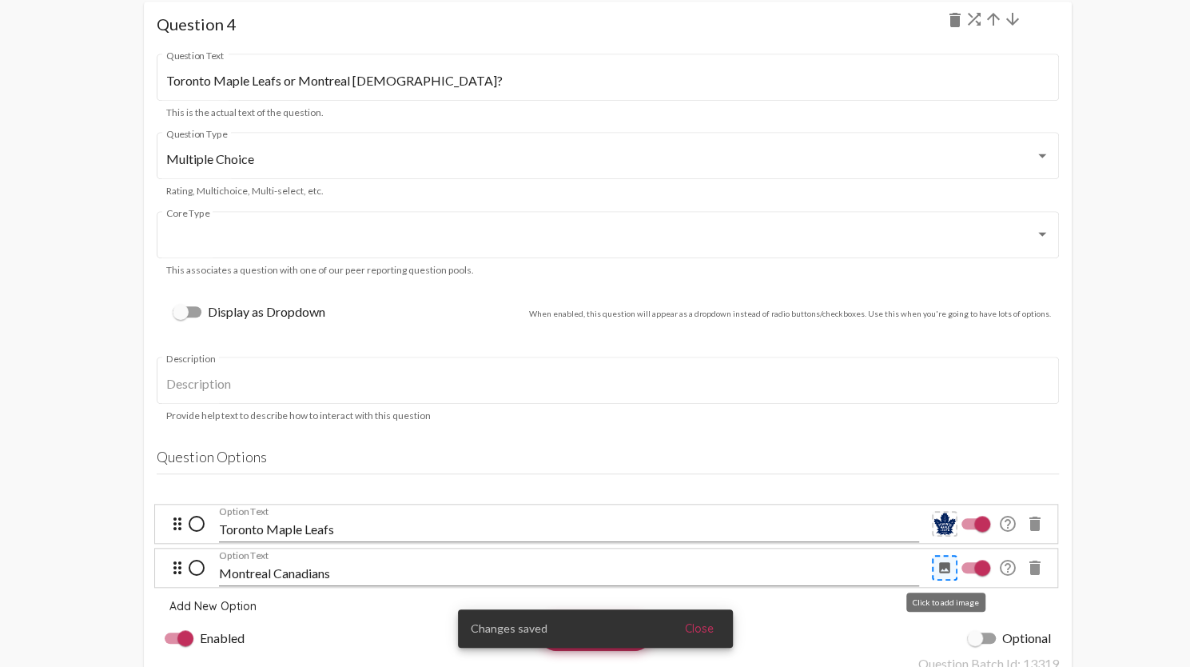
click at [950, 572] on mat-icon "image" at bounding box center [945, 567] width 14 height 14
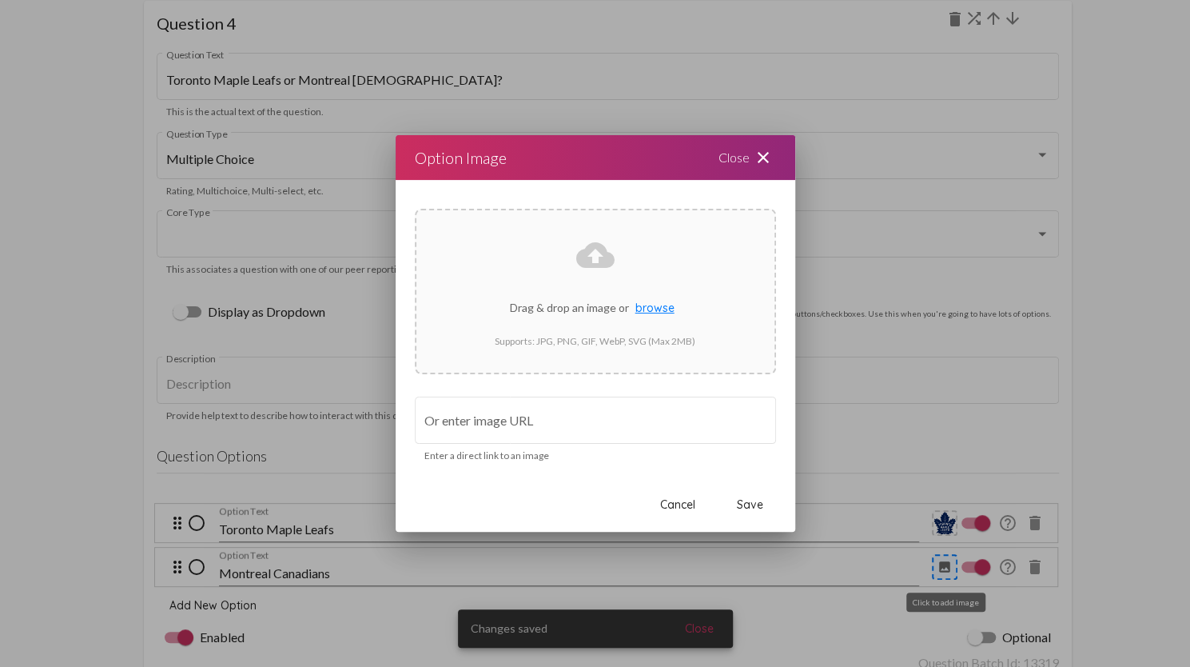
scroll to position [0, 0]
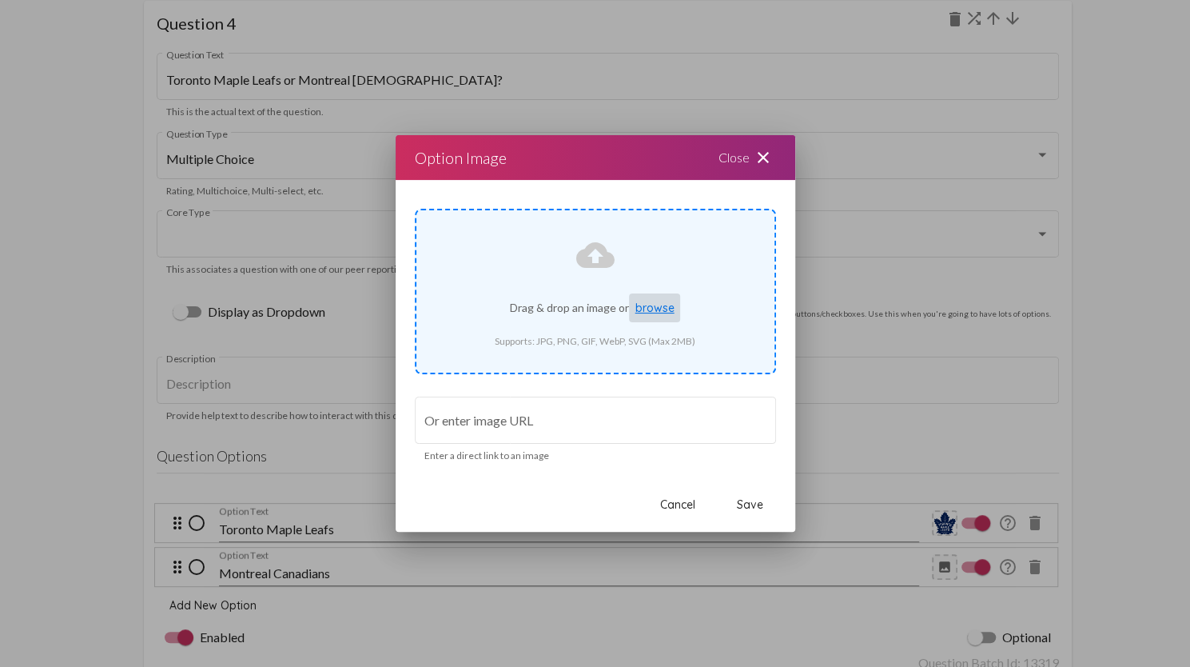
click at [588, 311] on p "Drag & drop an image or browse" at bounding box center [596, 307] width 320 height 29
click at [606, 252] on mat-icon "cloud_upload" at bounding box center [595, 255] width 38 height 38
click at [660, 311] on span "browse" at bounding box center [654, 308] width 39 height 14
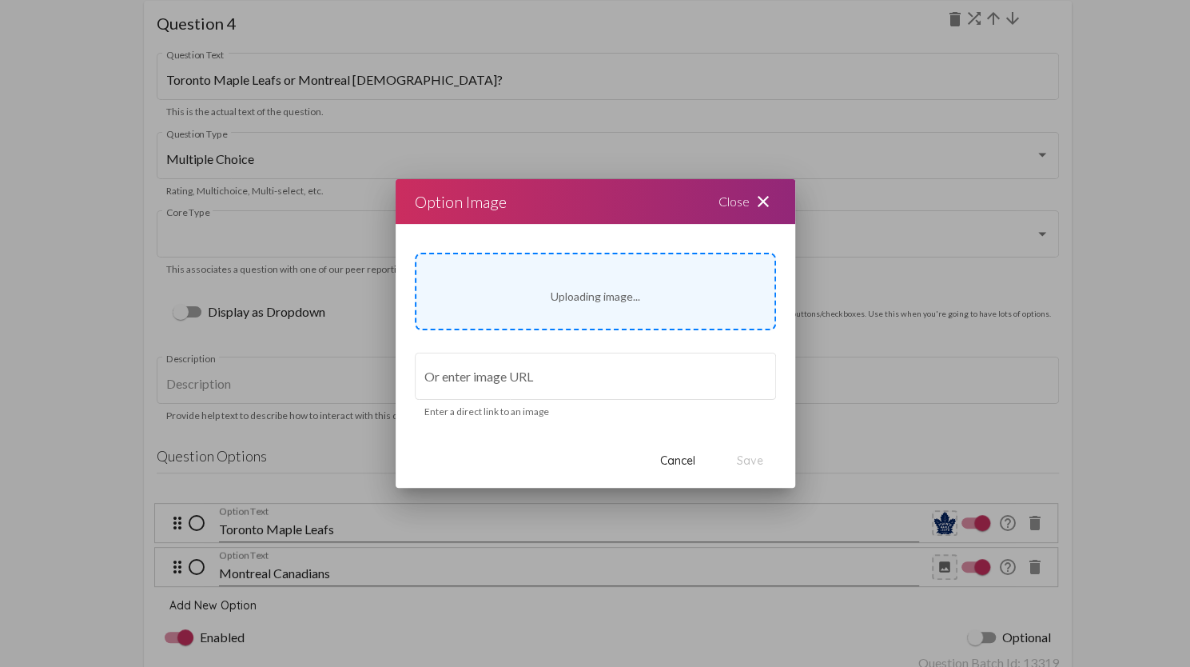
type input "[URL][DOMAIN_NAME]"
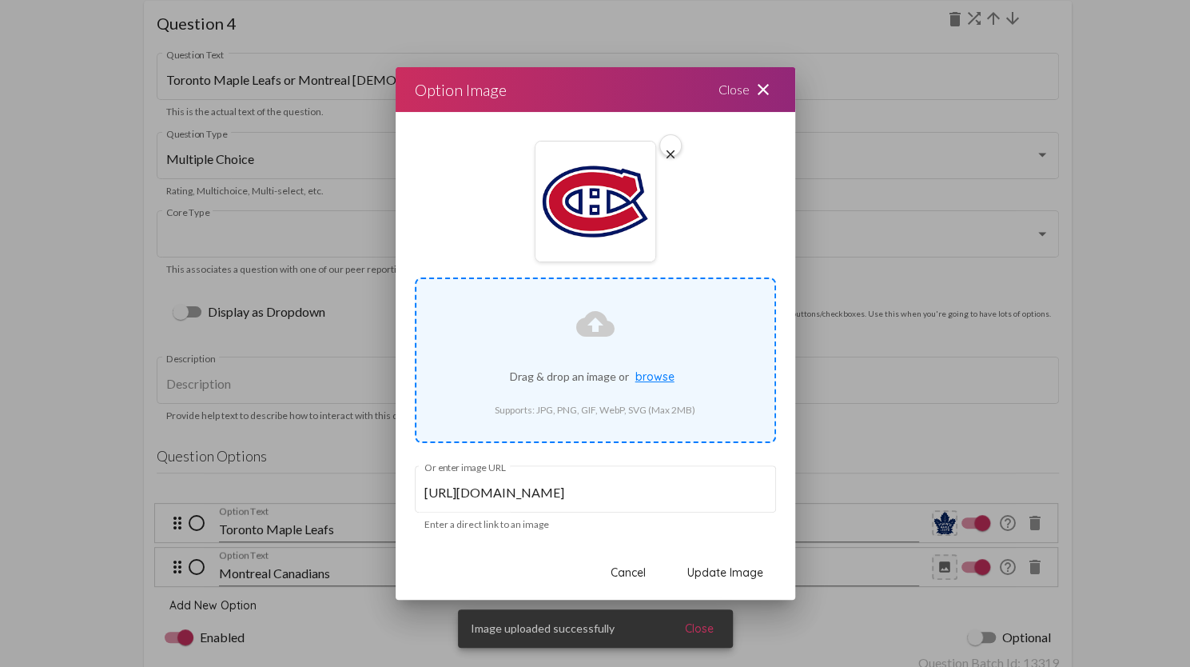
click at [743, 569] on span "Update Image" at bounding box center [725, 572] width 76 height 14
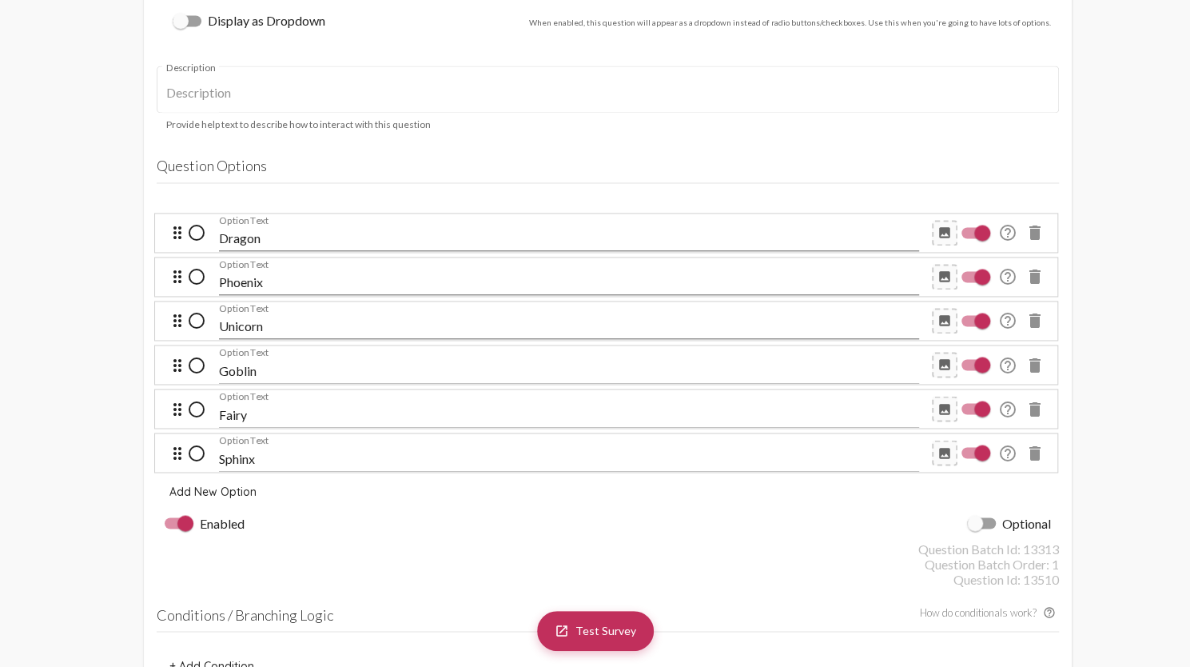
scroll to position [1412, 0]
click at [943, 229] on mat-icon "image" at bounding box center [945, 231] width 14 height 14
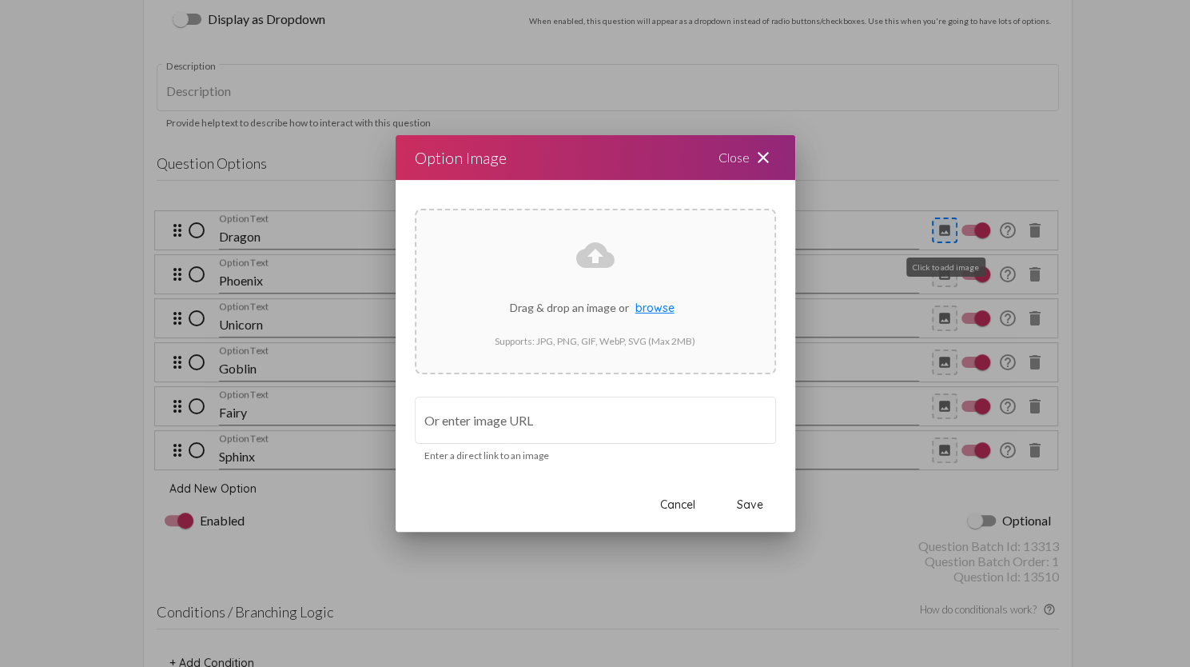
scroll to position [0, 0]
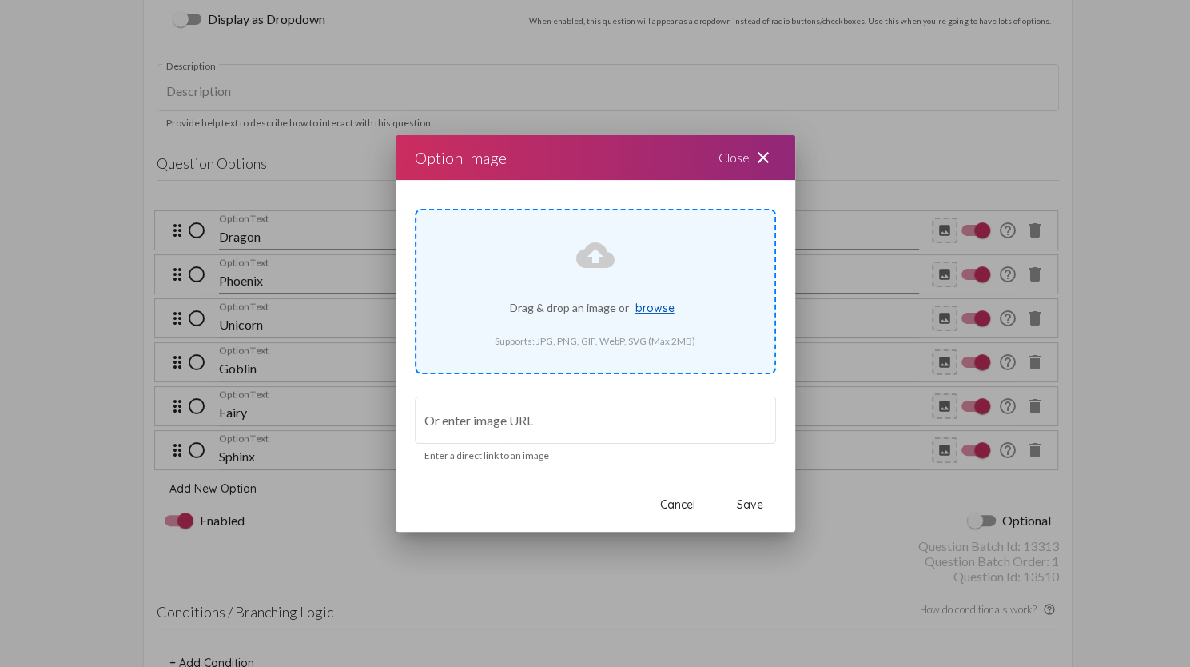
click at [661, 308] on span "browse" at bounding box center [654, 308] width 39 height 14
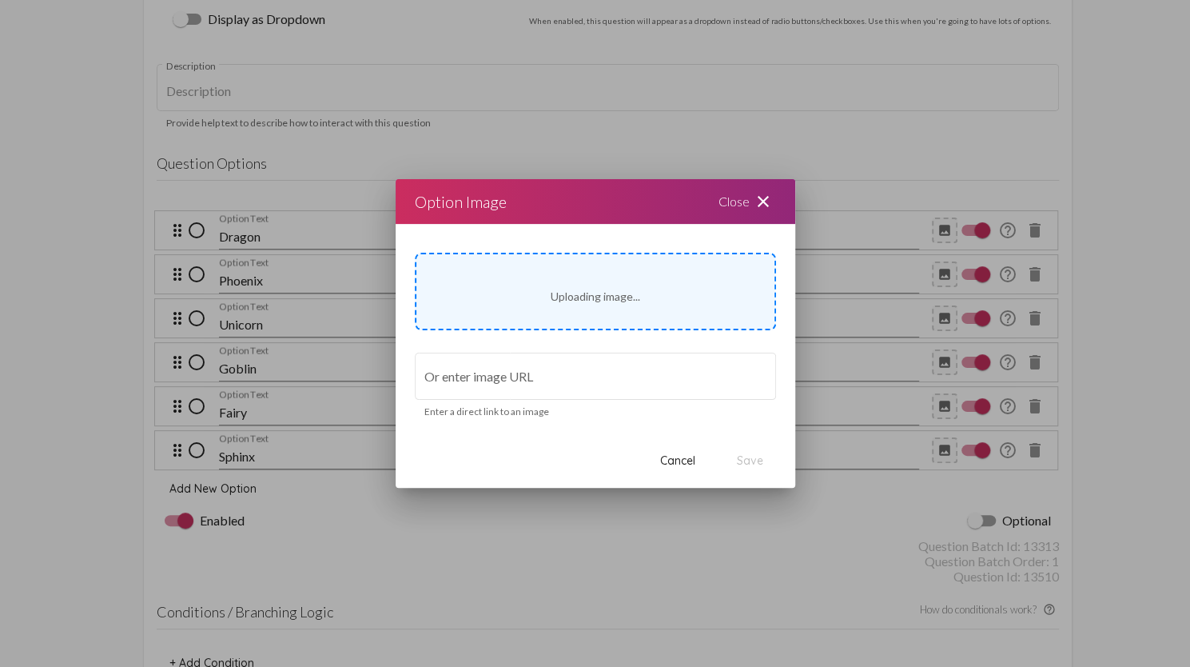
type input "[URL][DOMAIN_NAME]"
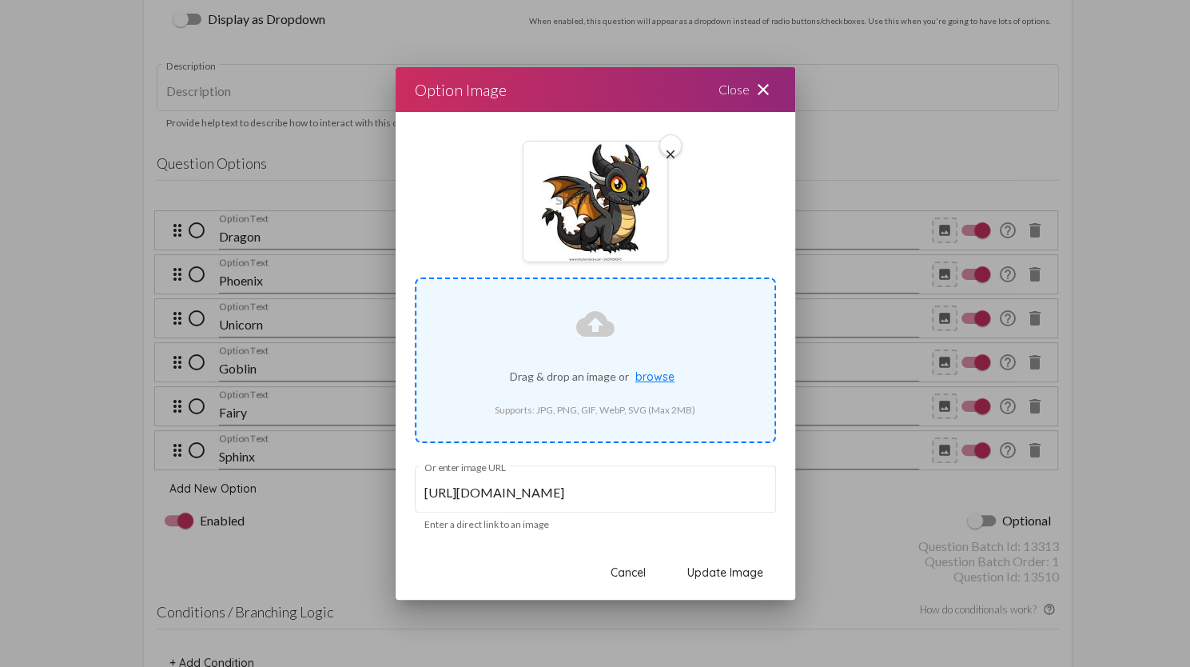
click at [738, 570] on span "Update Image" at bounding box center [725, 572] width 76 height 14
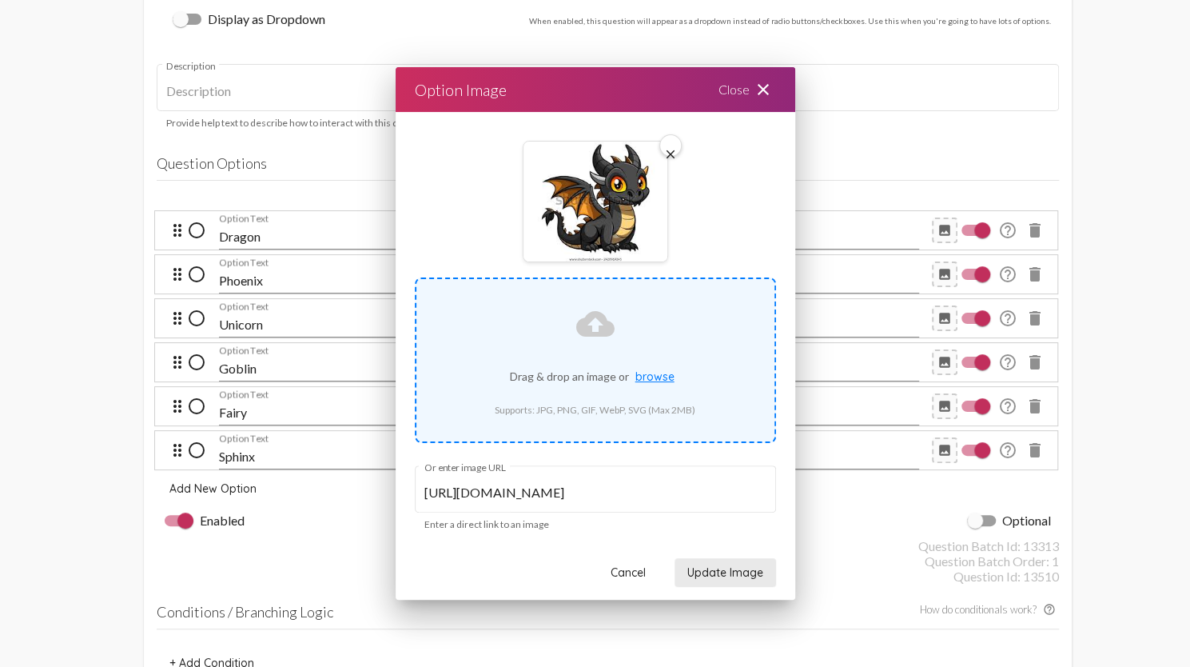
scroll to position [1412, 0]
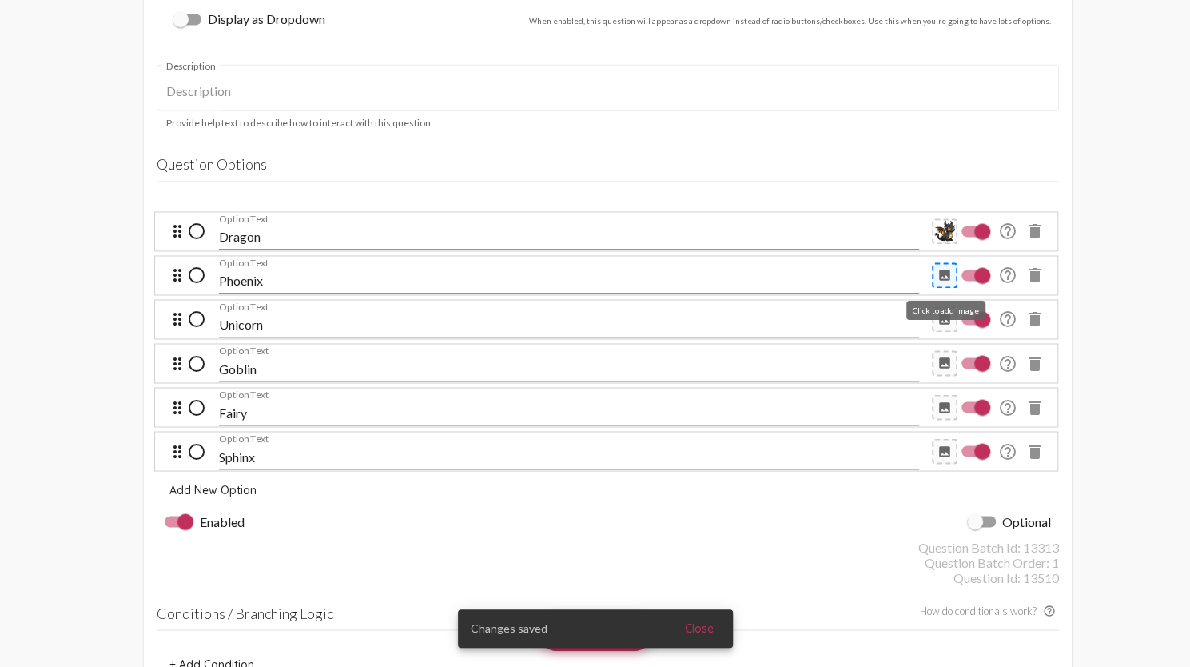
click at [948, 269] on mat-icon "image" at bounding box center [945, 275] width 14 height 14
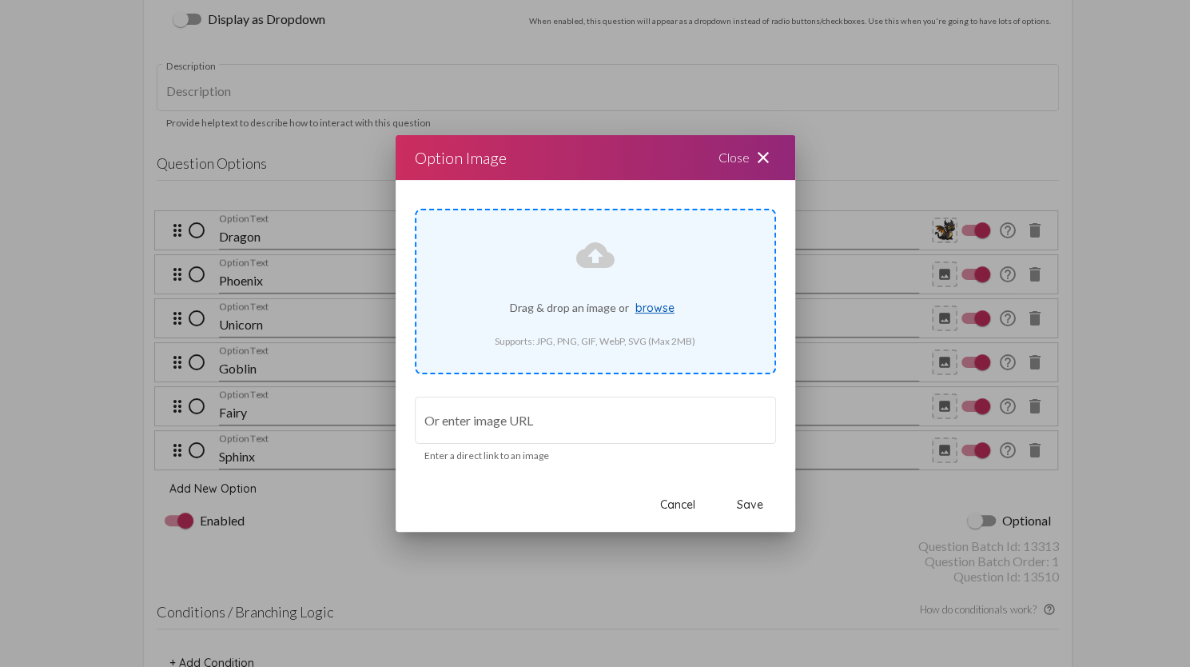
click at [656, 313] on span "browse" at bounding box center [654, 308] width 39 height 14
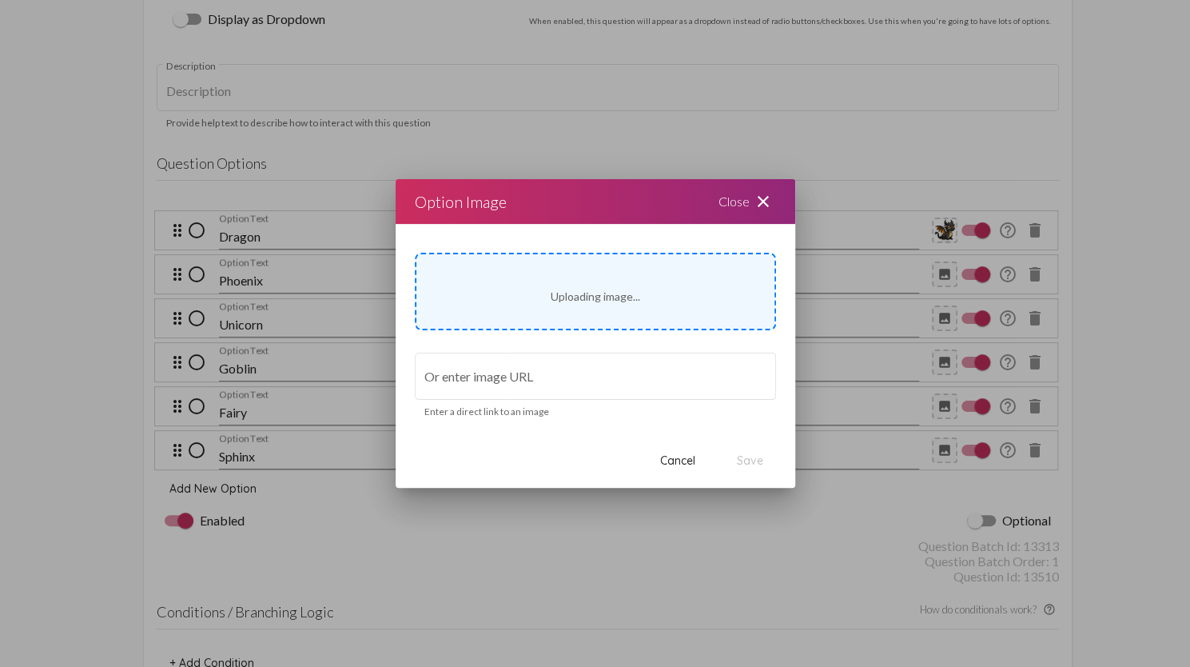
type input "[URL][DOMAIN_NAME]"
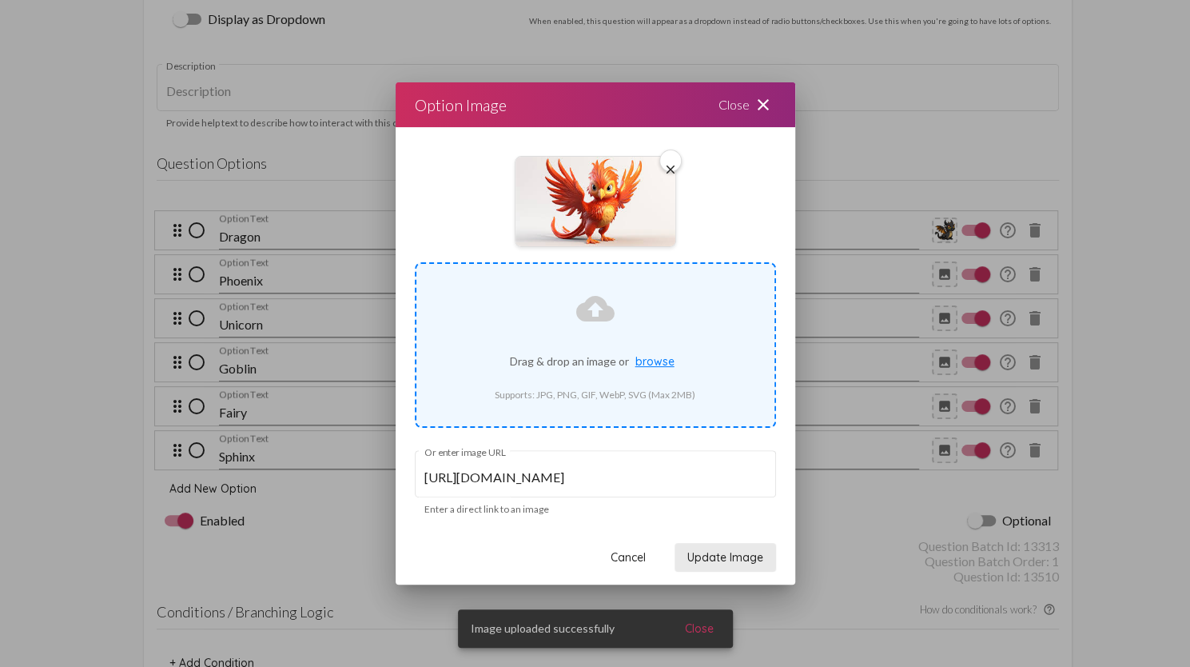
click at [745, 552] on span "Update Image" at bounding box center [725, 557] width 76 height 14
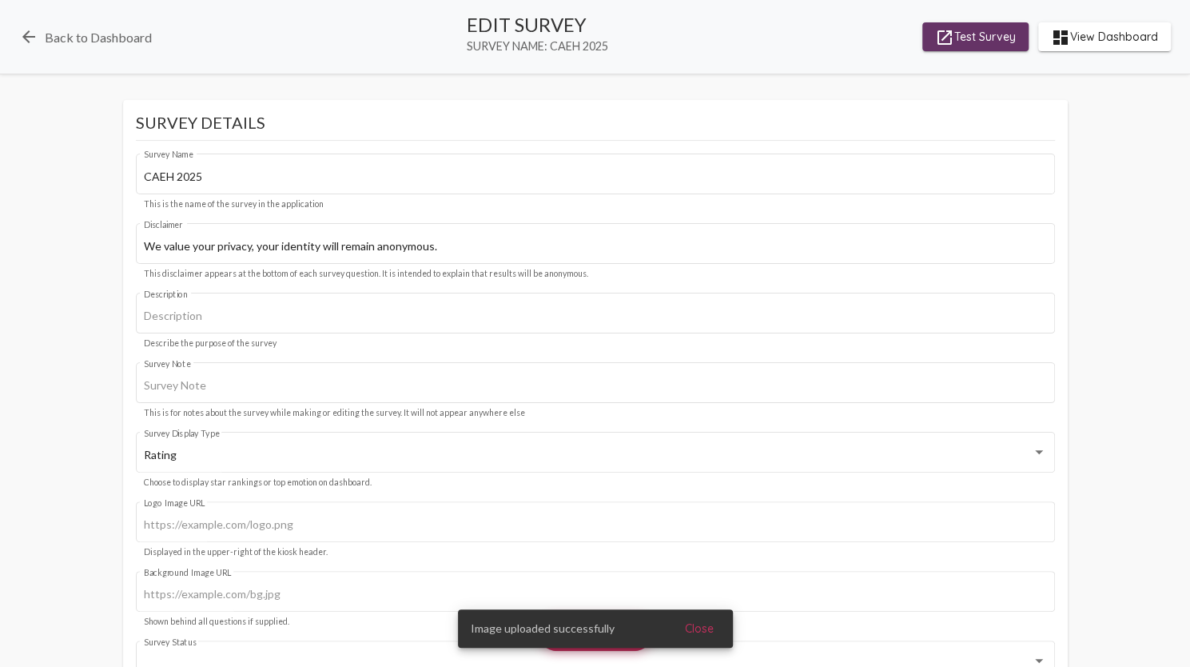
scroll to position [1412, 0]
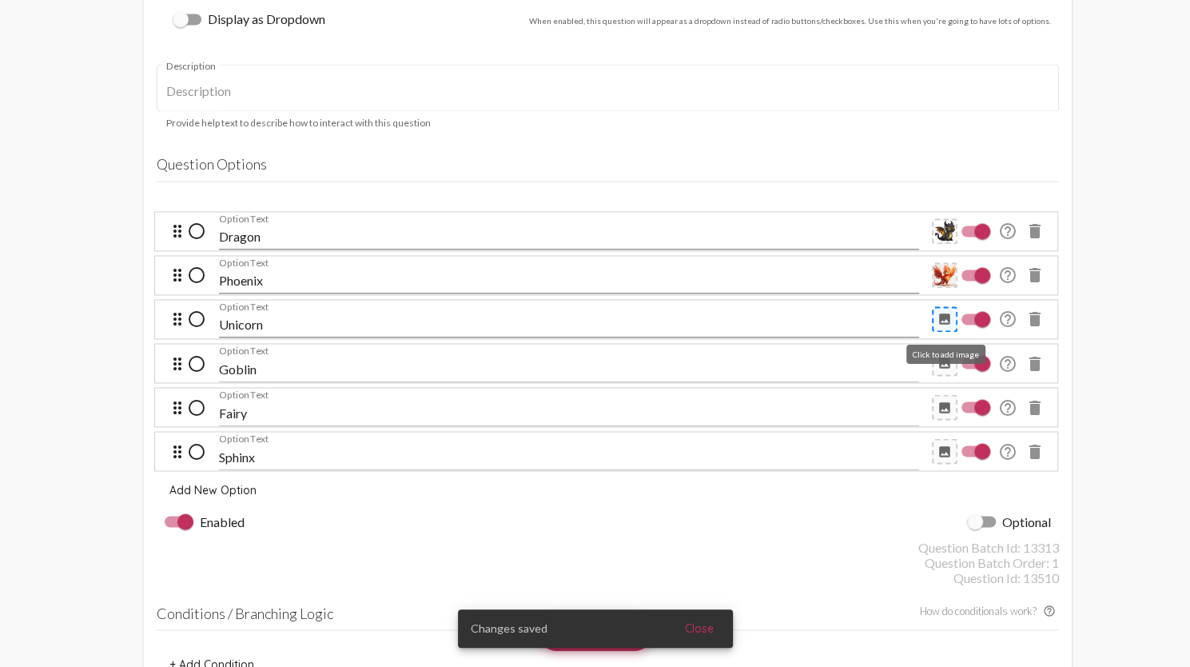
click at [942, 324] on mat-icon "image" at bounding box center [945, 319] width 14 height 14
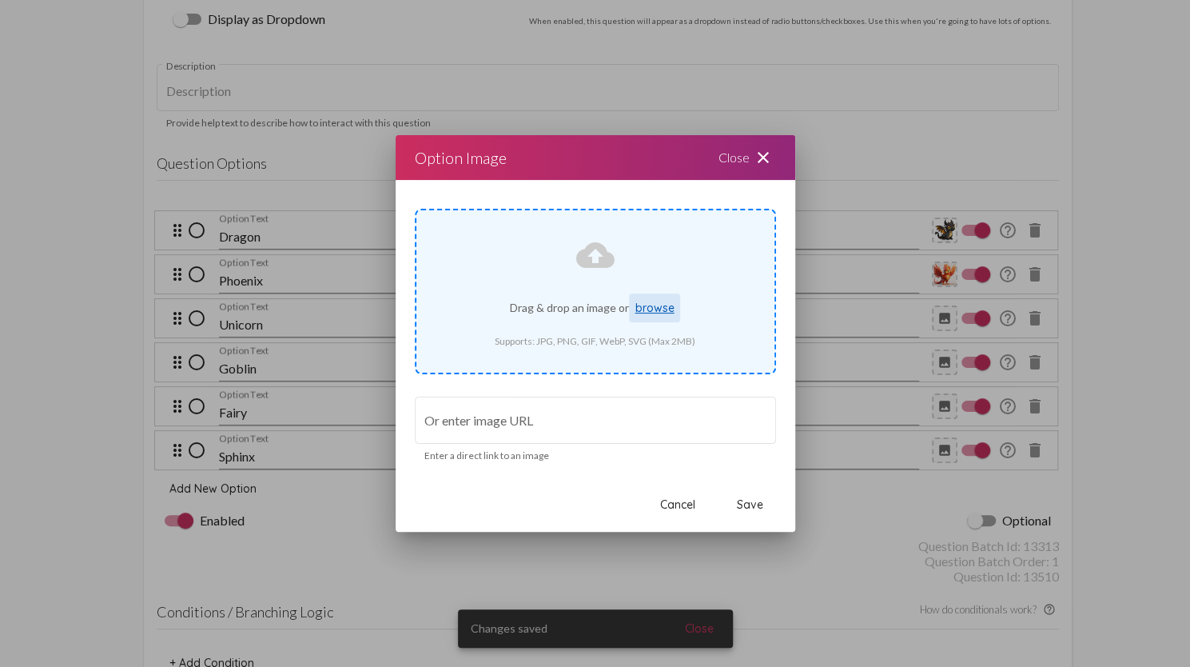
click at [670, 306] on span "browse" at bounding box center [654, 308] width 39 height 14
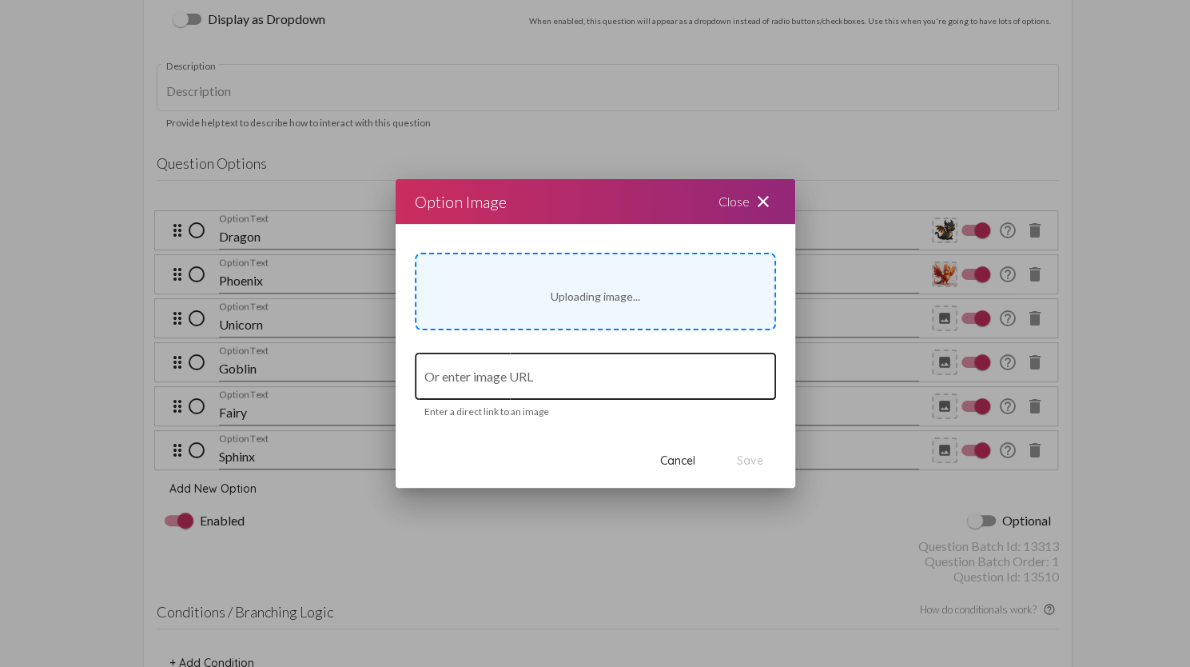
type input "[URL][DOMAIN_NAME]"
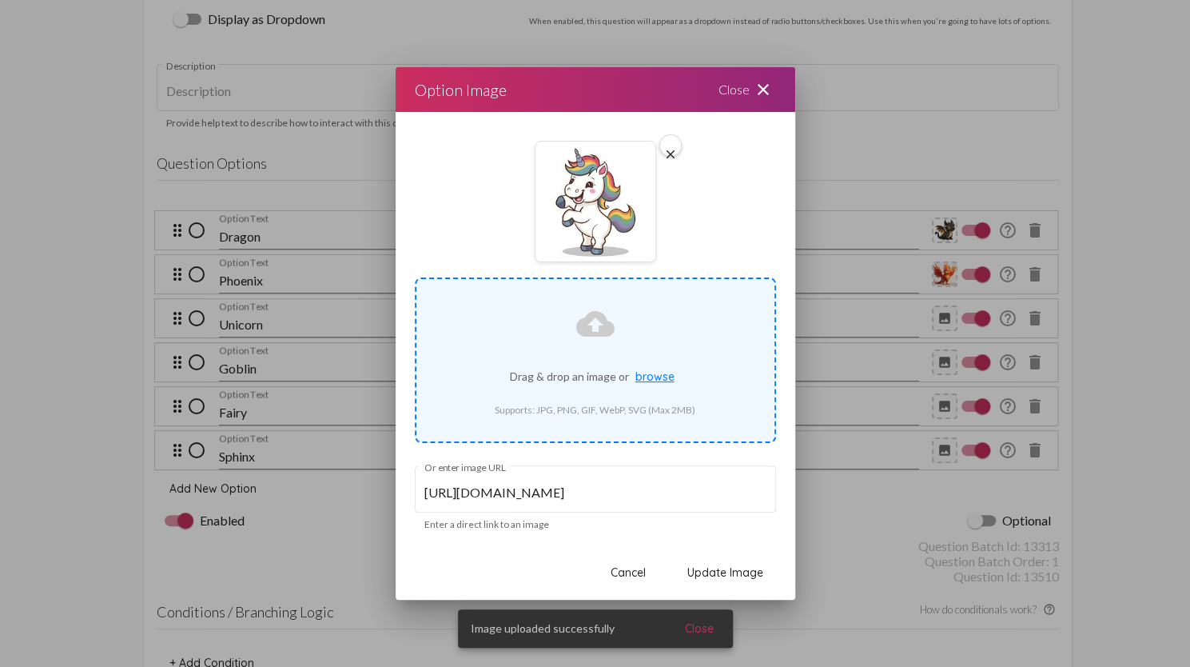
click at [739, 573] on span "Update Image" at bounding box center [725, 572] width 76 height 14
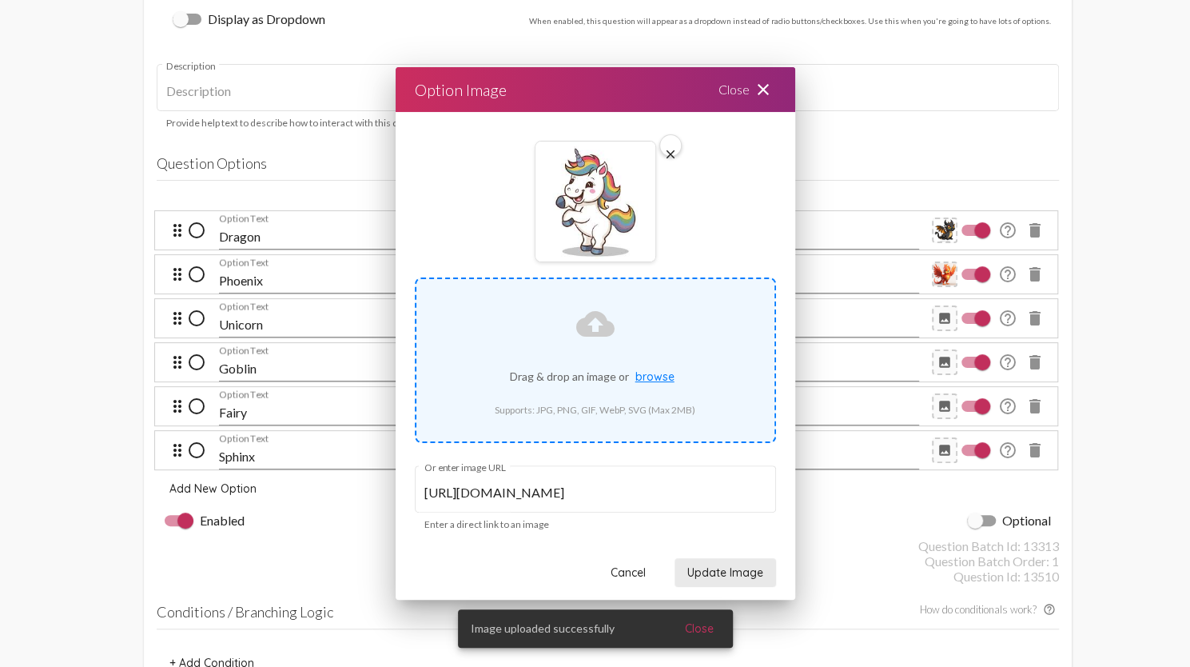
scroll to position [1412, 0]
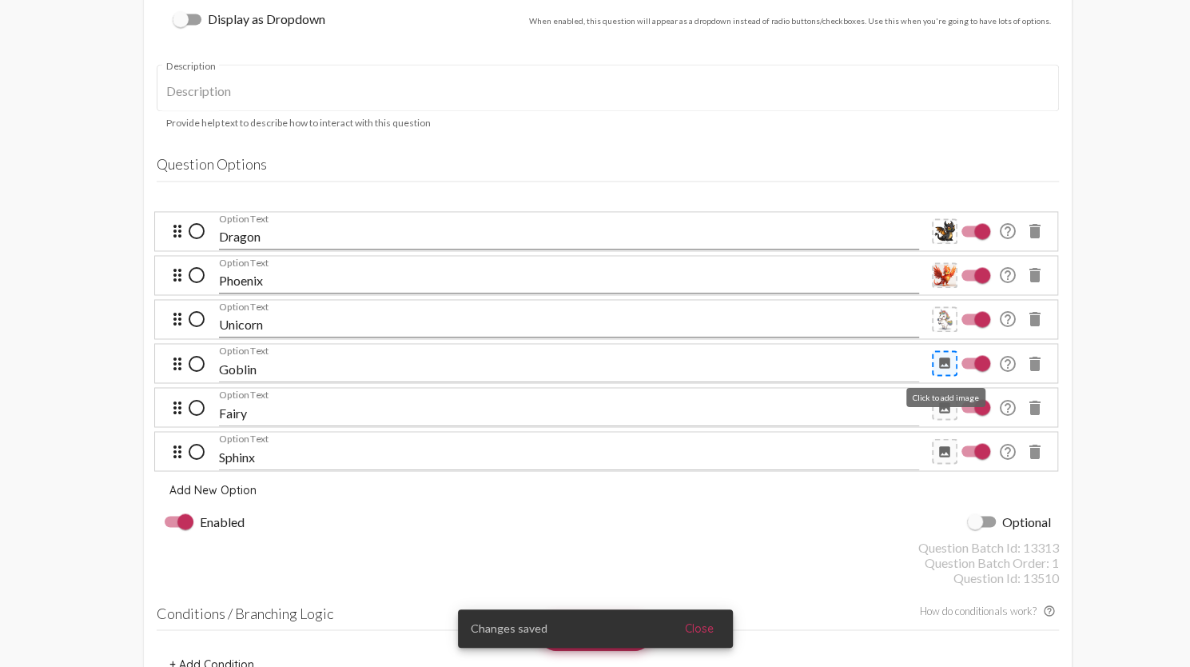
click at [942, 364] on mat-icon "image" at bounding box center [945, 363] width 14 height 14
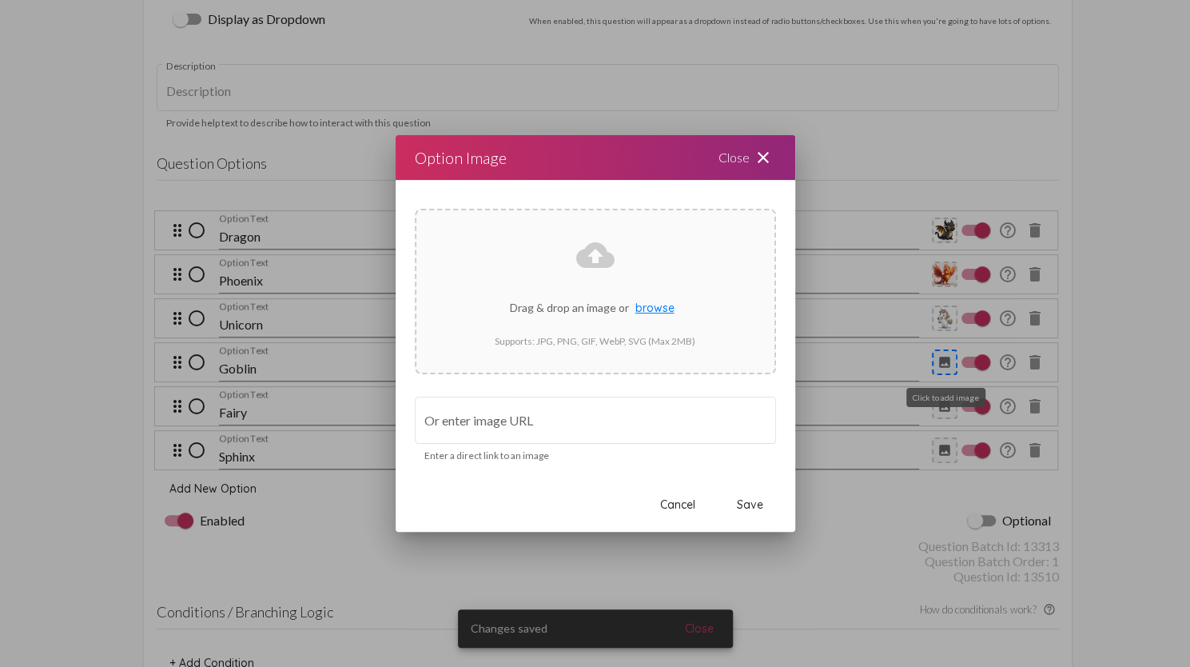
scroll to position [0, 0]
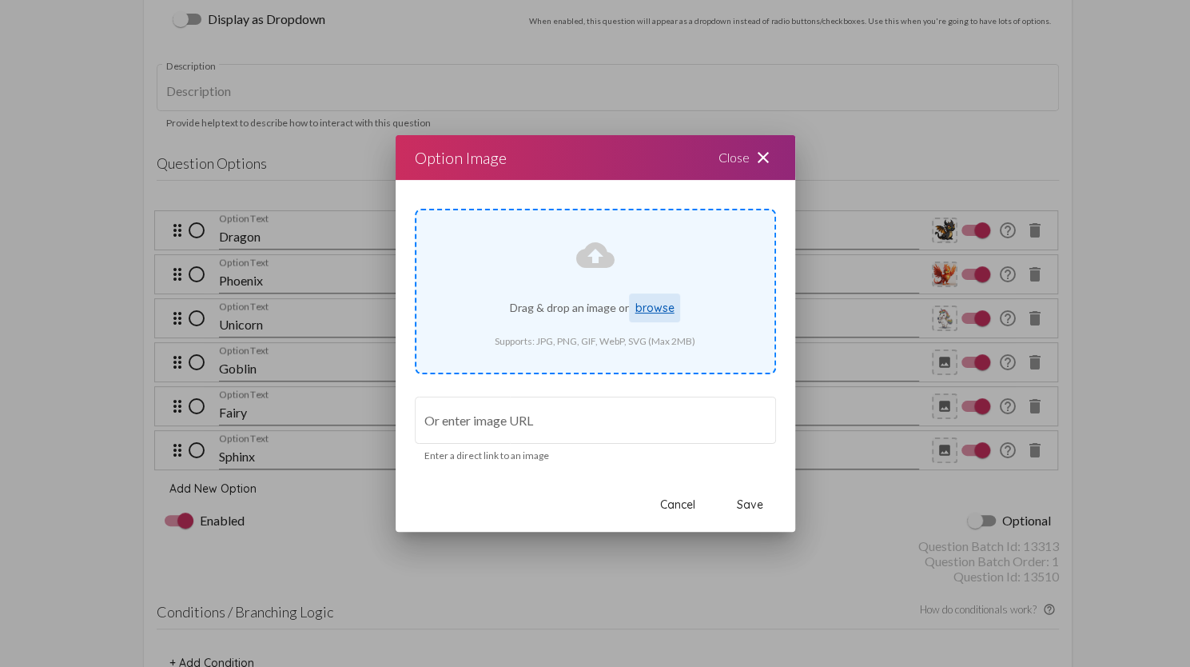
click at [659, 301] on span "browse" at bounding box center [654, 308] width 39 height 14
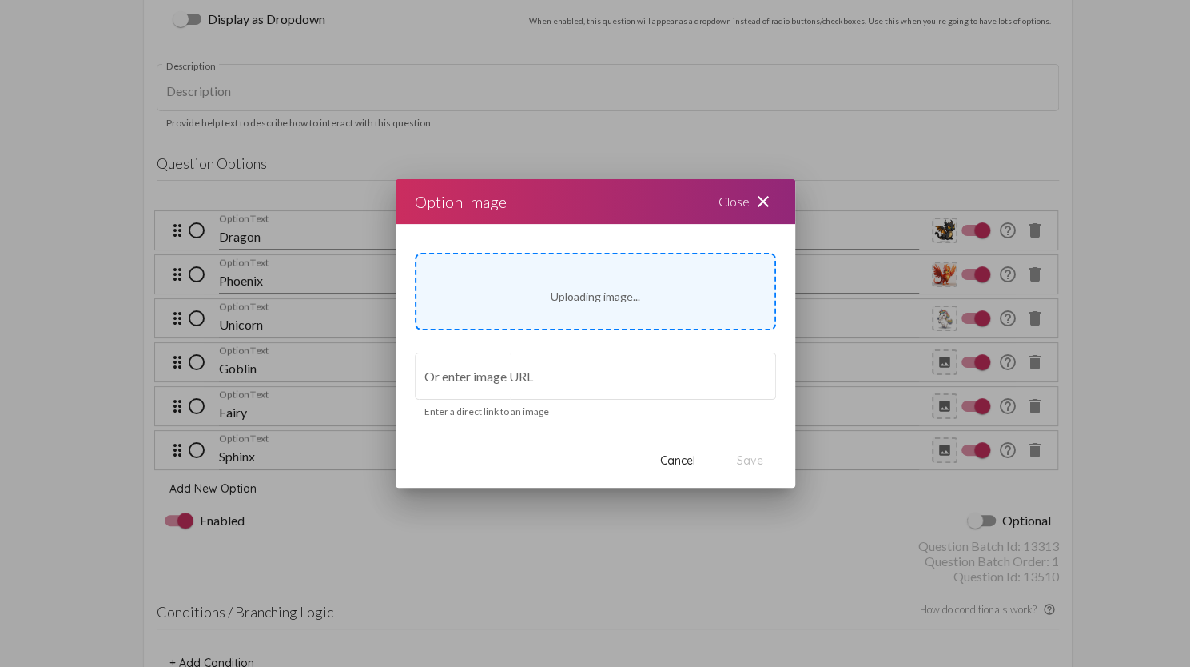
type input "[URL][DOMAIN_NAME]"
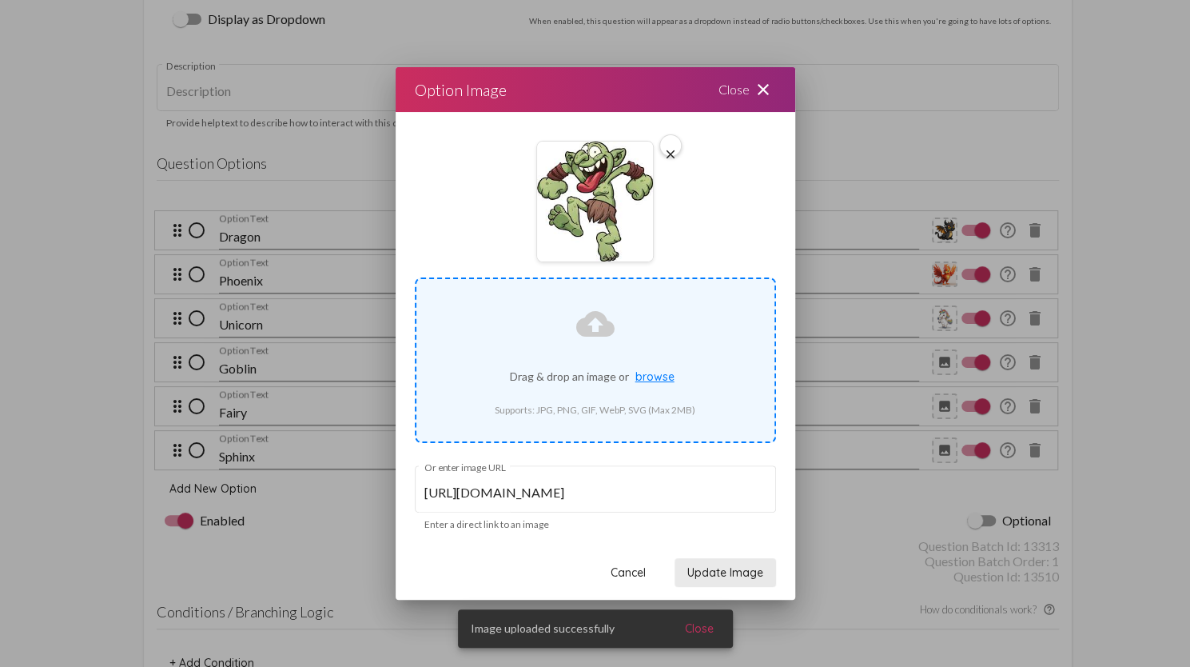
click at [743, 572] on span "Update Image" at bounding box center [725, 572] width 76 height 14
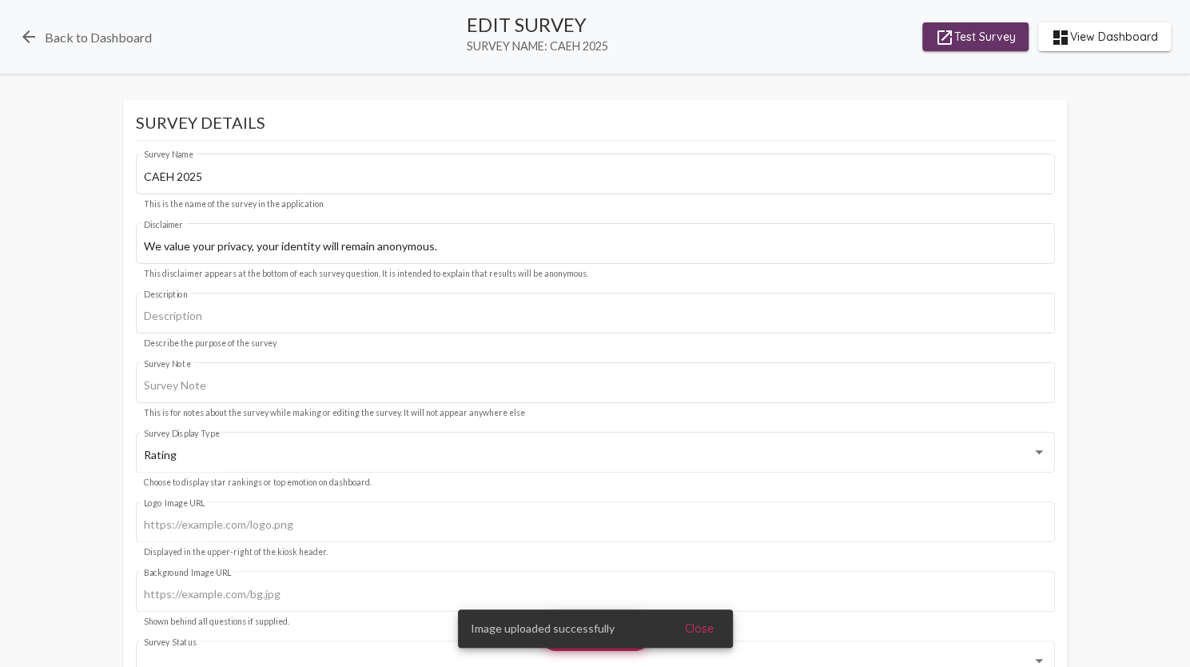
scroll to position [1412, 0]
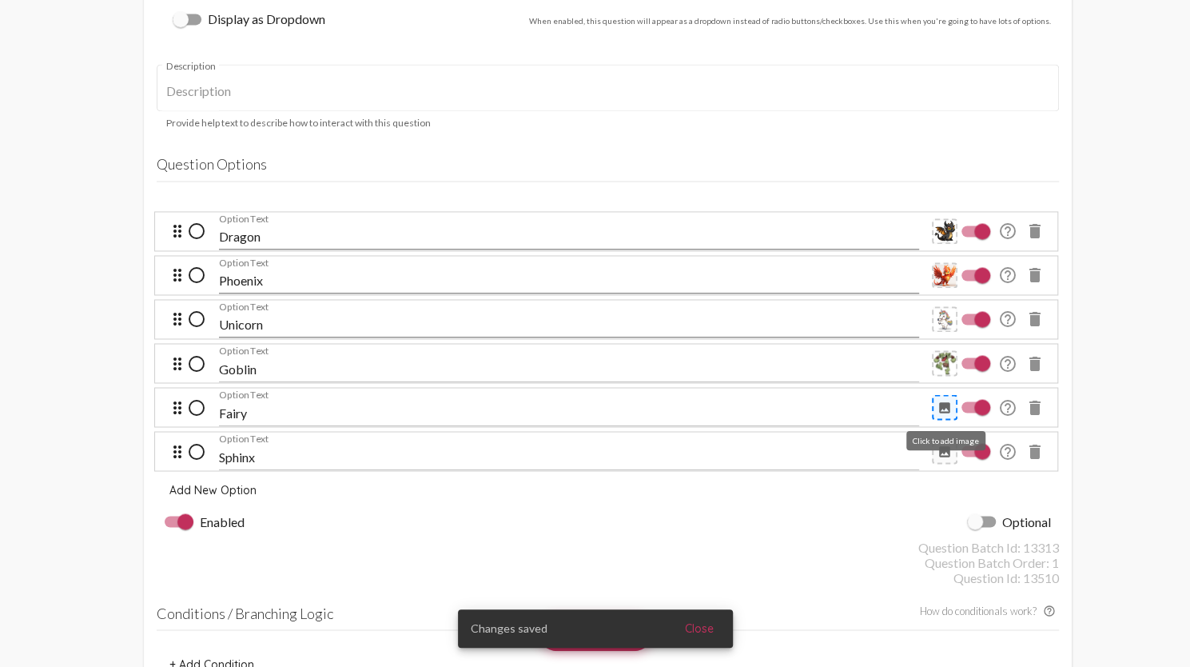
click at [941, 404] on mat-icon "image" at bounding box center [945, 407] width 14 height 14
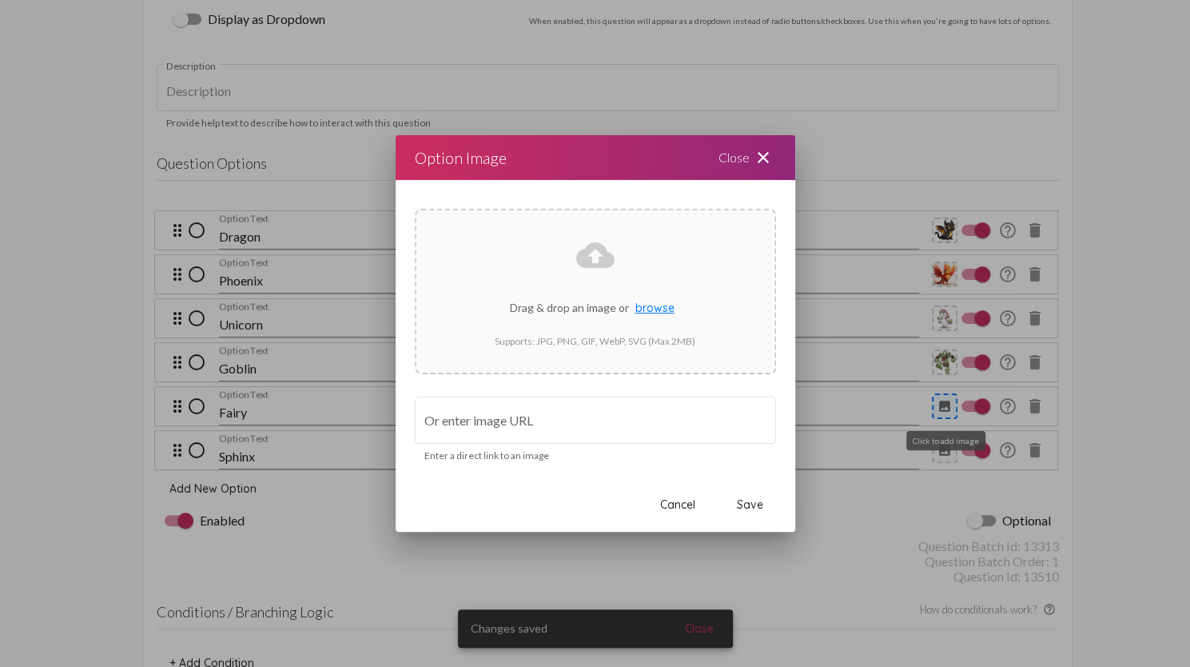
scroll to position [0, 0]
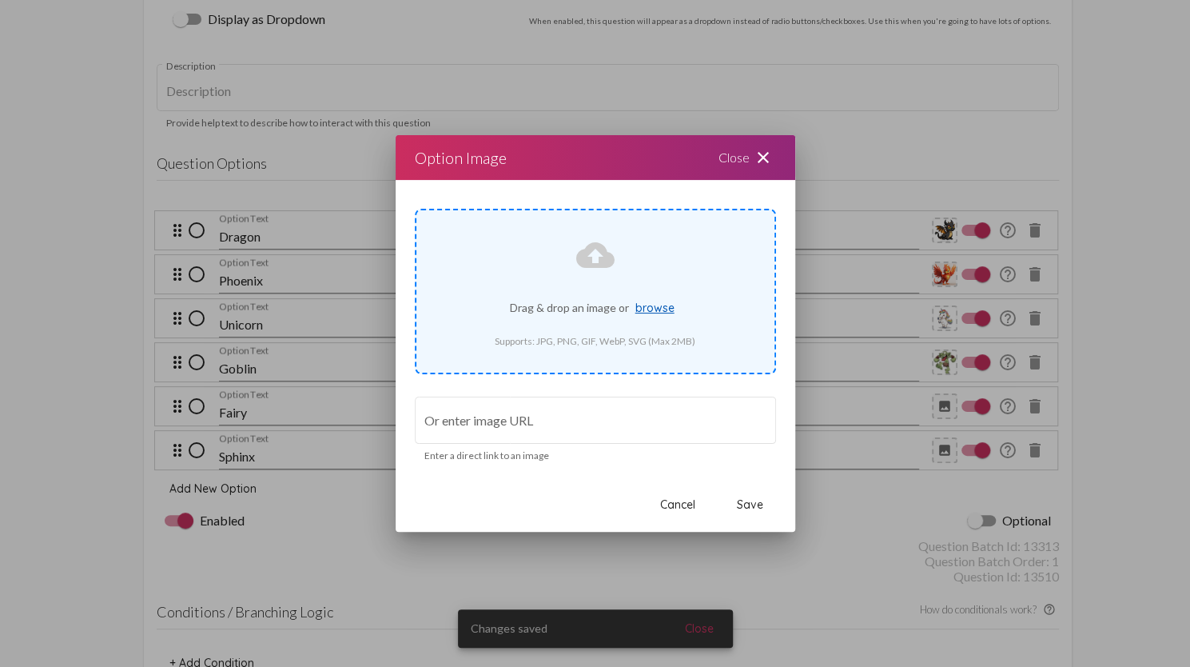
click at [654, 301] on span "browse" at bounding box center [654, 308] width 39 height 14
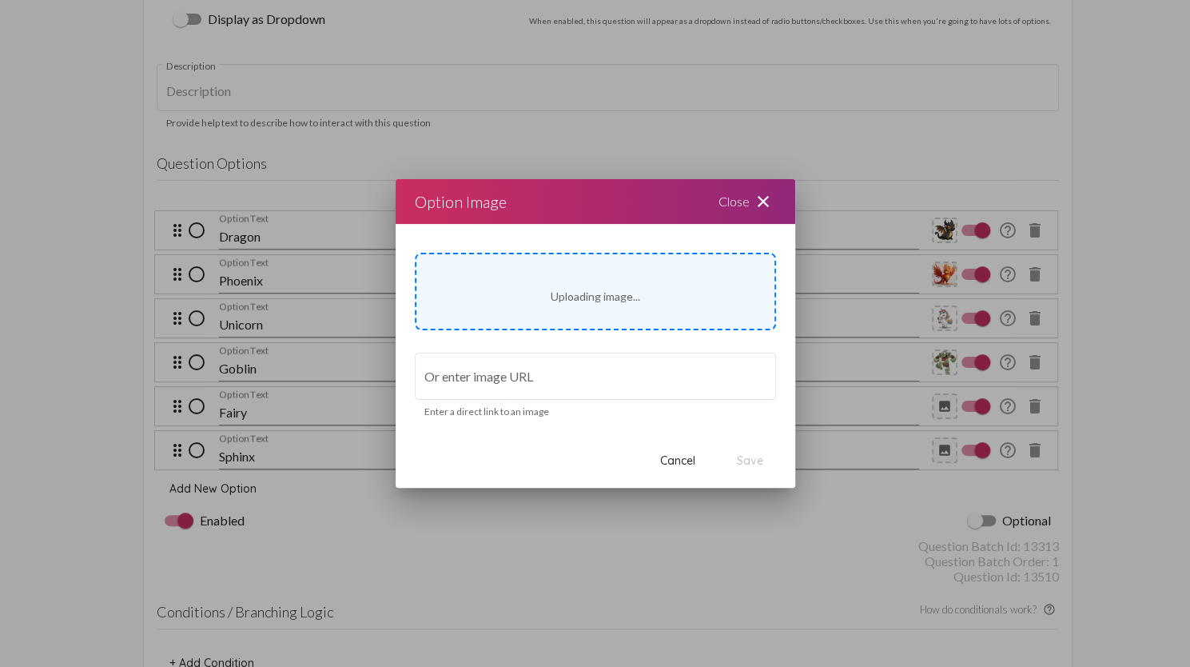
type input "[URL][DOMAIN_NAME]"
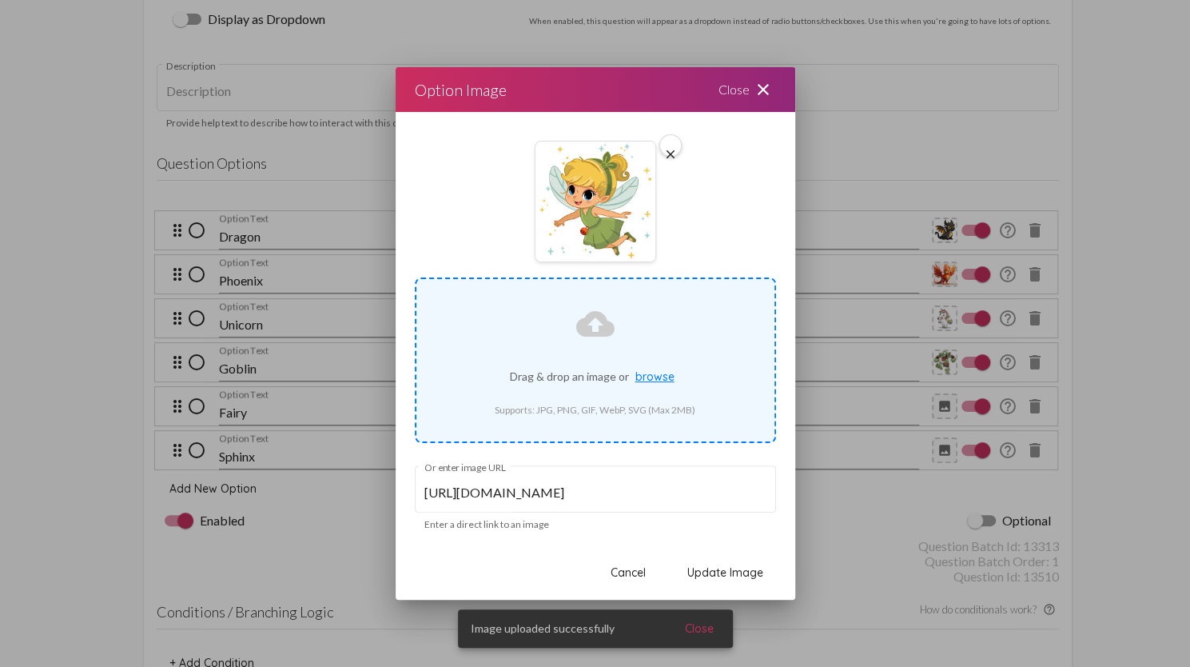
click at [739, 576] on span "Update Image" at bounding box center [725, 572] width 76 height 14
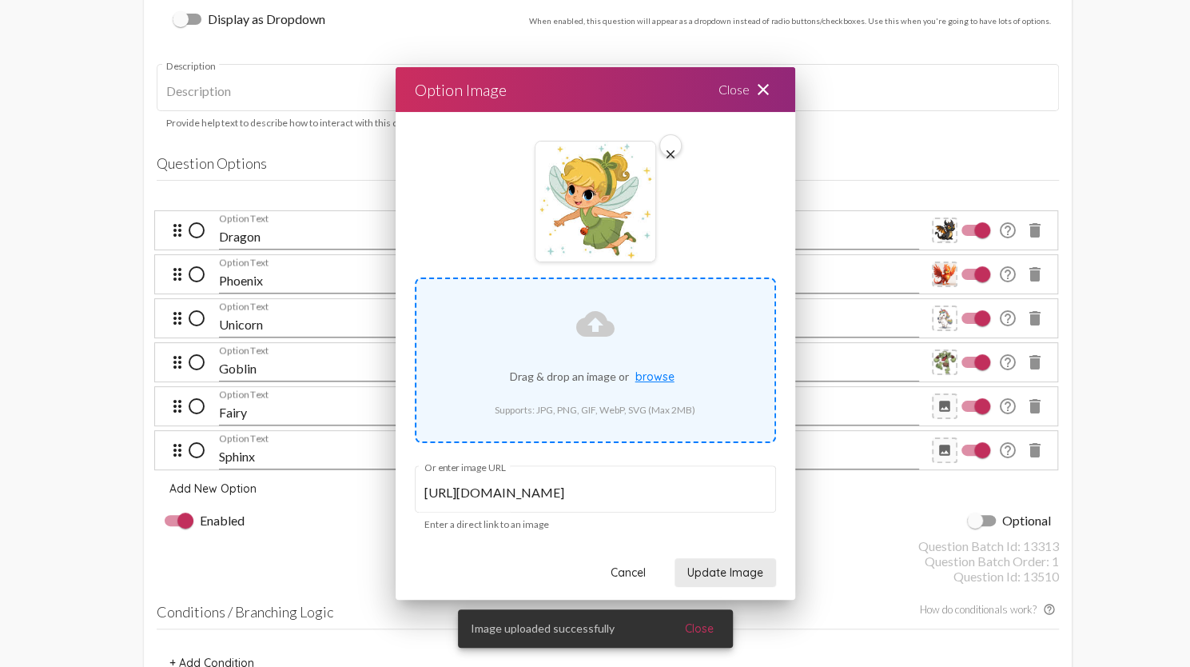
scroll to position [1412, 0]
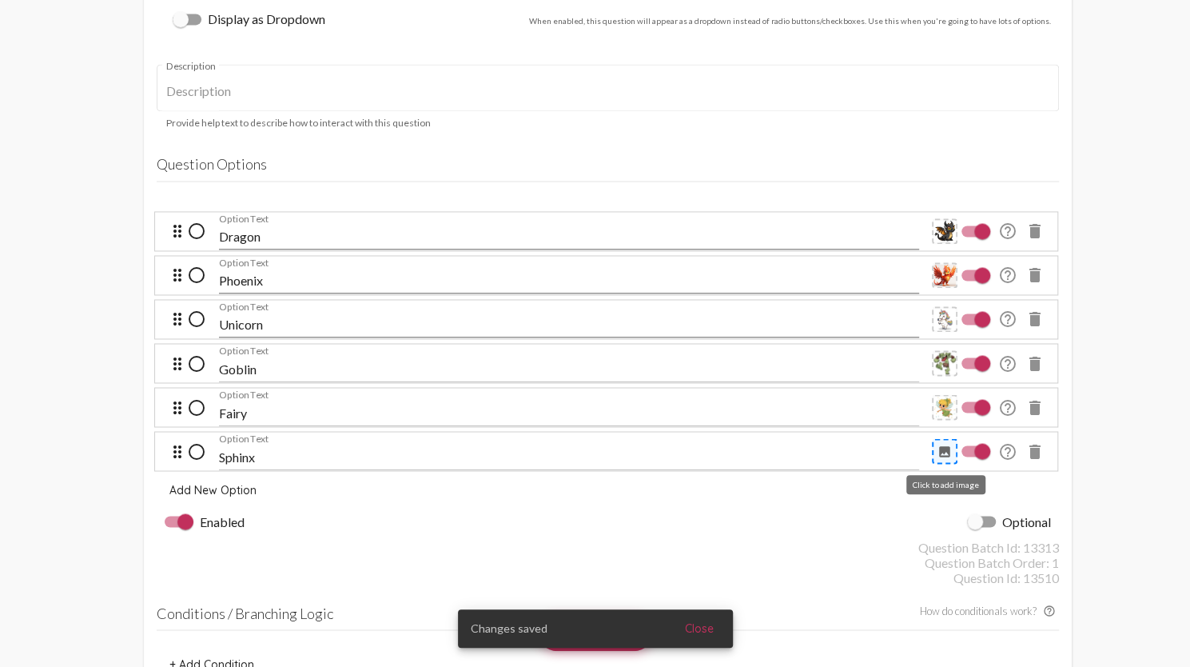
click at [950, 450] on mat-icon "image" at bounding box center [945, 451] width 14 height 14
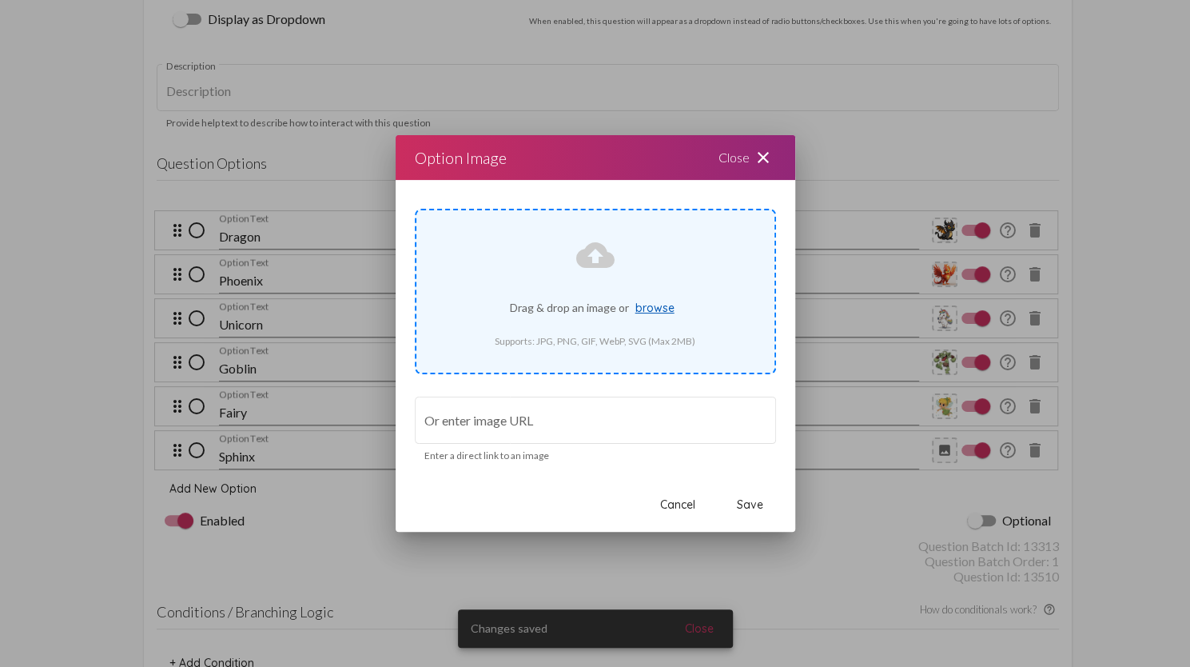
click at [660, 301] on span "browse" at bounding box center [654, 308] width 39 height 14
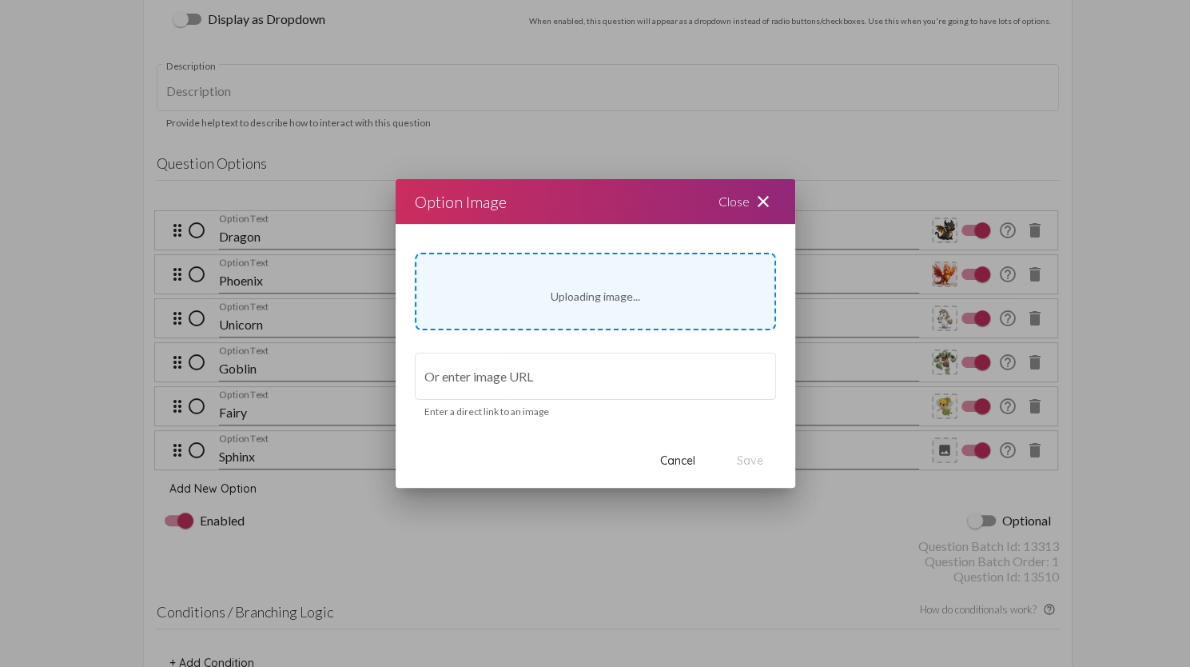
type input "[URL][DOMAIN_NAME]"
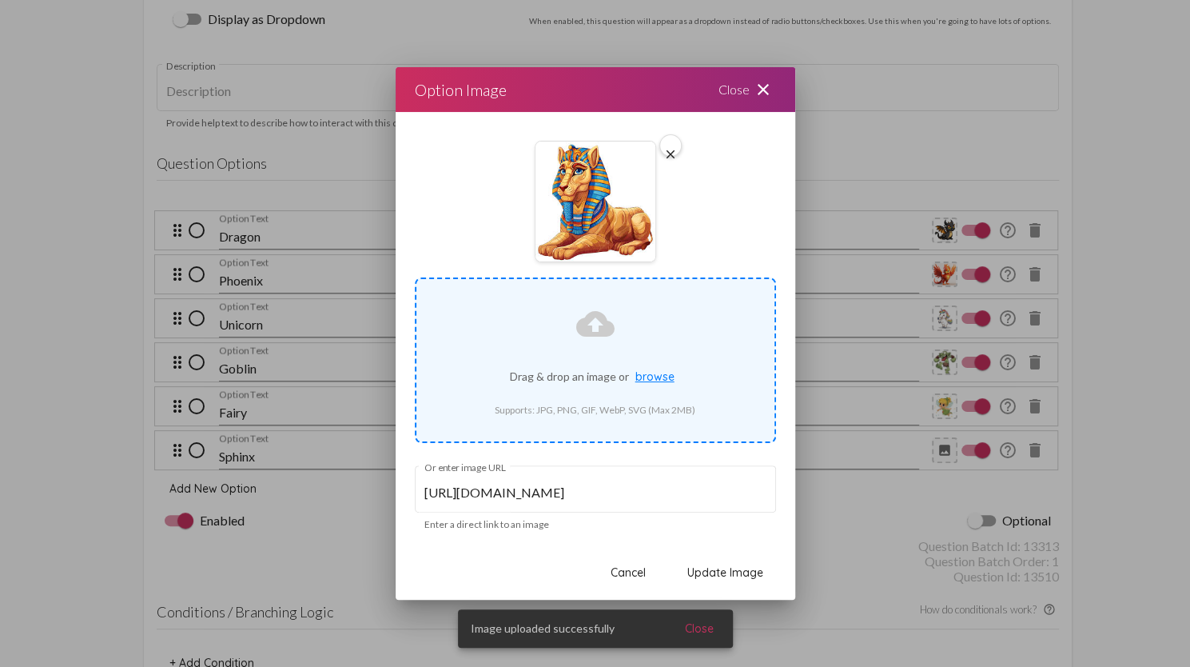
click at [742, 568] on span "Update Image" at bounding box center [725, 572] width 76 height 14
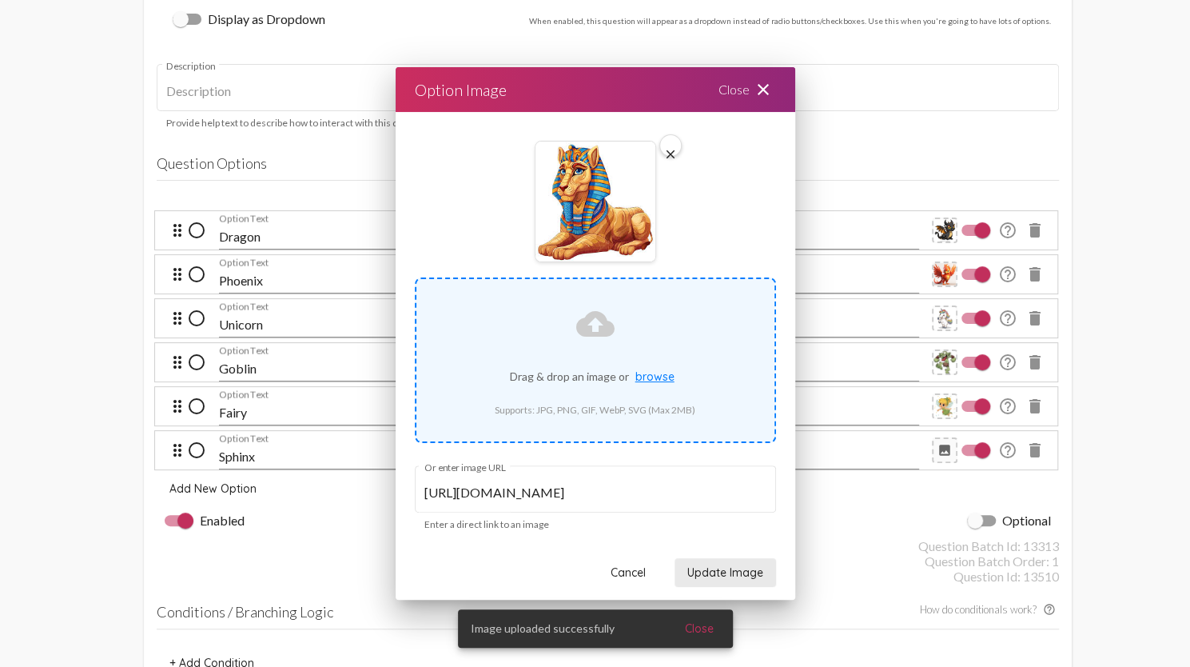
scroll to position [1412, 0]
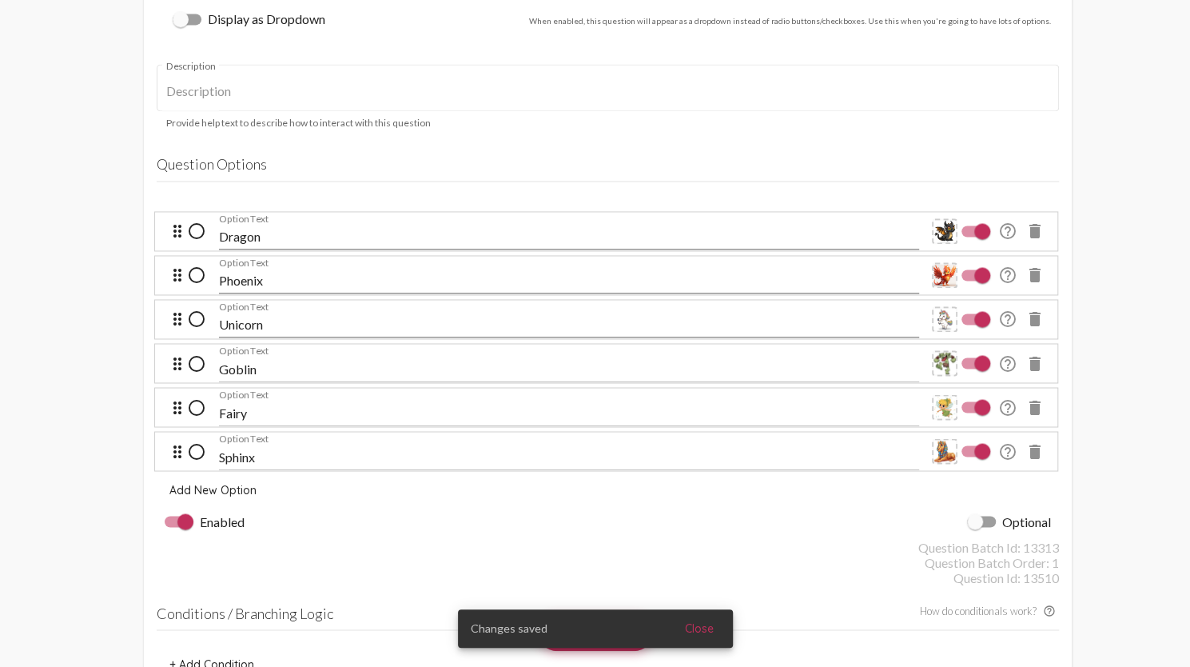
click at [815, 527] on div "Enabled Optional" at bounding box center [608, 521] width 902 height 35
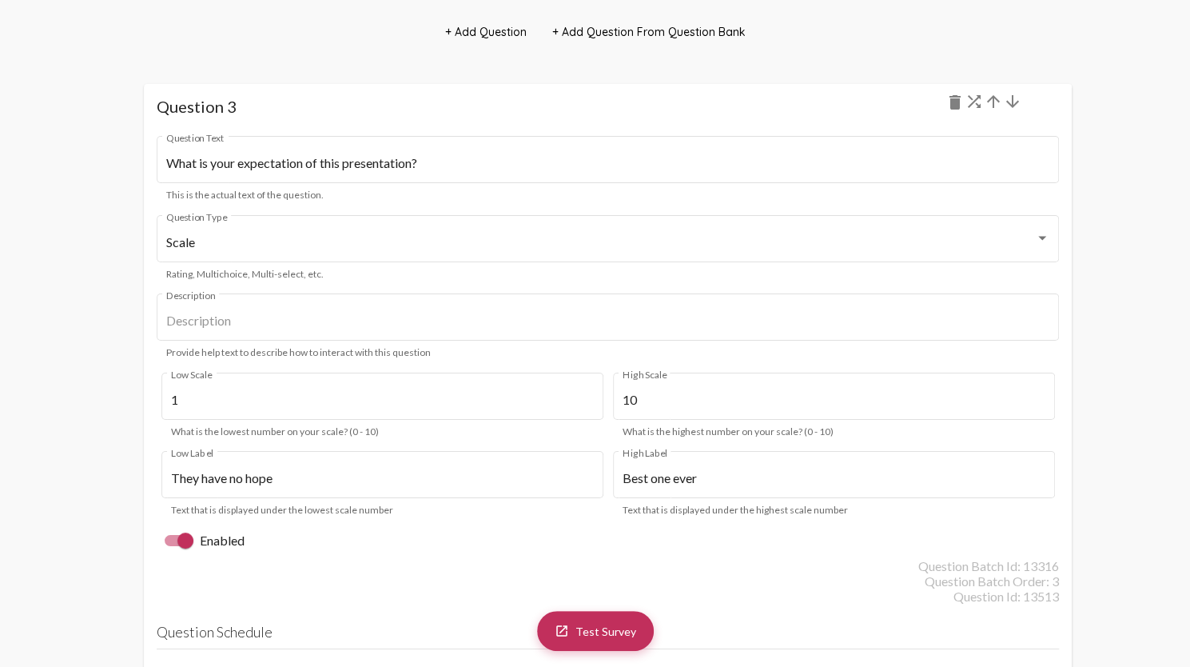
scroll to position [3091, 0]
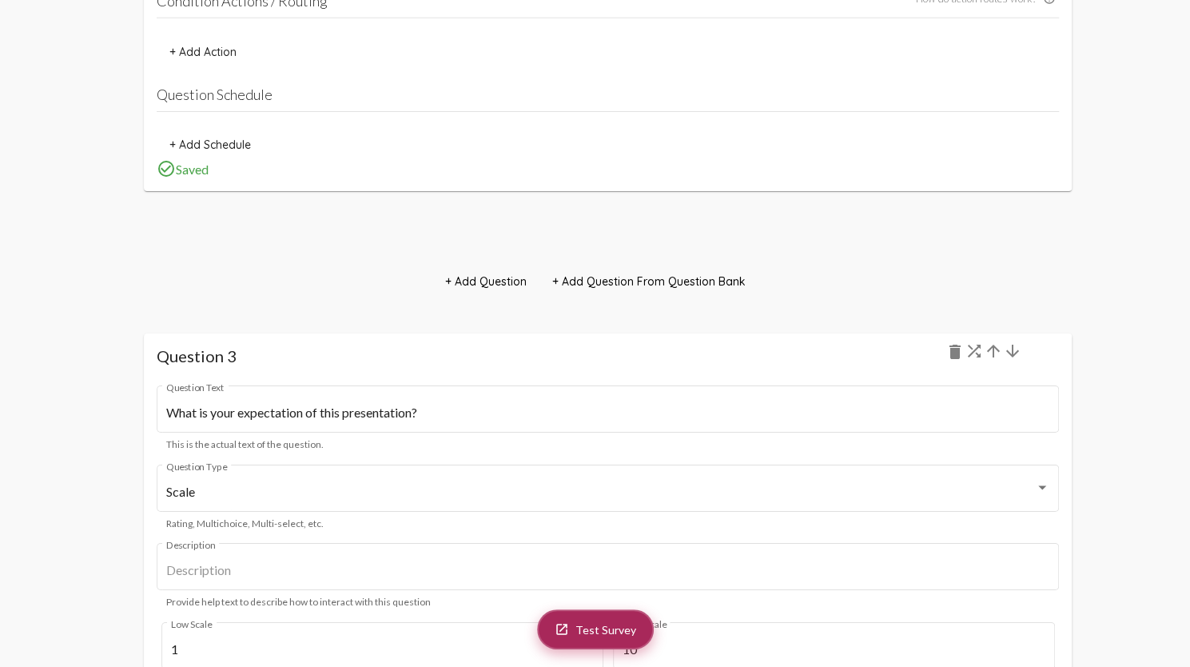
click at [593, 631] on span "Test Survey" at bounding box center [606, 630] width 61 height 14
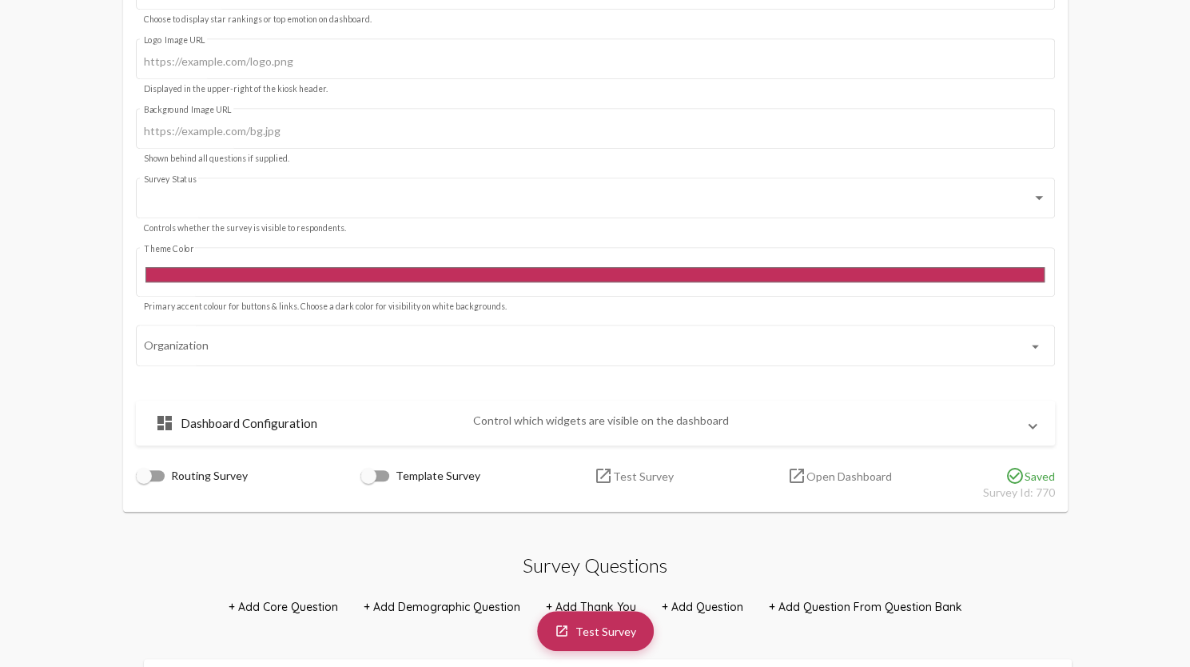
scroll to position [453, 0]
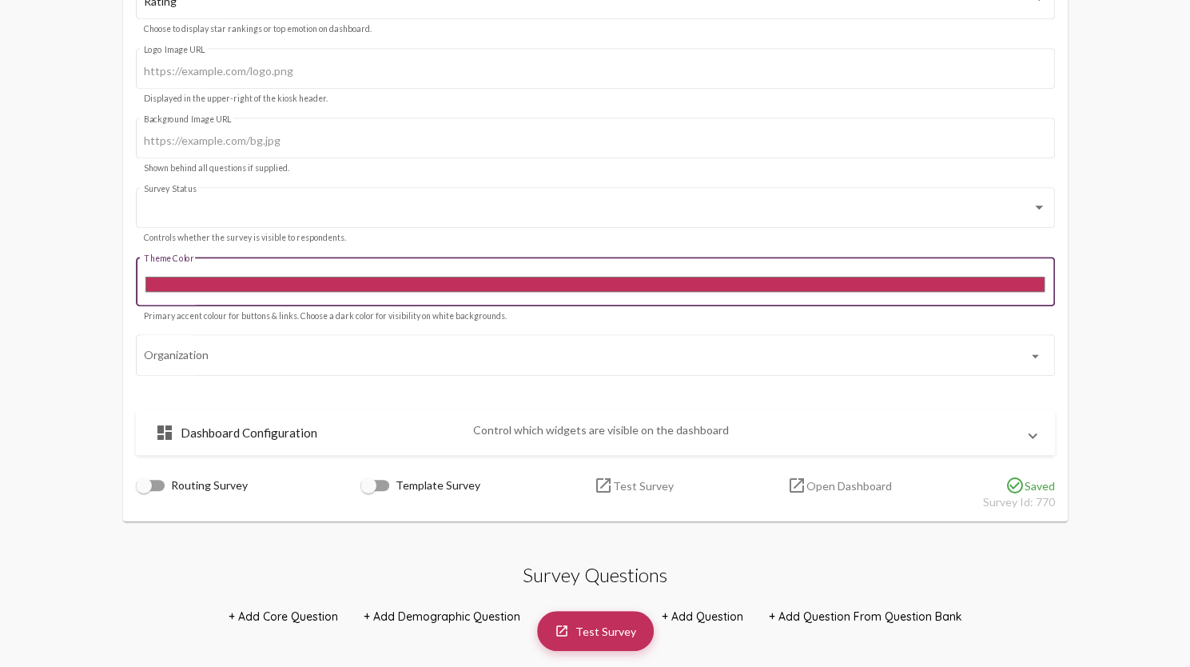
click at [600, 289] on input "#c12f5c" at bounding box center [595, 284] width 902 height 22
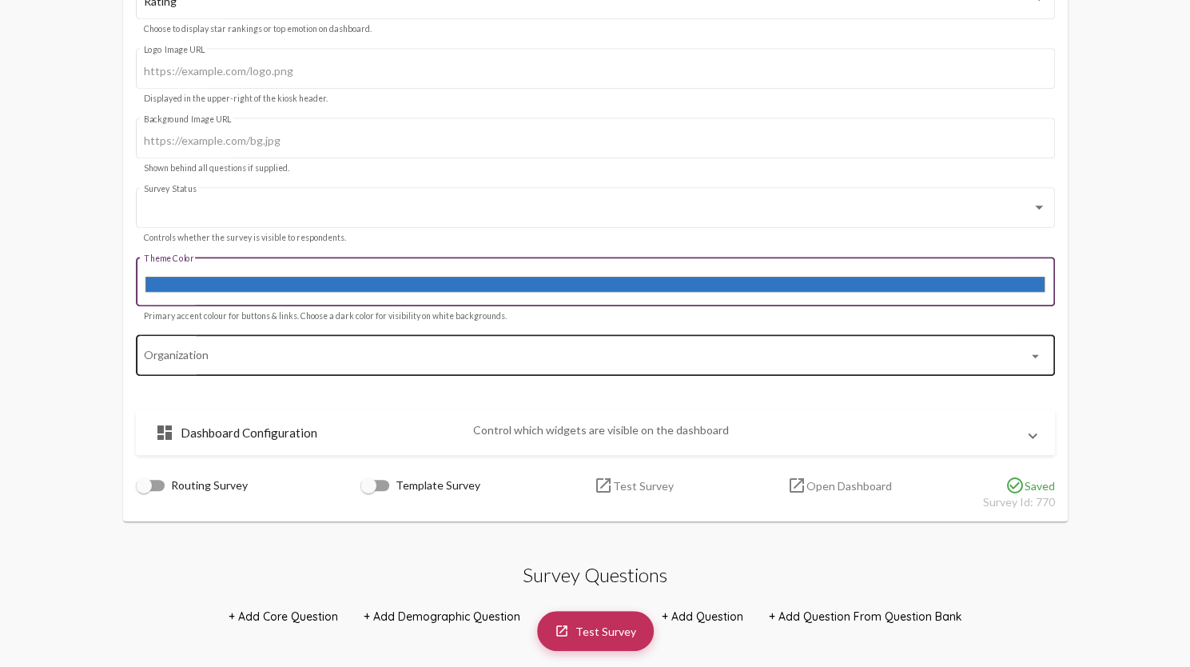
type input "#2f75c1"
click at [434, 372] on div "Organization" at bounding box center [585, 354] width 883 height 44
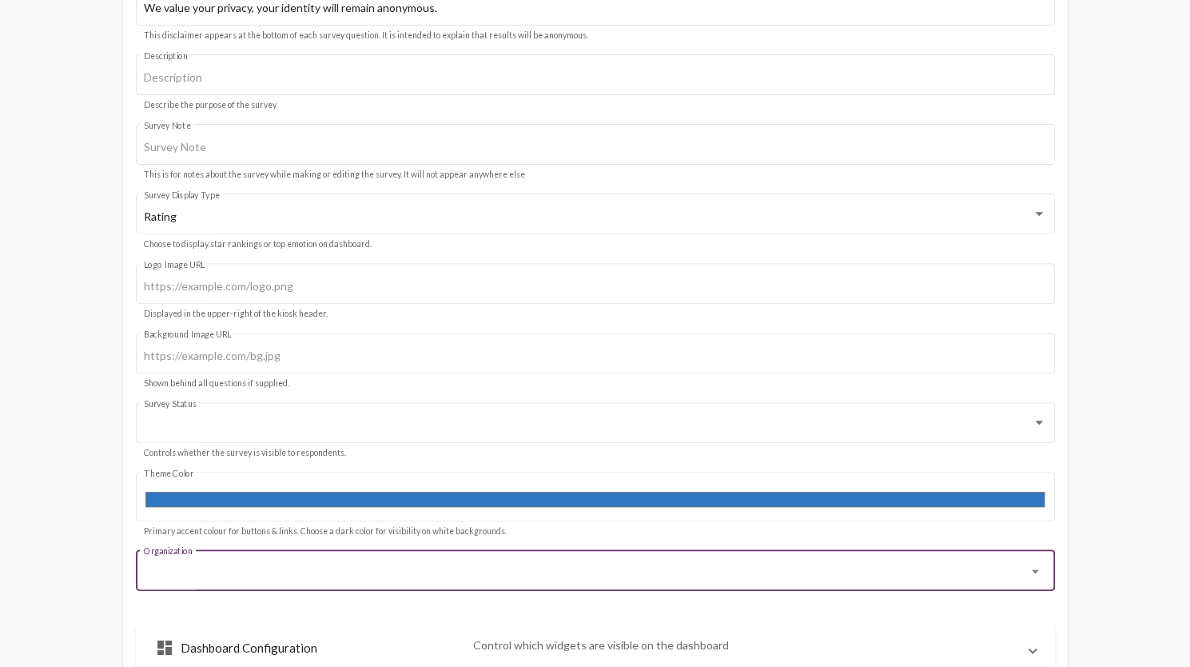
scroll to position [213, 0]
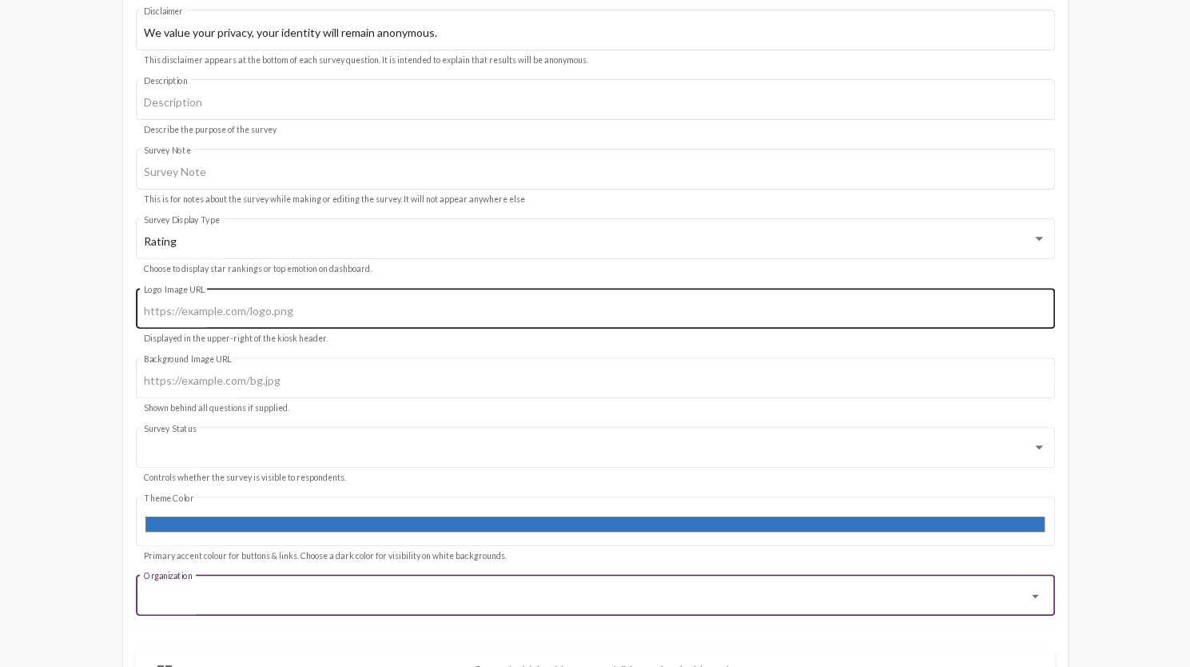
click at [421, 311] on input "Logo Image URL" at bounding box center [595, 311] width 902 height 13
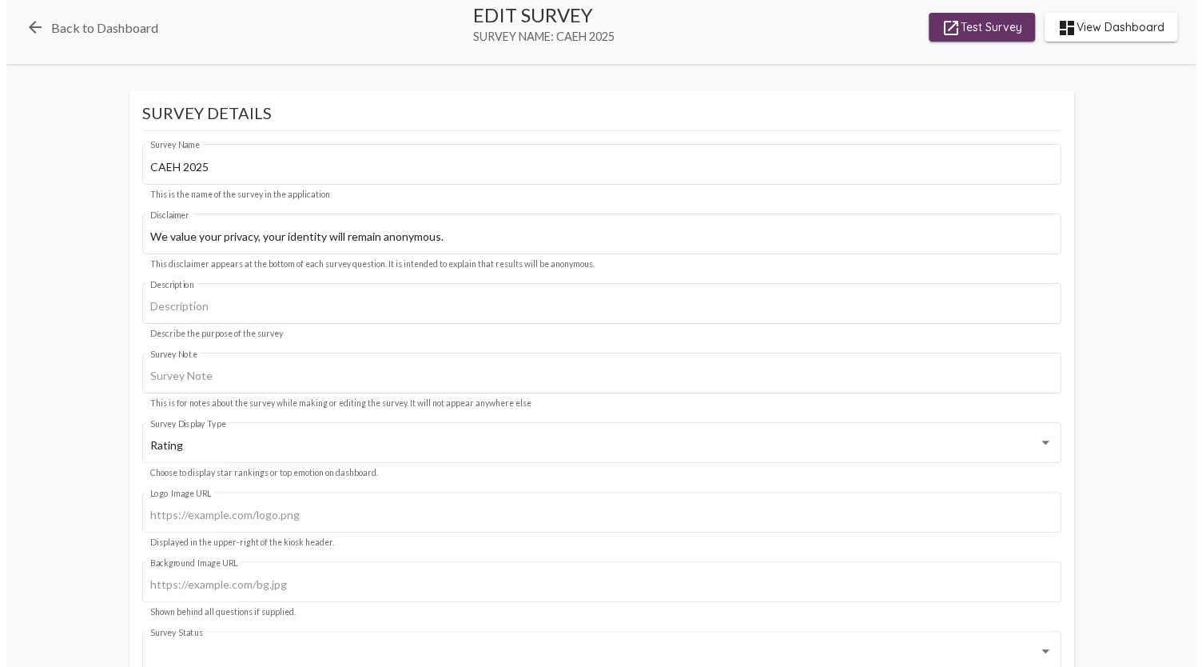
scroll to position [0, 0]
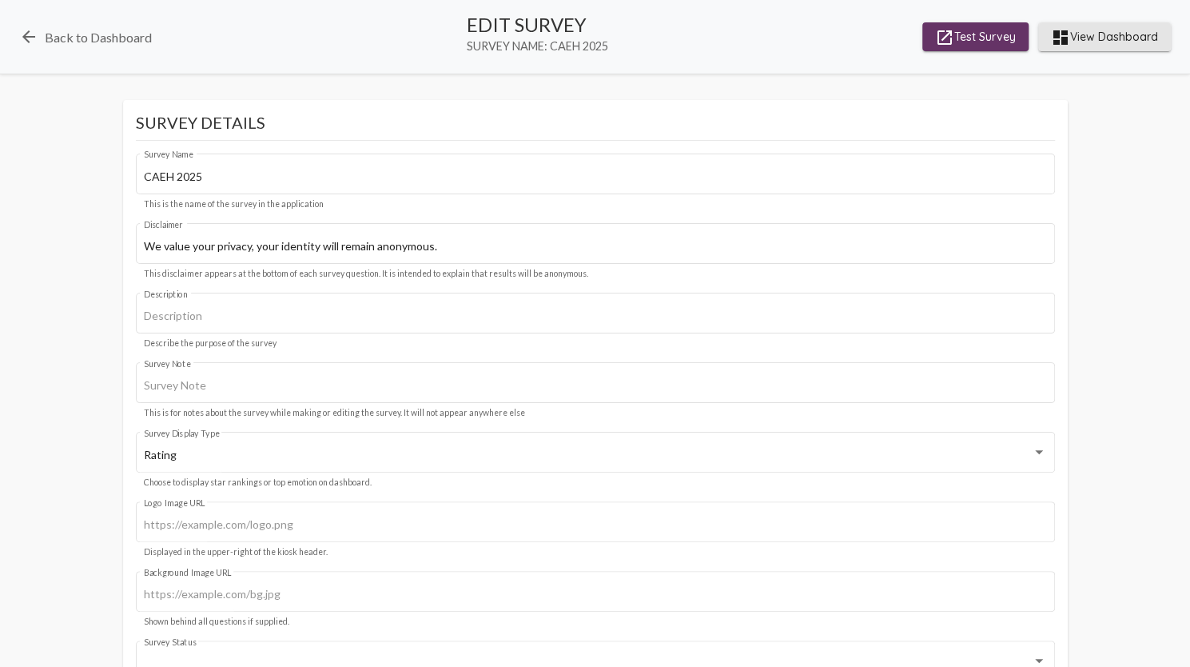
click at [1087, 43] on span "dashboard View Dashboard" at bounding box center [1104, 36] width 107 height 29
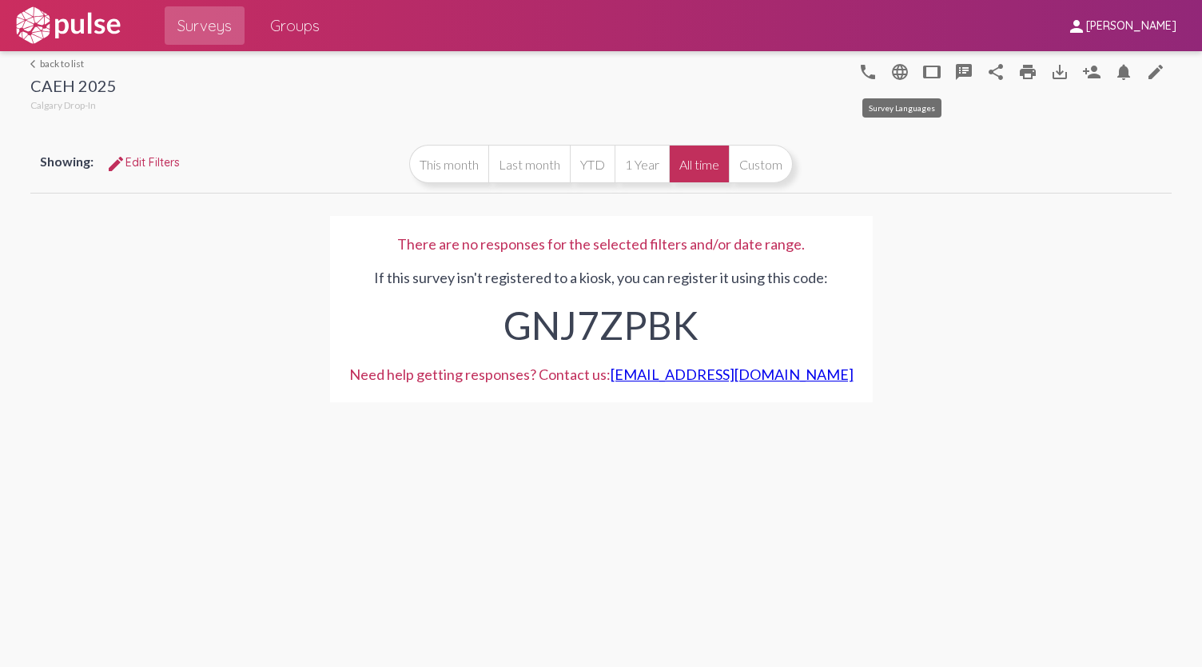
click at [898, 73] on mat-icon "language" at bounding box center [899, 71] width 19 height 19
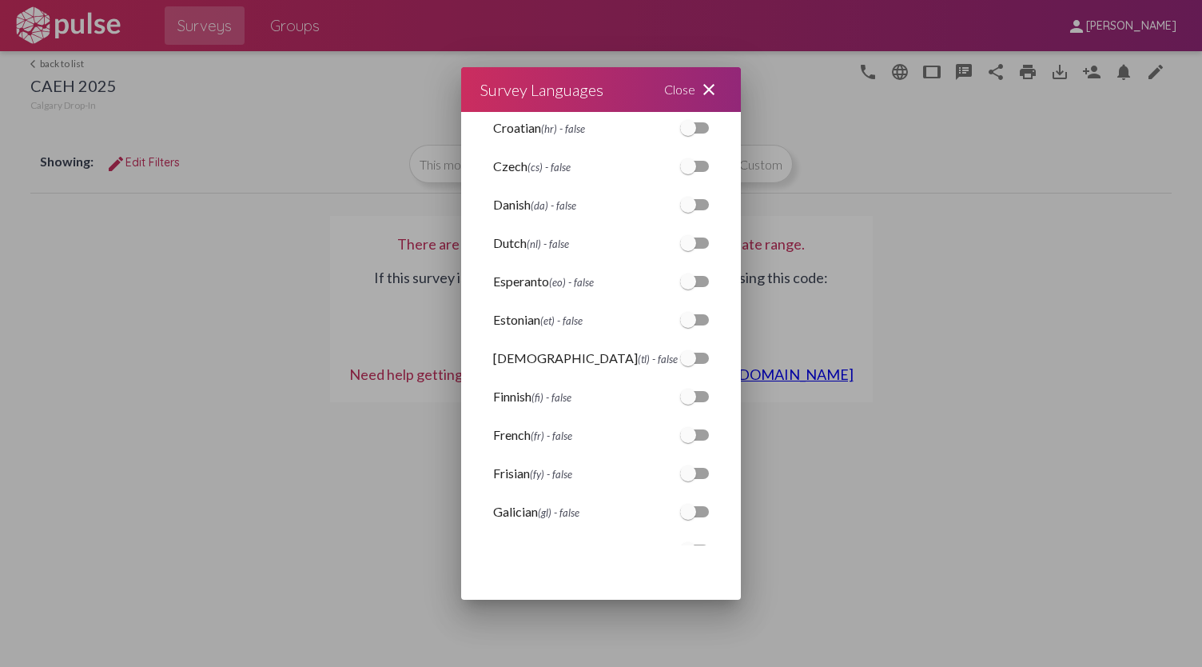
scroll to position [879, 0]
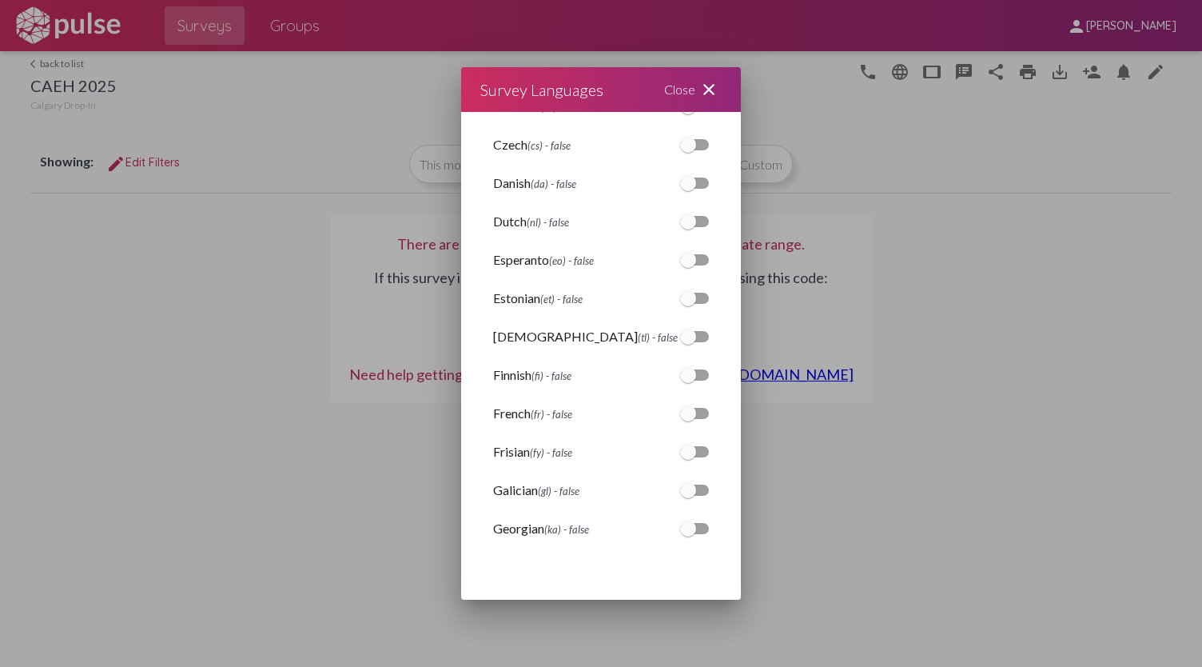
click at [681, 410] on div at bounding box center [688, 413] width 16 height 16
click at [687, 419] on input "checkbox" at bounding box center [687, 419] width 1 height 1
checkbox input "true"
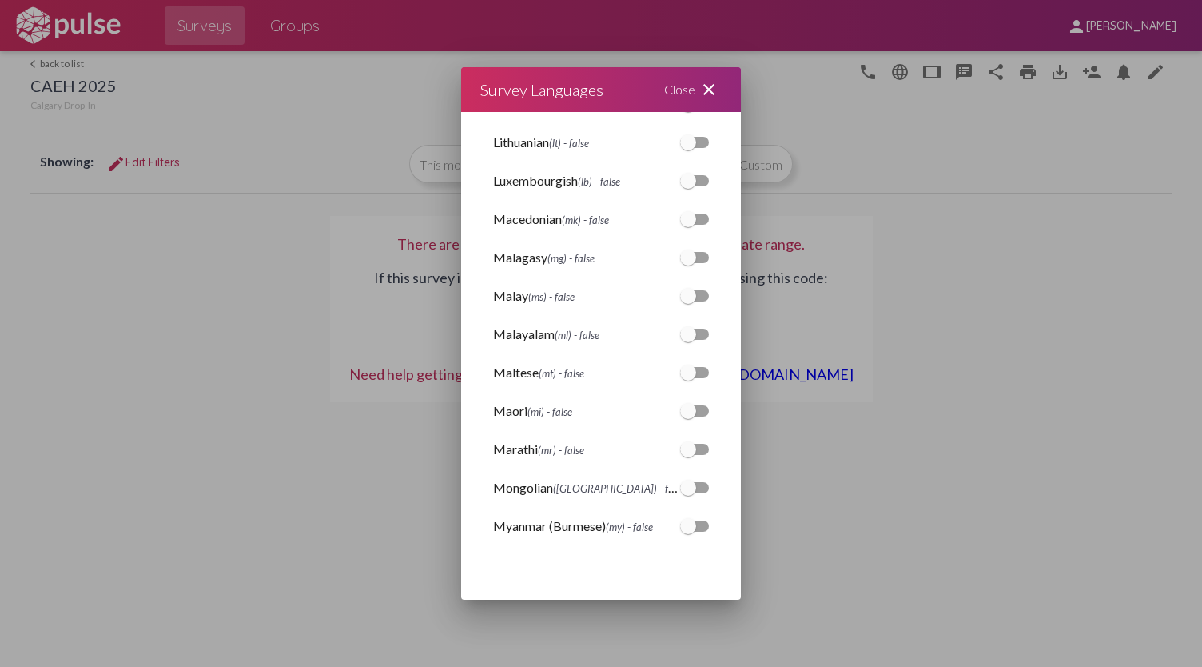
scroll to position [2398, 0]
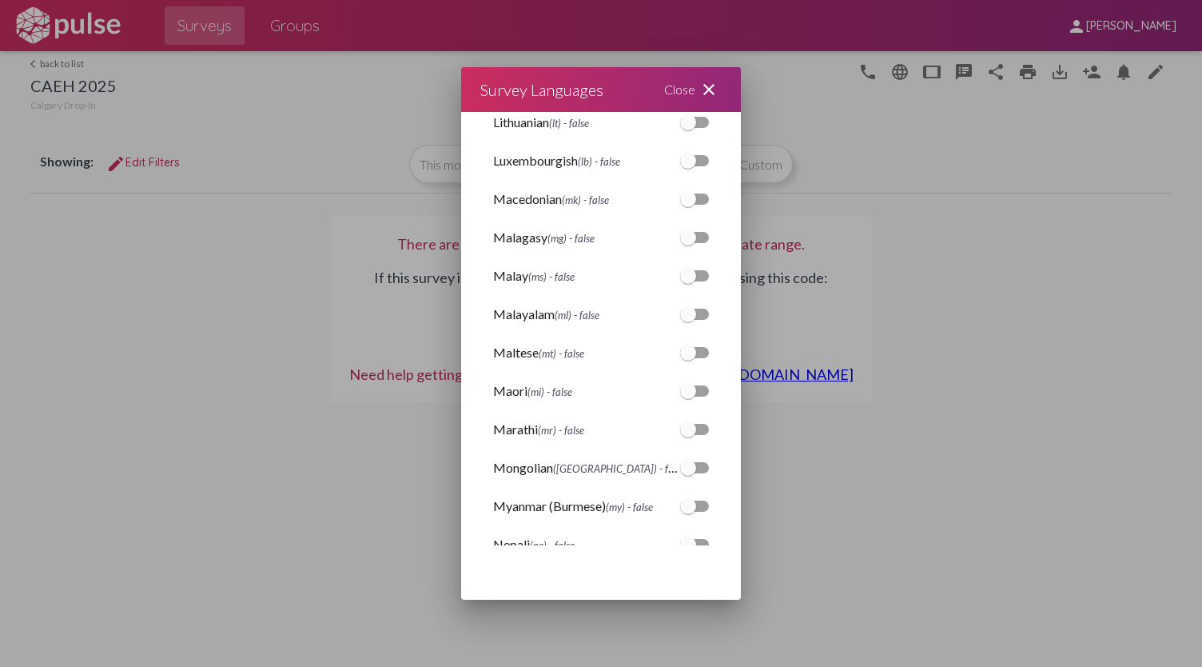
click at [679, 94] on div "Close close" at bounding box center [693, 89] width 96 height 45
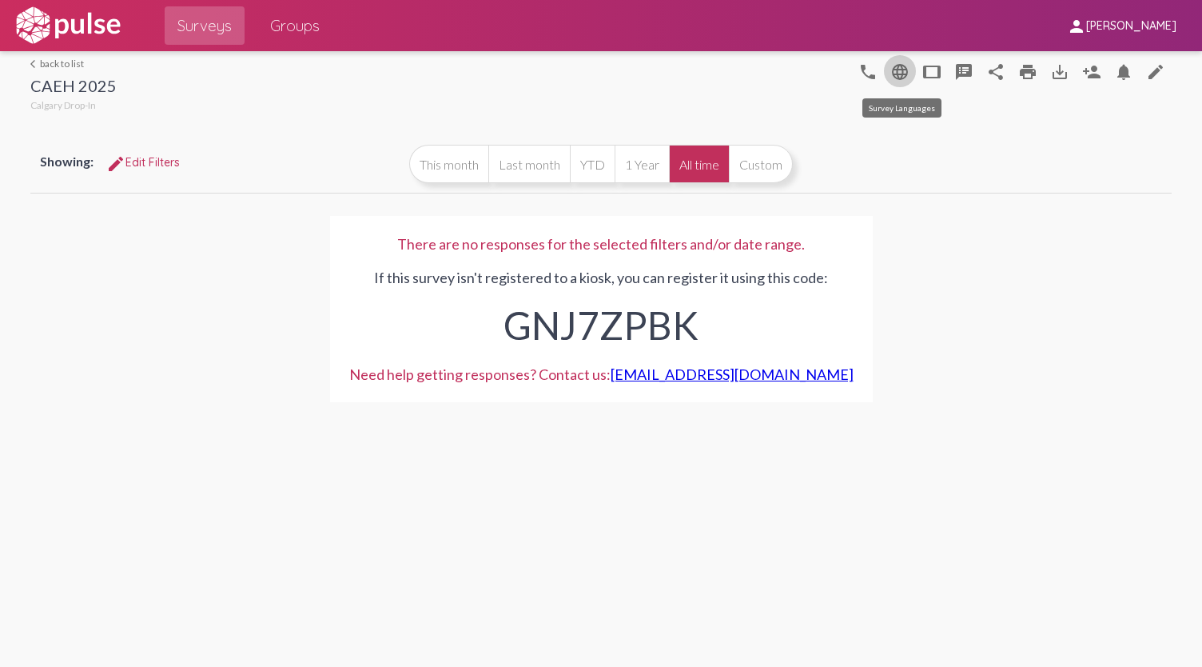
click at [900, 74] on mat-icon "language" at bounding box center [899, 71] width 19 height 19
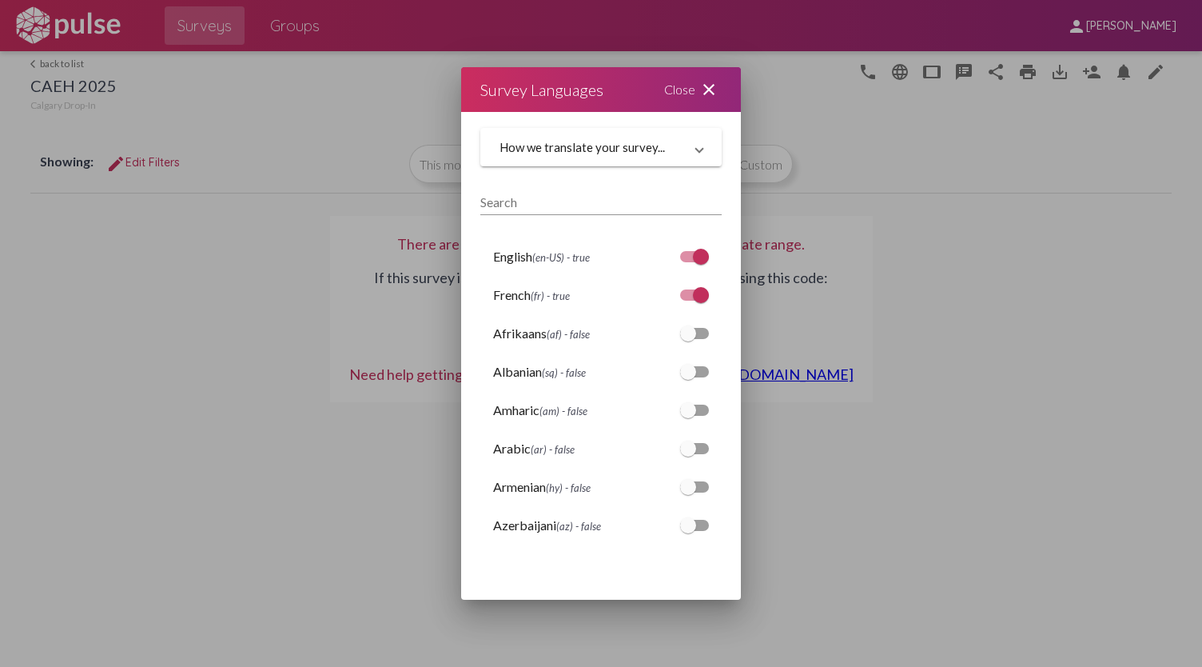
click at [900, 74] on div at bounding box center [601, 333] width 1202 height 667
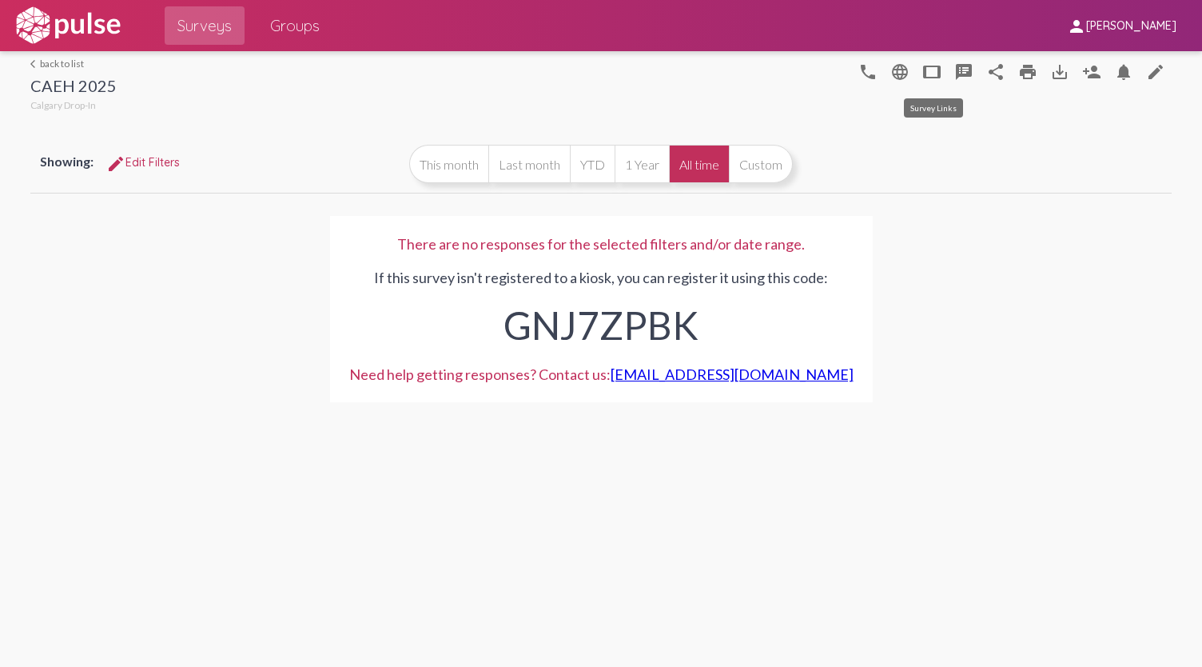
click at [930, 79] on mat-icon "tablet" at bounding box center [931, 71] width 19 height 19
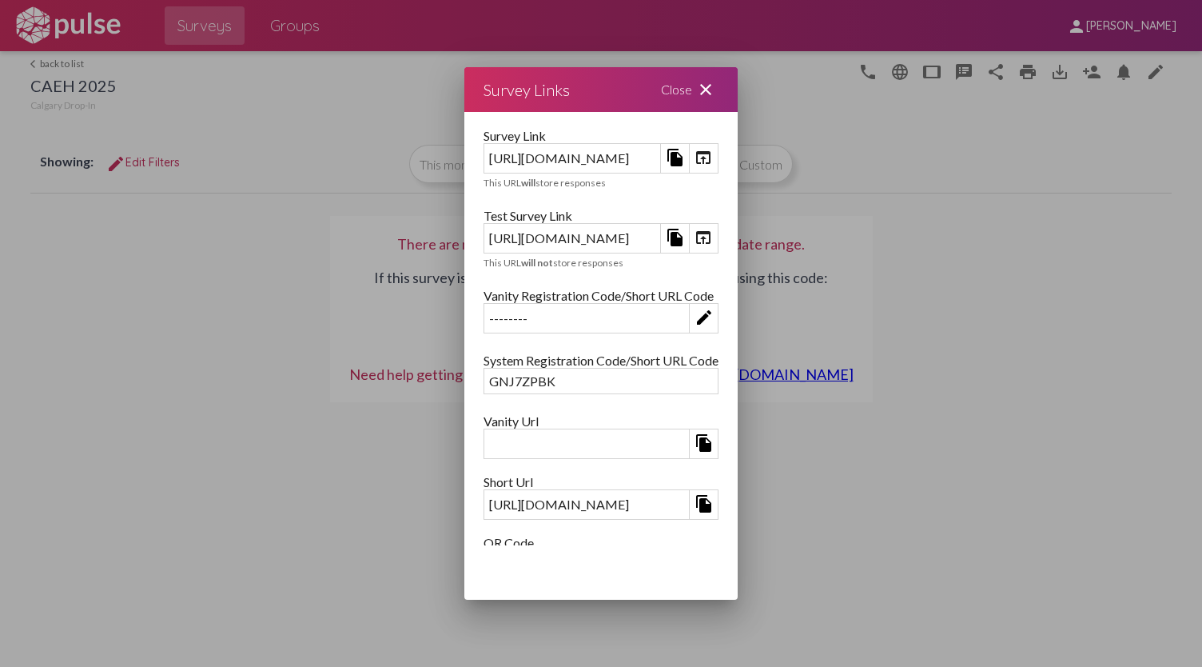
scroll to position [124, 0]
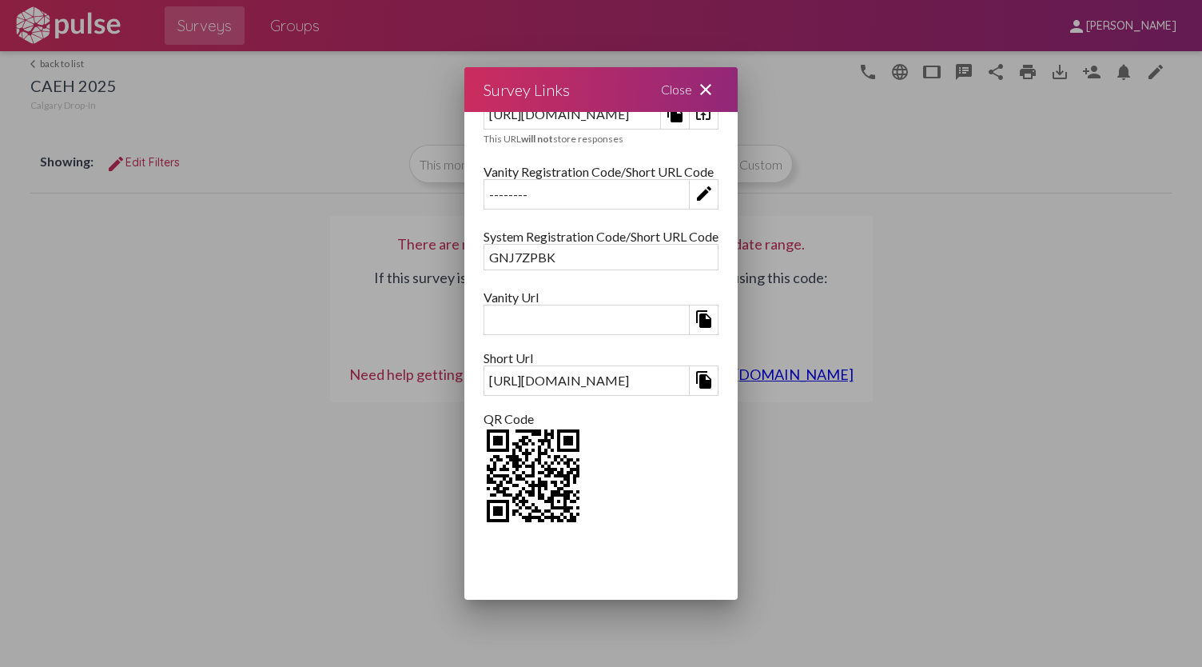
click at [484, 469] on img at bounding box center [533, 475] width 99 height 99
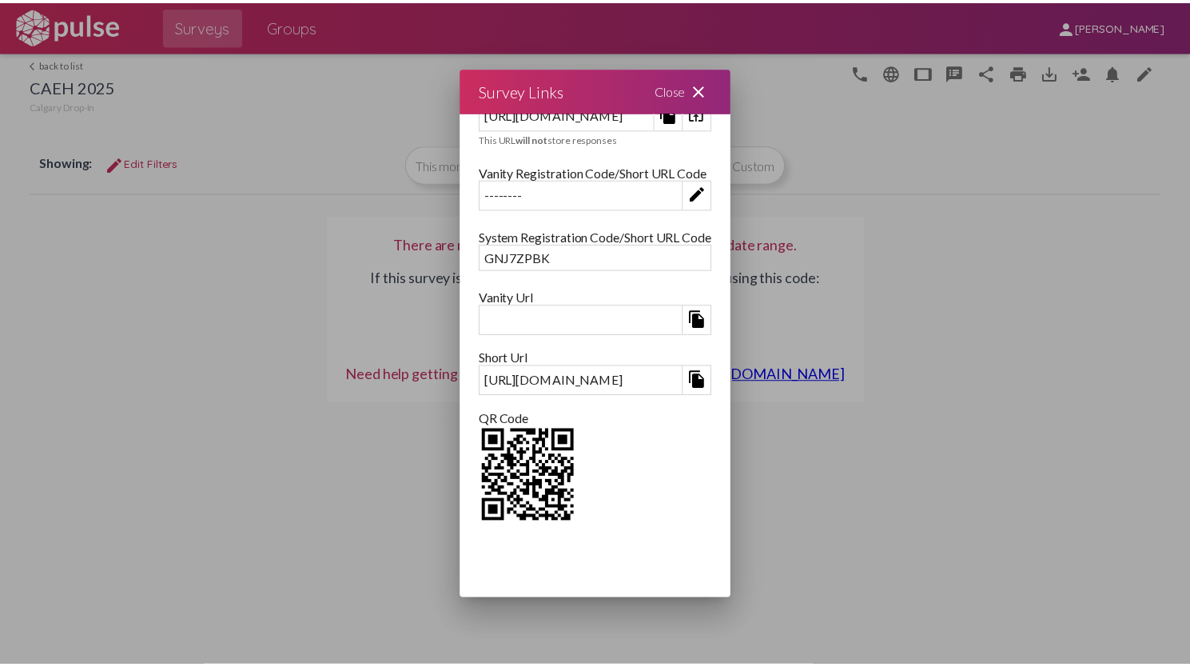
scroll to position [0, 0]
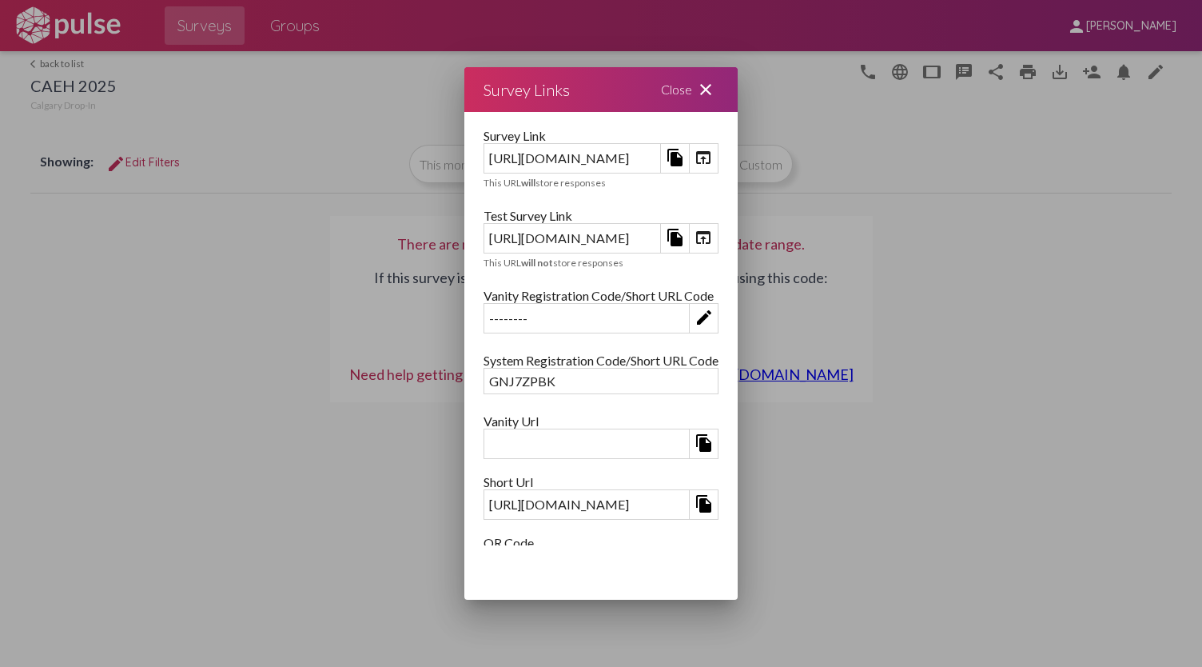
click at [599, 245] on div "[URL][DOMAIN_NAME]" at bounding box center [572, 237] width 176 height 25
click at [604, 237] on div "[URL][DOMAIN_NAME]" at bounding box center [572, 237] width 176 height 25
click at [685, 241] on mat-icon "file_copy" at bounding box center [675, 237] width 19 height 19
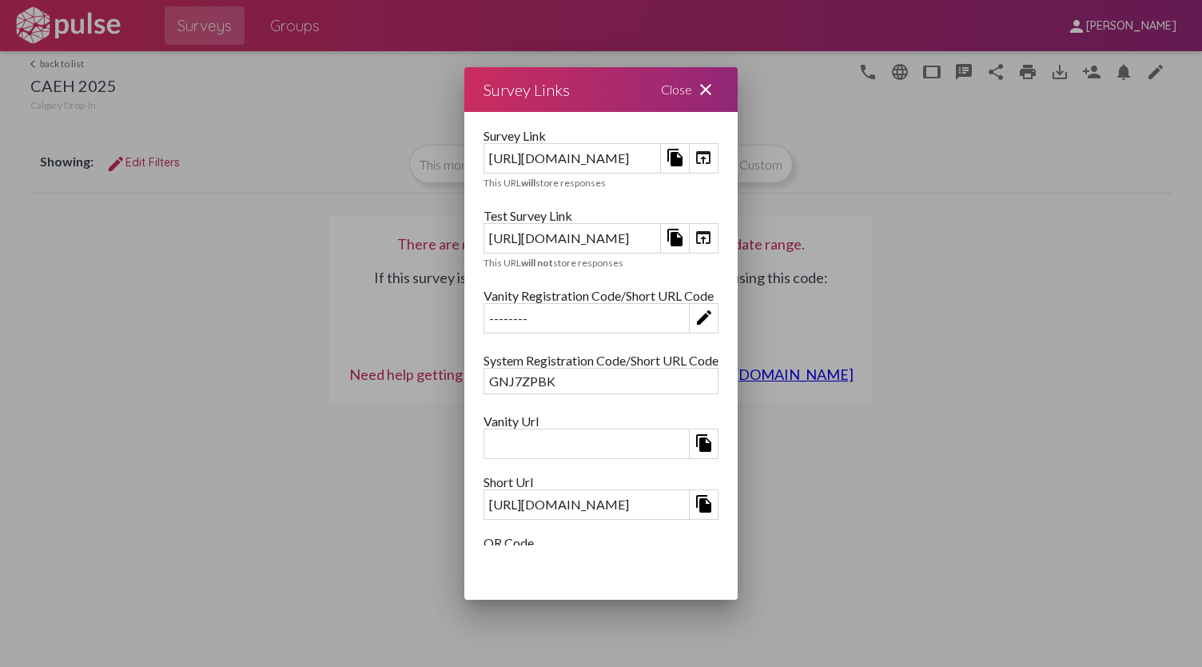
click at [685, 242] on mat-icon "file_copy" at bounding box center [675, 237] width 19 height 19
click at [738, 269] on div "Survey Link [URL][DOMAIN_NAME] file_copy open_in_browser This URL will store re…" at bounding box center [600, 328] width 273 height 433
click at [685, 231] on mat-icon "file_copy" at bounding box center [675, 237] width 19 height 19
click at [738, 89] on div "Close close" at bounding box center [690, 89] width 96 height 45
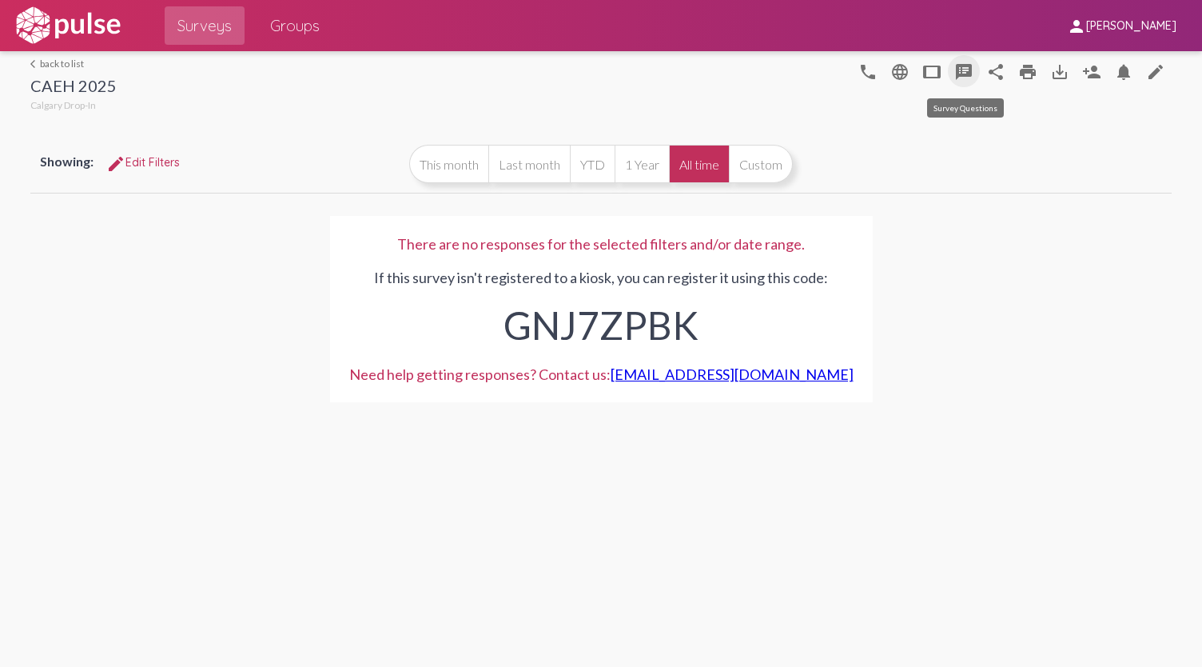
click at [966, 81] on mat-icon "speaker_notes" at bounding box center [963, 71] width 19 height 19
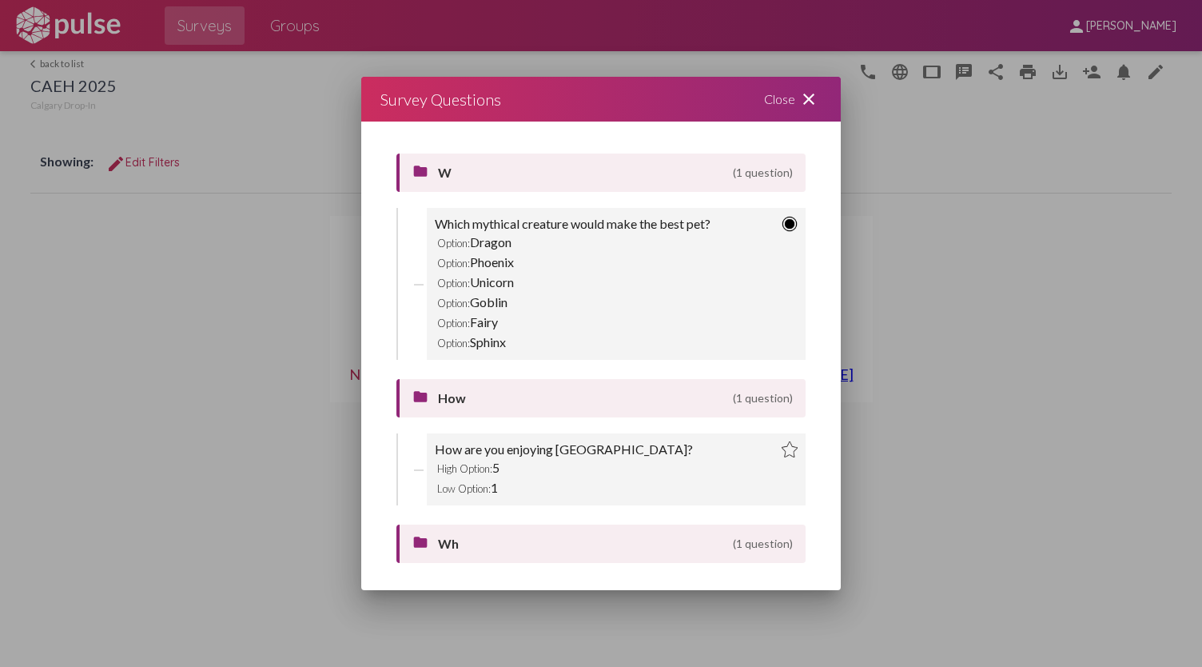
click at [794, 103] on div "Close close" at bounding box center [793, 99] width 96 height 45
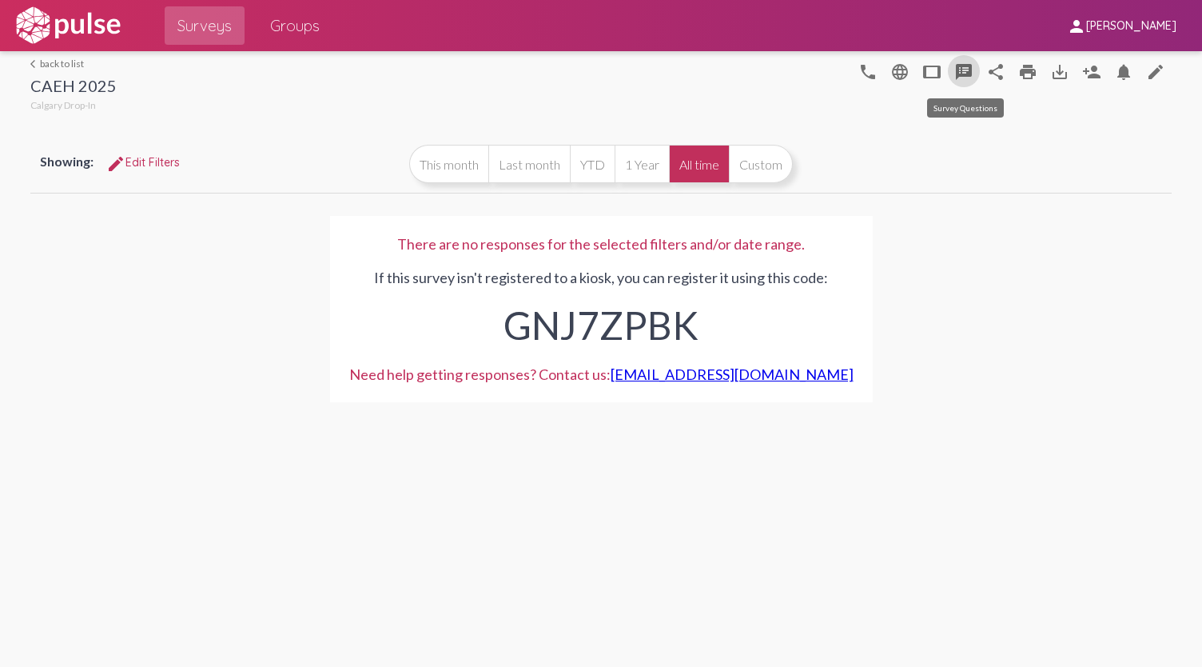
click at [955, 68] on mat-icon "speaker_notes" at bounding box center [963, 71] width 19 height 19
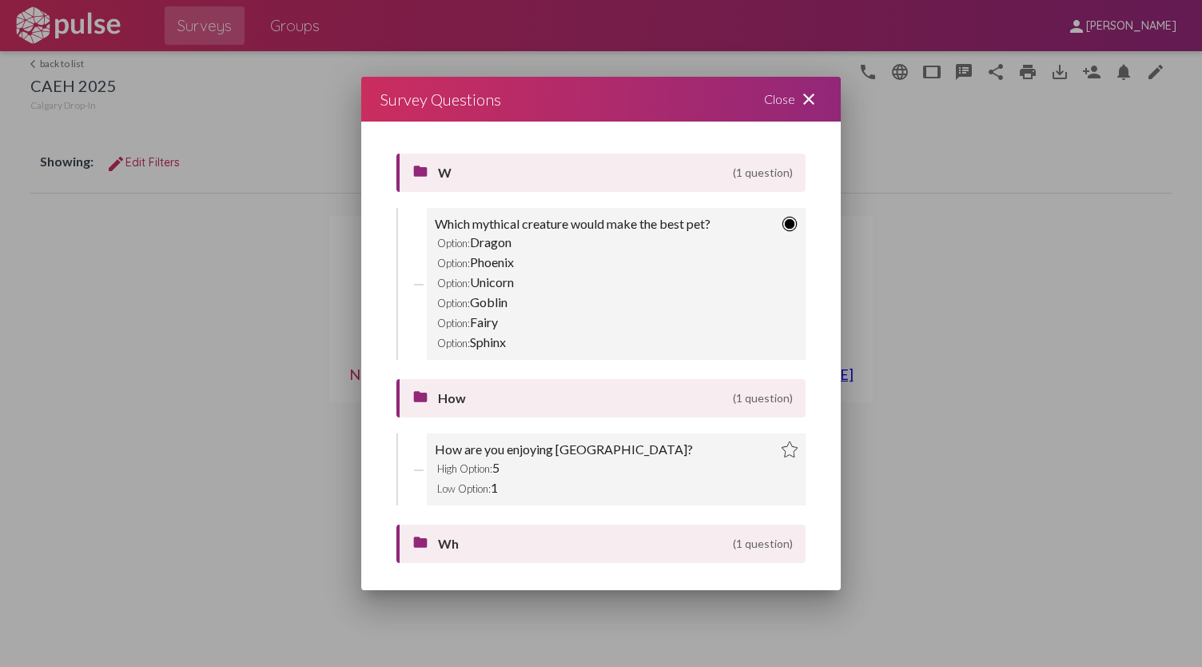
click at [795, 103] on div "Close close" at bounding box center [793, 99] width 96 height 45
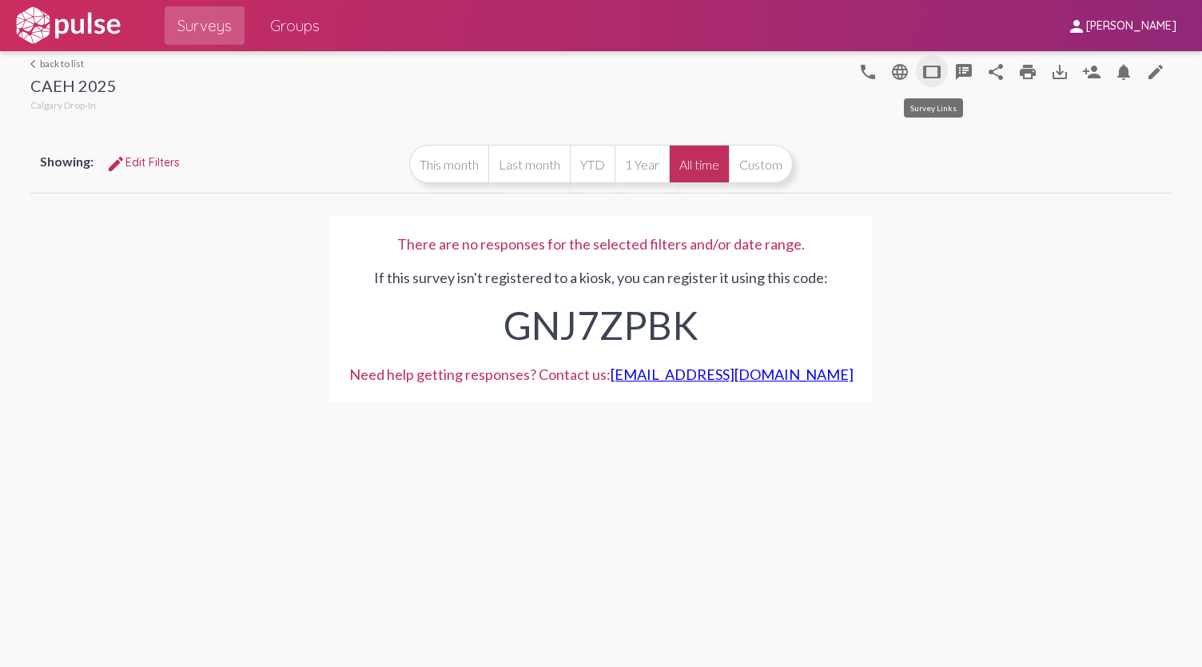
click at [928, 70] on mat-icon "tablet" at bounding box center [931, 71] width 19 height 19
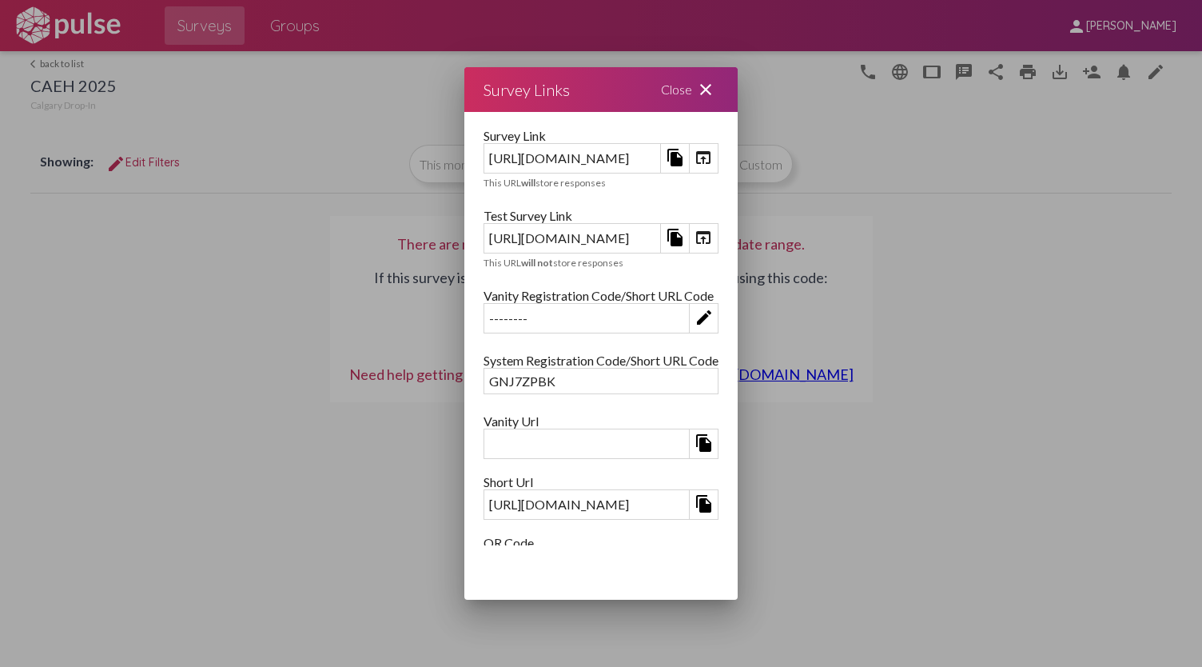
click at [738, 87] on div "Close close" at bounding box center [690, 89] width 96 height 45
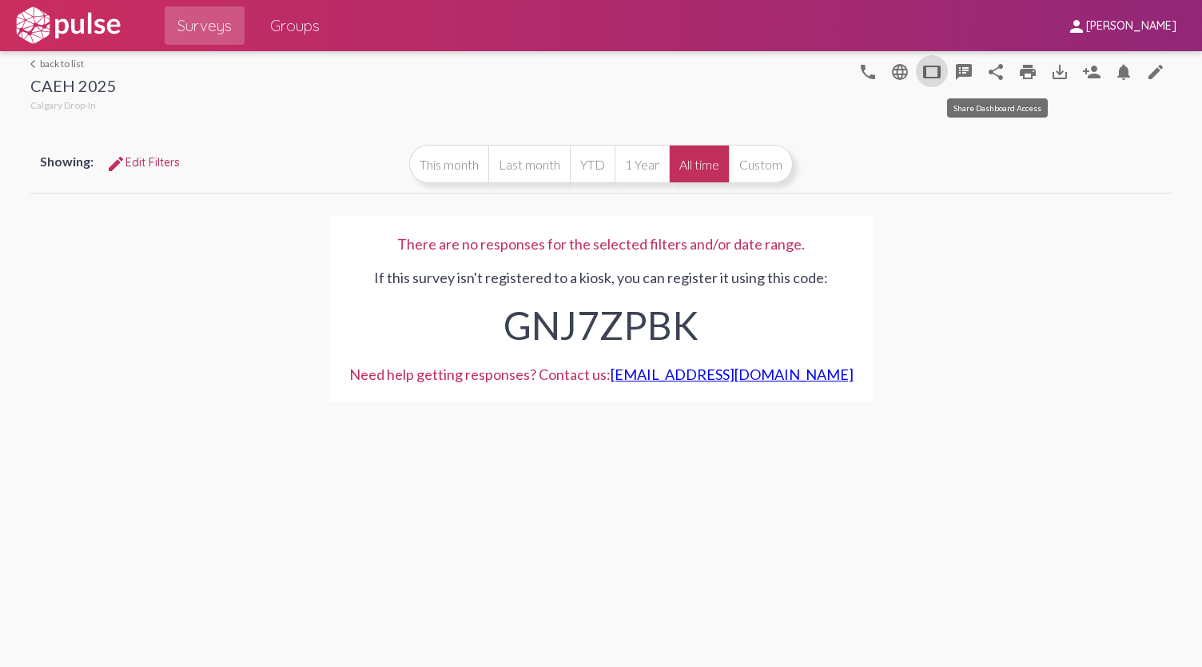
click at [998, 66] on mat-icon "share" at bounding box center [995, 71] width 19 height 19
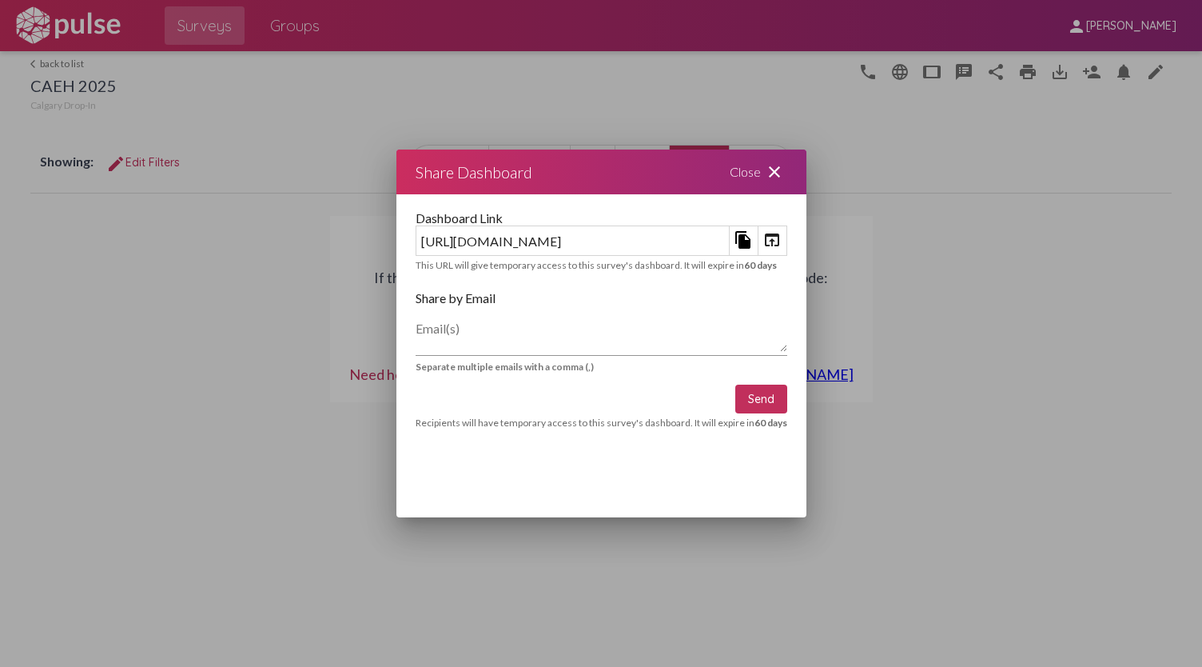
click at [784, 179] on mat-icon "close" at bounding box center [774, 171] width 19 height 19
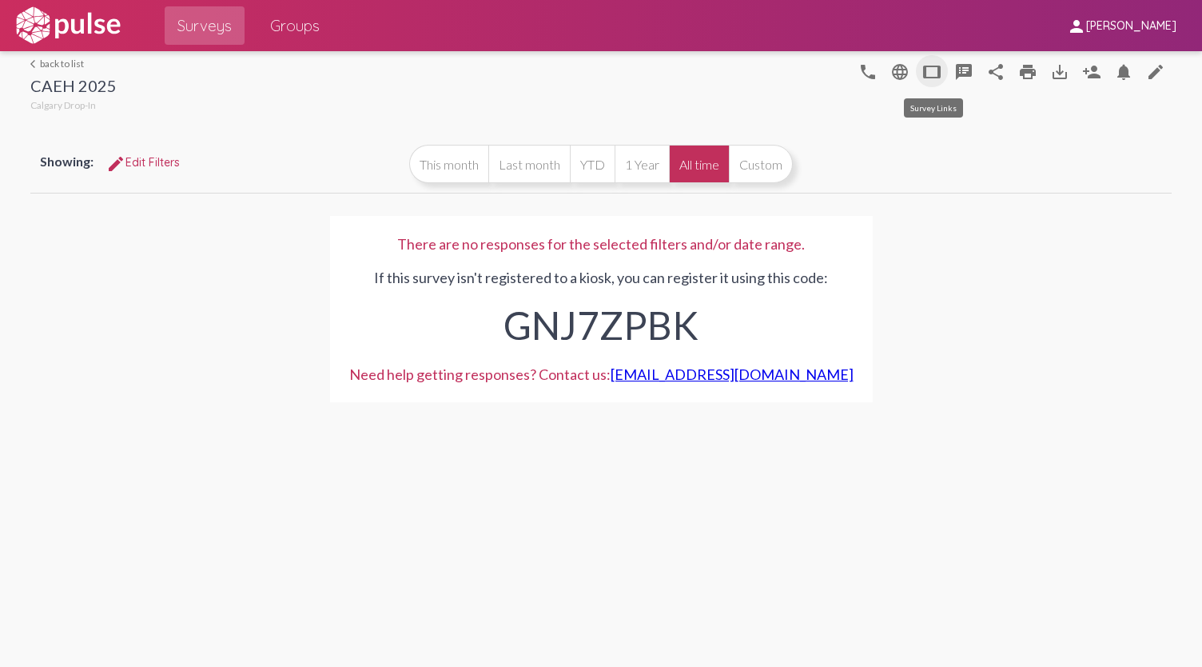
click at [942, 65] on mat-icon "tablet" at bounding box center [931, 71] width 19 height 19
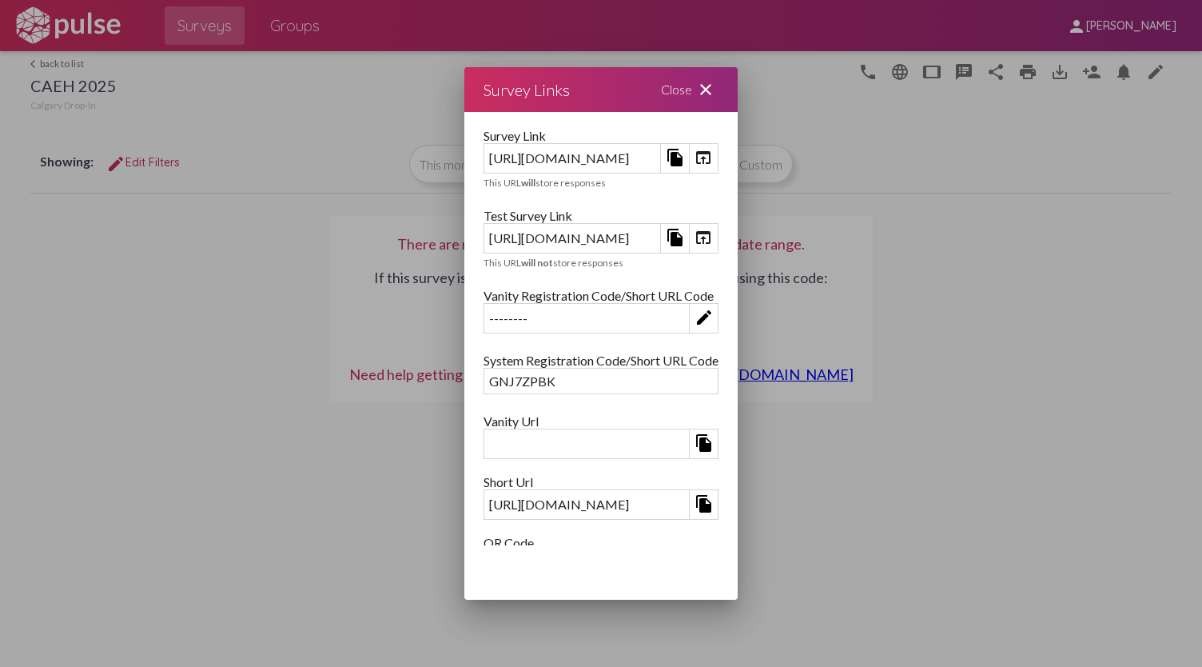
click at [685, 237] on mat-icon "file_copy" at bounding box center [675, 237] width 19 height 19
click at [738, 95] on div "Close close" at bounding box center [690, 89] width 96 height 45
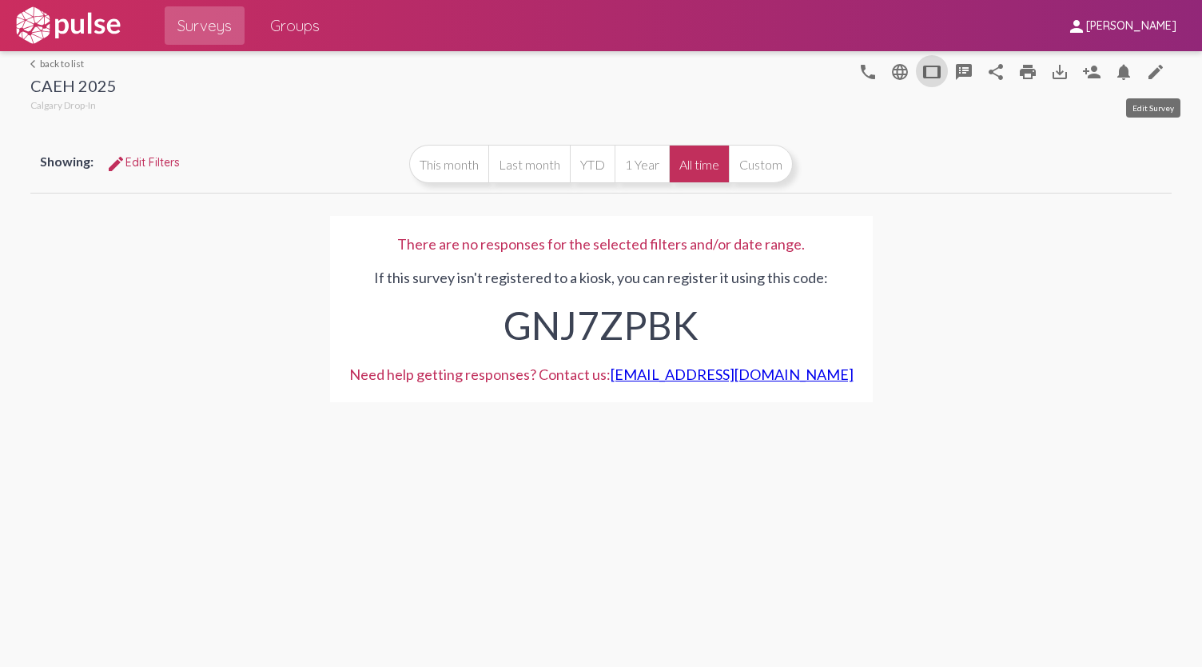
click at [1154, 77] on mat-icon "edit" at bounding box center [1155, 71] width 19 height 19
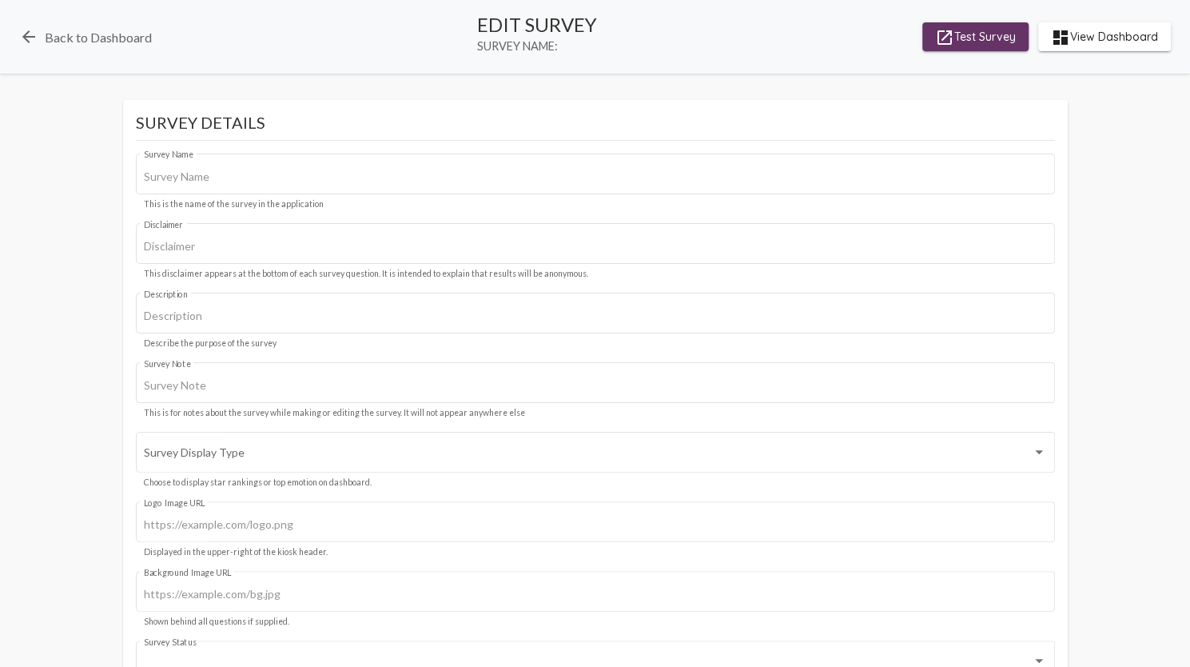
type input "CAEH 2025"
type input "We value your privacy, your identity will remain anonymous."
type input "#2f75c1"
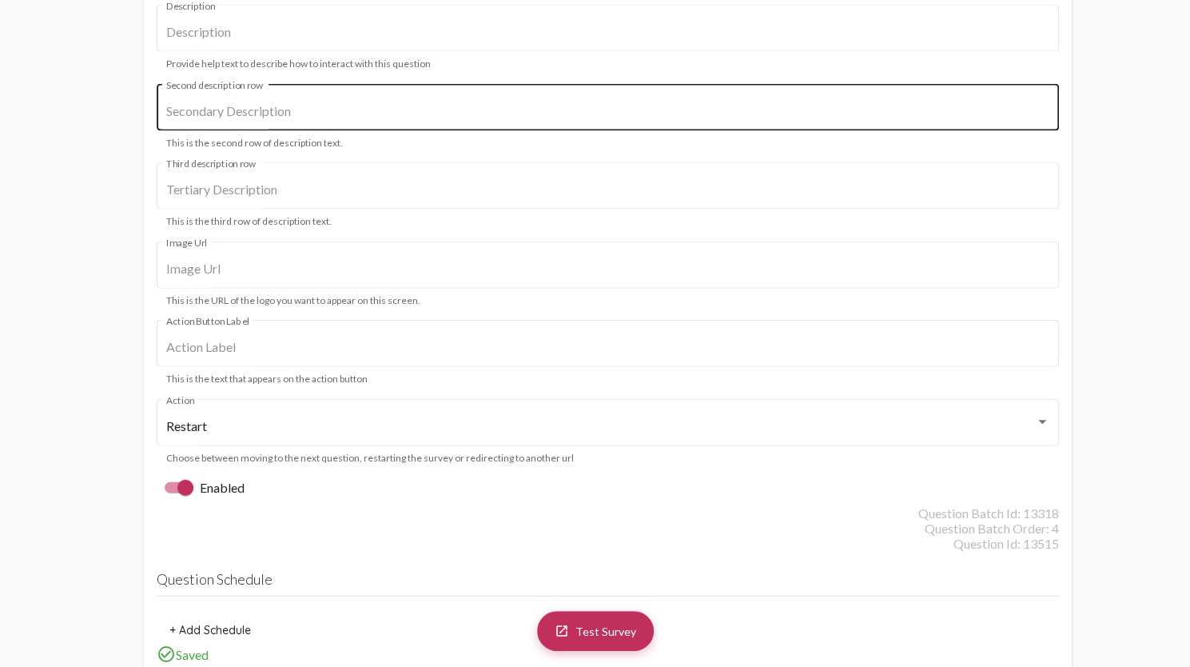
scroll to position [5575, 0]
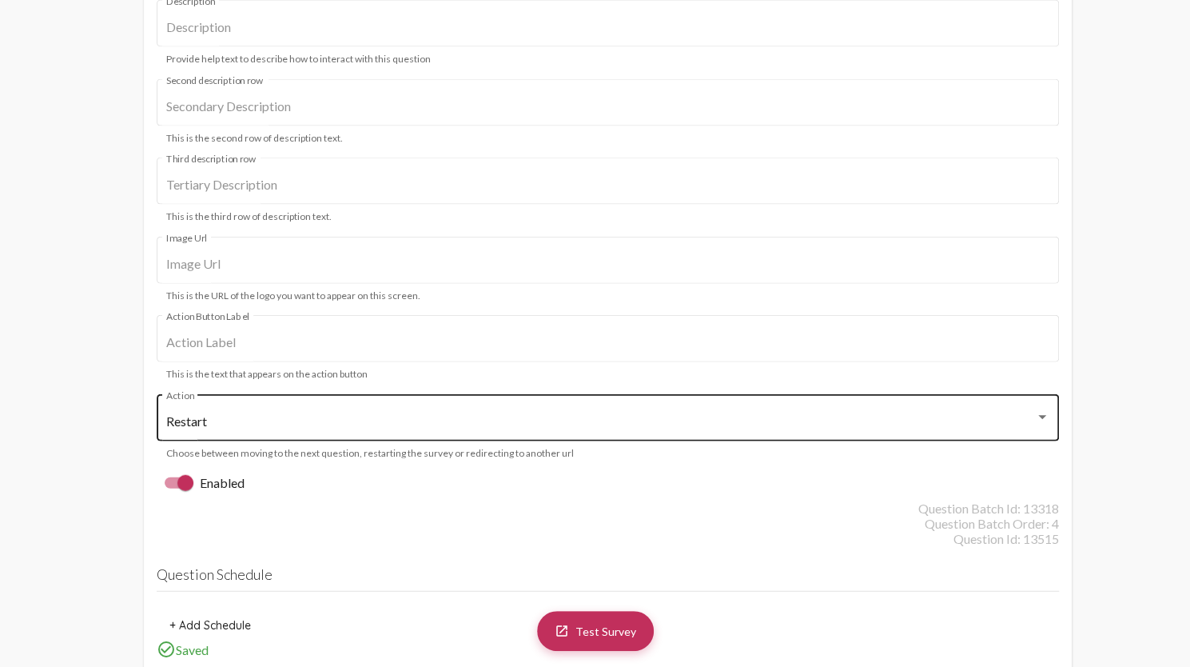
click at [613, 428] on div "Restart" at bounding box center [600, 421] width 869 height 14
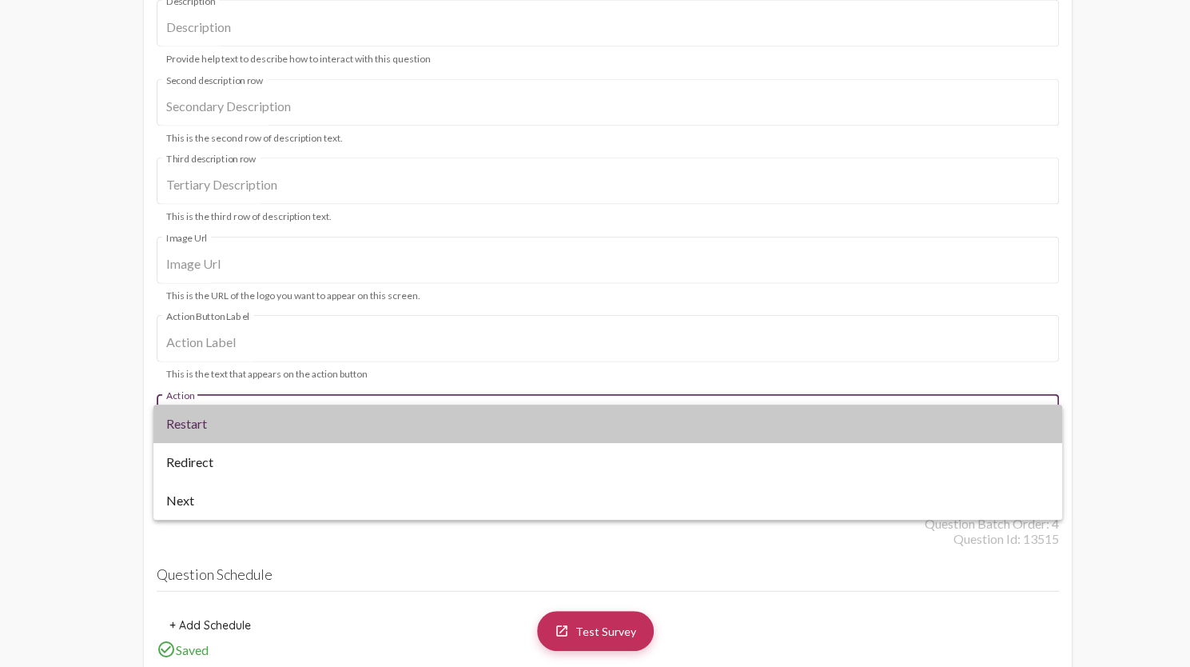
click at [613, 429] on span "Restart" at bounding box center [608, 423] width 884 height 38
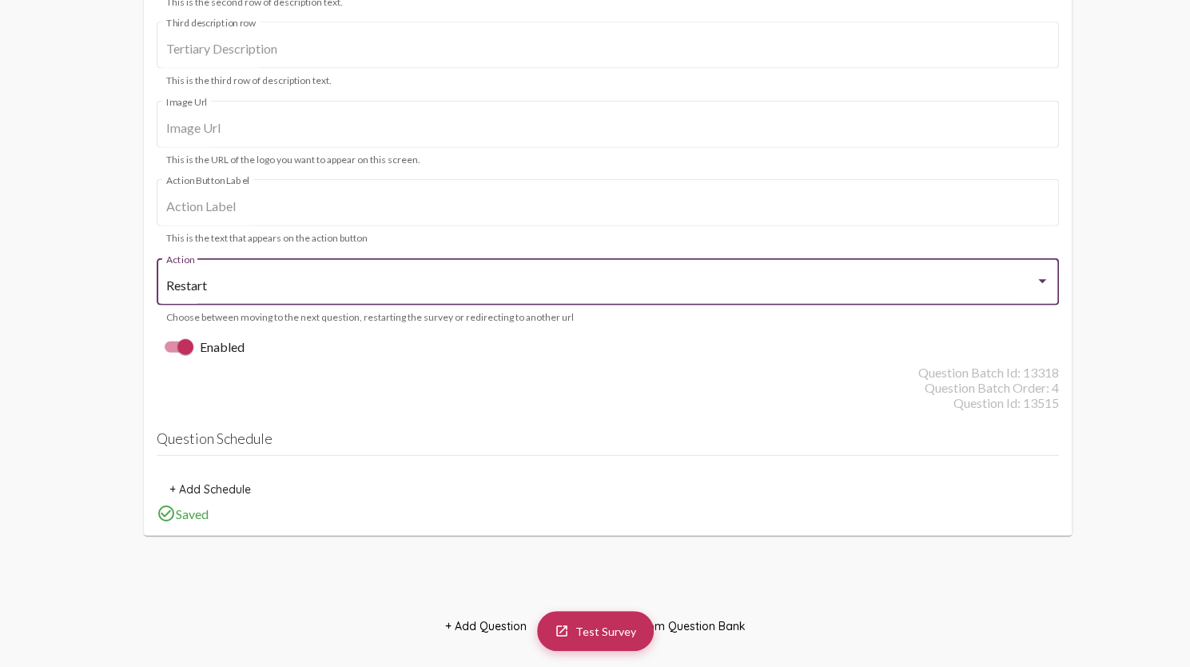
scroll to position [5735, 0]
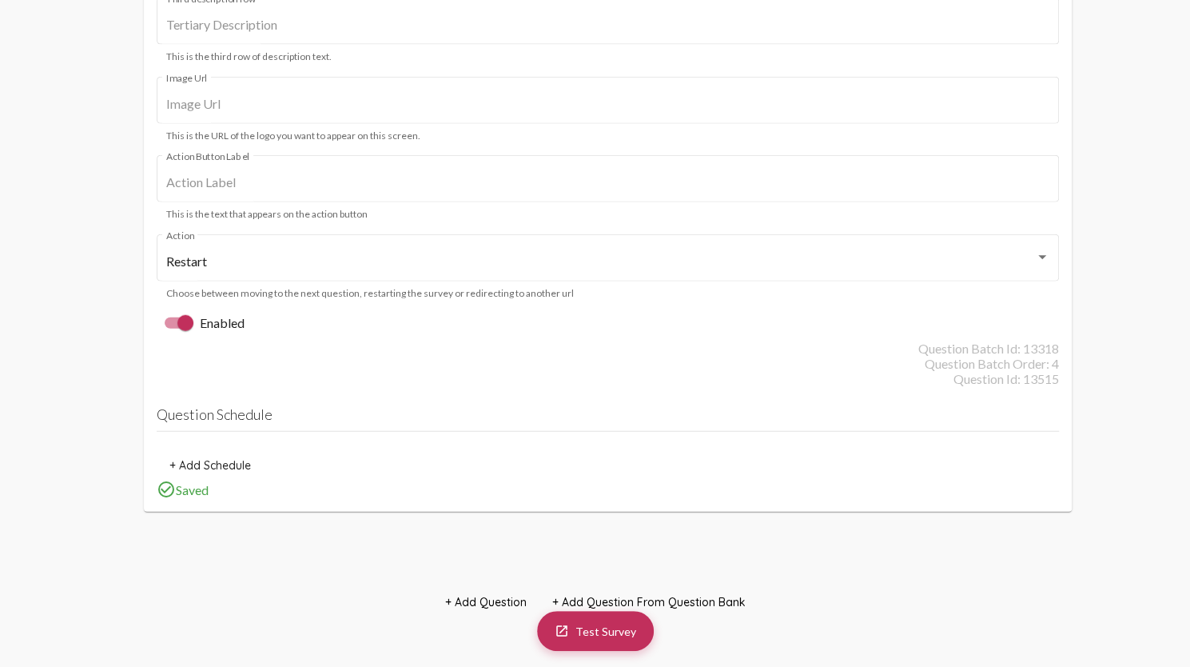
click at [253, 402] on mat-card "Question 5 delete Thank you. Question Text This is the actual text of the quest…" at bounding box center [608, 71] width 928 height 881
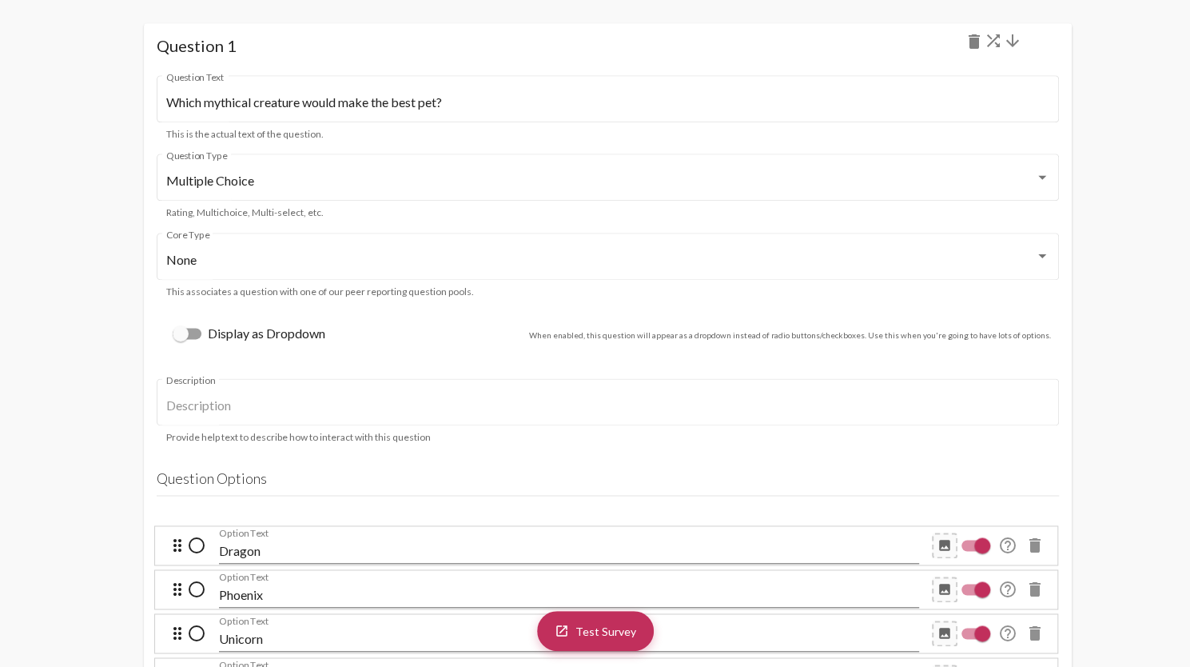
scroll to position [619, 0]
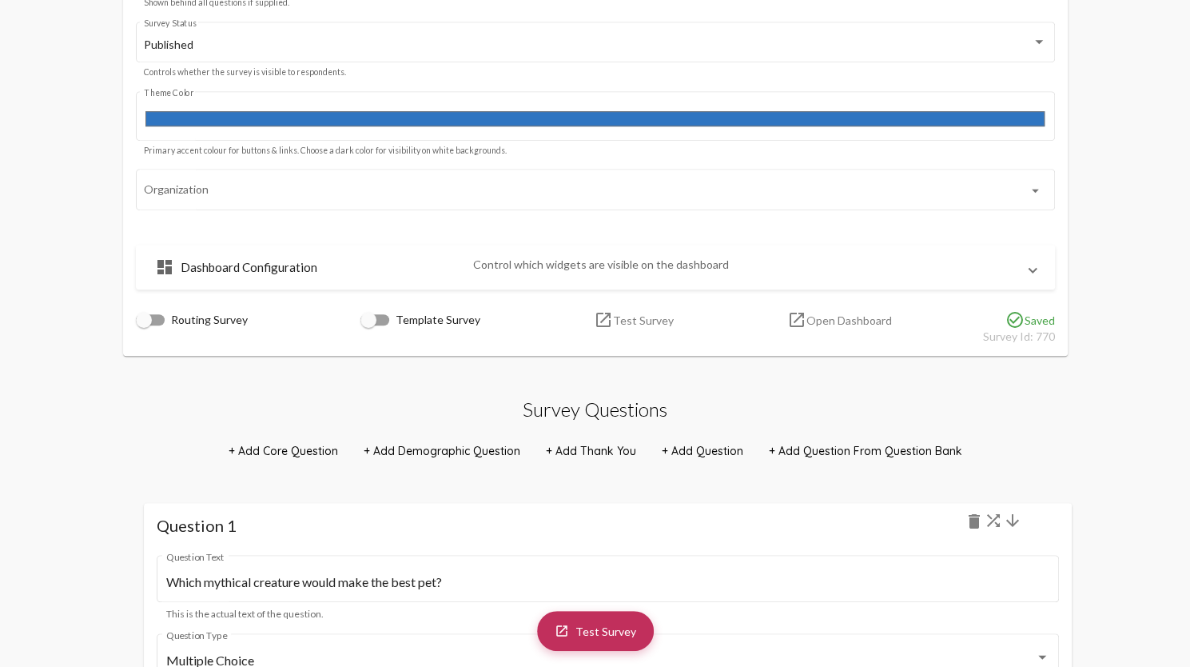
click at [593, 448] on span "+ Add Thank You" at bounding box center [591, 451] width 90 height 14
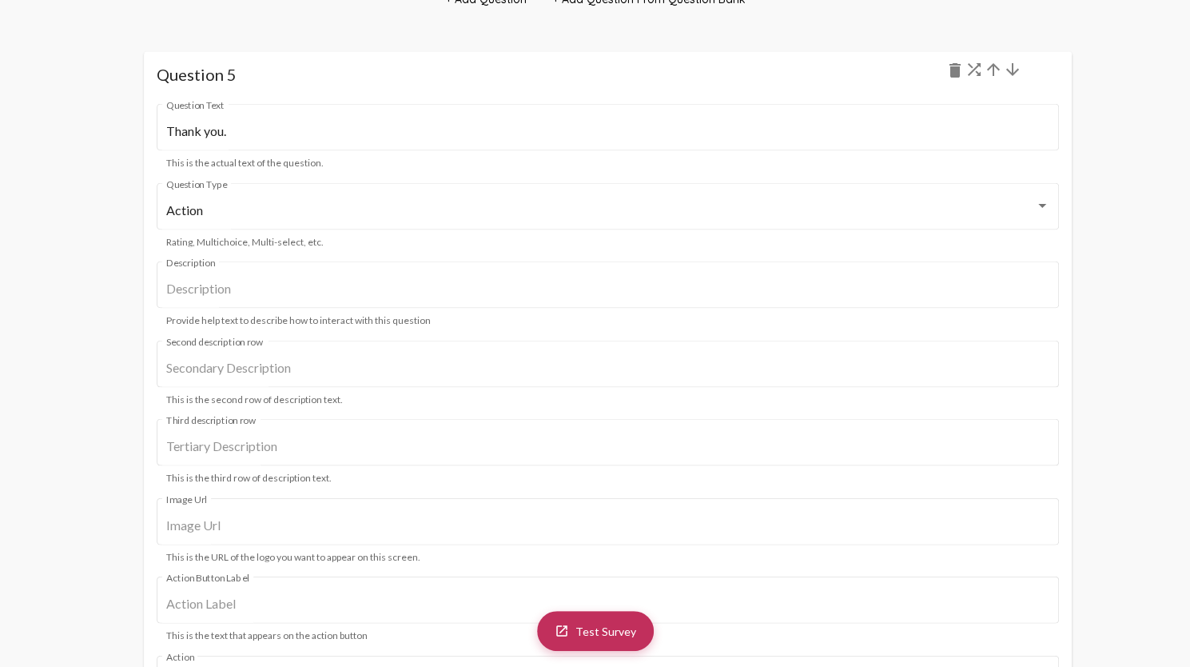
scroll to position [5287, 0]
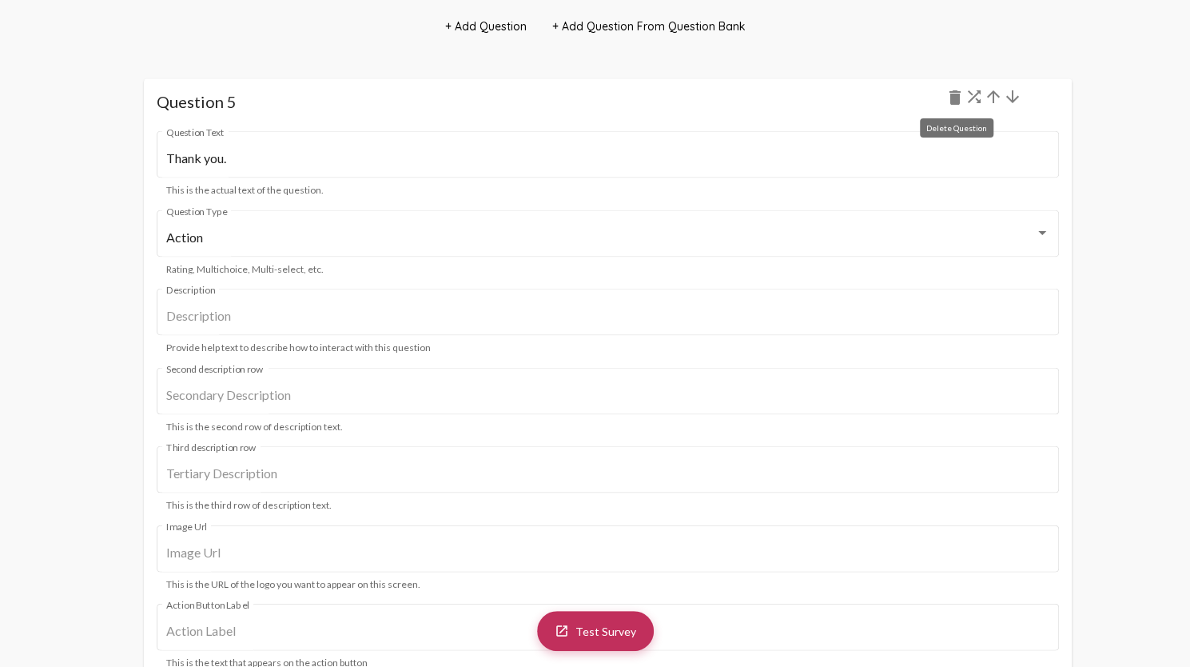
click at [959, 99] on mat-icon "delete" at bounding box center [955, 96] width 19 height 19
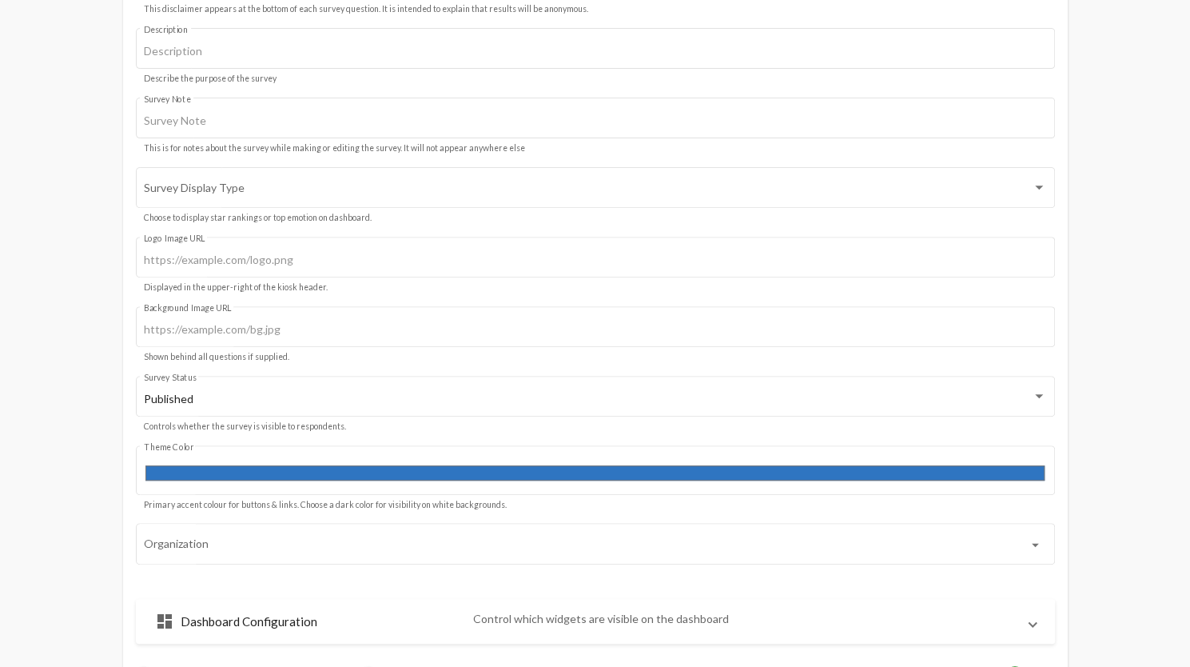
scroll to position [0, 0]
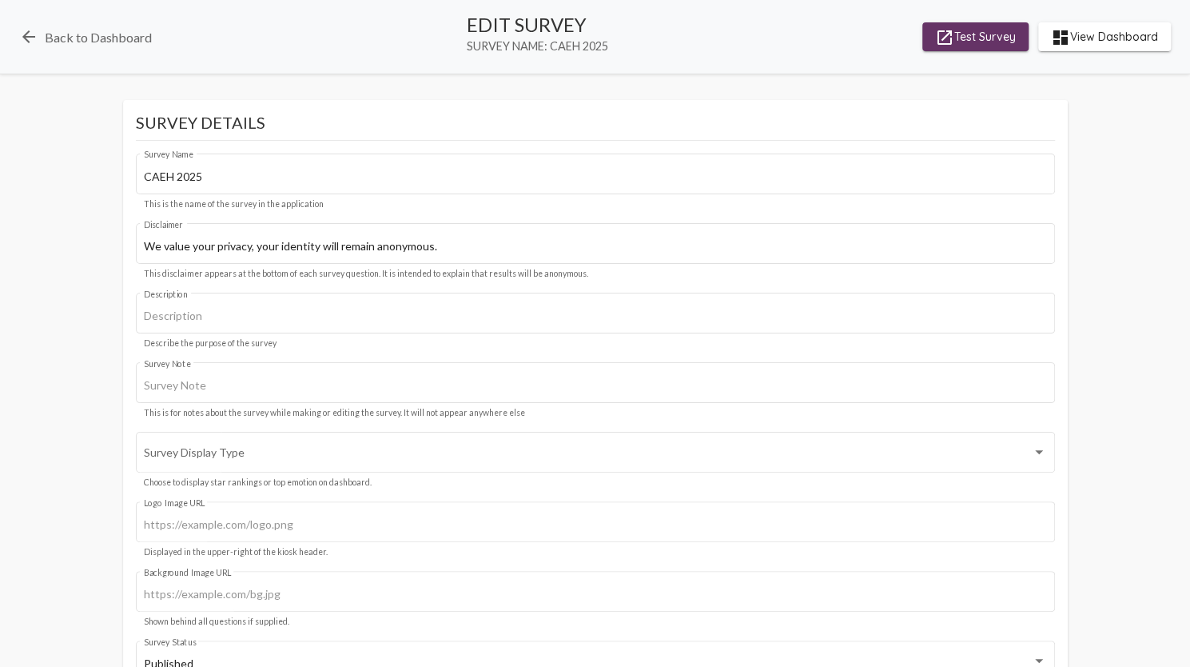
click at [990, 50] on span "launch Test Survey" at bounding box center [975, 36] width 81 height 29
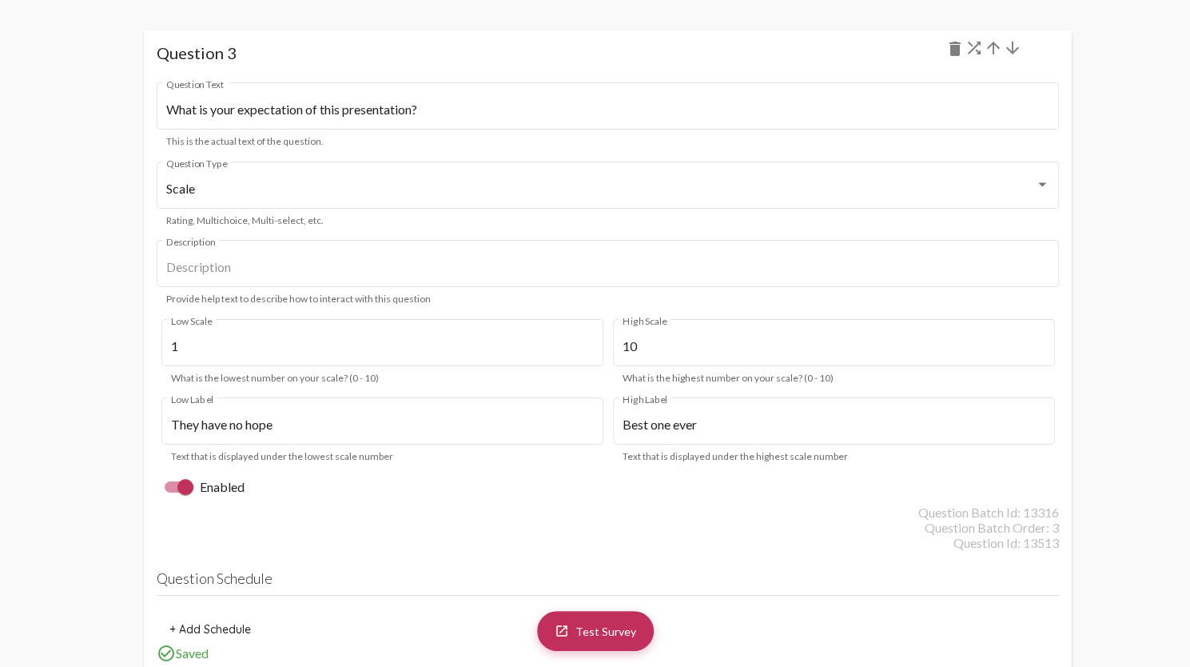
scroll to position [3437, 0]
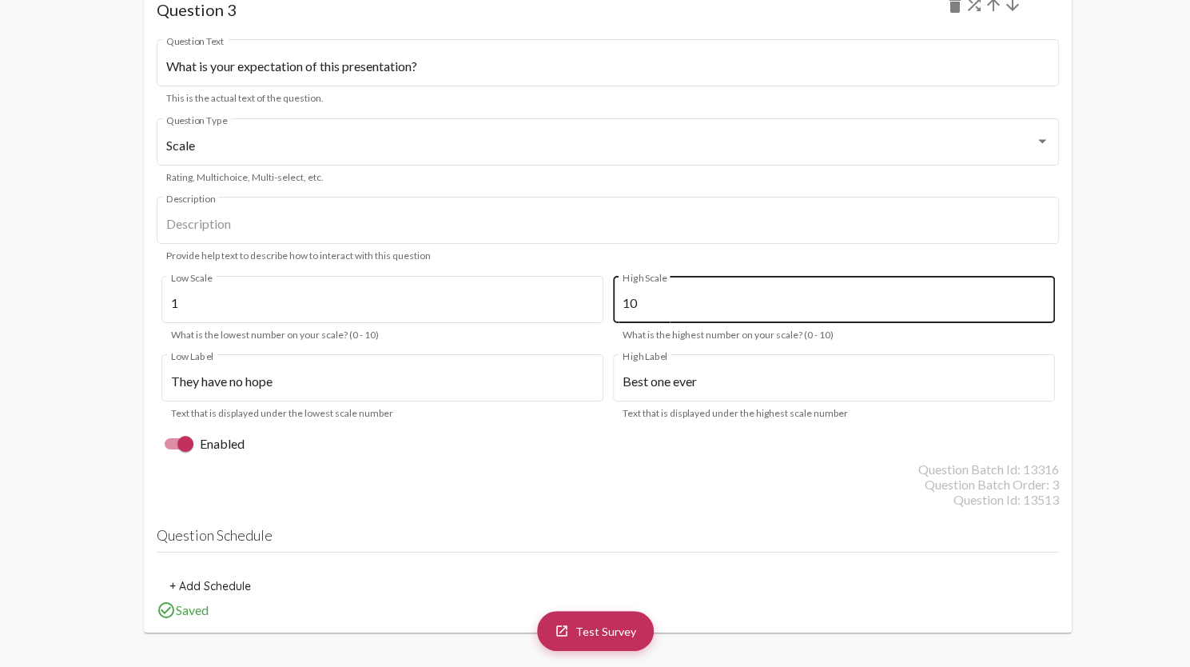
click at [691, 309] on input "10" at bounding box center [834, 303] width 423 height 14
type input "10"
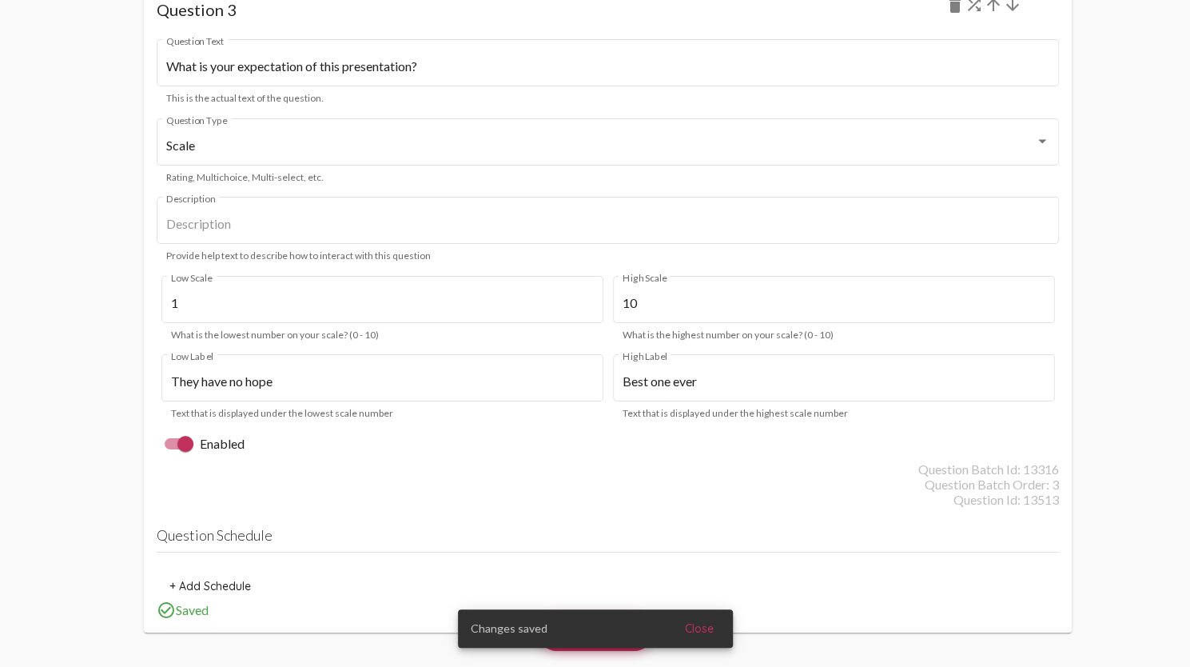
click at [629, 474] on div "Question Batch Id: 13316" at bounding box center [608, 468] width 902 height 15
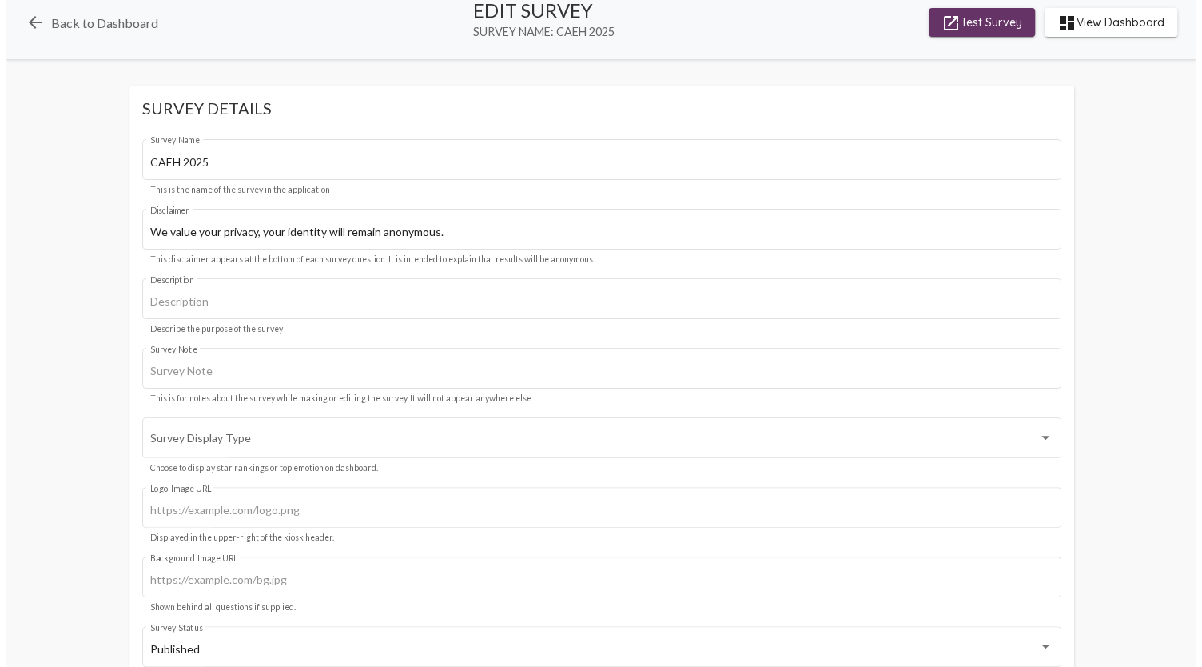
scroll to position [0, 0]
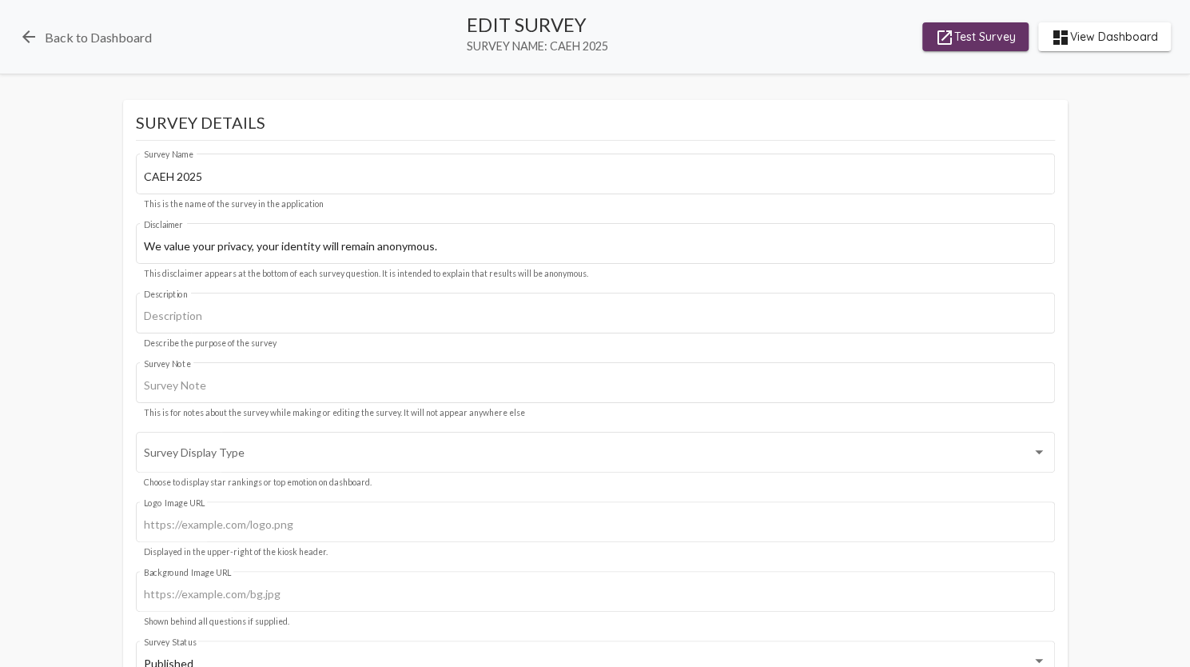
click at [596, 49] on span "Survey Name: CAEH 2025" at bounding box center [537, 46] width 141 height 14
copy div "Survey Name: CAEH 2025 launch Test Survey dashboard View Dashboard"
click at [96, 47] on div "arrow_back Back to Dashboard Edit Survey Survey Name: CAEH 2025 launch Test Sur…" at bounding box center [595, 37] width 1190 height 74
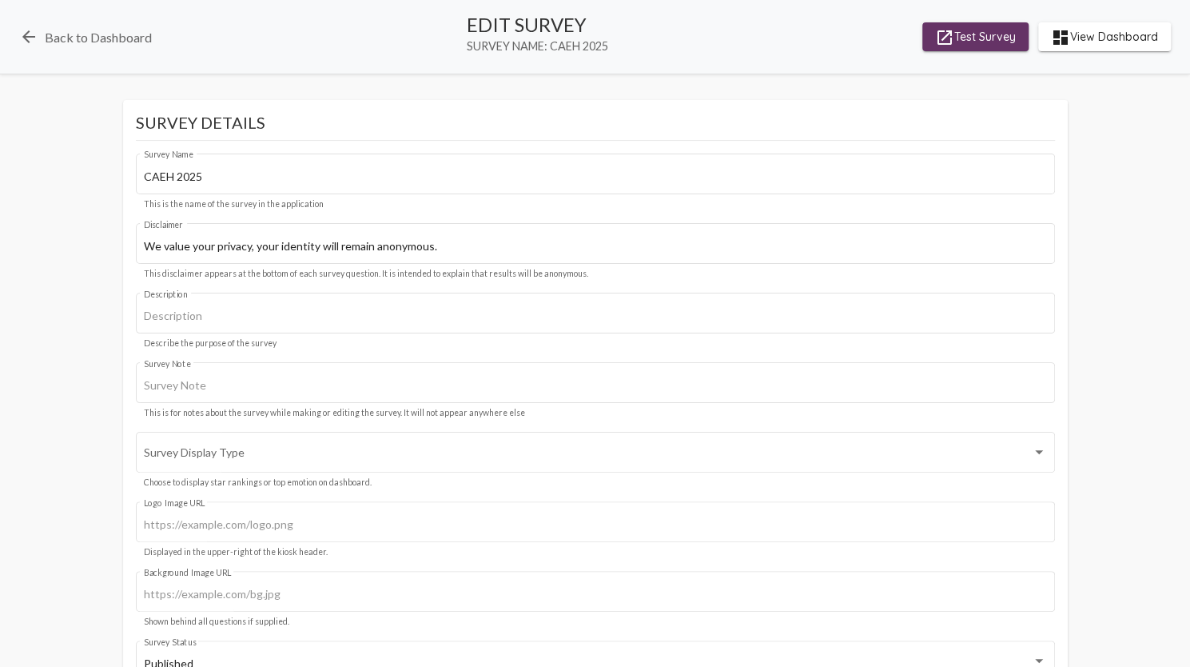
click at [18, 38] on div "arrow_back Back to Dashboard Edit Survey Survey Name: CAEH 2025 launch Test Sur…" at bounding box center [595, 37] width 1190 height 74
click at [29, 38] on mat-icon "arrow_back" at bounding box center [28, 36] width 19 height 19
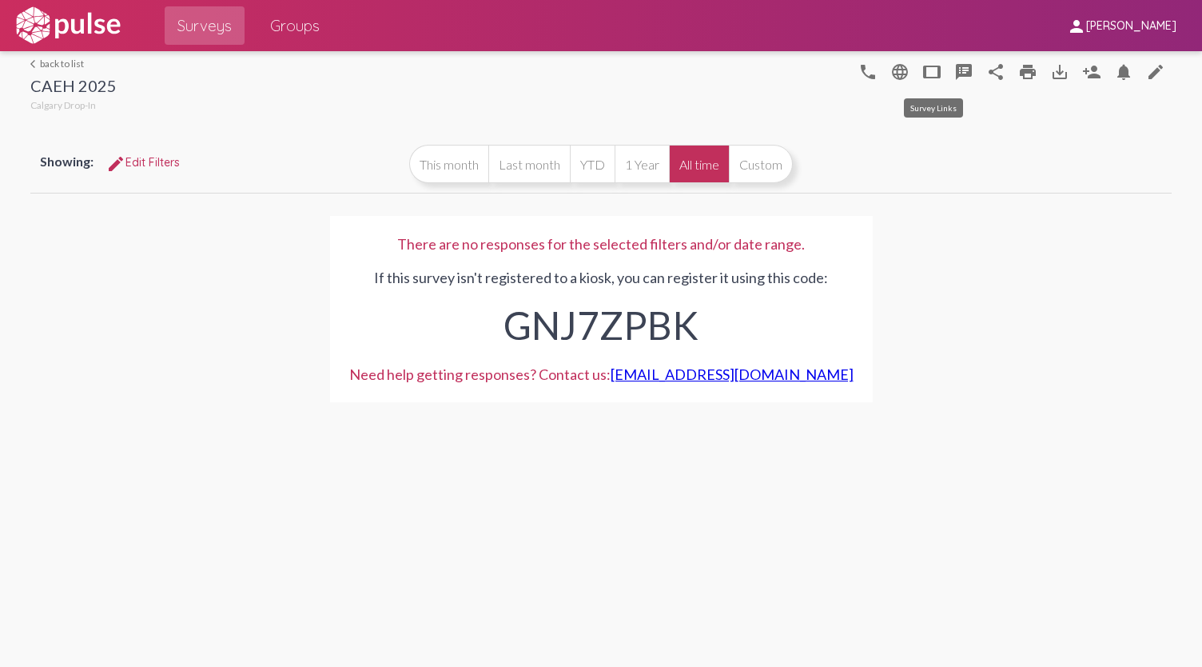
click at [937, 74] on mat-icon "tablet" at bounding box center [931, 71] width 19 height 19
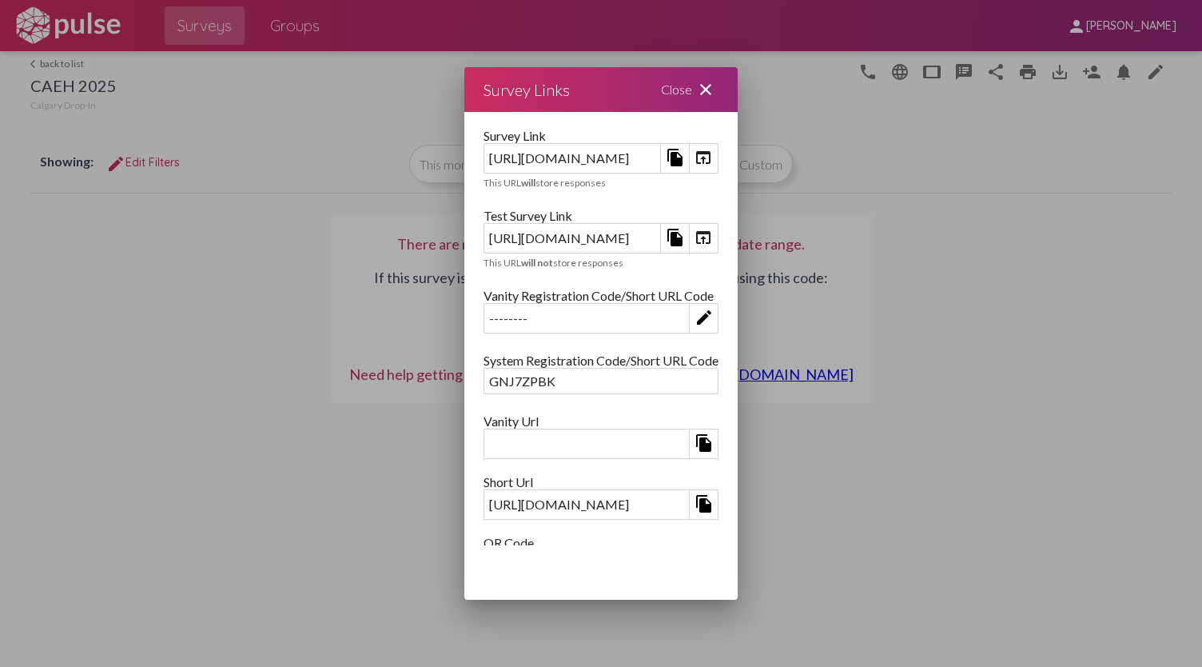
click at [713, 233] on mat-icon "open_in_browser" at bounding box center [703, 237] width 19 height 19
